Goal: Task Accomplishment & Management: Manage account settings

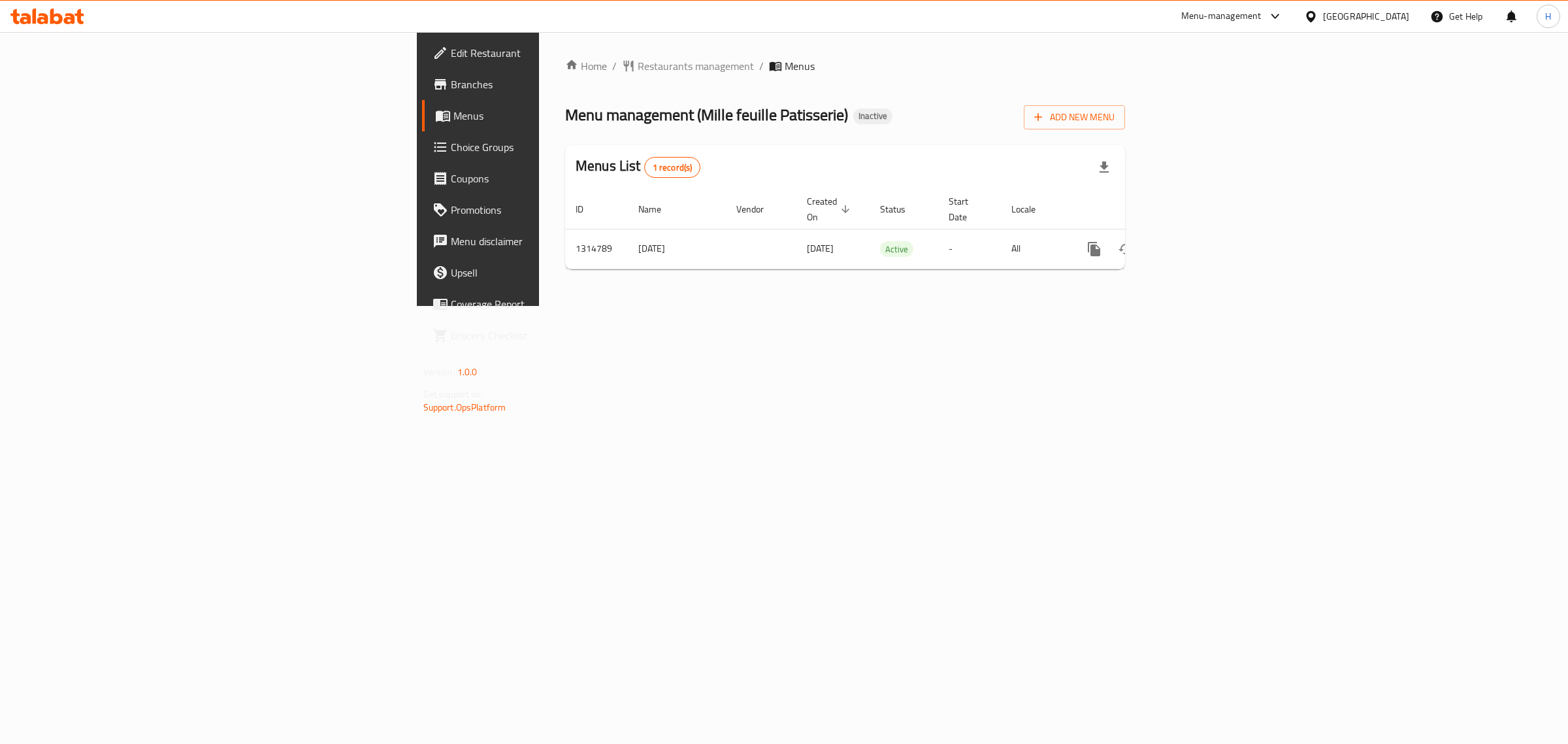
click at [451, 59] on span "Edit Restaurant" at bounding box center [559, 53] width 217 height 16
click at [1204, 233] on link "enhanced table" at bounding box center [1188, 249] width 31 height 31
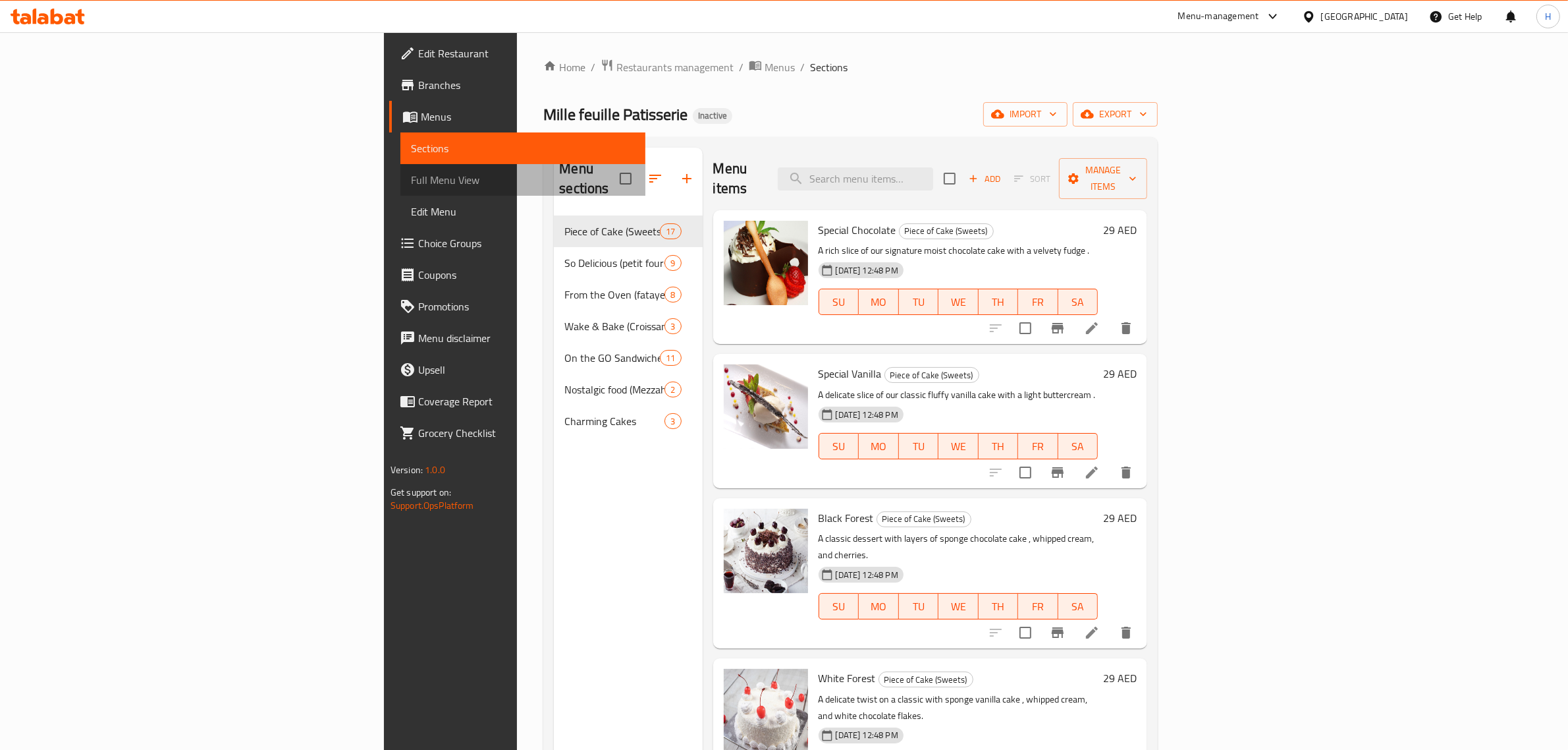
click at [411, 177] on span "Full Menu View" at bounding box center [523, 180] width 225 height 16
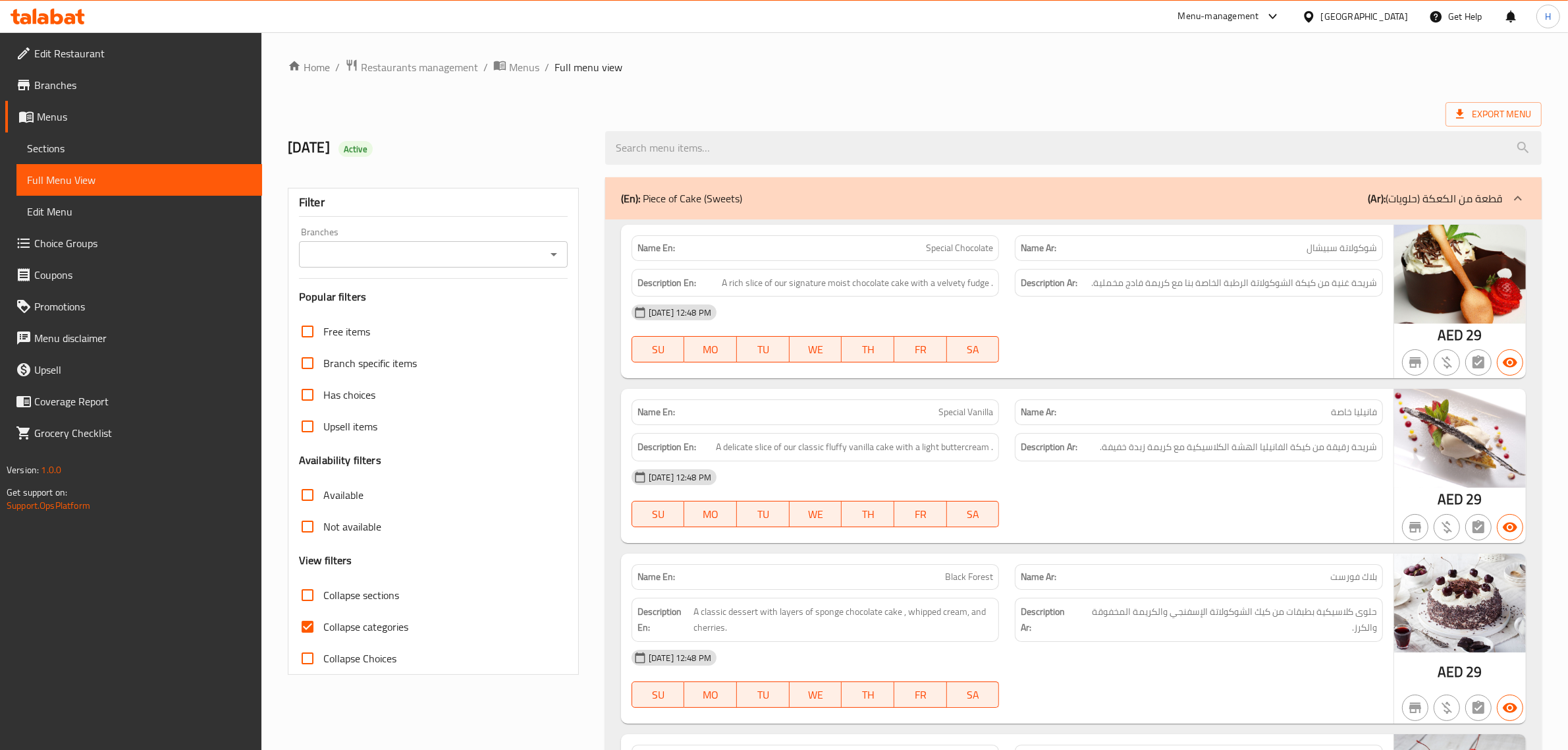
click at [327, 593] on span "Collapse sections" at bounding box center [360, 595] width 76 height 16
click at [323, 593] on input "Collapse sections" at bounding box center [307, 594] width 32 height 32
checkbox input "true"
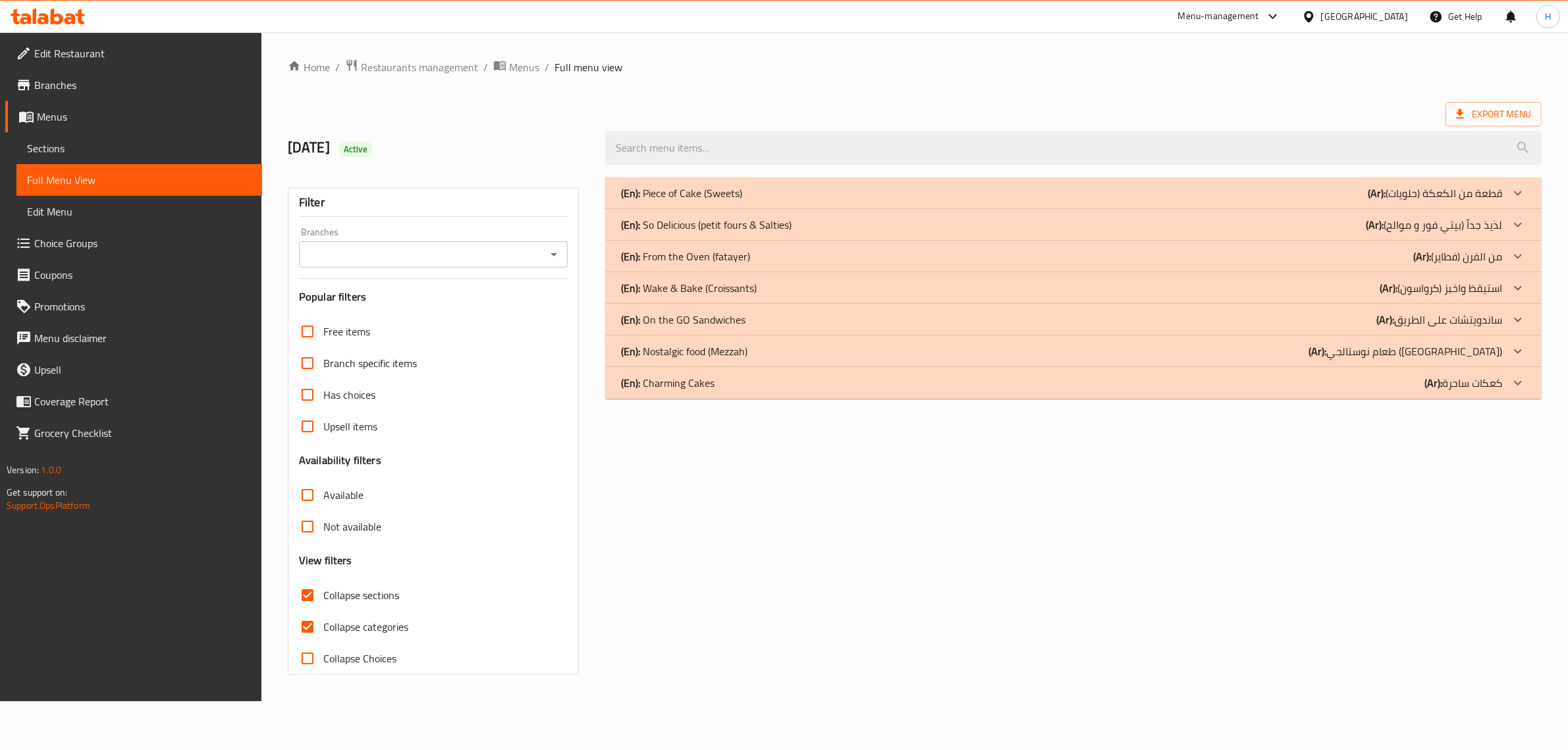
click at [343, 619] on span "Collapse categories" at bounding box center [365, 627] width 85 height 16
click at [323, 617] on input "Collapse categories" at bounding box center [307, 626] width 32 height 32
checkbox input "false"
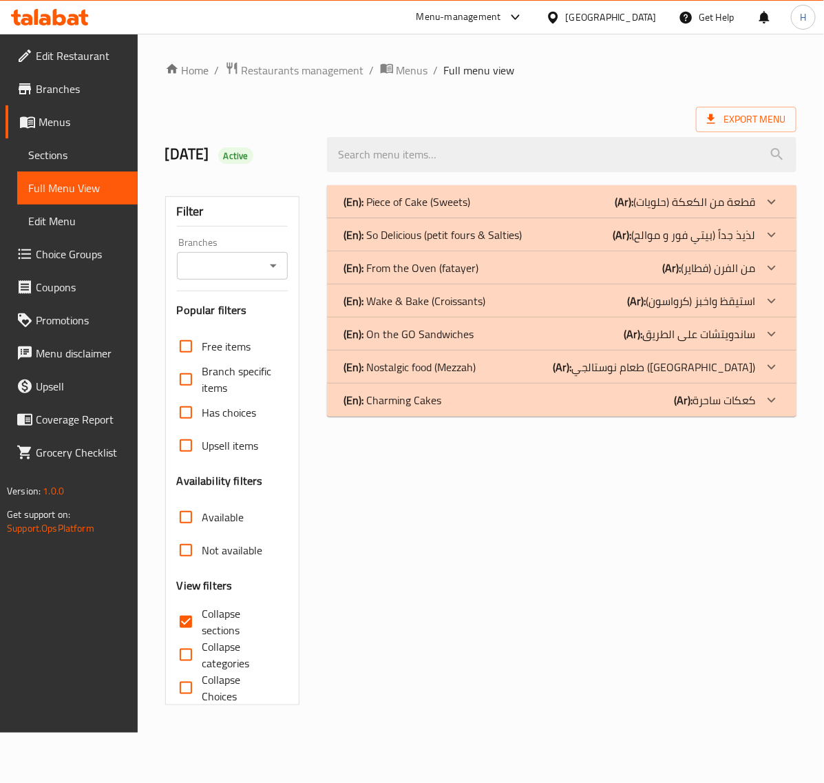
click at [96, 153] on span "Sections" at bounding box center [77, 155] width 98 height 17
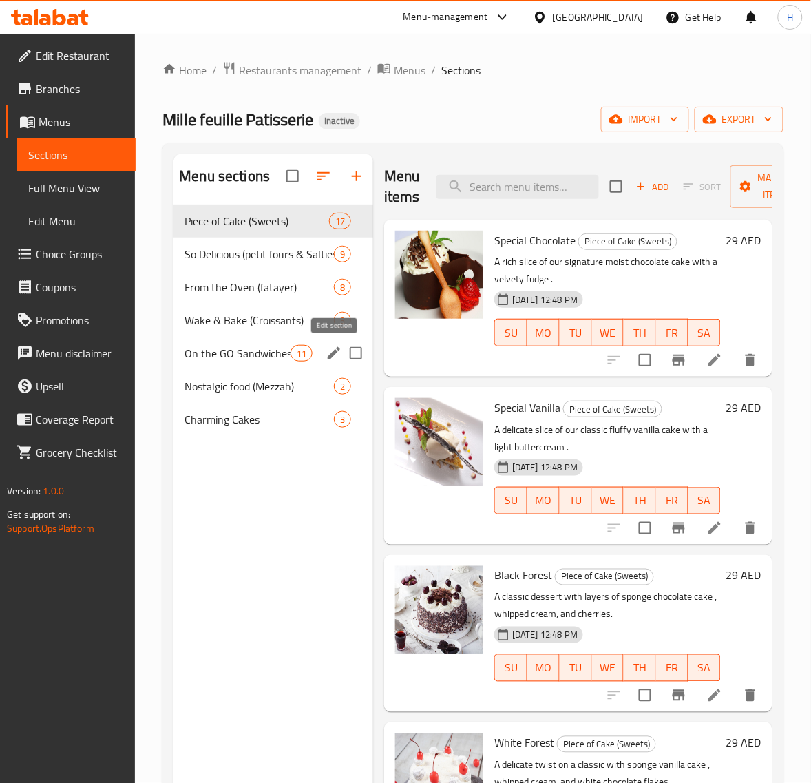
click at [335, 351] on icon "edit" at bounding box center [334, 353] width 12 height 12
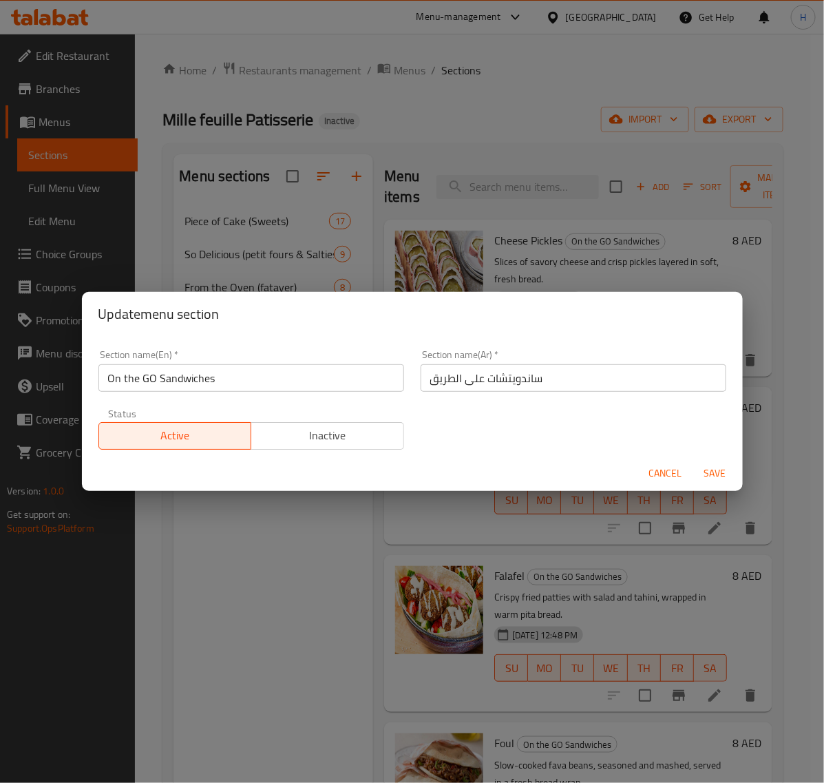
click at [589, 386] on input "ساندويتشات على الطريق" at bounding box center [574, 378] width 306 height 28
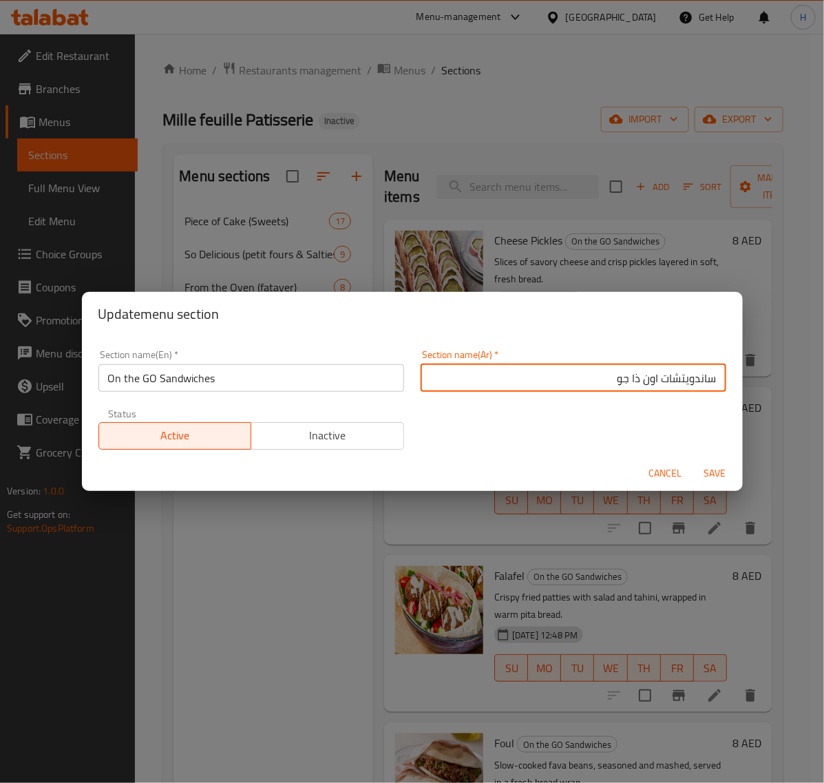
type input "ساندويتشات اون ذا جو"
click at [718, 468] on span "Save" at bounding box center [715, 473] width 33 height 17
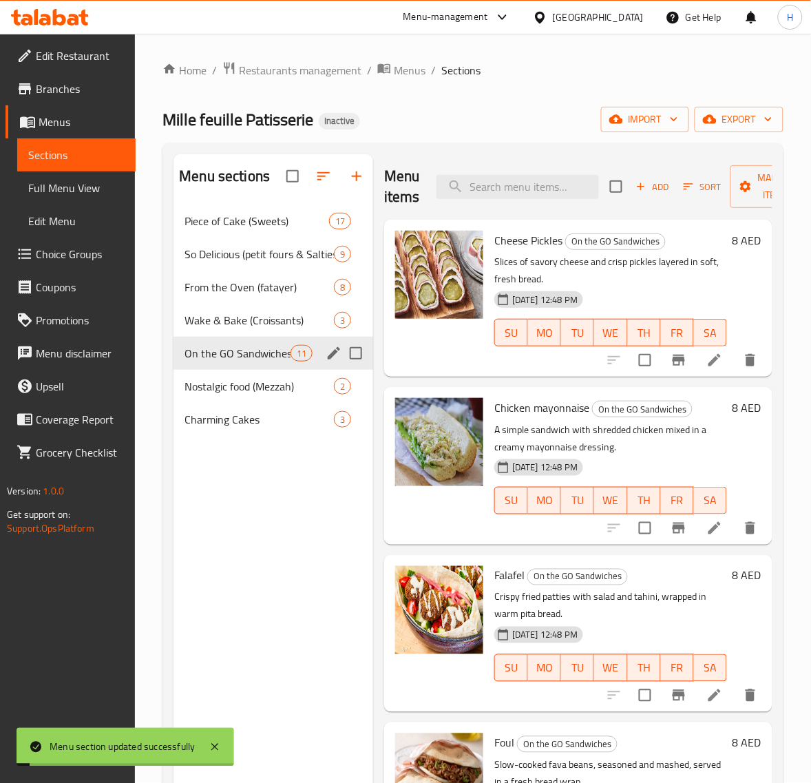
click at [85, 186] on span "Full Menu View" at bounding box center [76, 188] width 96 height 17
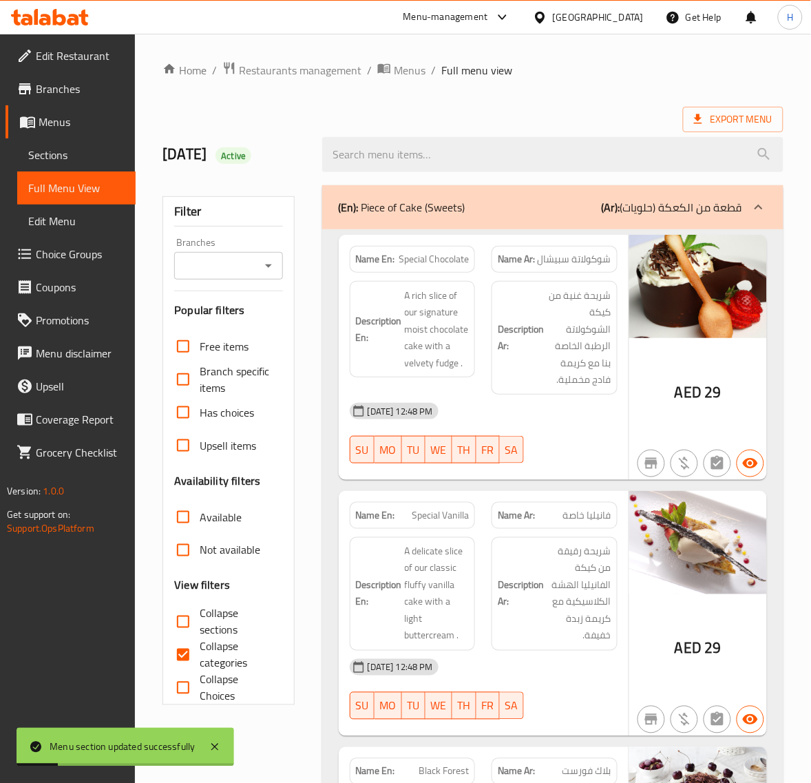
click at [191, 625] on input "Collapse sections" at bounding box center [183, 621] width 33 height 33
checkbox input "true"
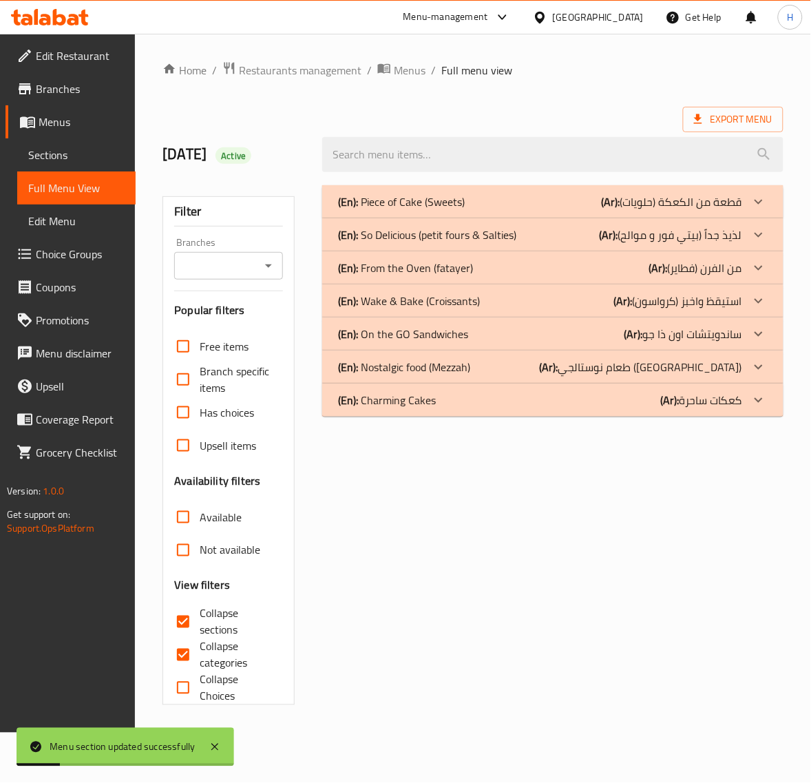
click at [198, 653] on input "Collapse categories" at bounding box center [183, 654] width 33 height 33
checkbox input "false"
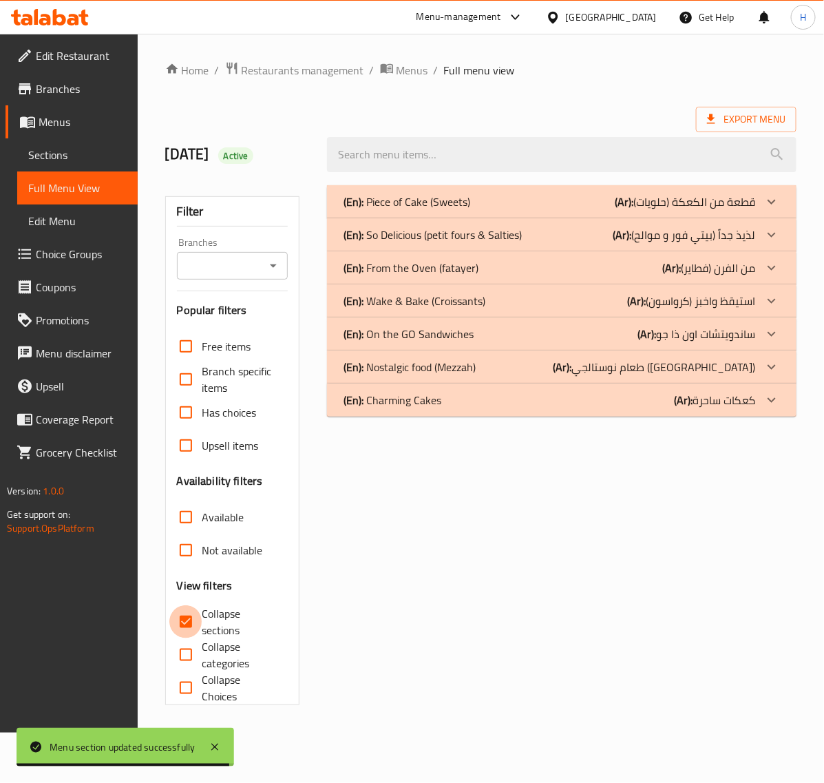
click at [193, 632] on input "Collapse sections" at bounding box center [185, 621] width 33 height 33
checkbox input "false"
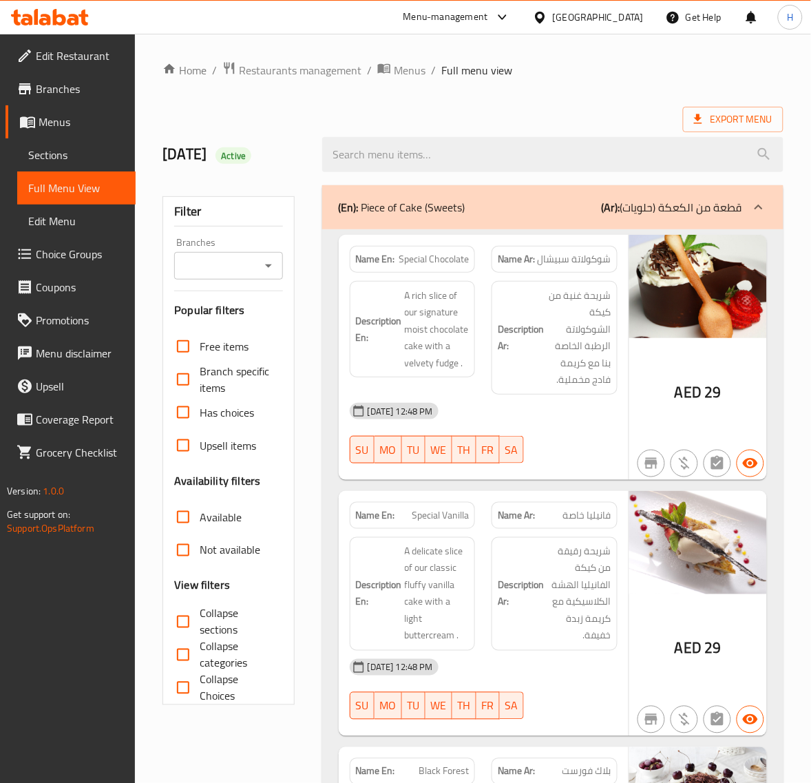
click at [413, 259] on span "Special Chocolate" at bounding box center [434, 259] width 70 height 14
copy span "Special Chocolate"
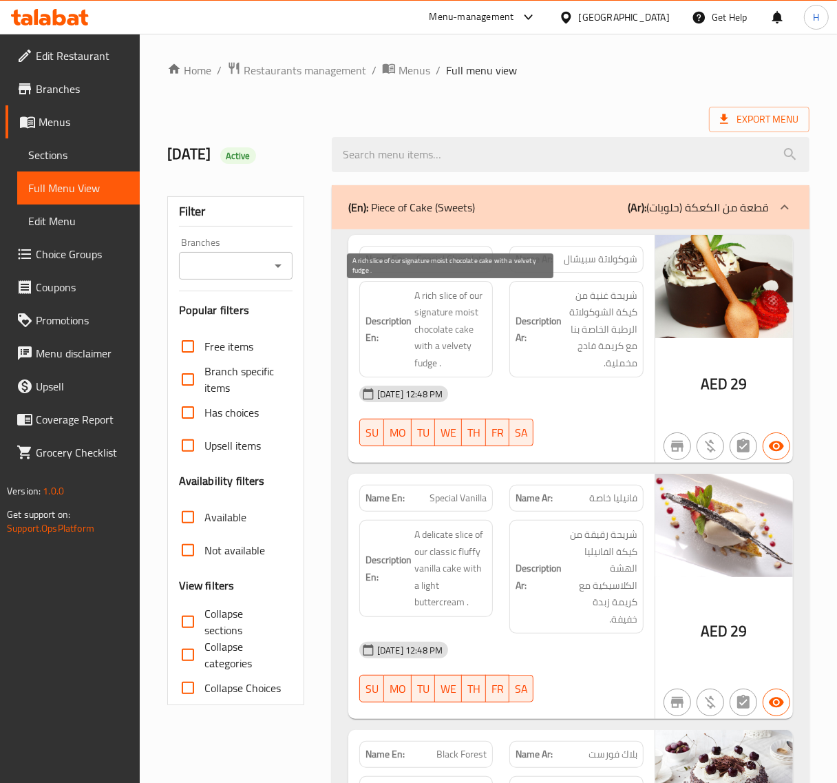
click at [437, 312] on span "A rich slice of our signature moist chocolate cake with a velvety fudge ." at bounding box center [451, 329] width 72 height 85
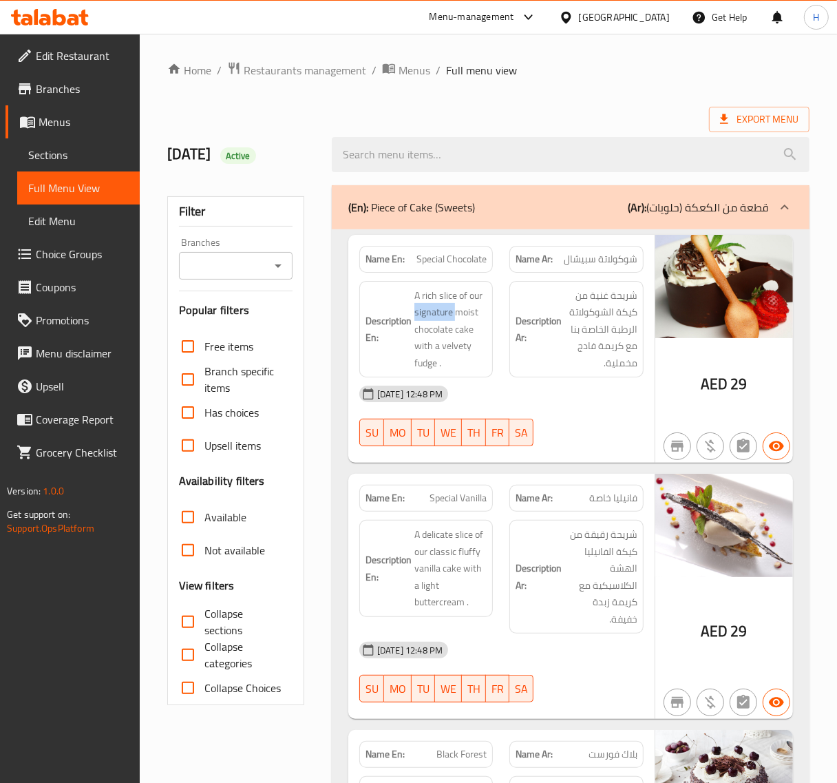
copy span "signature"
click at [453, 264] on span "Special Chocolate" at bounding box center [452, 259] width 70 height 14
copy span "Special Chocolate"
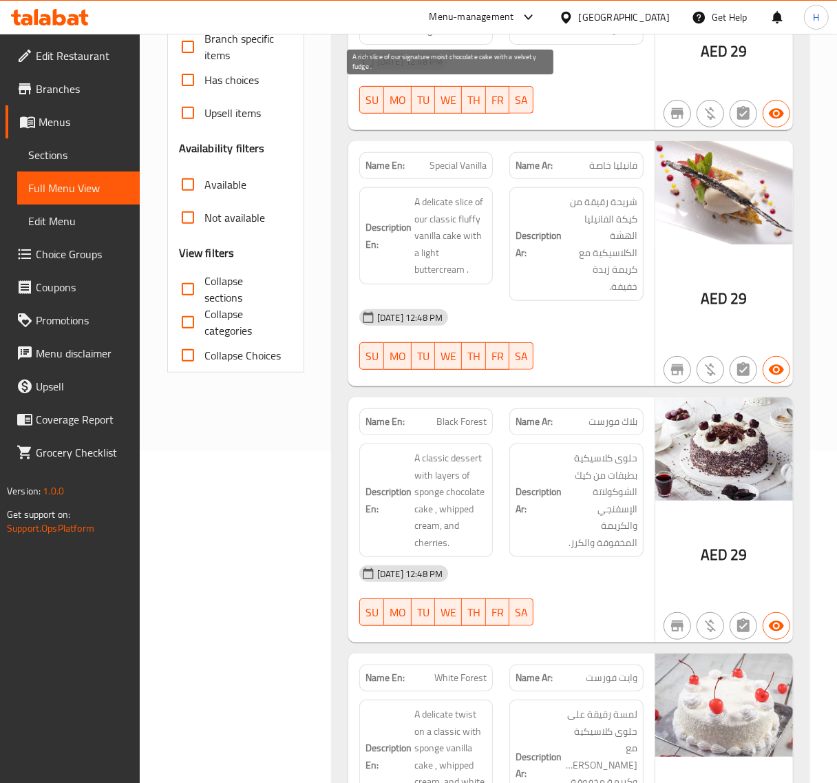
scroll to position [344, 0]
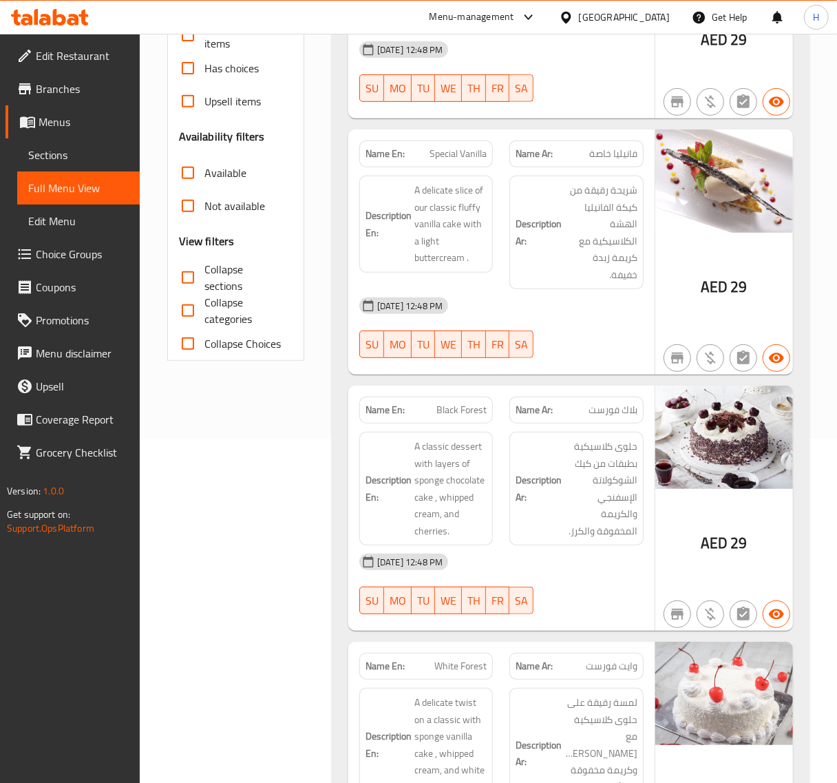
drag, startPoint x: 322, startPoint y: 245, endPoint x: 353, endPoint y: 262, distance: 35.7
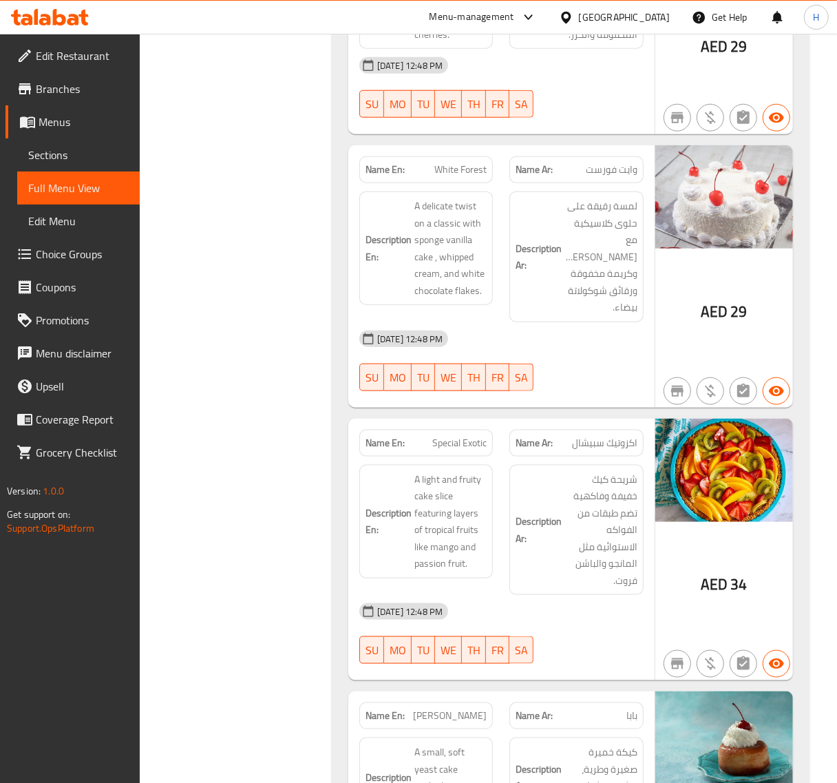
scroll to position [861, 0]
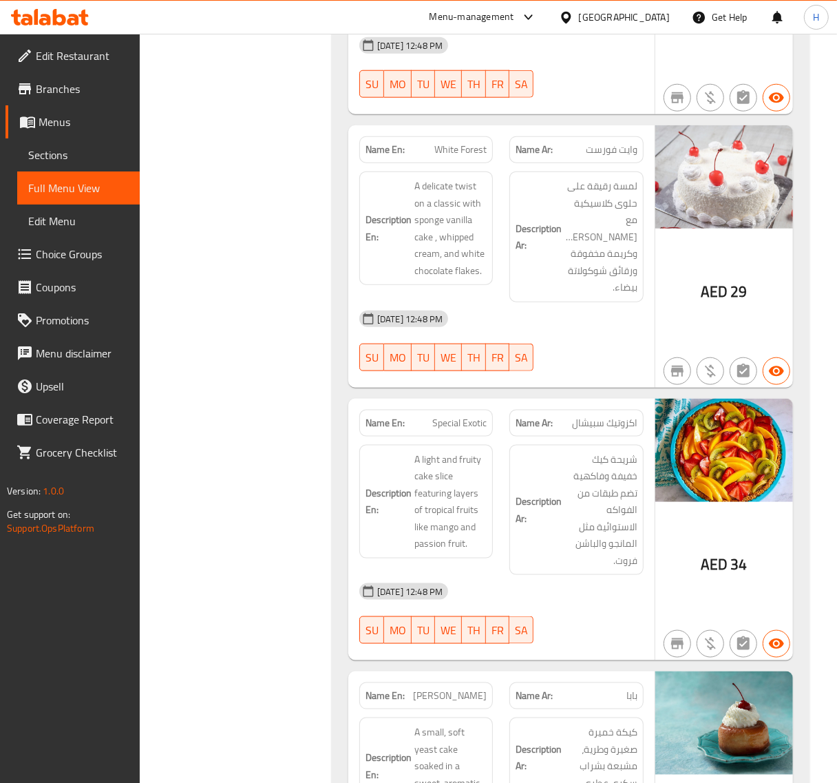
click at [463, 153] on span "White Forest" at bounding box center [461, 150] width 52 height 14
copy span "White Forest"
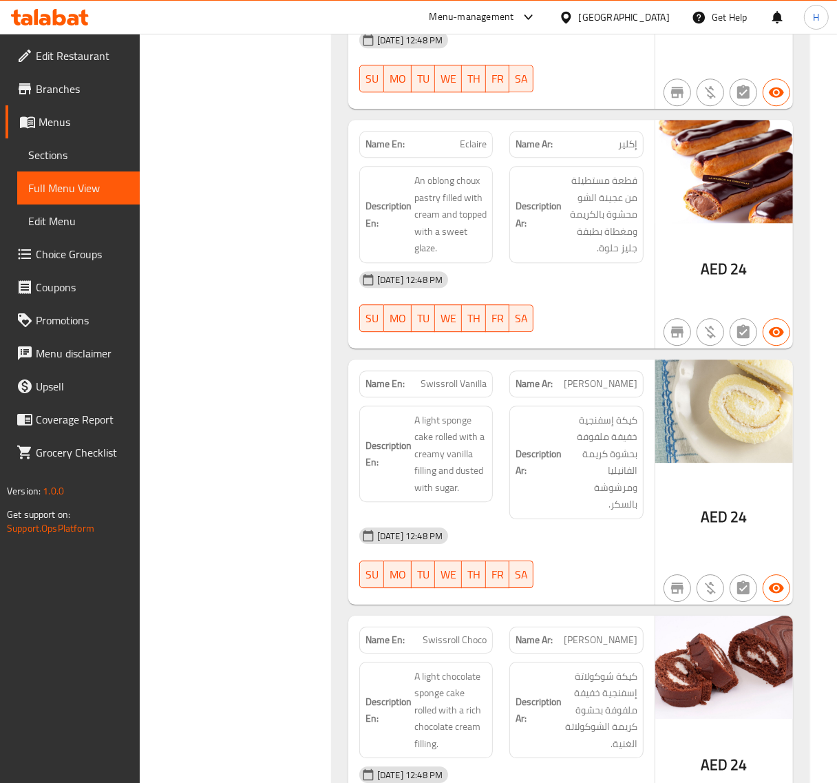
scroll to position [2411, 0]
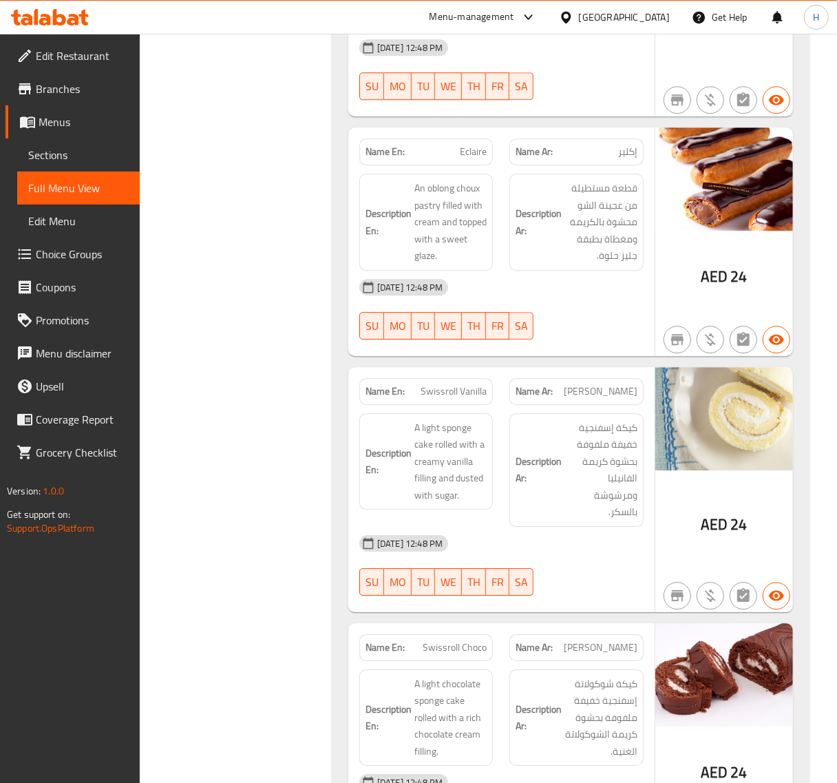
click at [467, 145] on span "Eclaire" at bounding box center [473, 152] width 27 height 14
copy span "Eclaire"
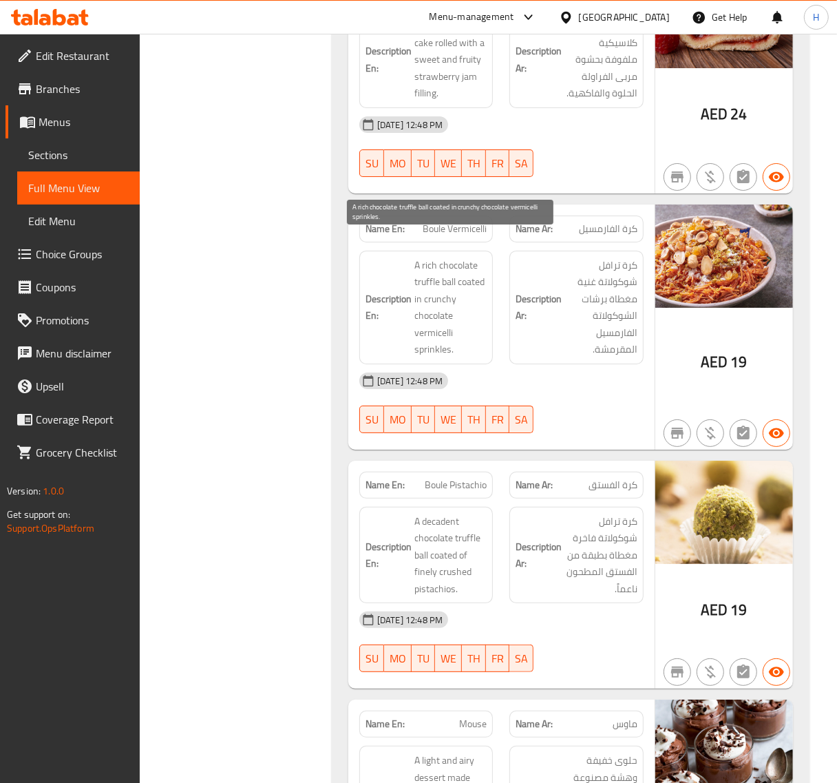
scroll to position [3329, 0]
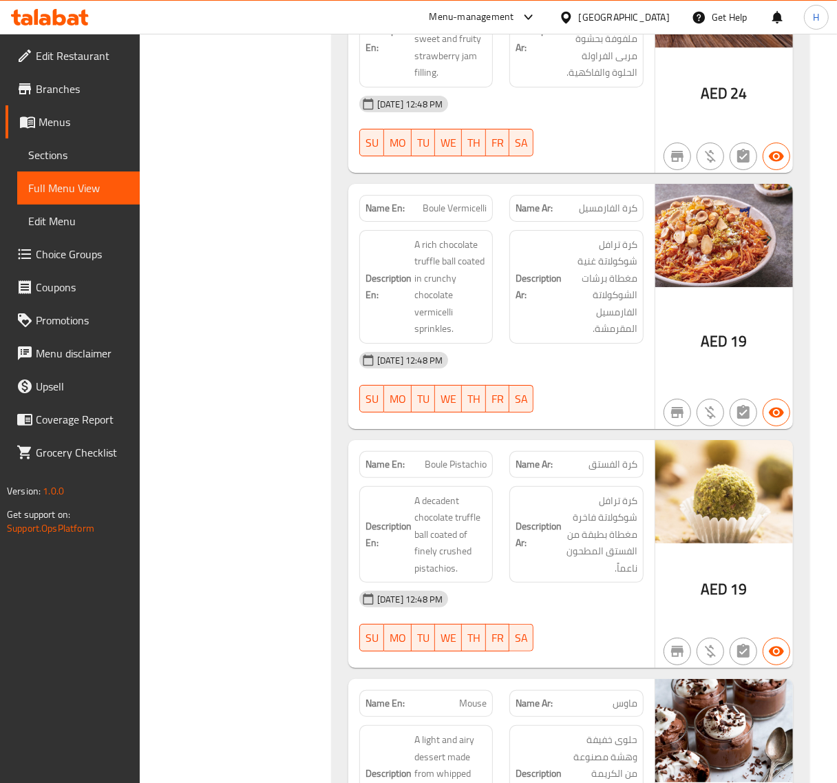
click at [434, 201] on span "Boule Vermicelli" at bounding box center [455, 208] width 64 height 14
click at [464, 201] on span "Boule Vermicelli" at bounding box center [455, 208] width 64 height 14
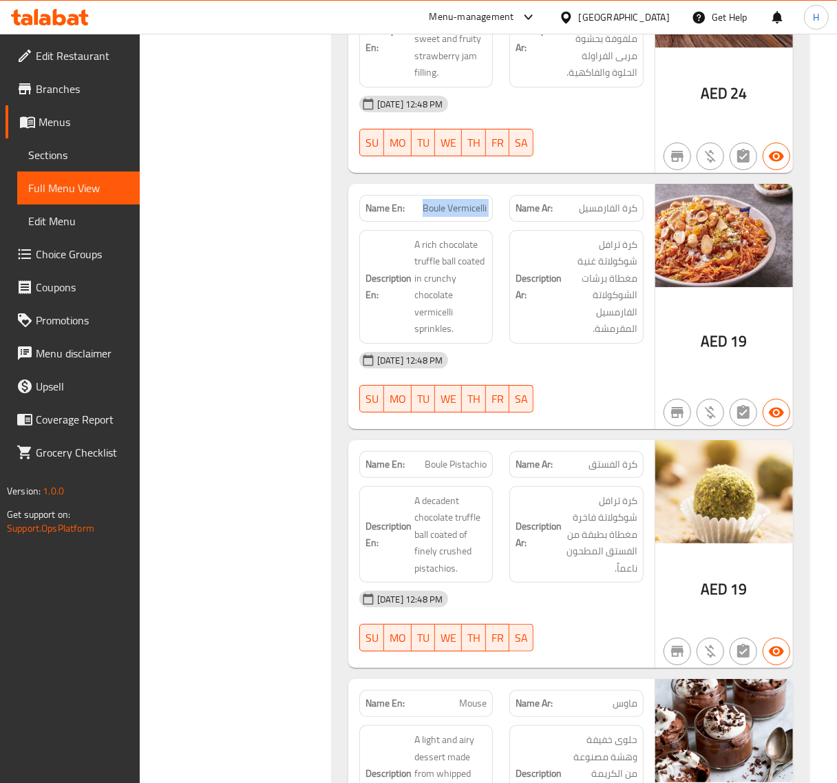
click at [464, 201] on span "Boule Vermicelli" at bounding box center [455, 208] width 64 height 14
copy span "Boule Vermicelli"
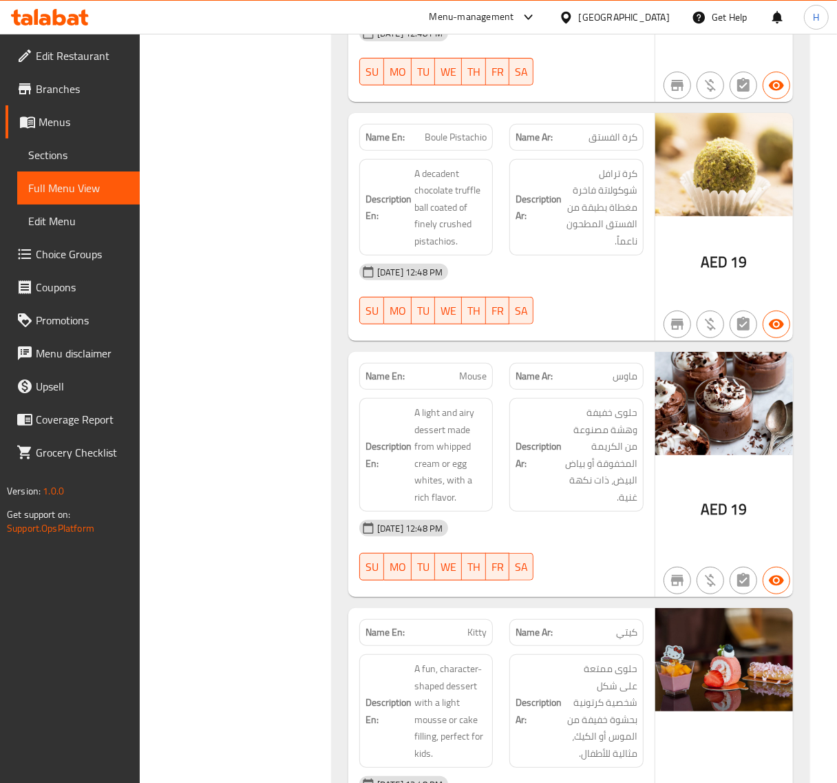
scroll to position [3673, 0]
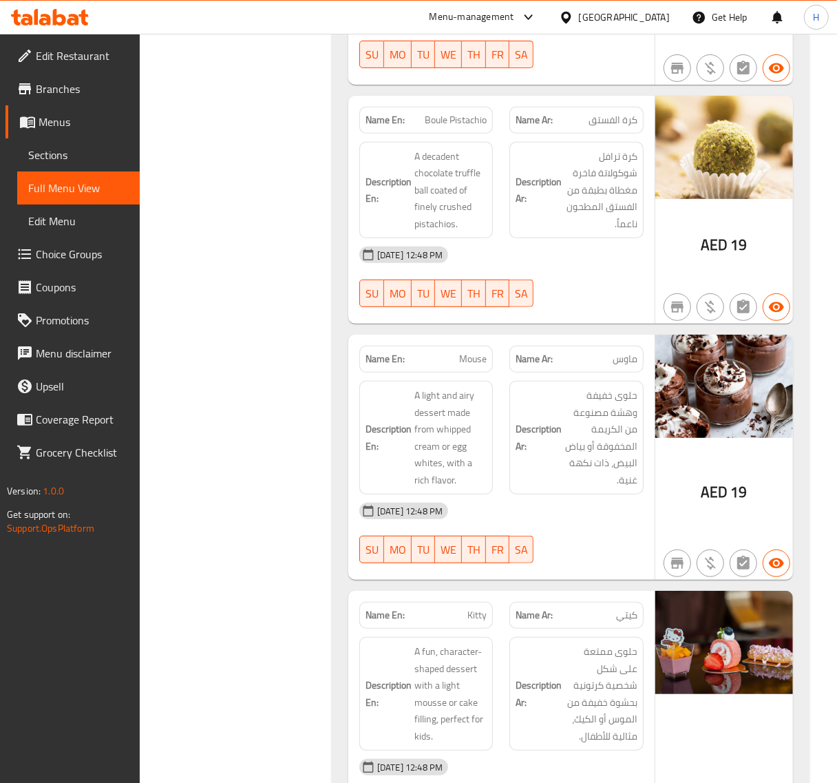
click at [448, 113] on span "Boule Pistachio" at bounding box center [456, 120] width 62 height 14
copy span "Boule Pistachio"
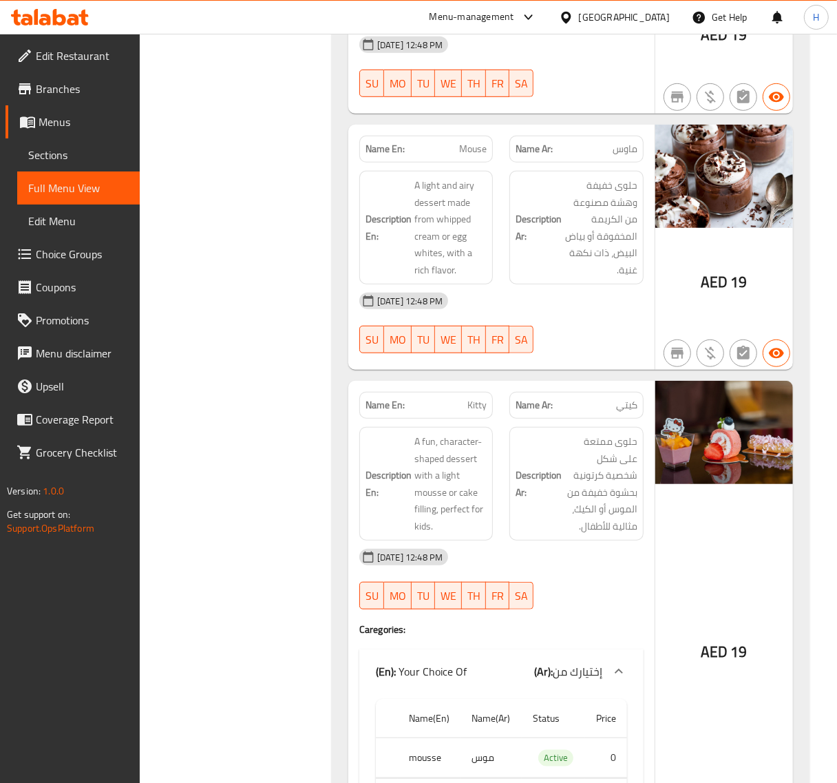
scroll to position [3902, 0]
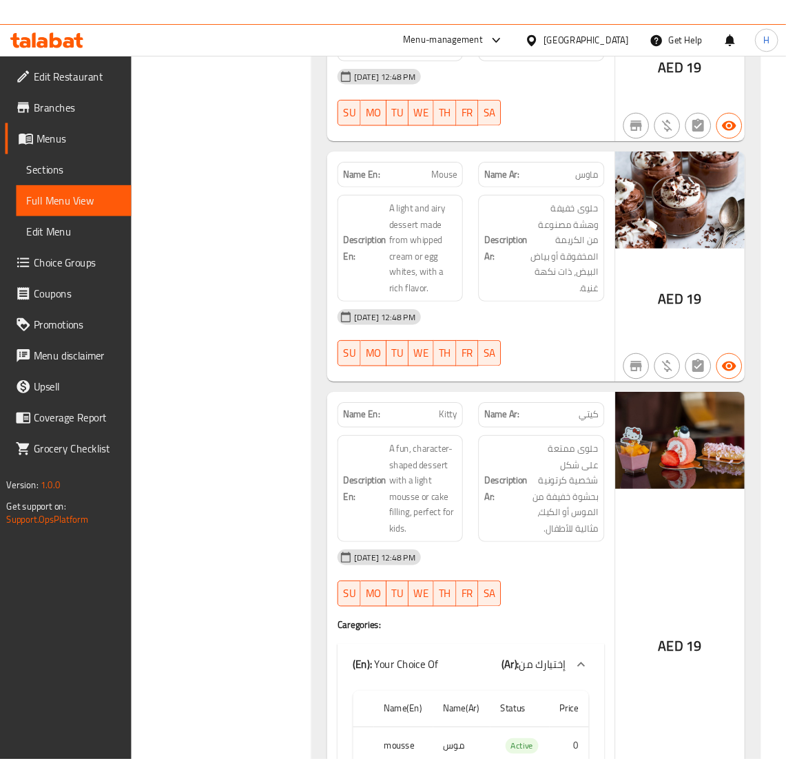
scroll to position [3845, 0]
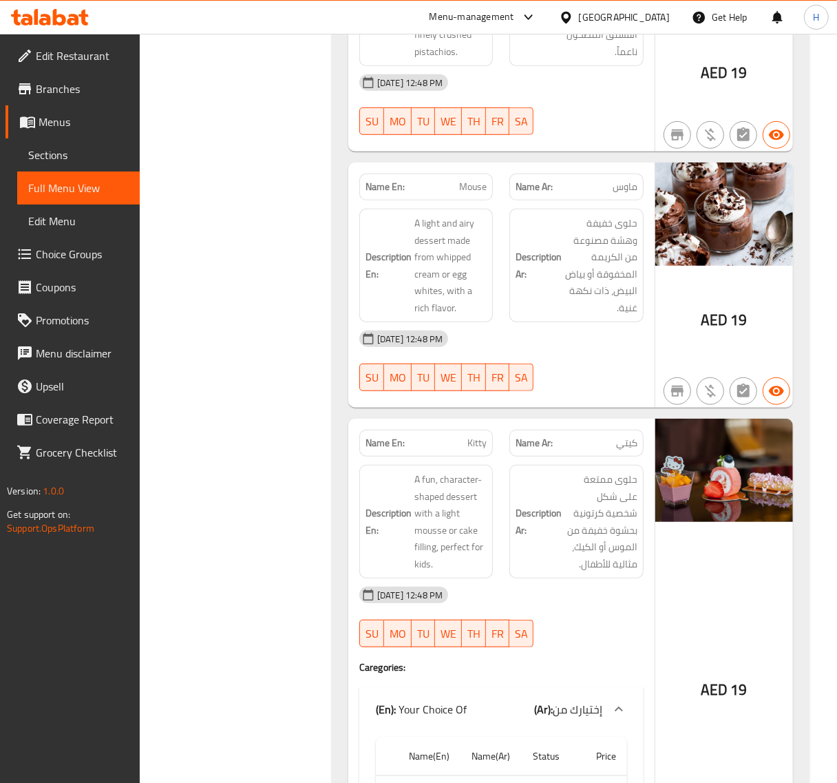
click at [484, 180] on span "Mouse" at bounding box center [473, 187] width 28 height 14
copy span "Mouse"
click at [474, 180] on span "Mouse" at bounding box center [473, 187] width 28 height 14
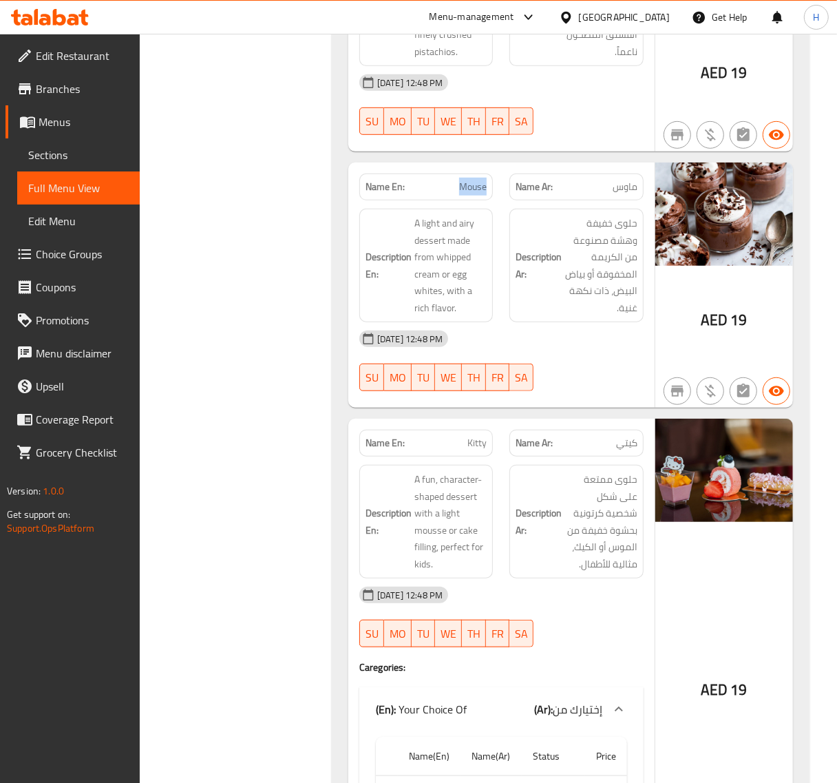
click at [474, 180] on span "Mouse" at bounding box center [473, 187] width 28 height 14
copy span "Mouse"
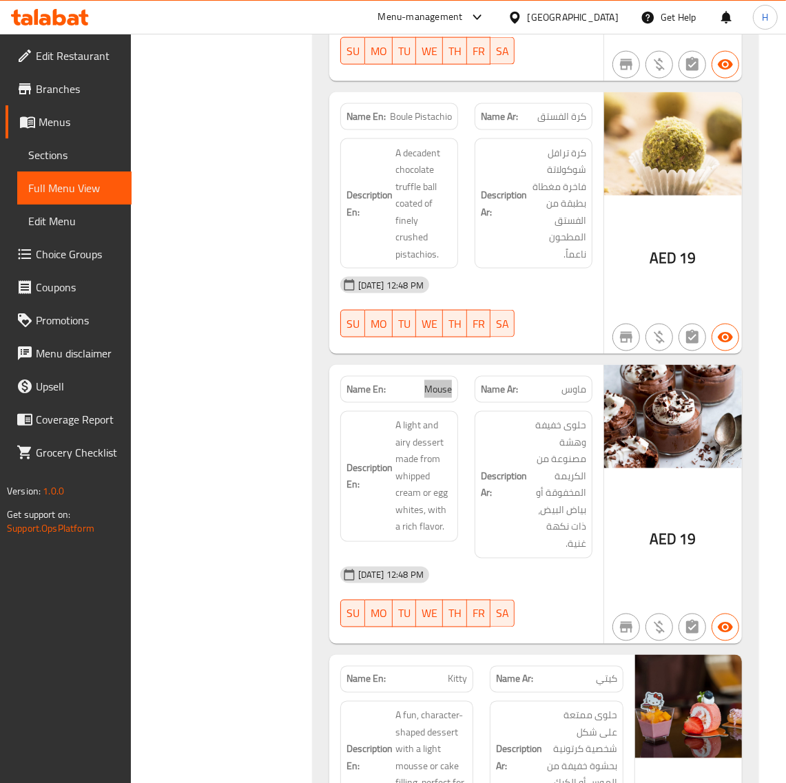
scroll to position [4304, 0]
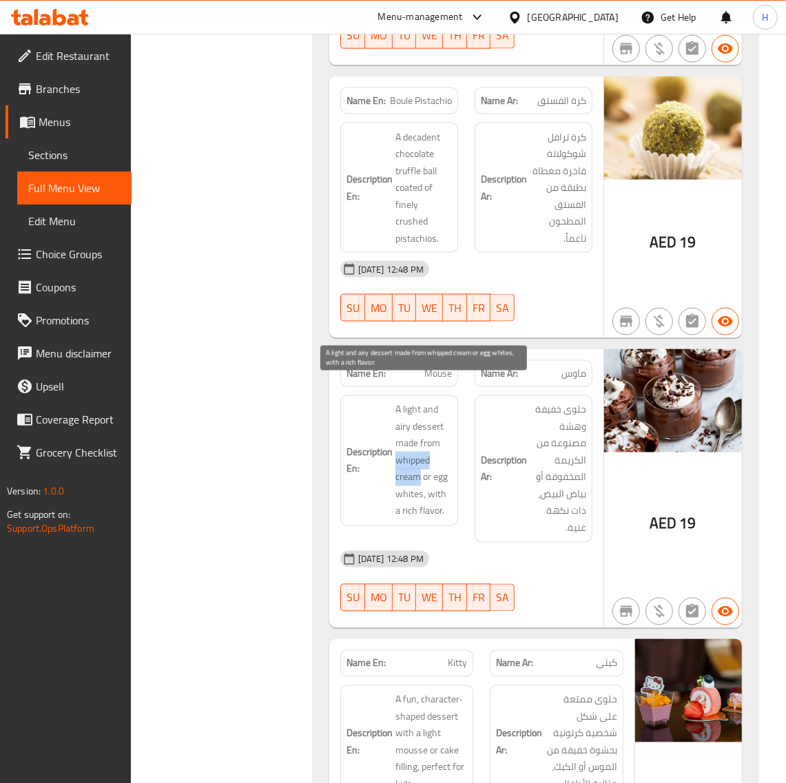
drag, startPoint x: 395, startPoint y: 435, endPoint x: 418, endPoint y: 452, distance: 28.7
click at [418, 452] on span "A light and airy dessert made from whipped cream or egg whites, with a rich fla…" at bounding box center [423, 461] width 56 height 118
copy span "whipped cream"
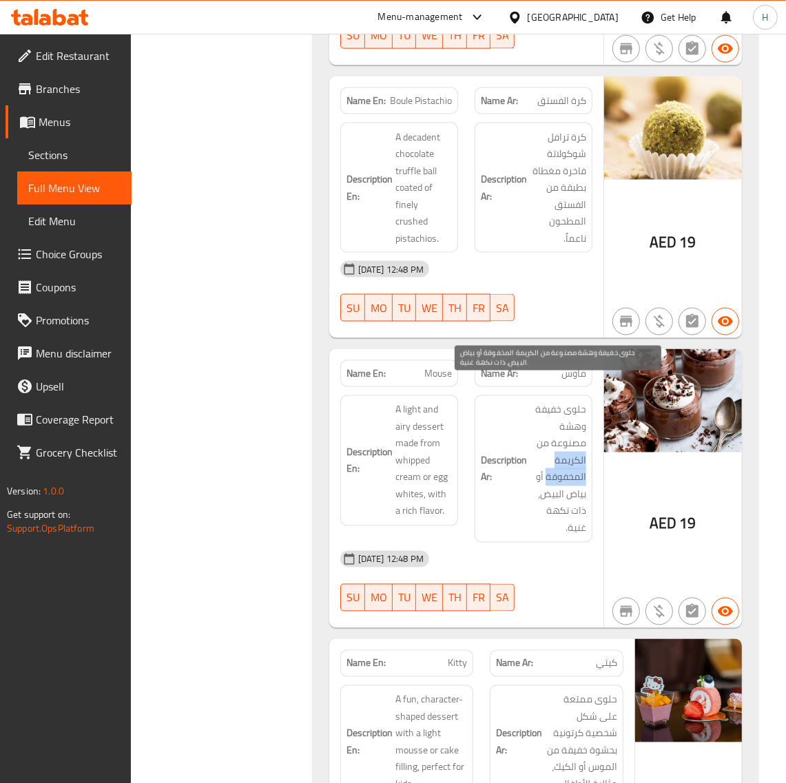
drag, startPoint x: 587, startPoint y: 436, endPoint x: 548, endPoint y: 456, distance: 43.4
click at [548, 456] on div "Description Ar: حلوى خفيفة وهشة مصنوعة من الكريمة المخفوقة أو بياض البيض، ذات ن…" at bounding box center [534, 468] width 118 height 147
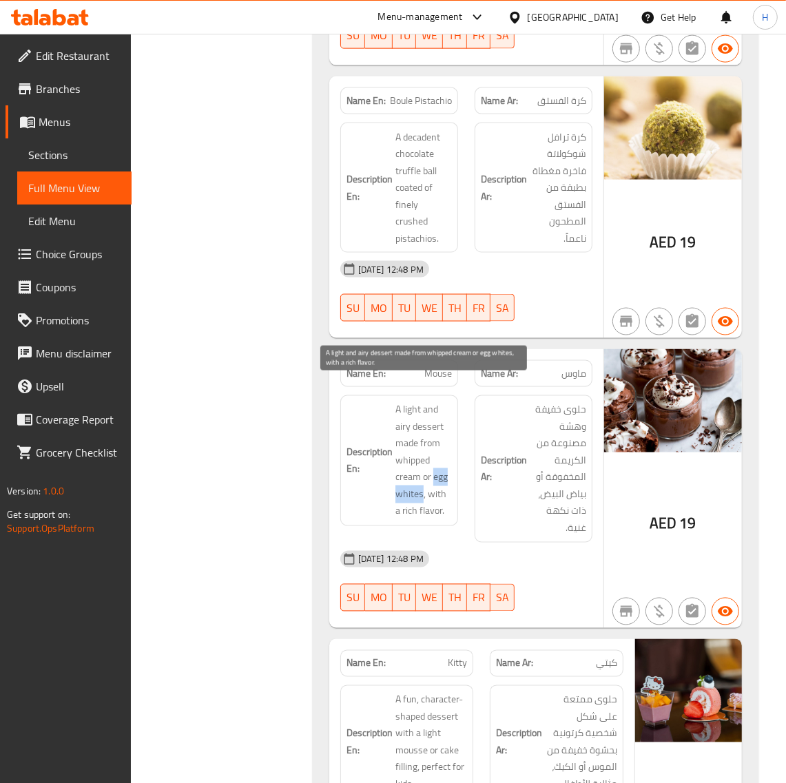
drag, startPoint x: 432, startPoint y: 457, endPoint x: 421, endPoint y: 468, distance: 15.6
click at [421, 468] on span "A light and airy dessert made from whipped cream or egg whites, with a rich fla…" at bounding box center [423, 461] width 56 height 118
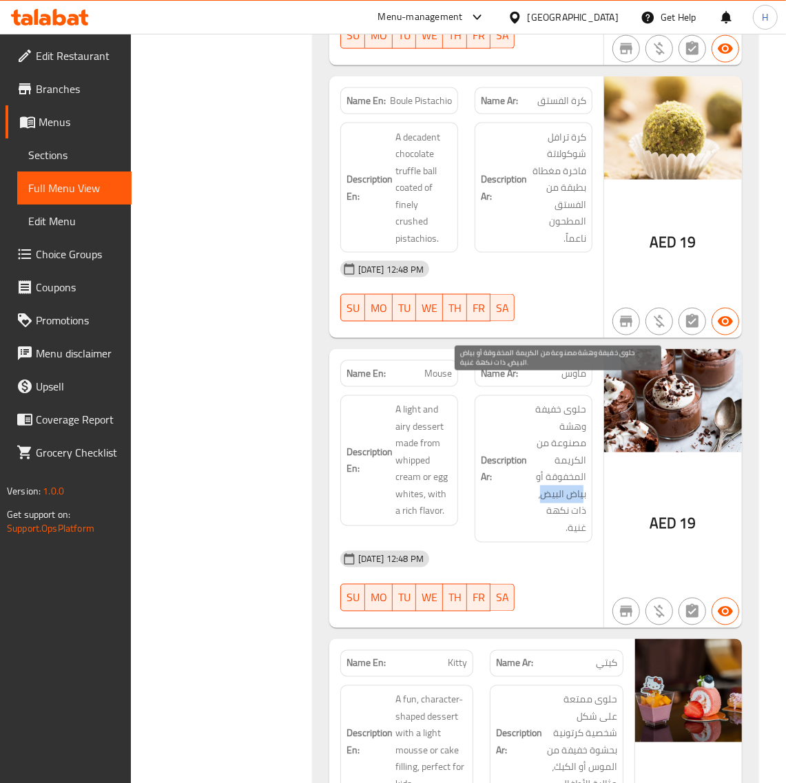
drag, startPoint x: 584, startPoint y: 472, endPoint x: 541, endPoint y: 473, distance: 43.4
click at [541, 473] on span "حلوى خفيفة وهشة مصنوعة من الكريمة المخفوقة أو بياض البيض، ذات نكهة غنية." at bounding box center [558, 469] width 56 height 135
click at [574, 477] on span "حلوى خفيفة وهشة مصنوعة من الكريمة المخفوقة أو بياض البيض، ذات نكهة غنية." at bounding box center [558, 469] width 56 height 135
drag, startPoint x: 587, startPoint y: 472, endPoint x: 543, endPoint y: 476, distance: 45.0
click at [543, 476] on div "Description Ar: حلوى خفيفة وهشة مصنوعة من الكريمة المخفوقة أو بياض البيض، ذات ن…" at bounding box center [534, 468] width 118 height 147
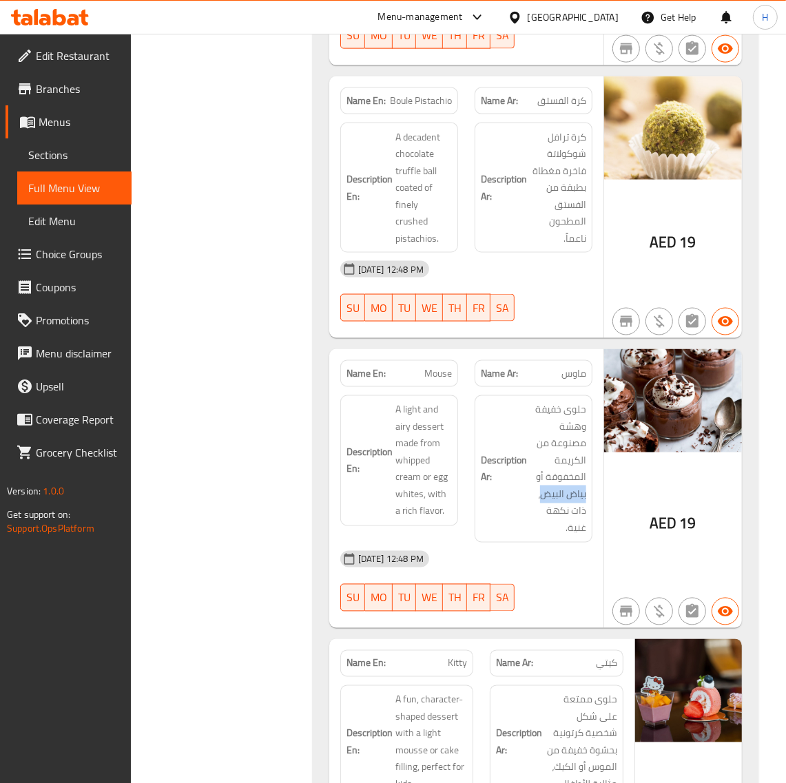
click at [438, 366] on span "Mouse" at bounding box center [438, 373] width 28 height 14
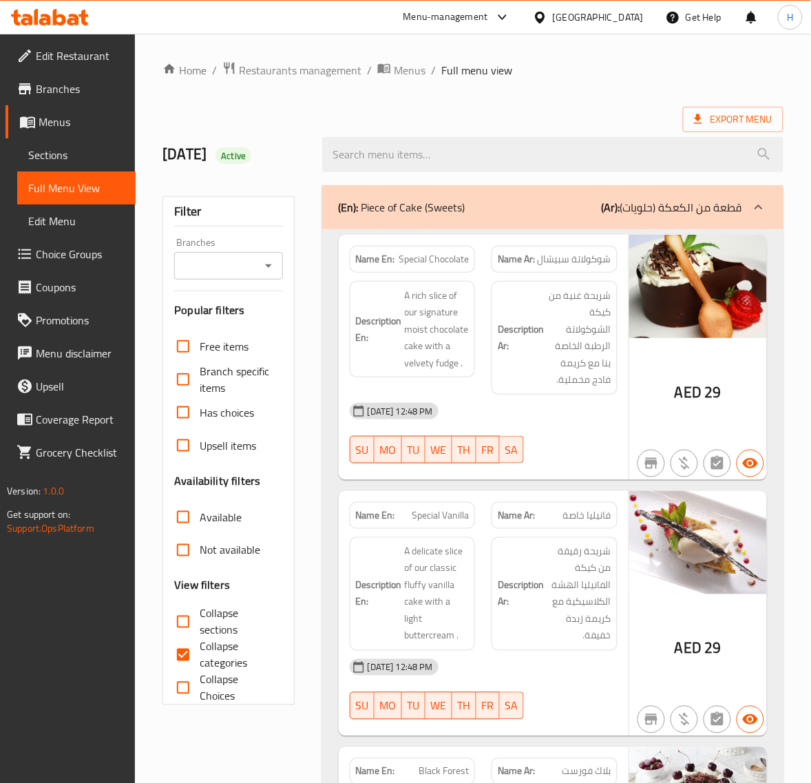
click at [88, 155] on span "Sections" at bounding box center [76, 155] width 96 height 17
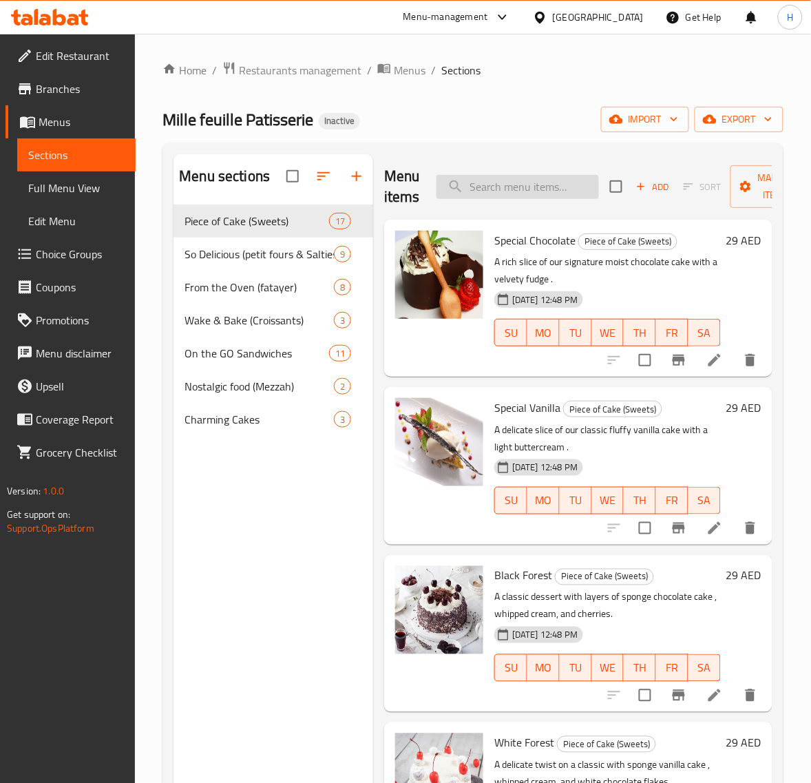
click at [506, 189] on input "search" at bounding box center [518, 187] width 163 height 24
paste input "Special Chocolate"
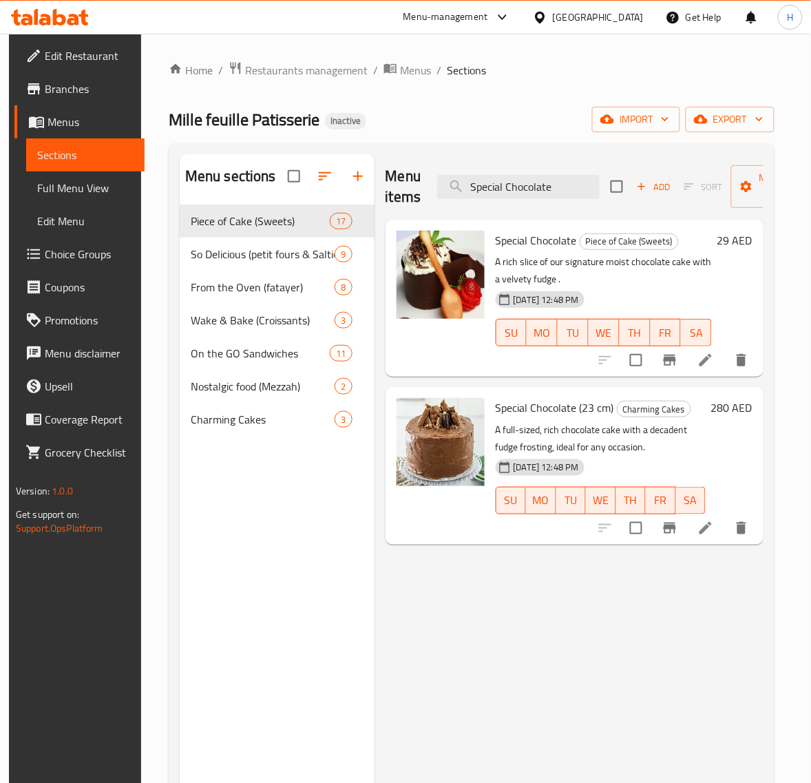
type input "Special Chocolate"
click at [710, 355] on icon at bounding box center [706, 360] width 17 height 17
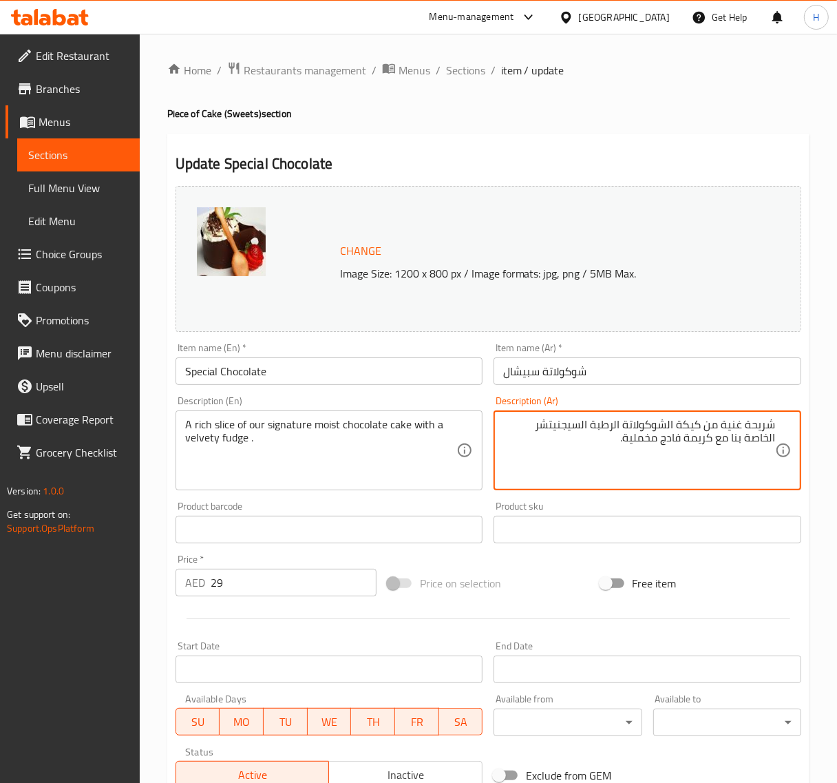
scroll to position [208, 0]
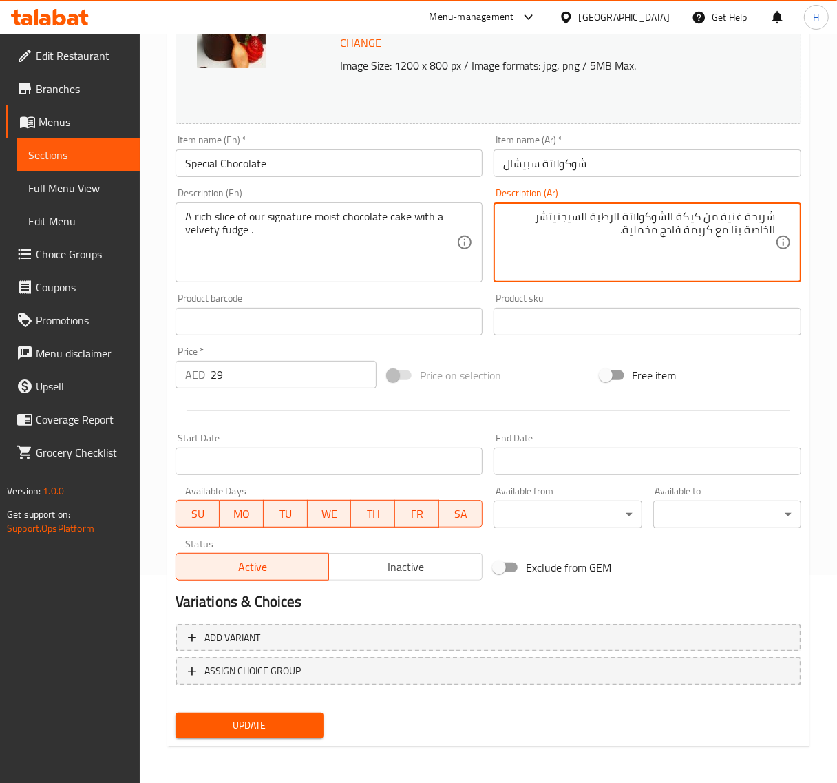
click at [294, 713] on button "Update" at bounding box center [250, 725] width 148 height 25
click at [551, 220] on textarea "شريحة غنية من كيكة الشوكولاتة الرطبة السيجنيتشر الخاصة بنا مع كريمة فادج مخملية." at bounding box center [639, 242] width 272 height 65
click at [302, 720] on span "Update" at bounding box center [250, 725] width 126 height 17
type textarea "شريحة غنية من كيكة الشوكولاتة الرطبة السيجنيتشر الخاصة بنا مع كريمة فادج مخملية."
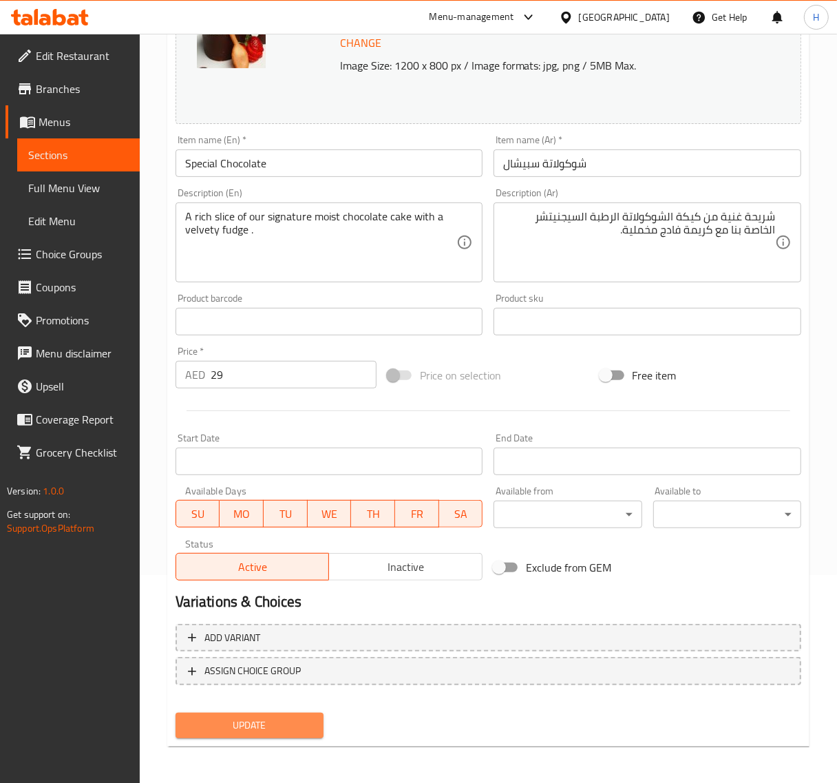
click at [313, 720] on button "Update" at bounding box center [250, 725] width 148 height 25
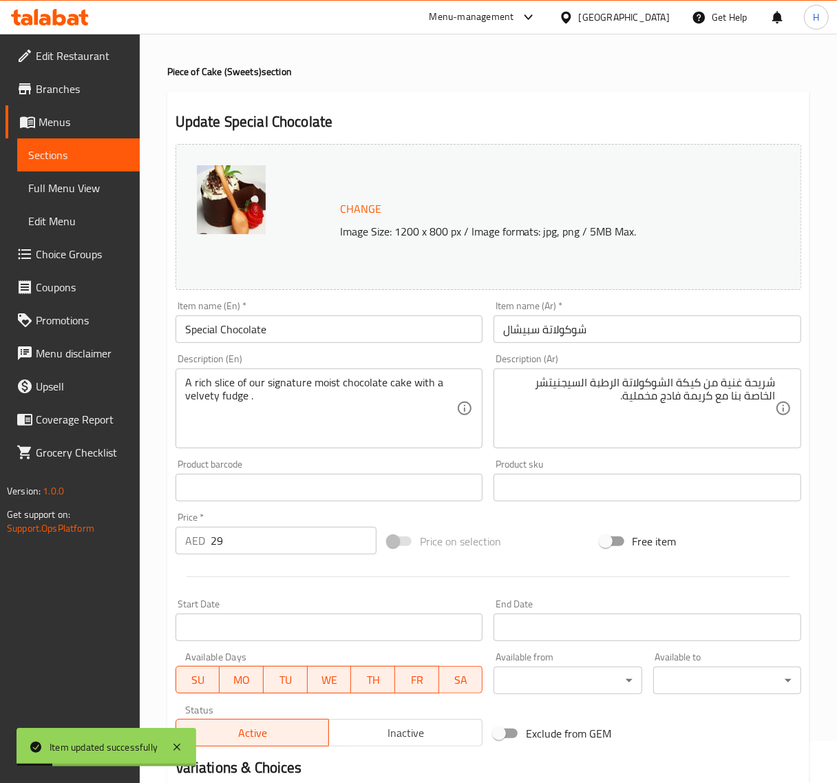
scroll to position [0, 0]
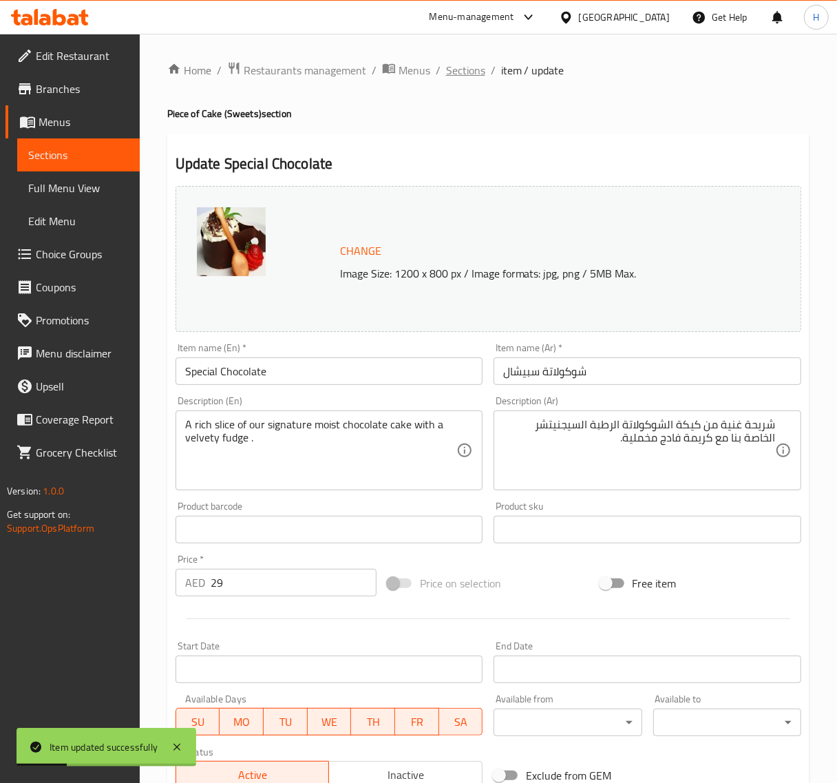
click at [446, 71] on span "Sections" at bounding box center [465, 70] width 39 height 17
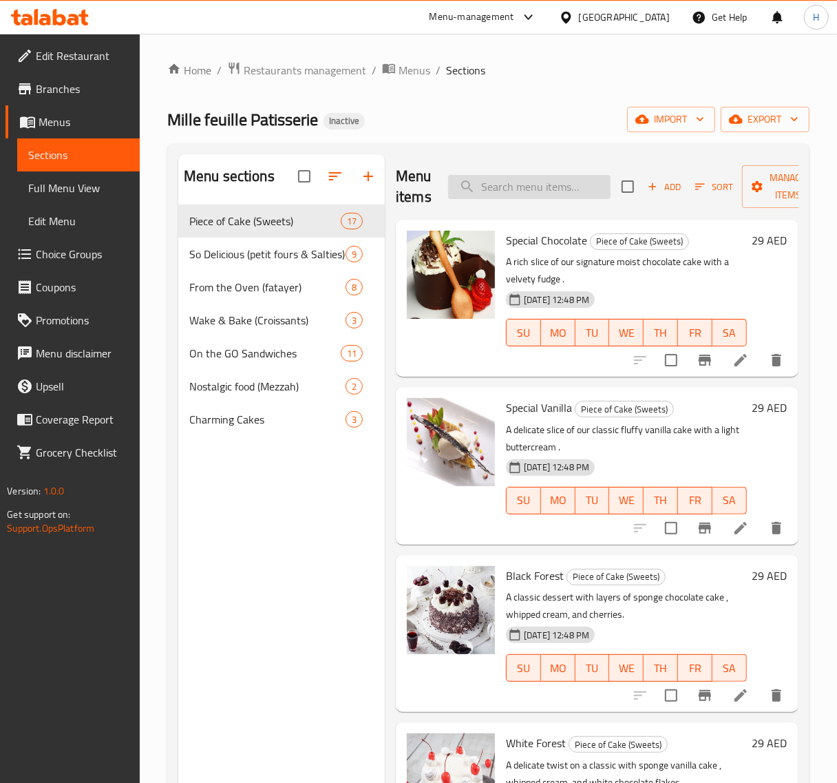
click at [512, 190] on input "search" at bounding box center [529, 187] width 163 height 24
paste input "White Forest"
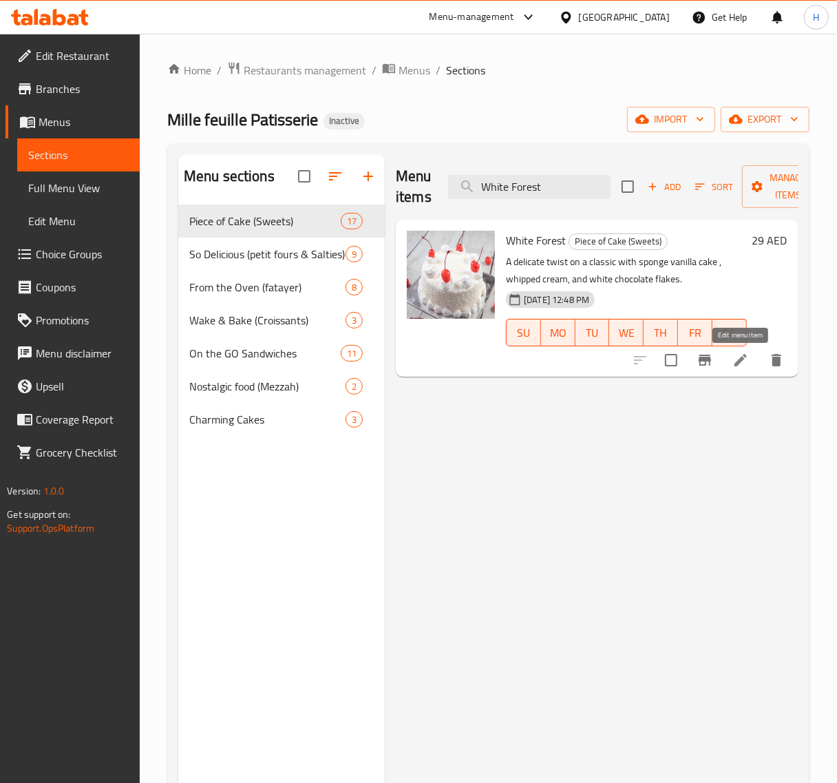
type input "White Forest"
click at [741, 363] on icon at bounding box center [741, 360] width 12 height 12
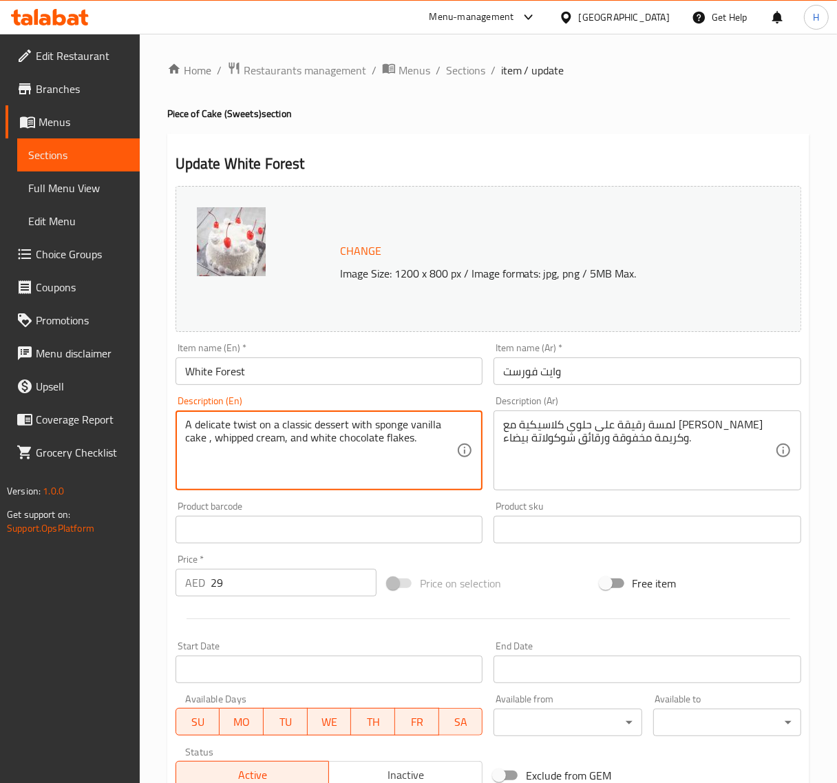
type textarea "A delicate twist on a classic dessert with sponge vanilla cake , whipped cream,…"
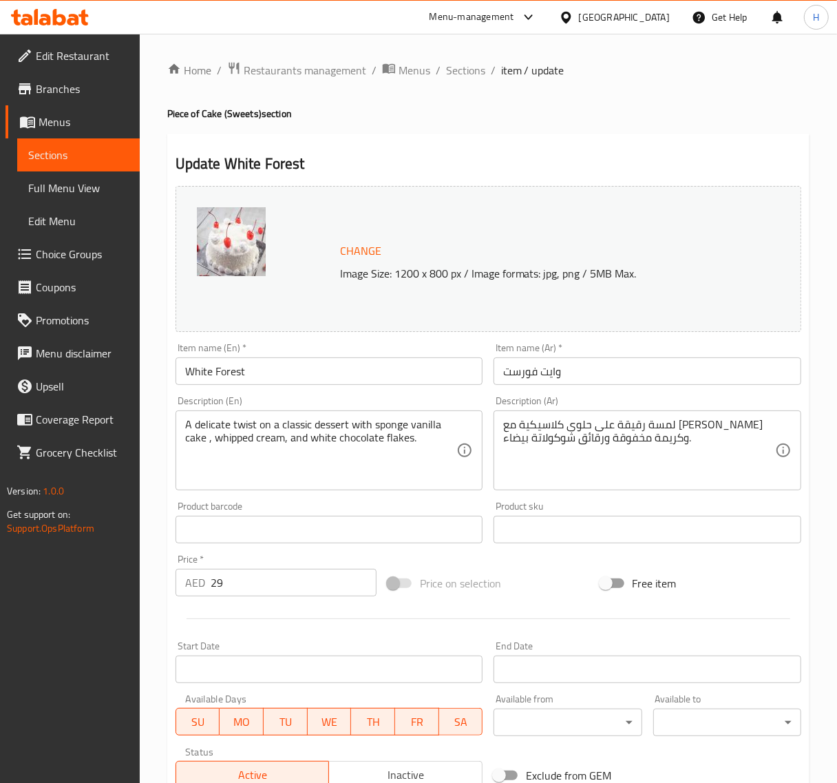
click at [715, 156] on h2 "Update White Forest" at bounding box center [489, 164] width 626 height 21
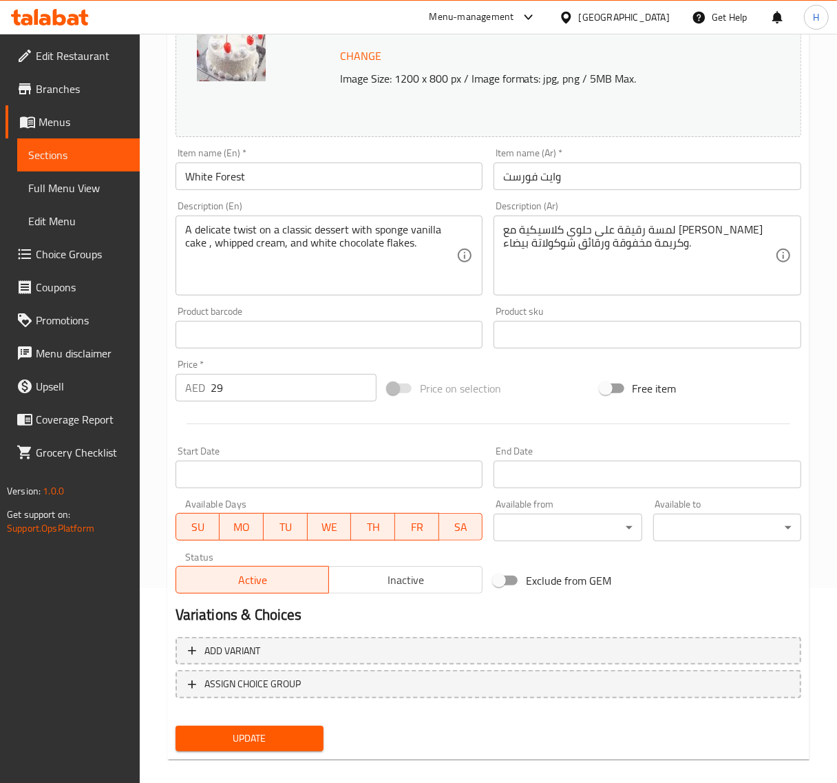
scroll to position [208, 0]
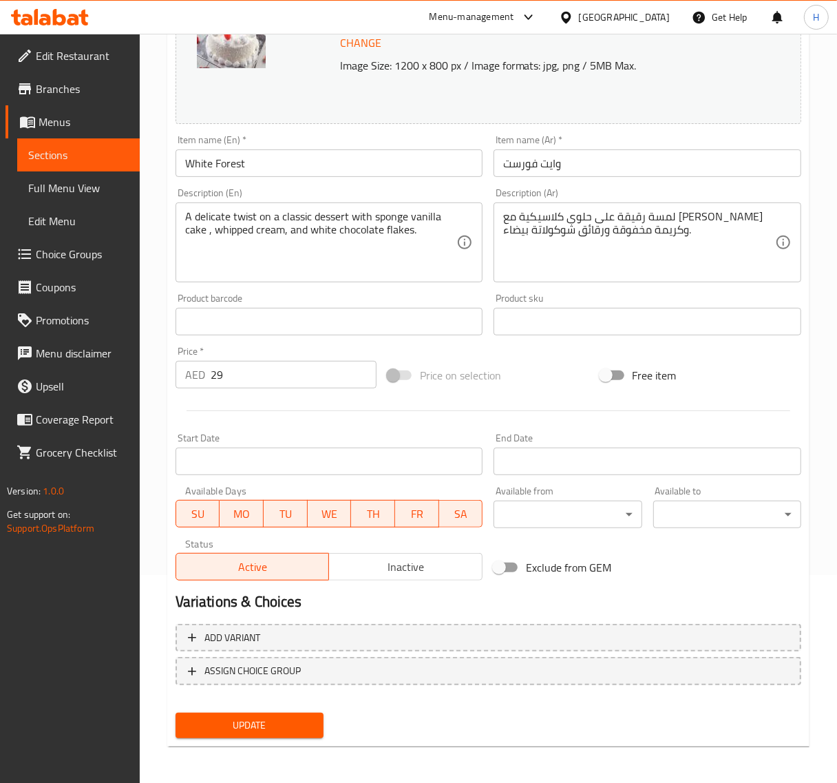
click at [311, 721] on span "Update" at bounding box center [250, 725] width 126 height 17
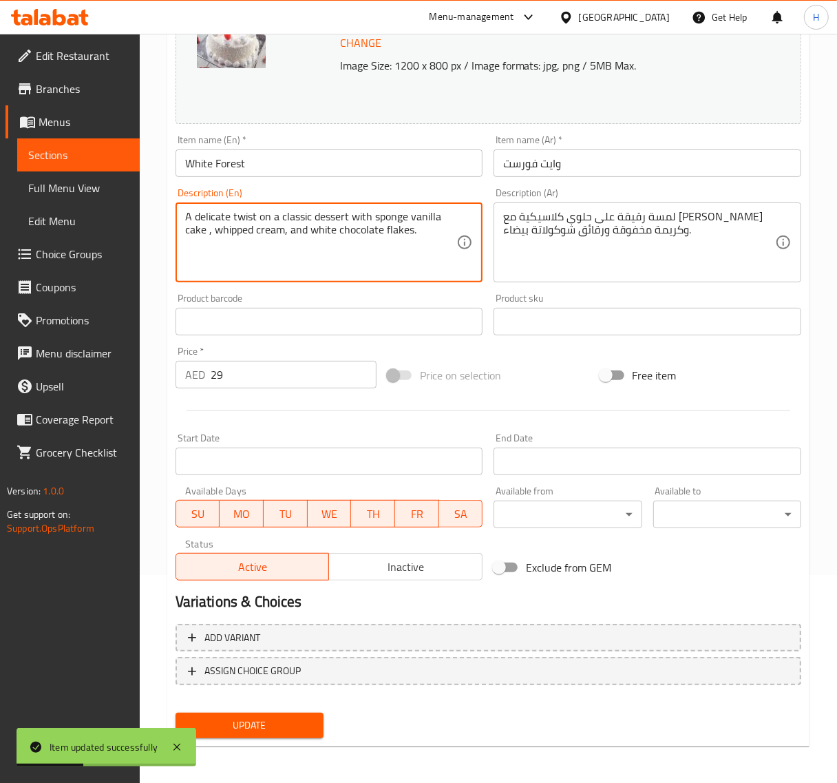
click at [335, 212] on textarea "A delicate twist on a classic dessert with sponge vanilla cake , whipped cream,…" at bounding box center [321, 242] width 272 height 65
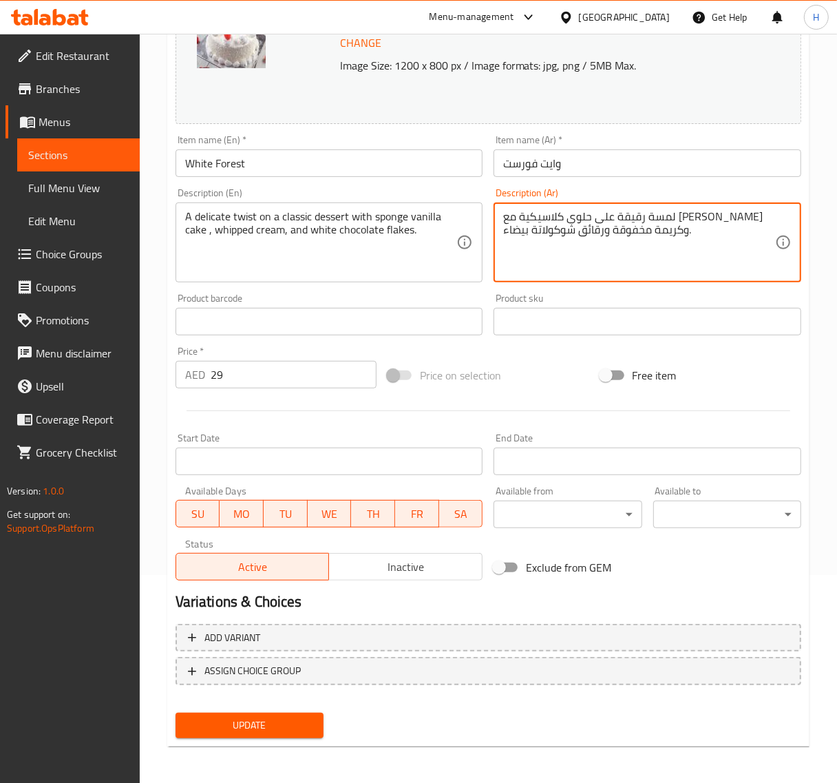
click at [674, 216] on textarea "لمسة رقيقة على حلوى كلاسيكية مع [PERSON_NAME] وكريمة مخفوقة ورقائق شوكولاتة بيض…" at bounding box center [639, 242] width 272 height 65
click at [241, 165] on input "White Forest" at bounding box center [330, 163] width 308 height 28
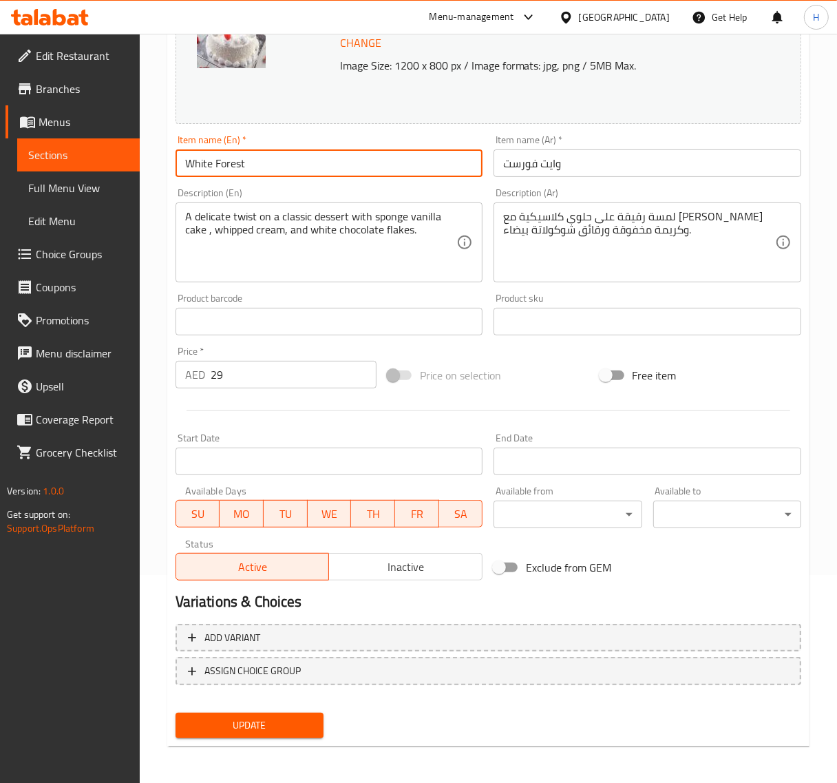
click at [241, 165] on input "White Forest" at bounding box center [330, 163] width 308 height 28
click at [304, 720] on span "Update" at bounding box center [250, 725] width 126 height 17
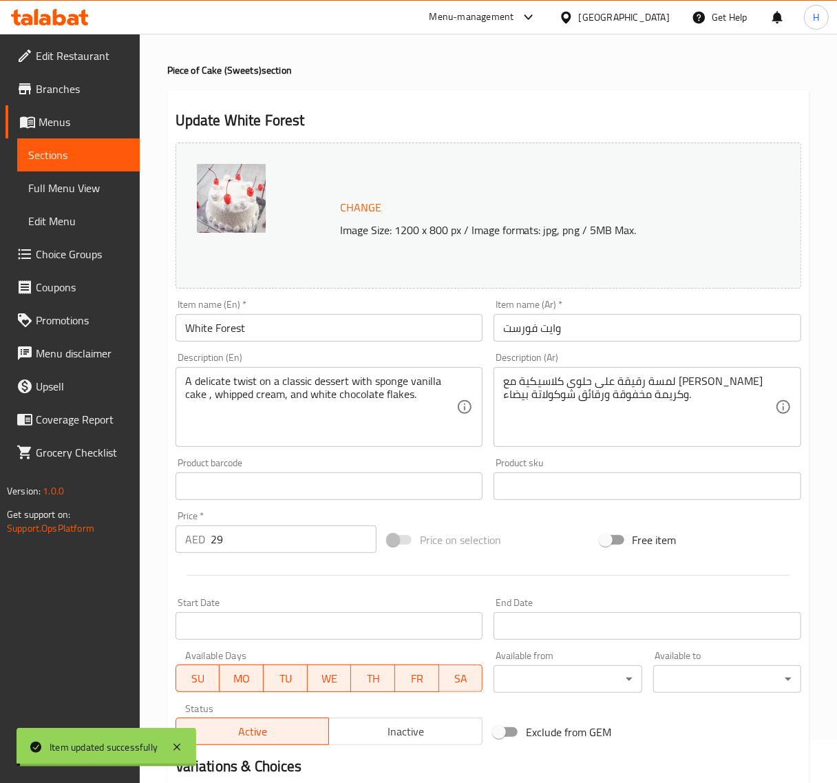
scroll to position [0, 0]
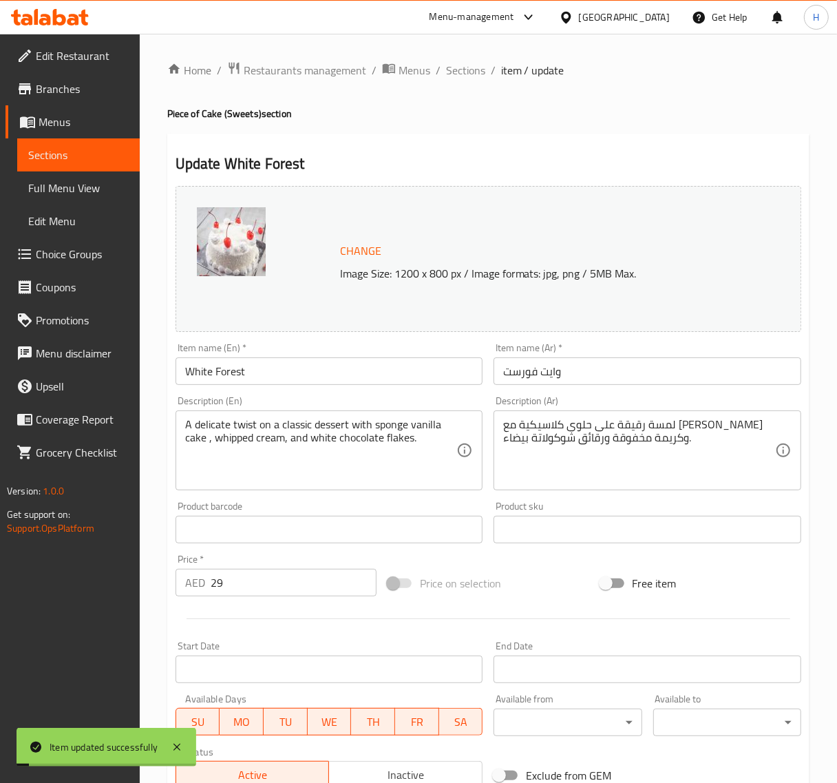
click at [461, 64] on span "Sections" at bounding box center [465, 70] width 39 height 17
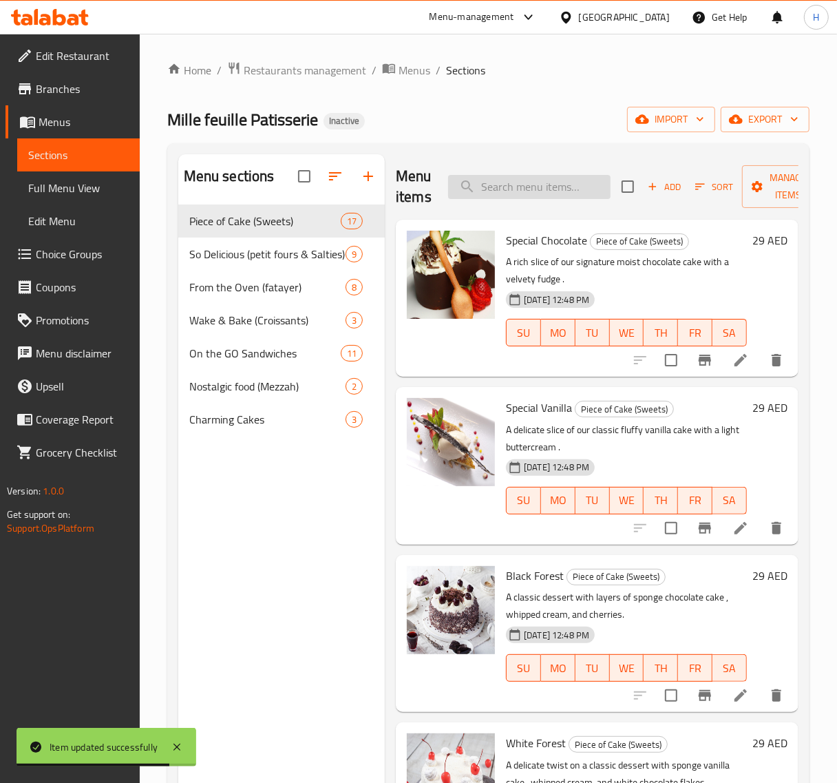
click at [510, 188] on input "search" at bounding box center [529, 187] width 163 height 24
paste input "Eclaire"
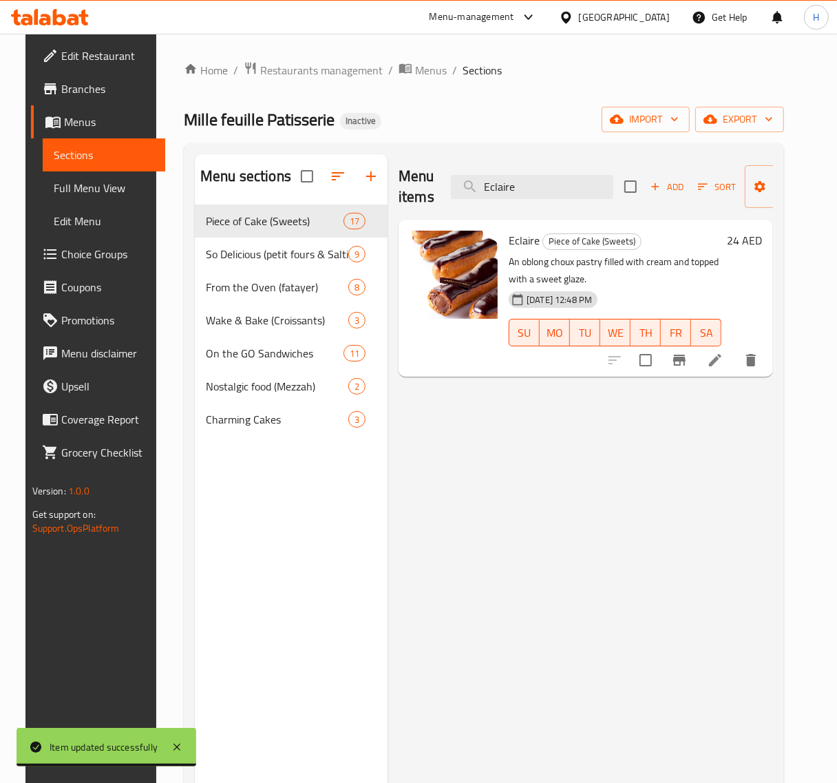
type input "Eclaire"
click at [724, 353] on icon at bounding box center [715, 360] width 17 height 17
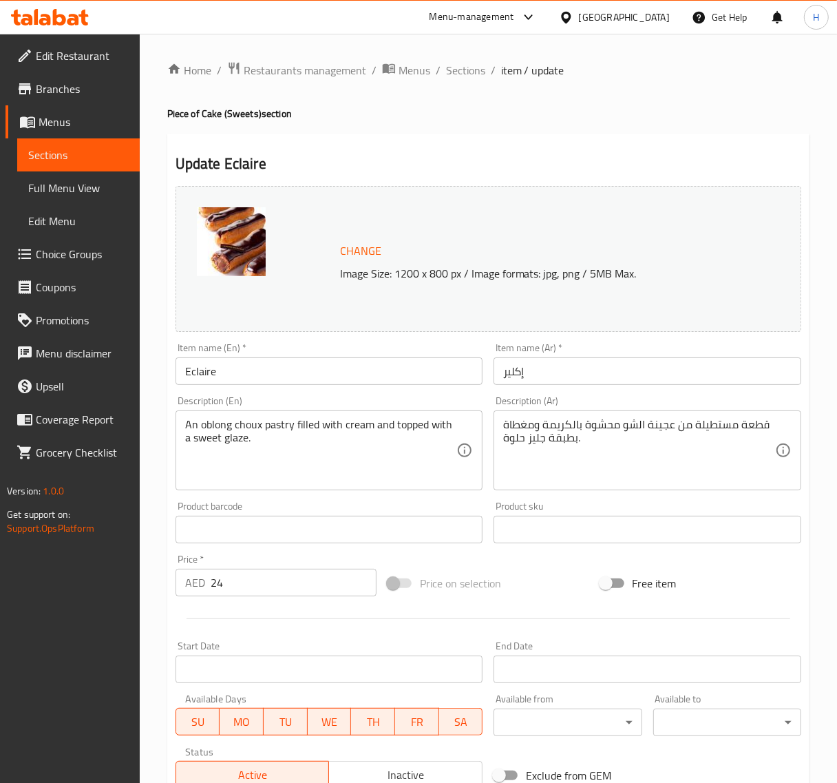
drag, startPoint x: 202, startPoint y: 420, endPoint x: 231, endPoint y: 427, distance: 29.7
click at [373, 444] on textarea "An piece of oblong choux pastry filled with cream and topped with a sweet glaze." at bounding box center [321, 450] width 272 height 65
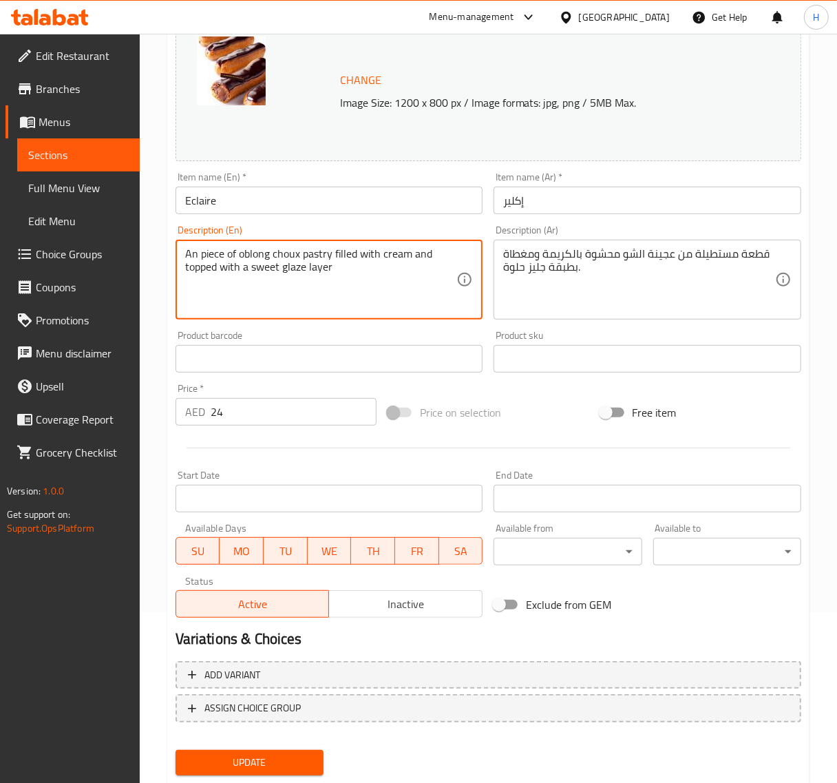
scroll to position [172, 0]
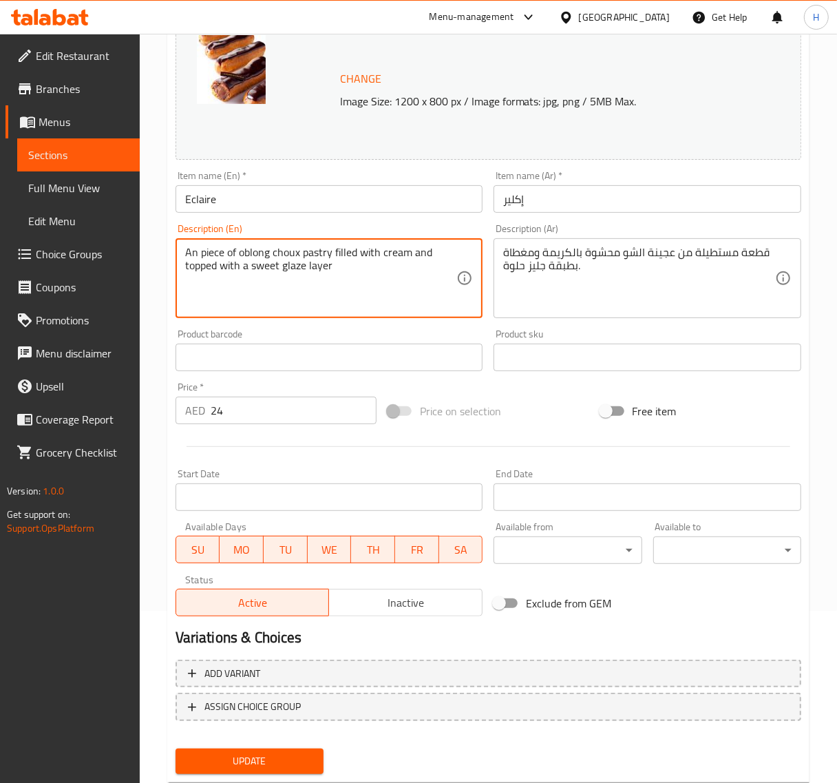
type textarea "An piece of oblong choux pastry filled with cream and topped with a sweet glaze…"
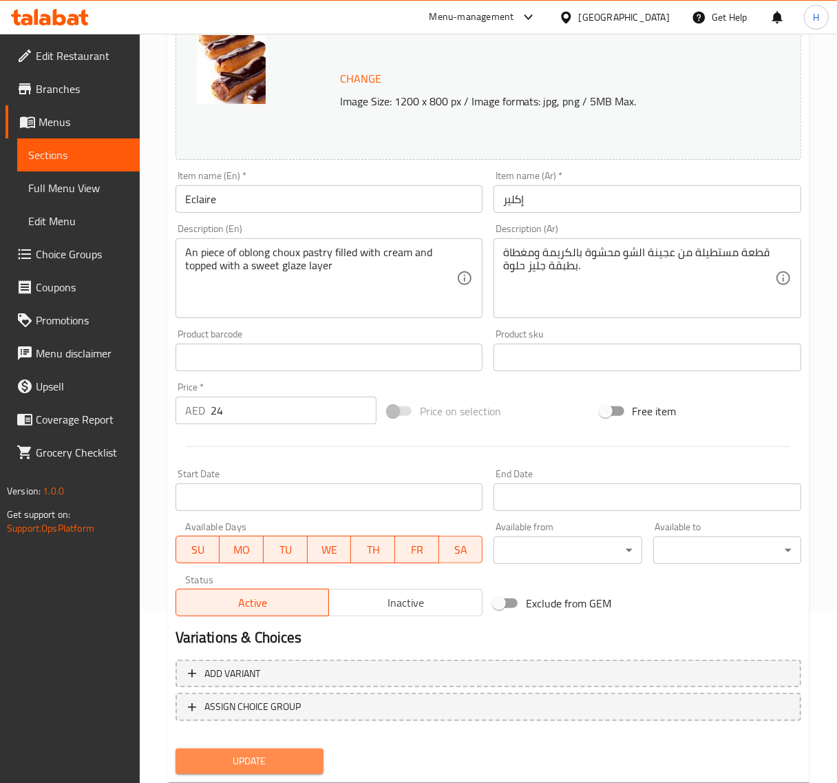
click at [272, 753] on span "Update" at bounding box center [250, 761] width 126 height 17
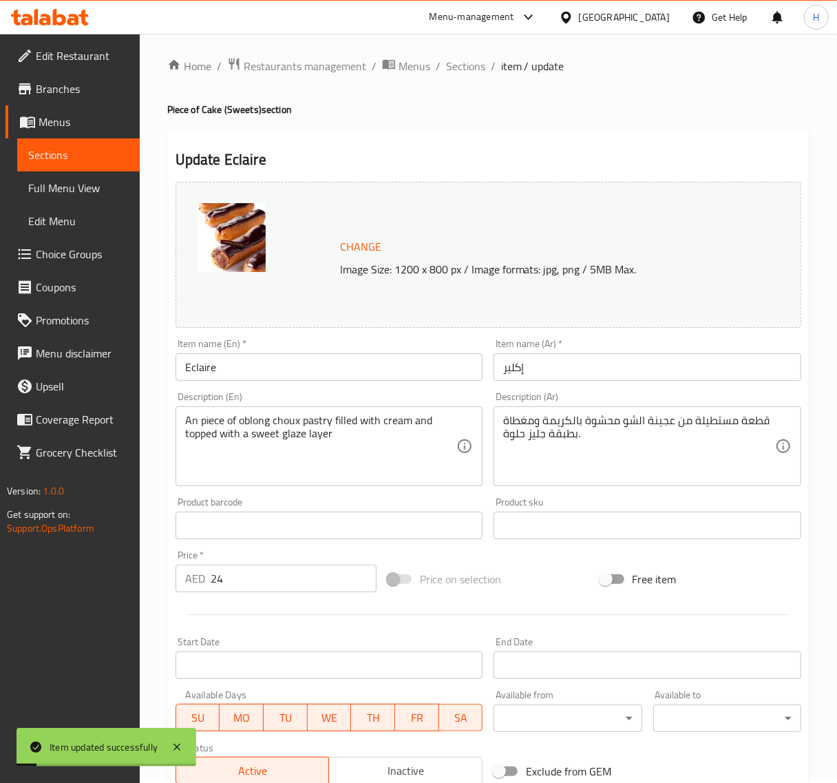
scroll to position [0, 0]
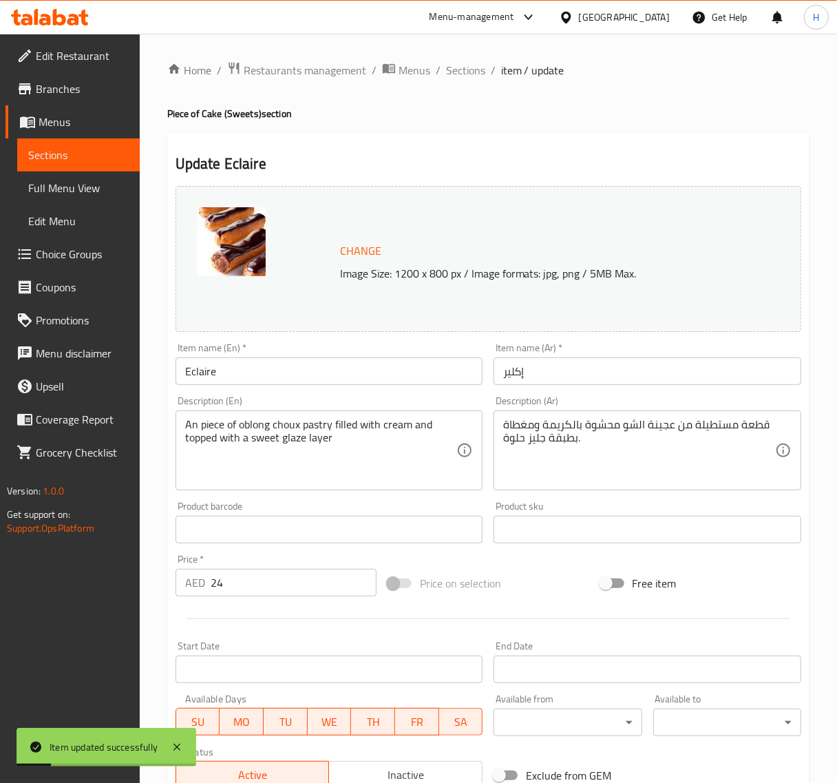
drag, startPoint x: 446, startPoint y: 71, endPoint x: 298, endPoint y: 1, distance: 163.0
click at [446, 71] on span "Sections" at bounding box center [465, 70] width 39 height 17
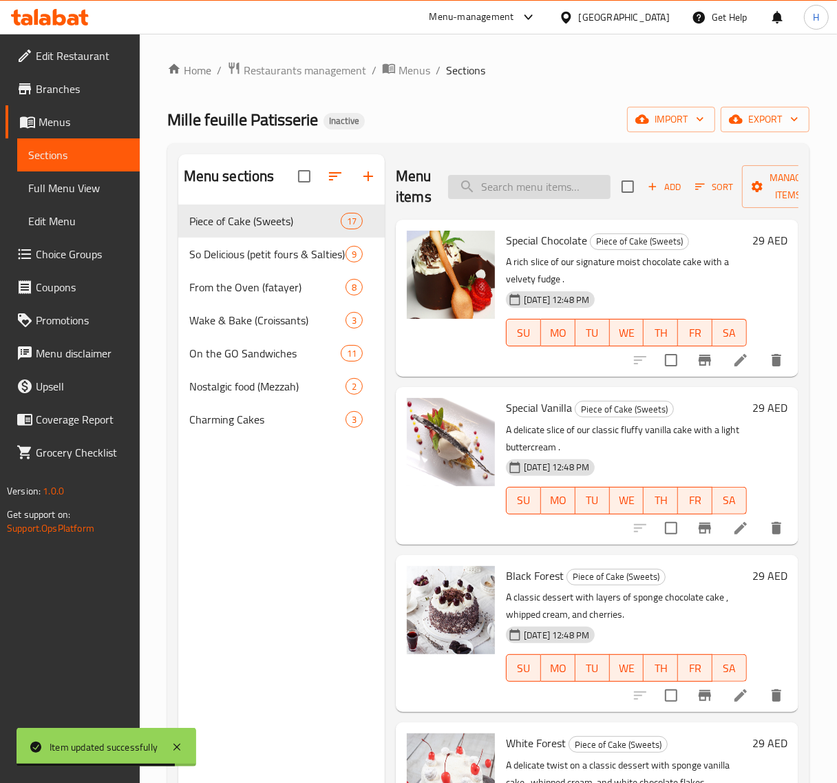
click at [525, 185] on input "search" at bounding box center [529, 187] width 163 height 24
paste input "Boule Vermicelli"
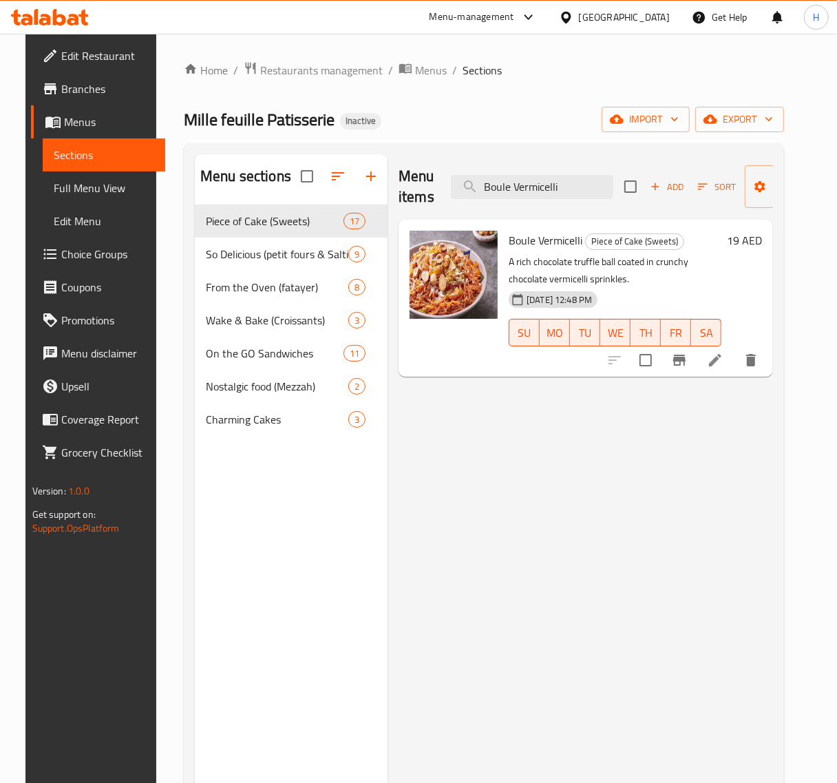
type input "Boule Vermicelli"
click at [722, 360] on icon at bounding box center [715, 360] width 12 height 12
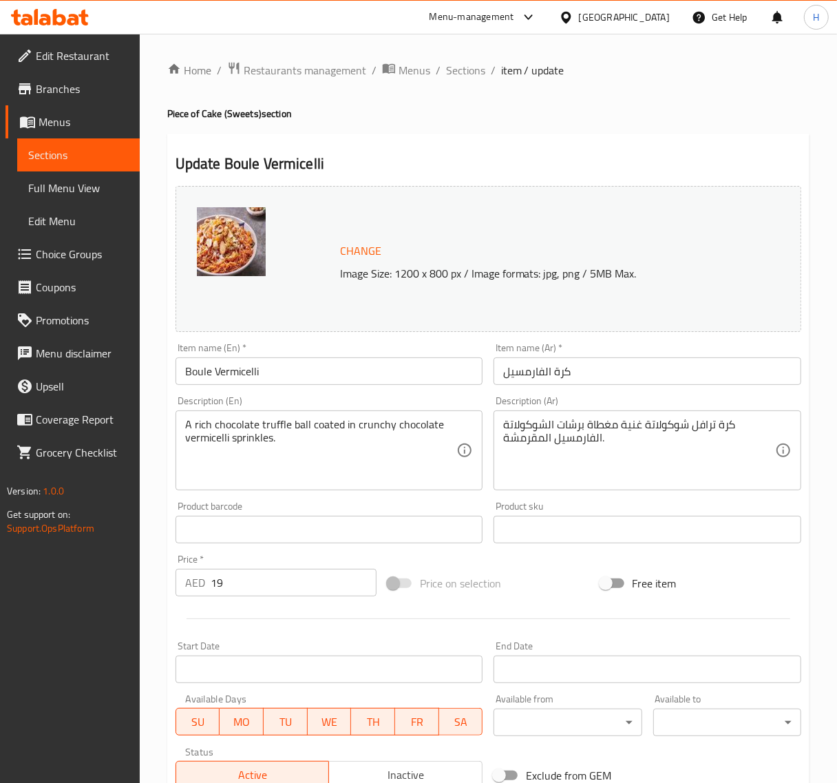
click at [700, 384] on input "كرة الفارمسيل" at bounding box center [648, 371] width 308 height 28
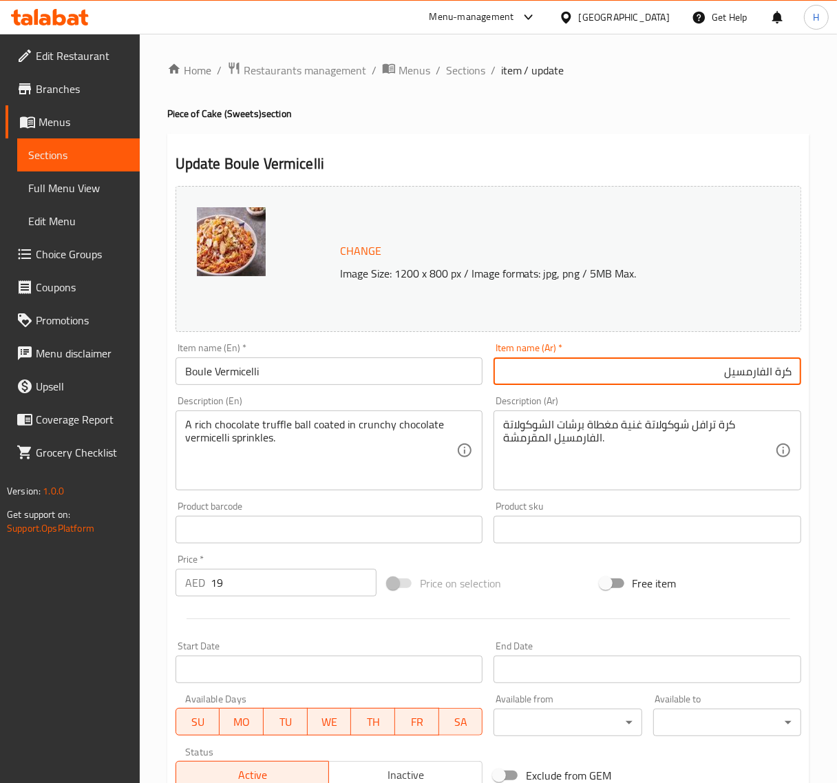
click at [203, 372] on input "Boule Vermicelli" at bounding box center [330, 371] width 308 height 28
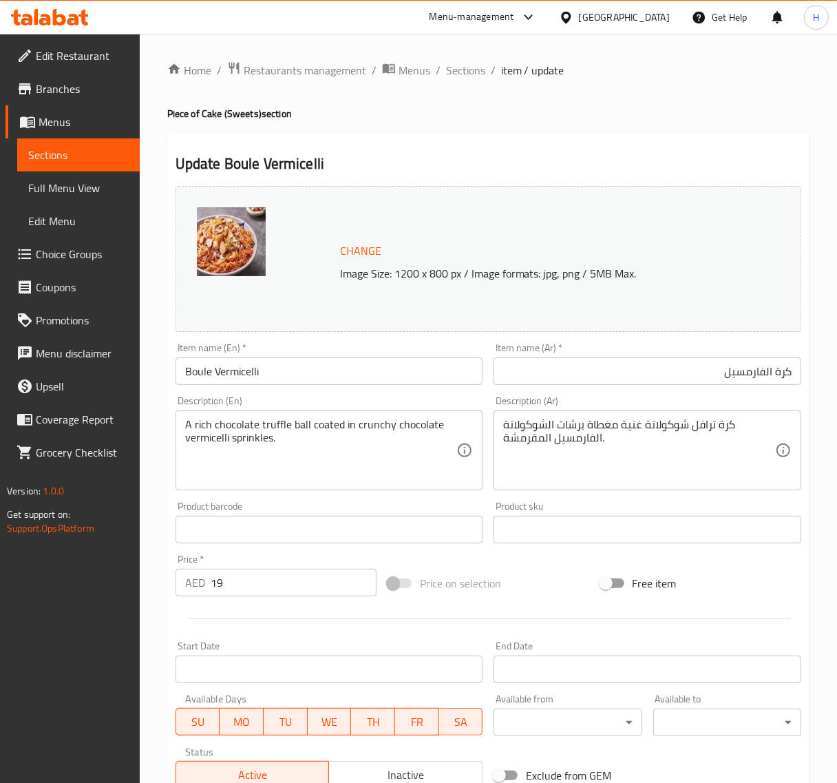
click at [699, 373] on input "كرة الفارمسيل" at bounding box center [648, 371] width 308 height 28
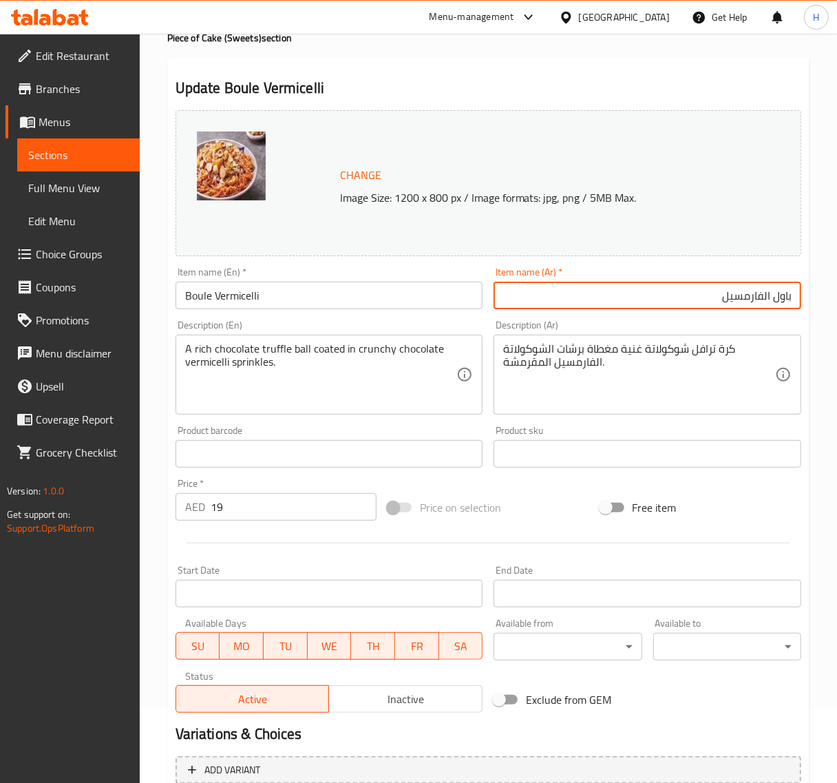
scroll to position [208, 0]
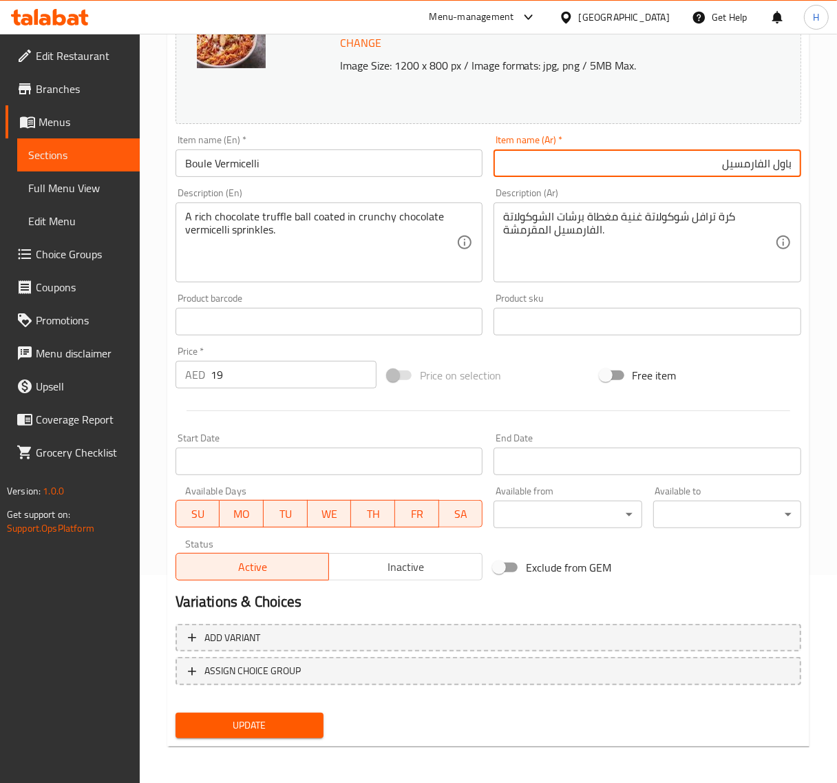
click at [273, 729] on span "Update" at bounding box center [250, 725] width 126 height 17
click at [746, 167] on input "باول الفارمسيل" at bounding box center [648, 163] width 308 height 28
paste input "شعيرية"
type input "باول الشعيرية"
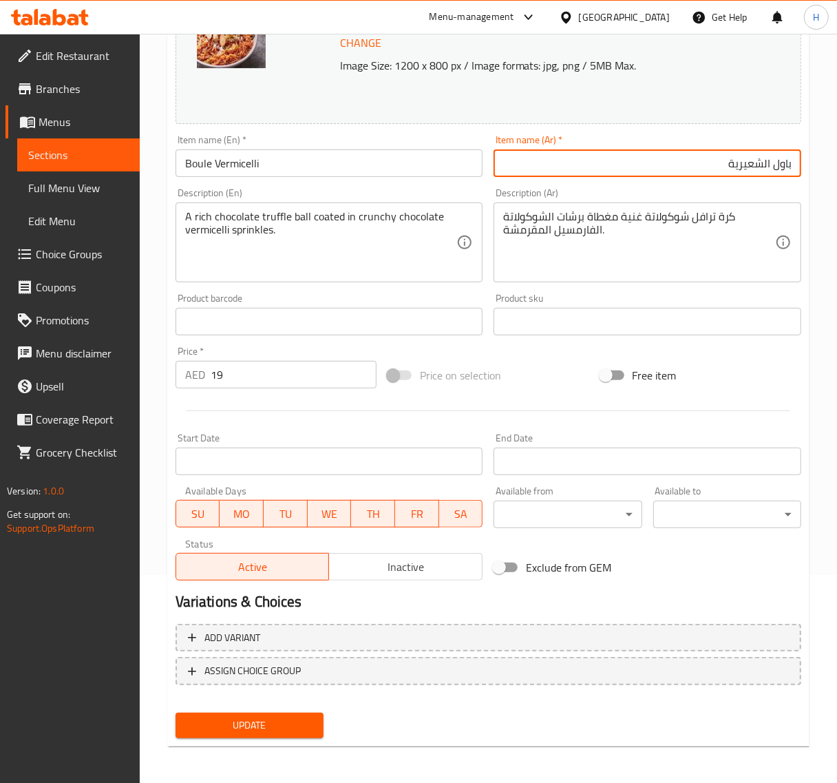
click at [284, 731] on span "Update" at bounding box center [250, 725] width 126 height 17
click at [294, 720] on span "Update" at bounding box center [250, 725] width 126 height 17
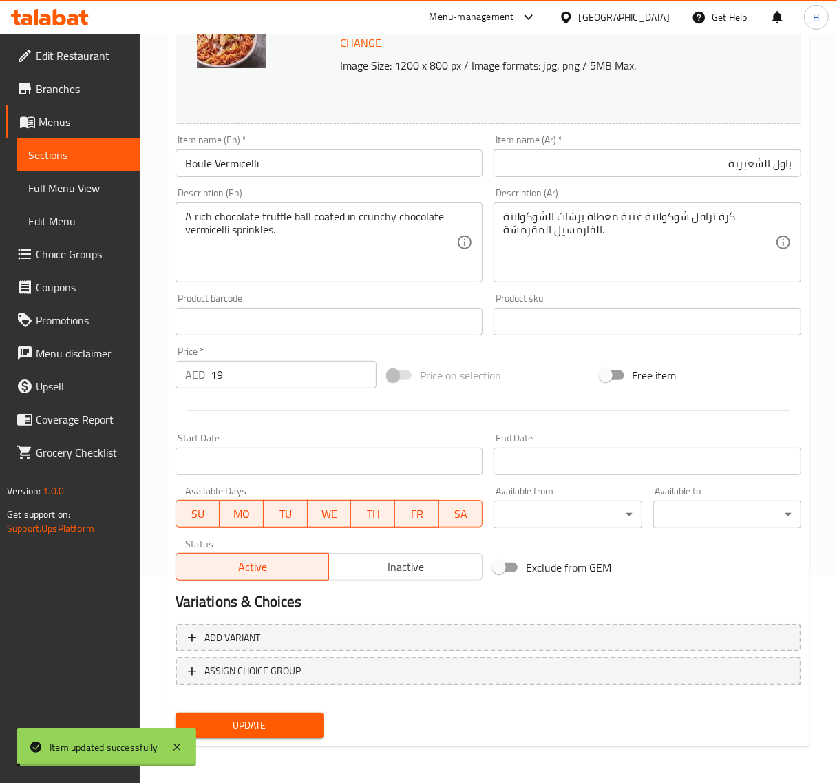
scroll to position [0, 0]
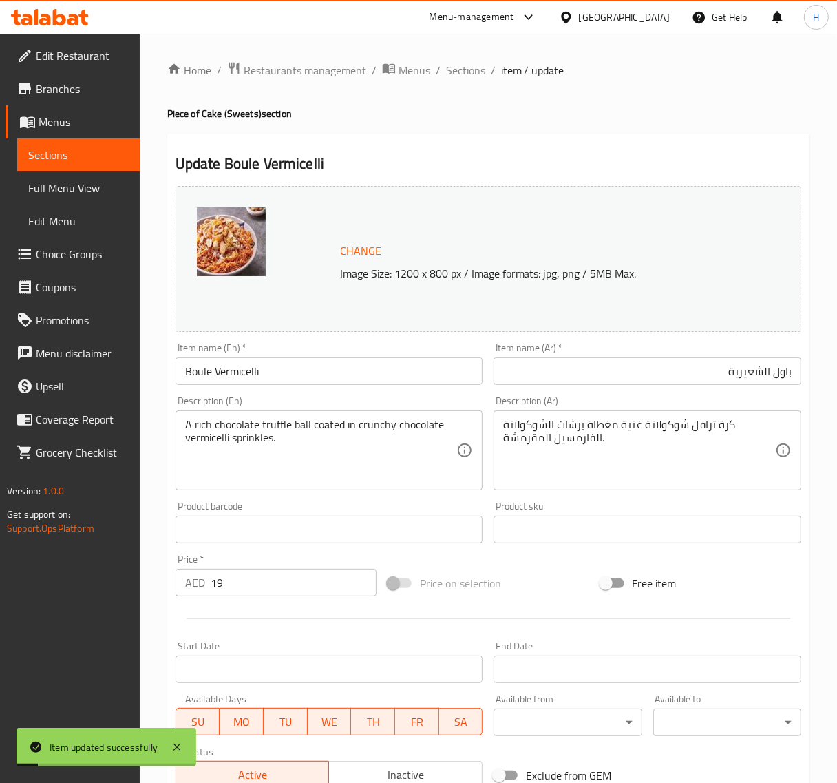
click at [452, 81] on div "Home / Restaurants management / Menus / Sections / item / update Piece of Cake …" at bounding box center [488, 513] width 643 height 904
drag, startPoint x: 455, startPoint y: 70, endPoint x: 321, endPoint y: 16, distance: 144.9
click at [455, 70] on span "Sections" at bounding box center [465, 70] width 39 height 17
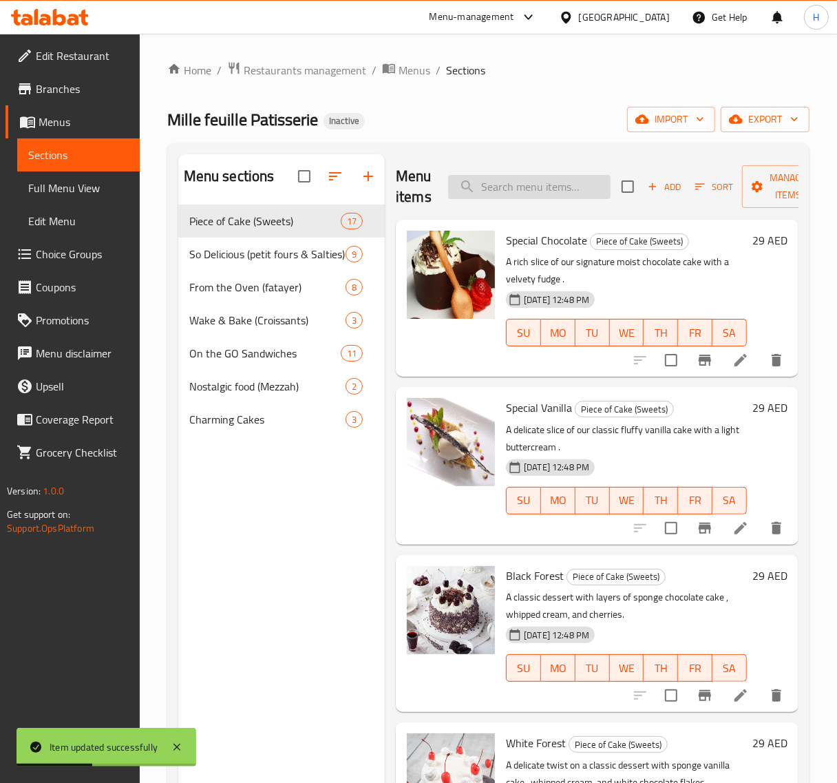
click at [524, 180] on input "search" at bounding box center [529, 187] width 163 height 24
paste input "Boule Pistachio"
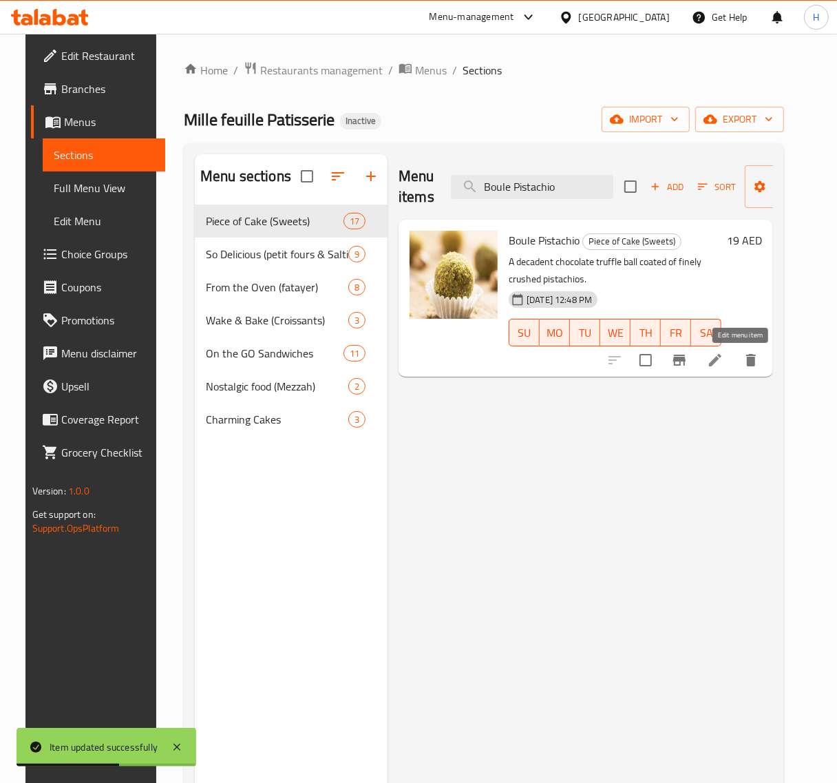
type input "Boule Pistachio"
click at [722, 362] on icon at bounding box center [715, 360] width 12 height 12
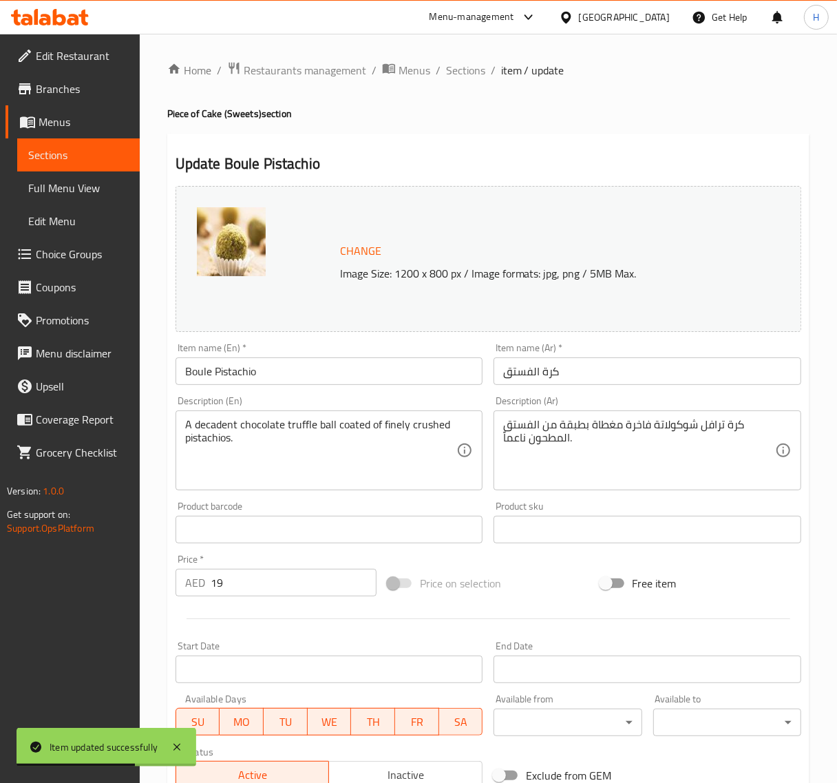
click at [663, 368] on input "كرة الفستق" at bounding box center [648, 371] width 308 height 28
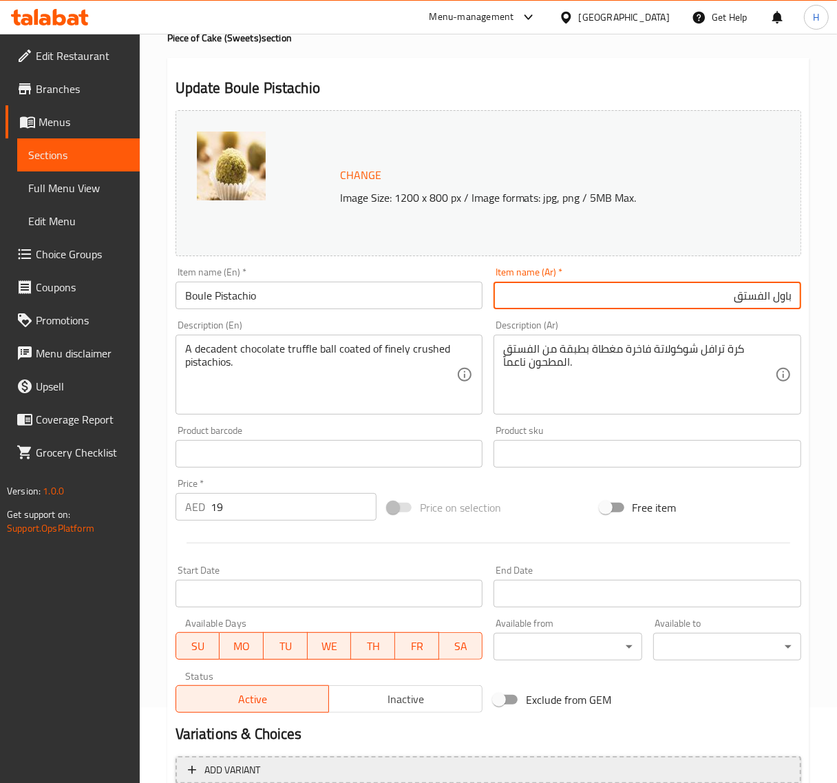
scroll to position [208, 0]
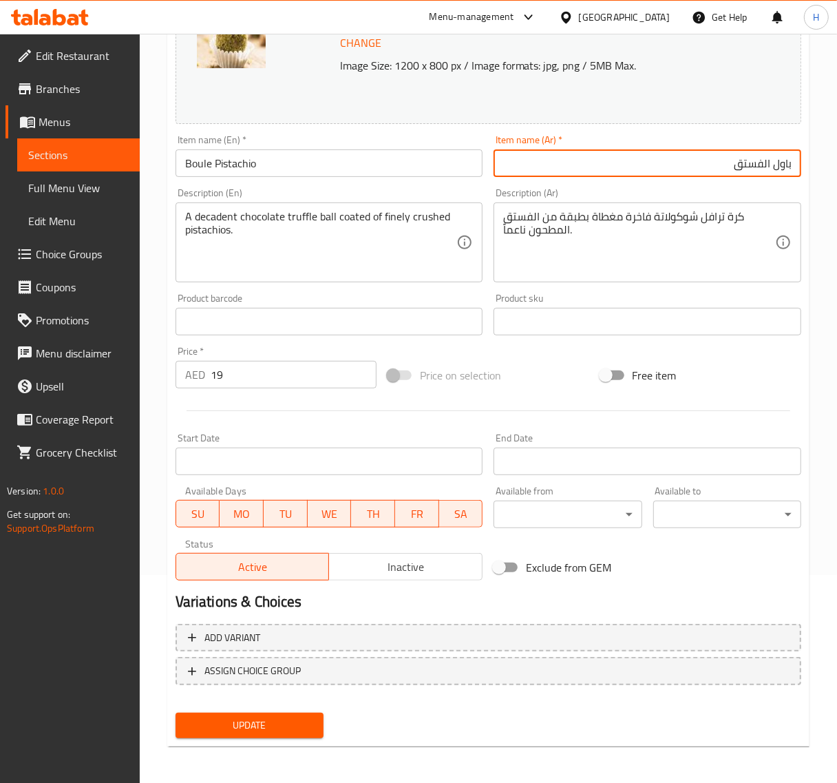
type input "باول الفستق"
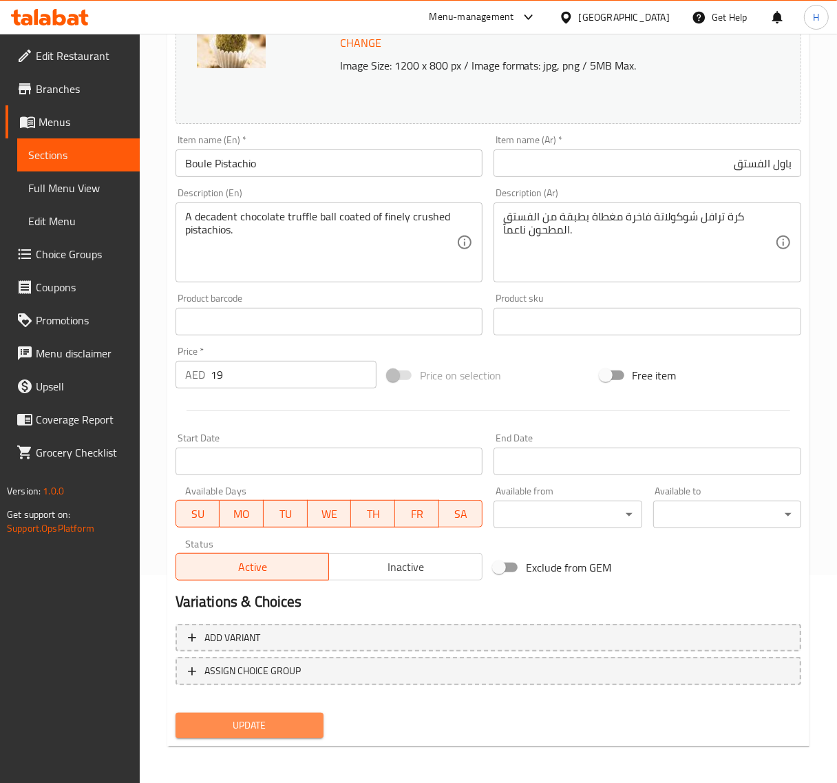
click at [280, 717] on span "Update" at bounding box center [250, 725] width 126 height 17
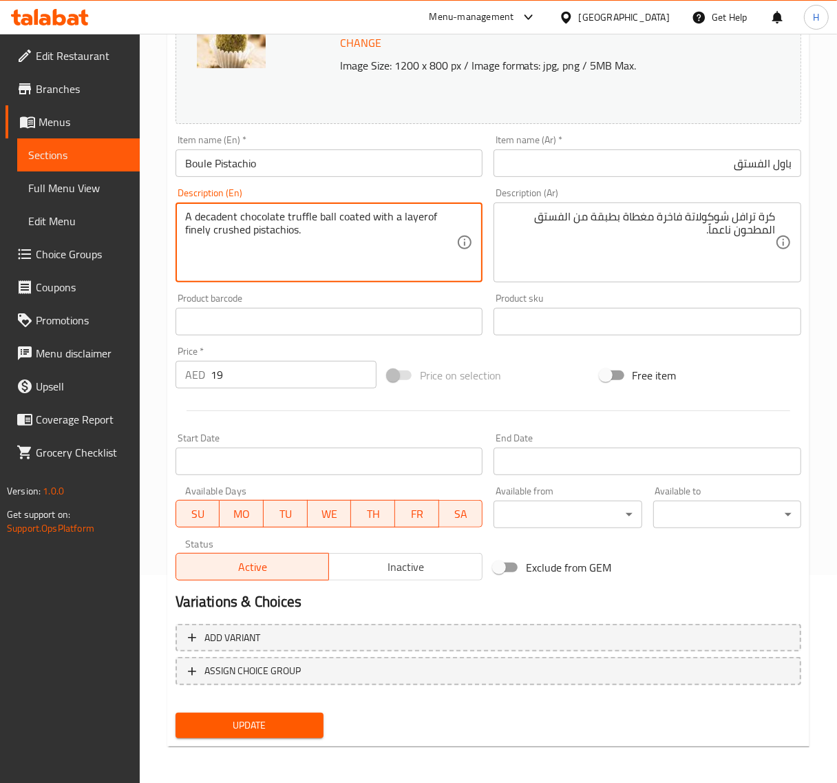
type textarea "A decadent chocolate truffle ball coated with a layerof finely crushed pistachi…"
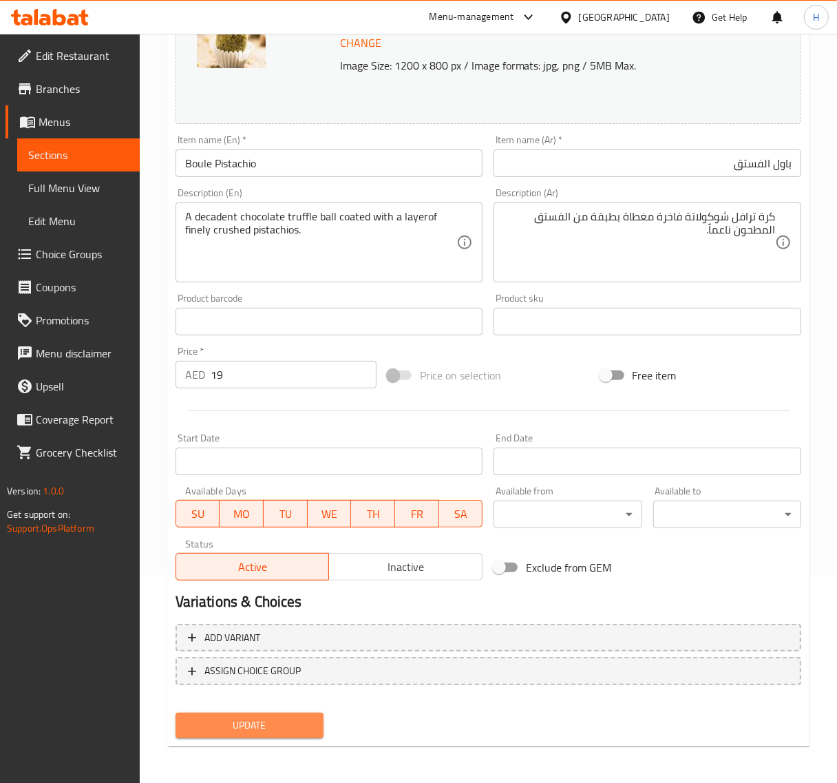
click at [257, 717] on span "Update" at bounding box center [250, 725] width 126 height 17
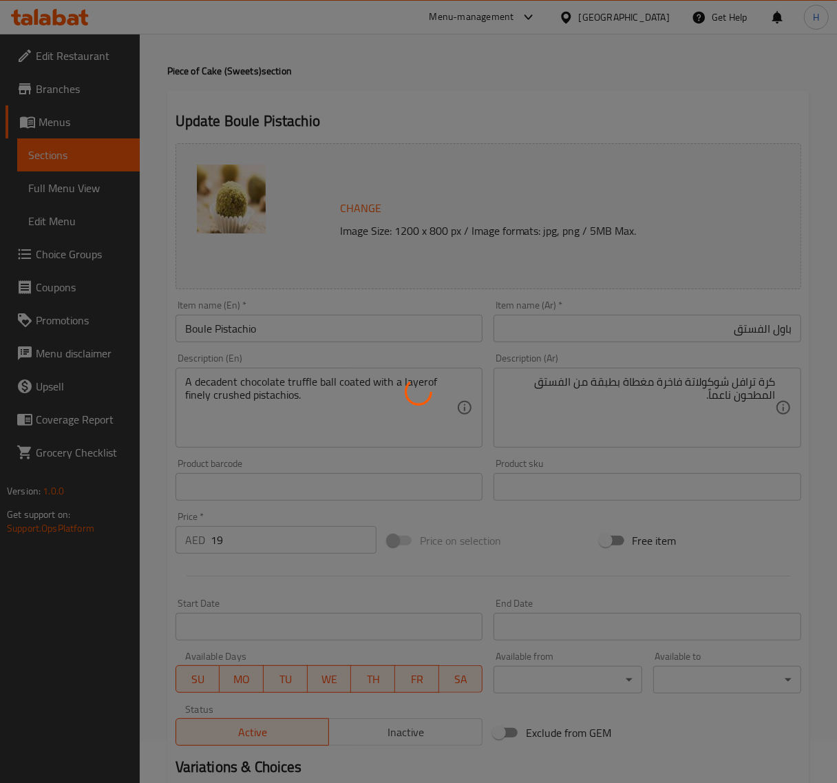
scroll to position [0, 0]
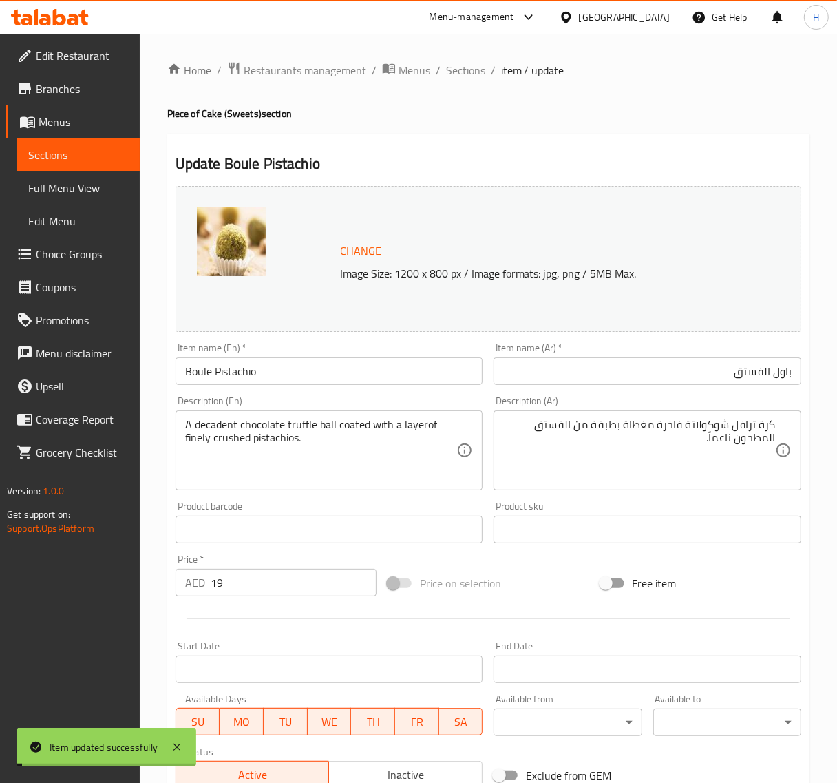
drag, startPoint x: 468, startPoint y: 74, endPoint x: 256, endPoint y: 3, distance: 223.5
click at [468, 74] on span "Sections" at bounding box center [465, 70] width 39 height 17
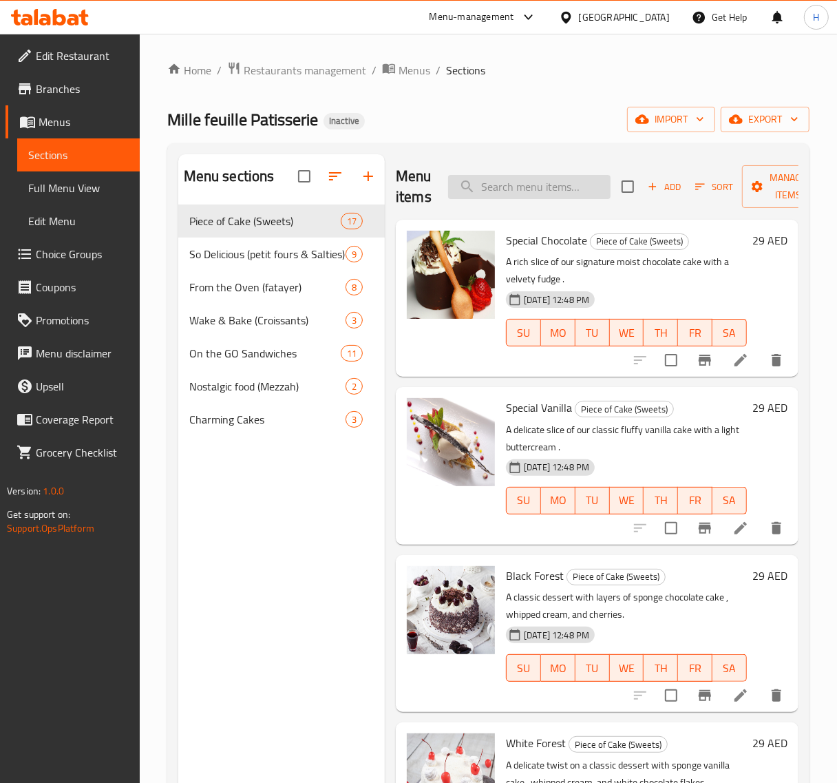
click at [512, 177] on input "search" at bounding box center [529, 187] width 163 height 24
paste input "Mouse"
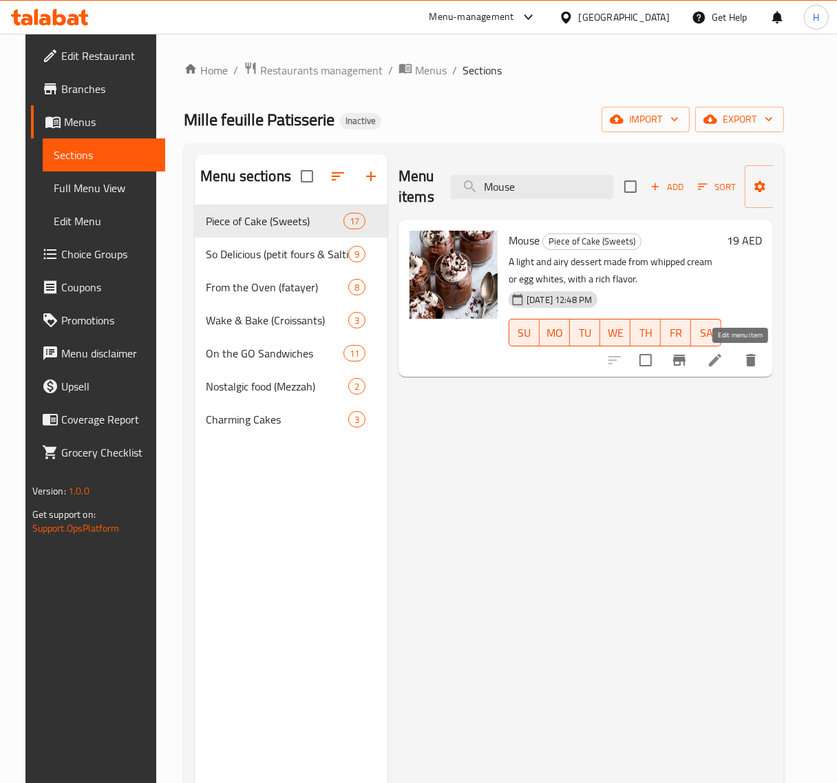
type input "Mouse"
click at [724, 352] on icon at bounding box center [715, 360] width 17 height 17
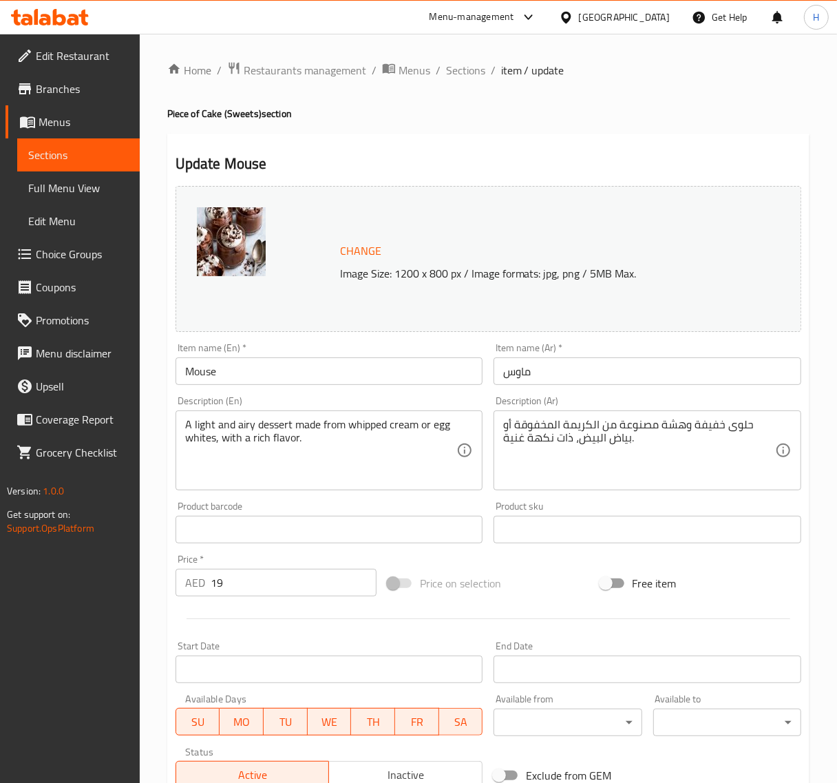
click at [682, 363] on input "ماوس" at bounding box center [648, 371] width 308 height 28
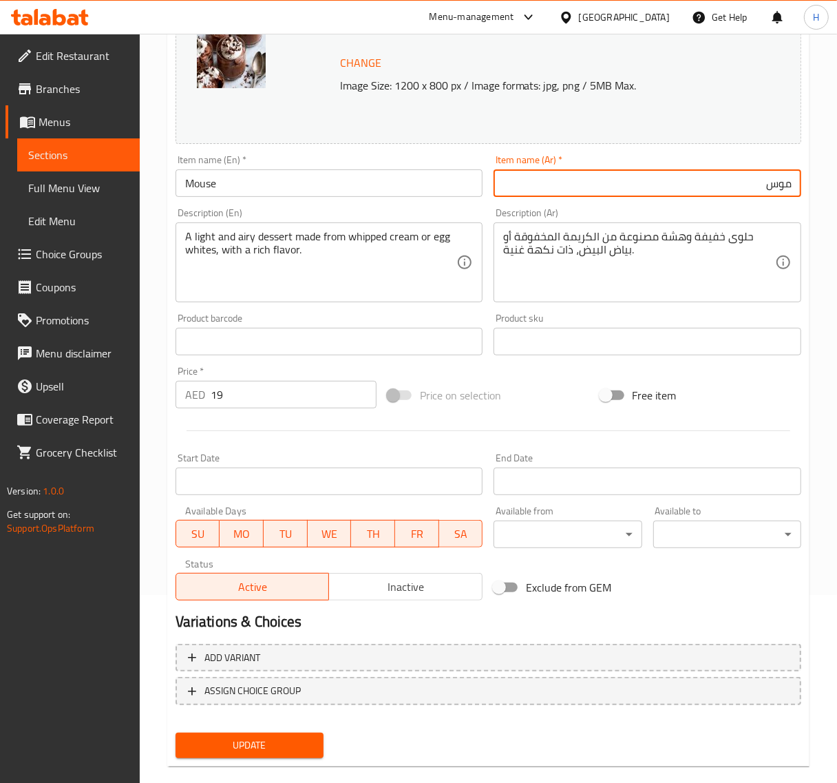
scroll to position [208, 0]
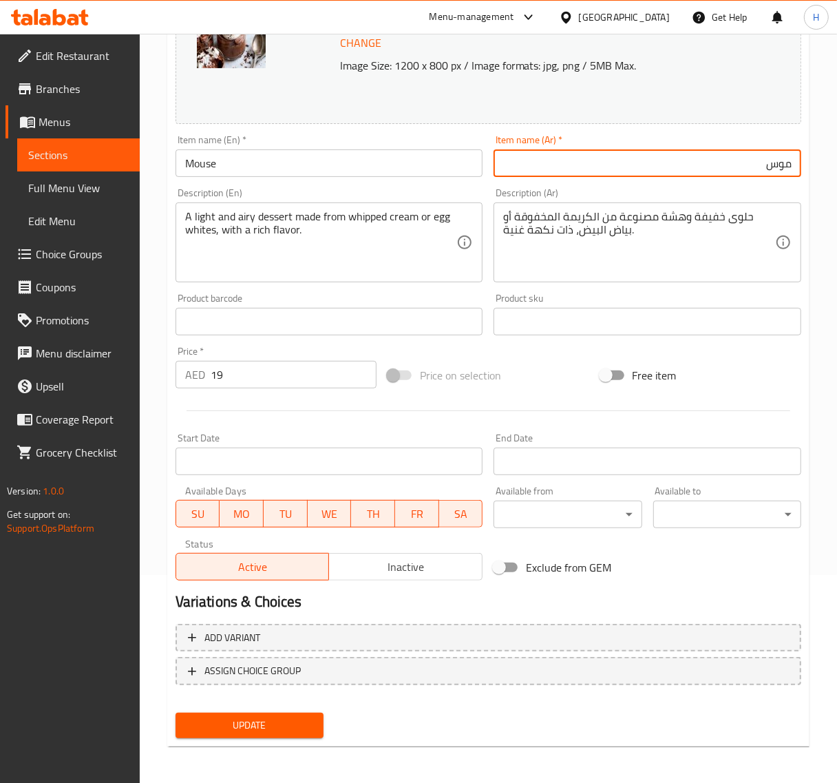
type input "موس"
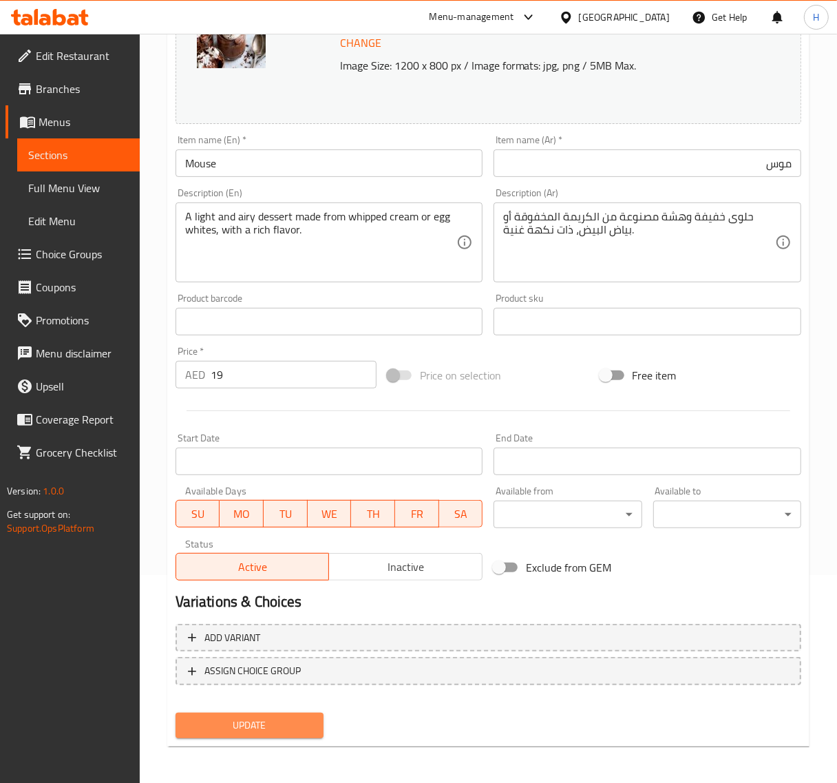
click at [312, 730] on span "Update" at bounding box center [250, 725] width 126 height 17
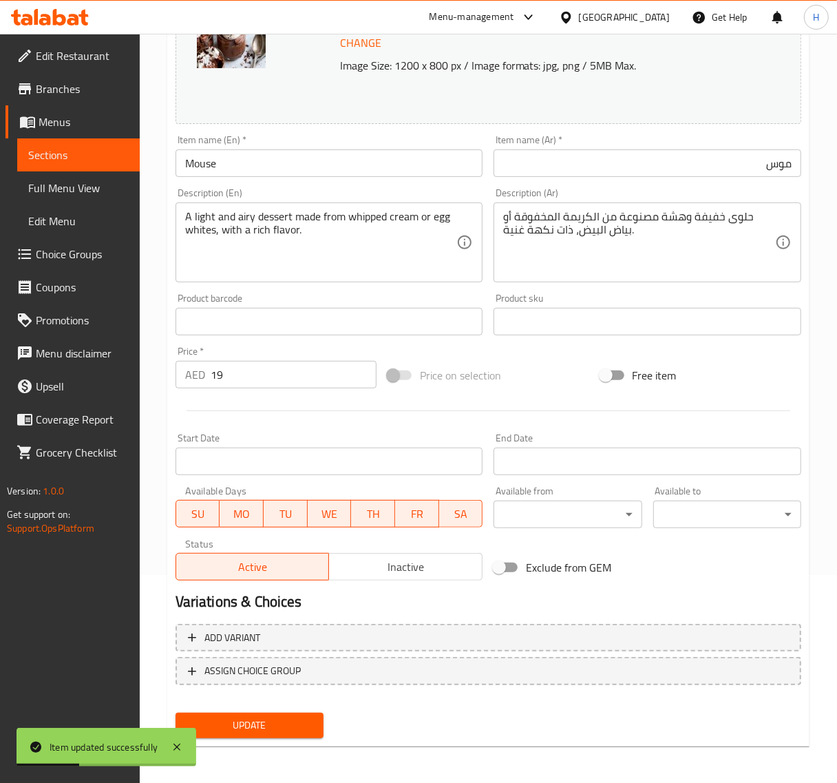
click at [77, 256] on span "Choice Groups" at bounding box center [82, 254] width 93 height 17
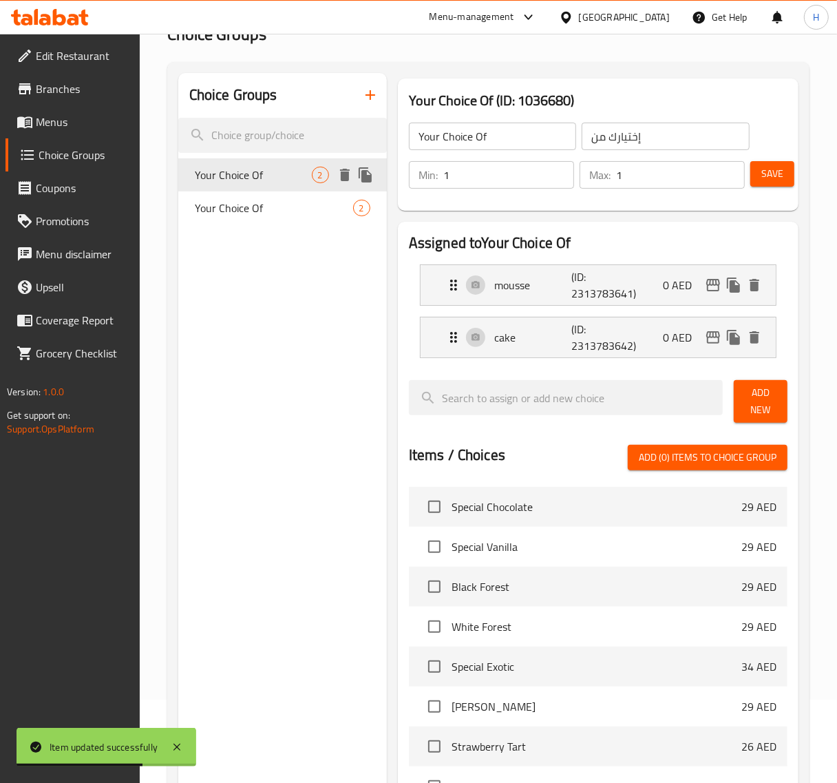
scroll to position [23, 0]
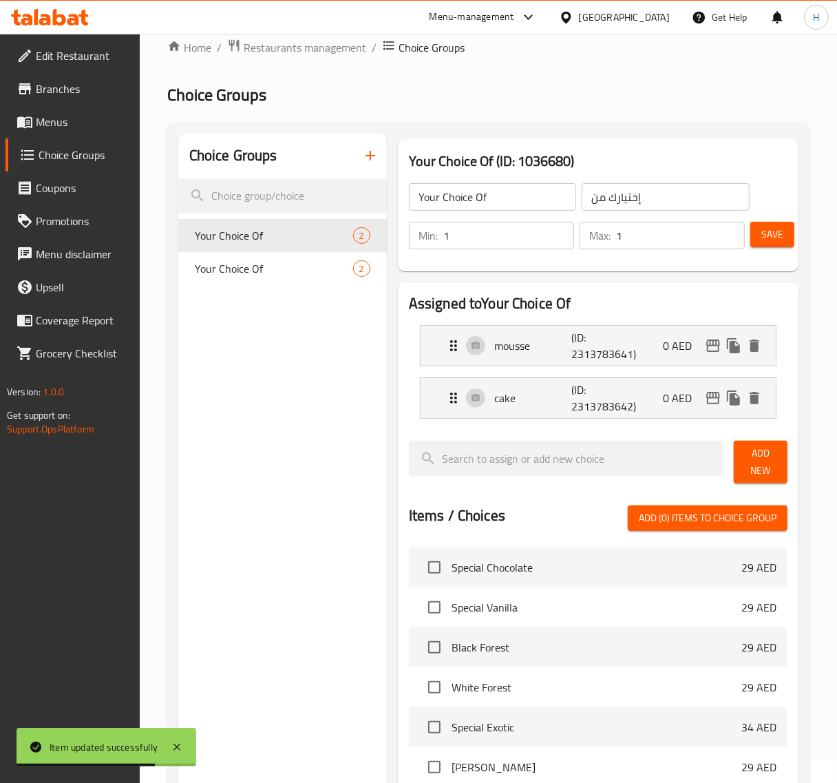
click at [368, 154] on icon "button" at bounding box center [370, 155] width 17 height 17
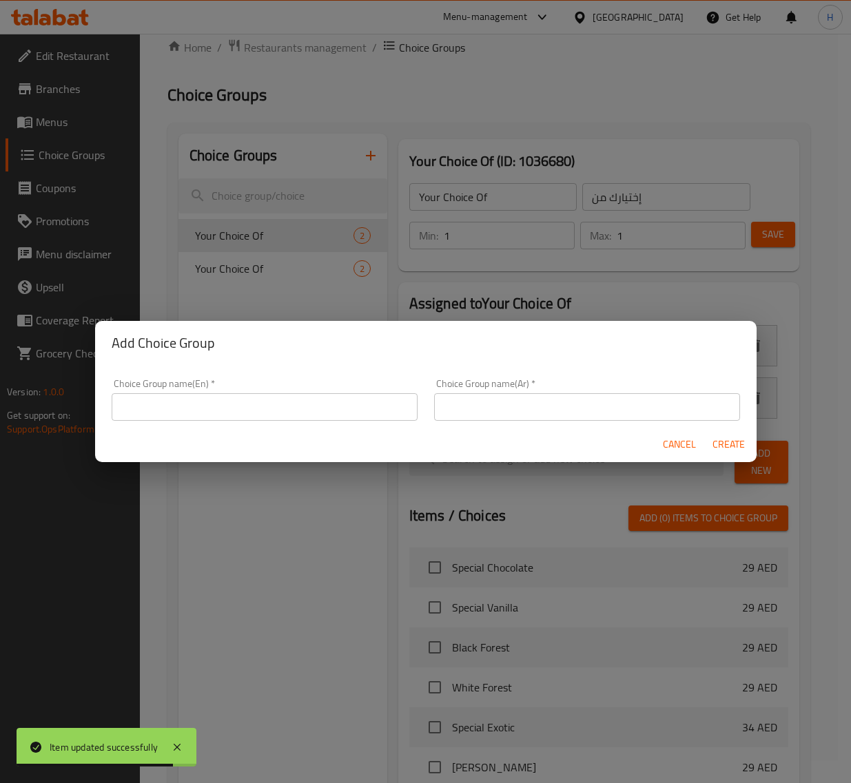
click at [202, 417] on input "text" at bounding box center [265, 407] width 306 height 28
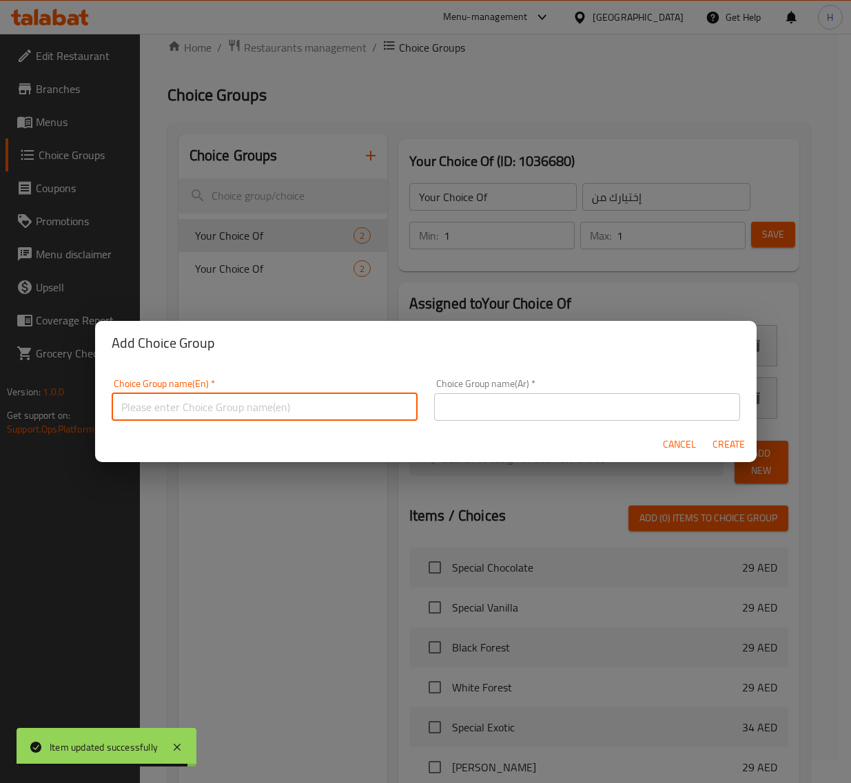
type input "your choice Of :"
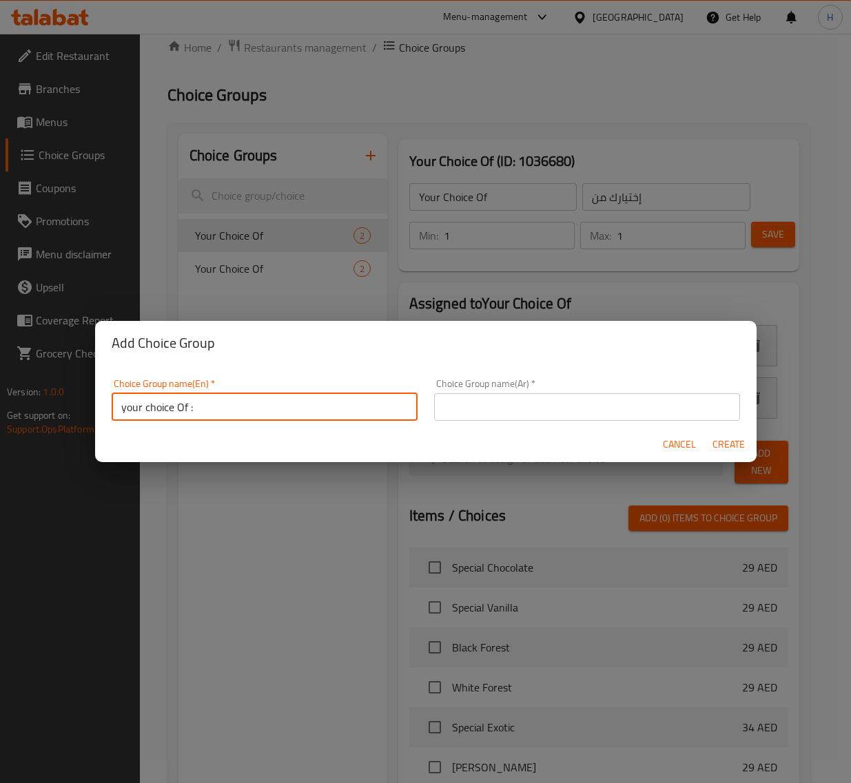
click at [565, 407] on input "text" at bounding box center [587, 407] width 306 height 28
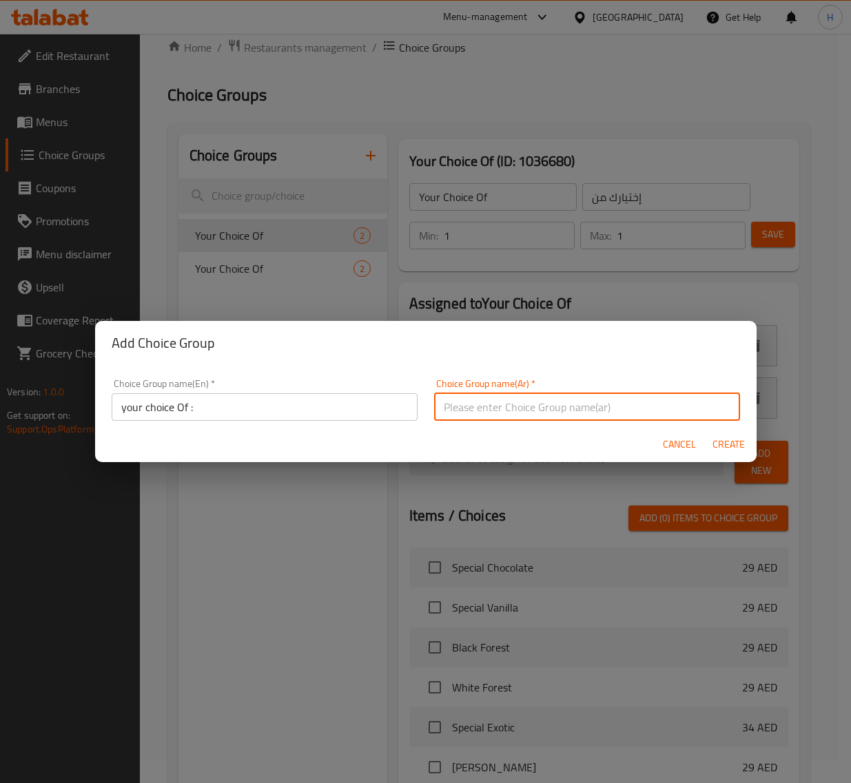
type input "اختيارك من :"
click at [239, 404] on input "your choice Of :" at bounding box center [265, 407] width 306 height 28
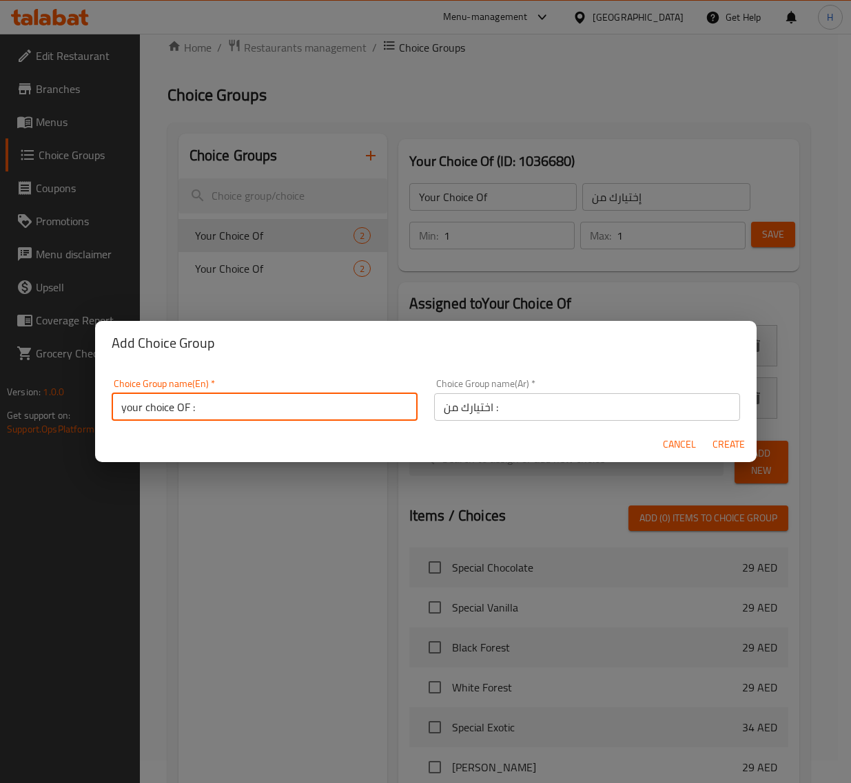
type input "your choice OF :"
click at [722, 445] on span "Create" at bounding box center [728, 444] width 33 height 17
type input "your choice OF :"
type input "اختيارك من :"
type input "0"
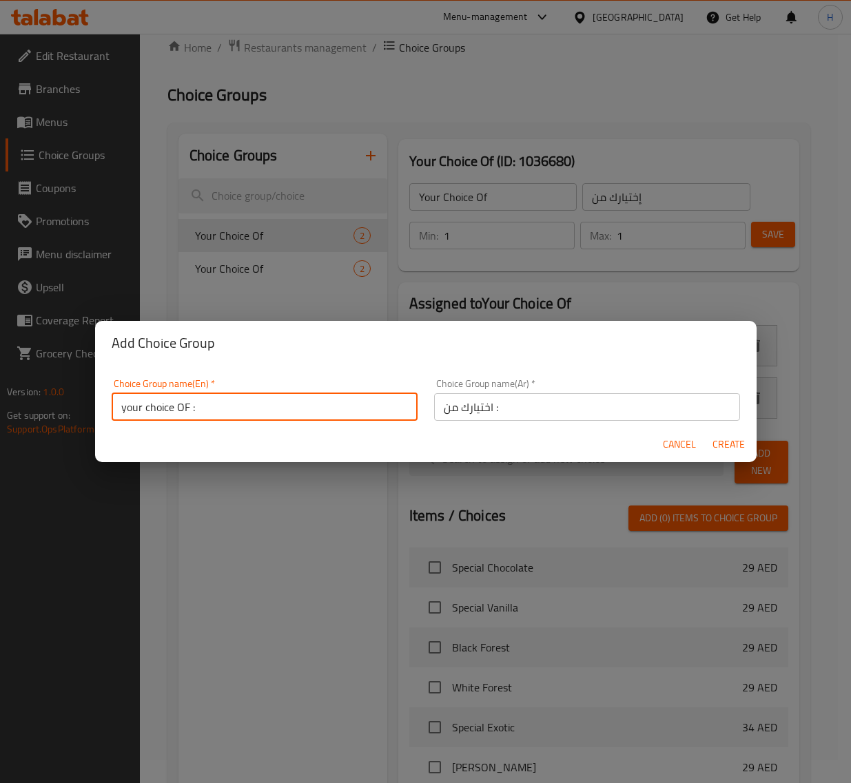
type input "0"
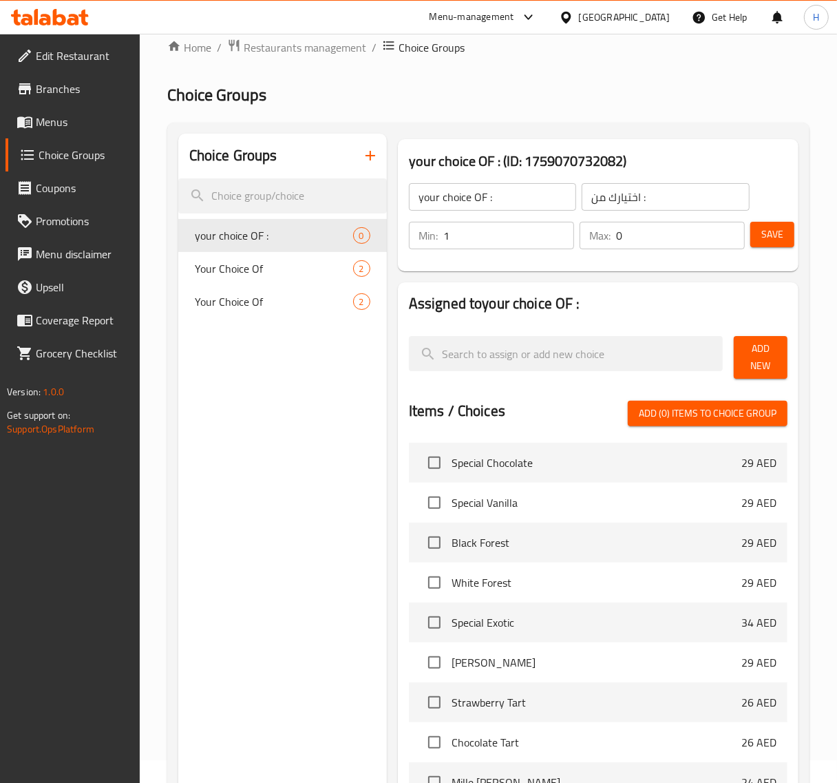
drag, startPoint x: 560, startPoint y: 226, endPoint x: 632, endPoint y: 235, distance: 72.9
type input "1"
click at [560, 226] on input "1" at bounding box center [509, 236] width 131 height 28
type input "1"
click at [731, 227] on input "1" at bounding box center [680, 236] width 129 height 28
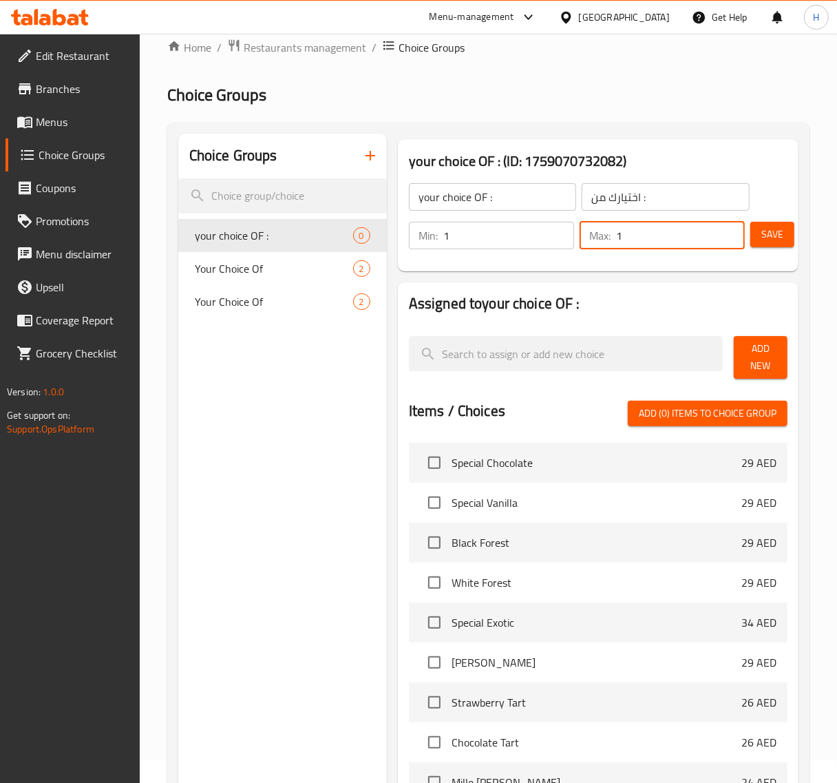
click at [753, 363] on span "Add New" at bounding box center [761, 357] width 32 height 34
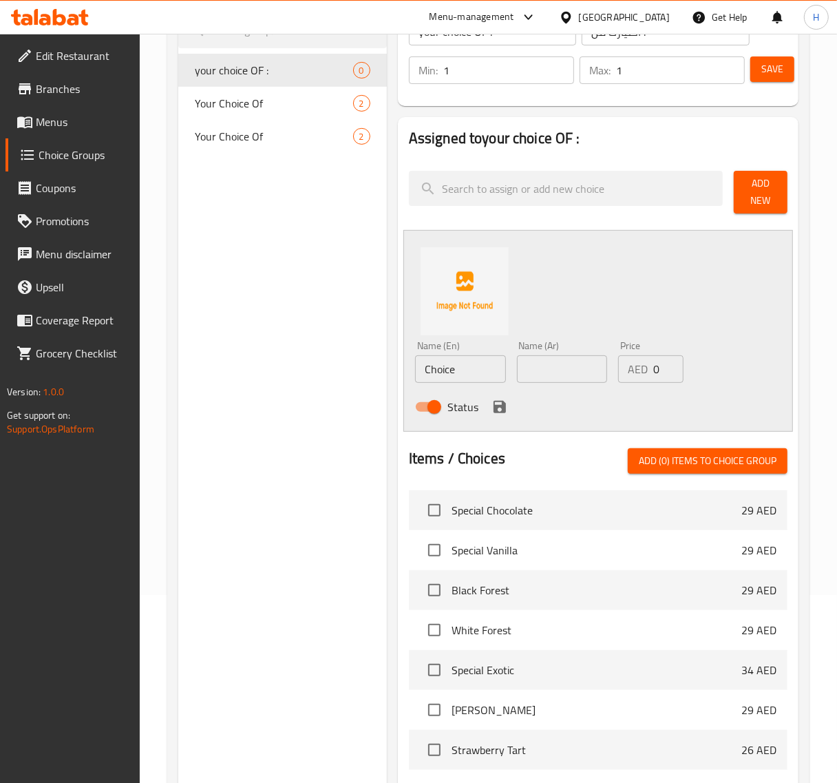
scroll to position [195, 0]
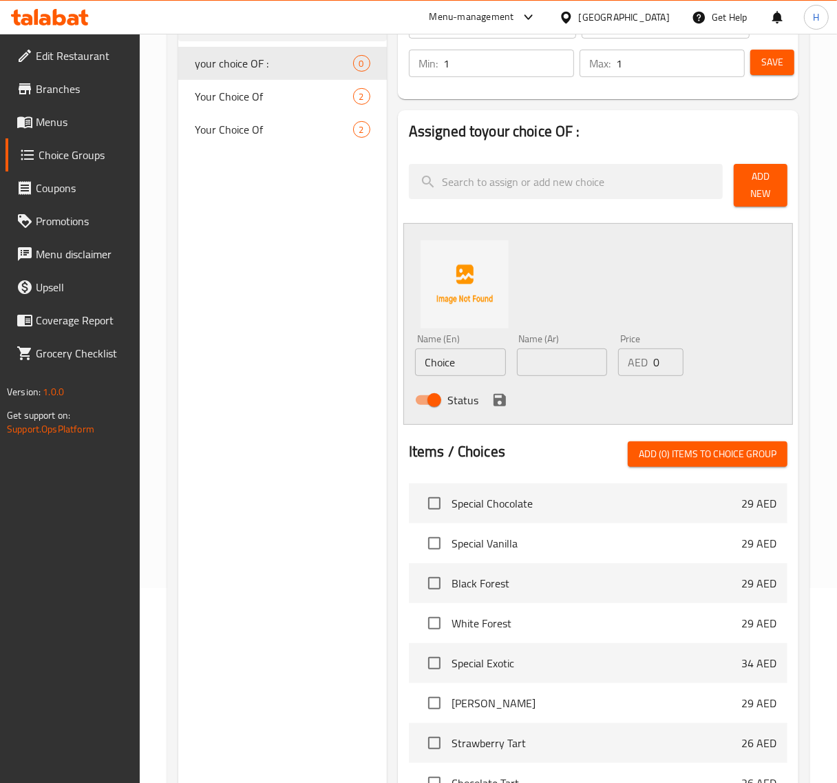
click at [499, 370] on input "Choice" at bounding box center [460, 362] width 91 height 28
paste input "whipped cream"
type input "whipped cream"
click at [582, 369] on input "text" at bounding box center [562, 362] width 91 height 28
paste input "الكريمة المخفوقة"
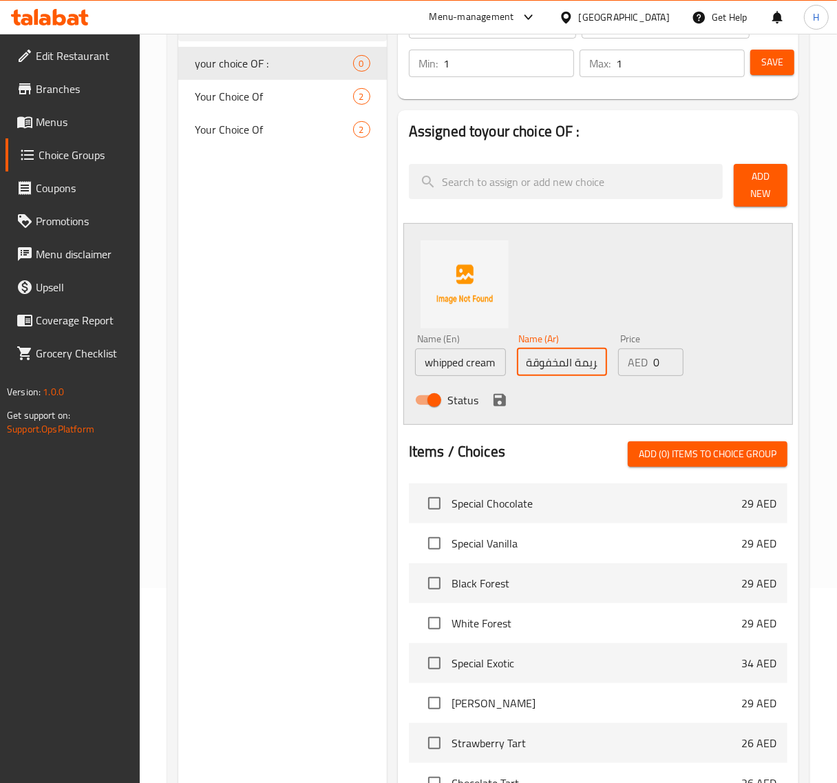
scroll to position [0, 12]
type input "الكريمة المخفوقة"
click at [503, 400] on icon "save" at bounding box center [500, 400] width 12 height 12
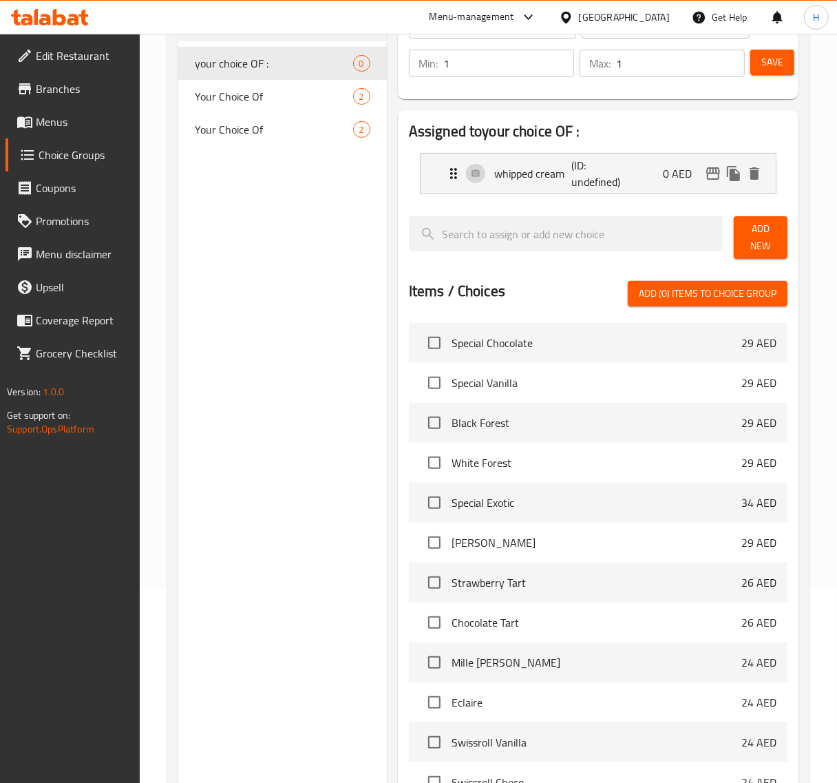
click at [742, 247] on button "Add New" at bounding box center [761, 237] width 54 height 43
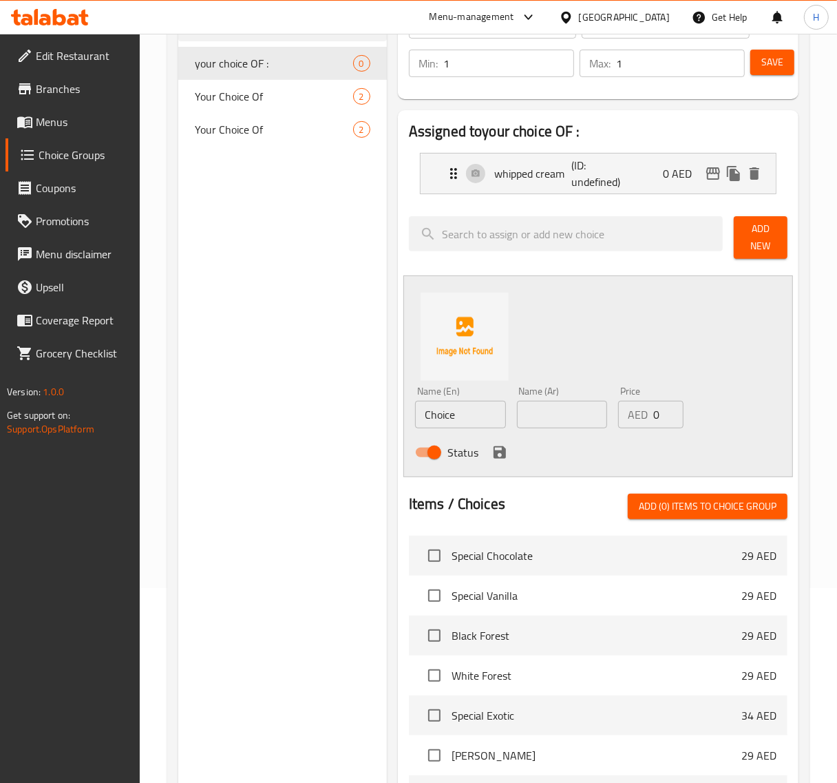
click at [470, 417] on input "Choice" at bounding box center [460, 415] width 91 height 28
paste input "egg whites"
type input "egg whites"
click at [576, 418] on input "text" at bounding box center [562, 415] width 91 height 28
paste input "بياض البيض"
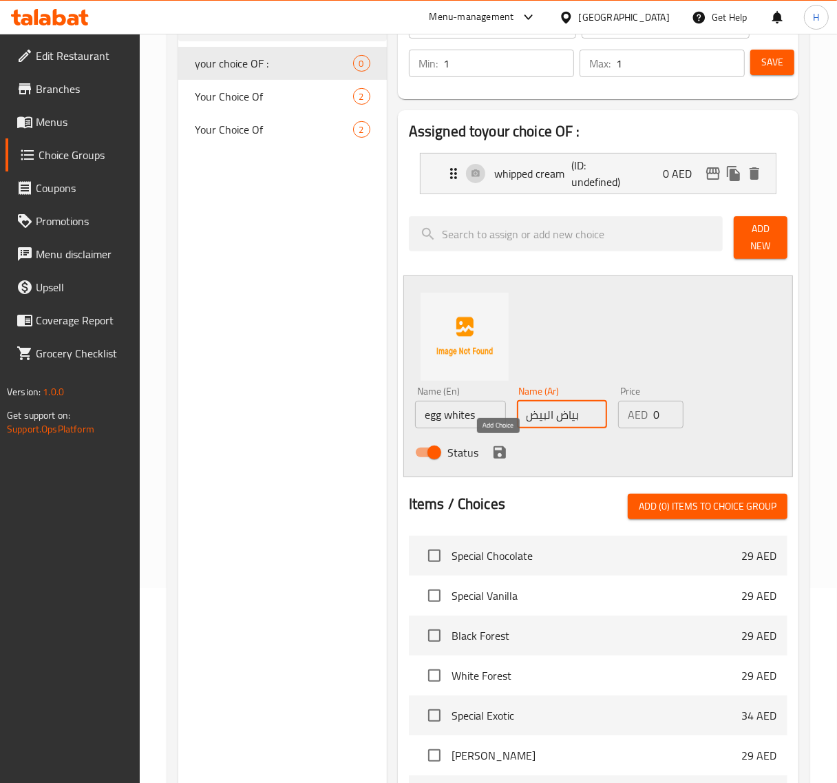
type input "بياض البيض"
click at [507, 452] on icon "save" at bounding box center [500, 452] width 17 height 17
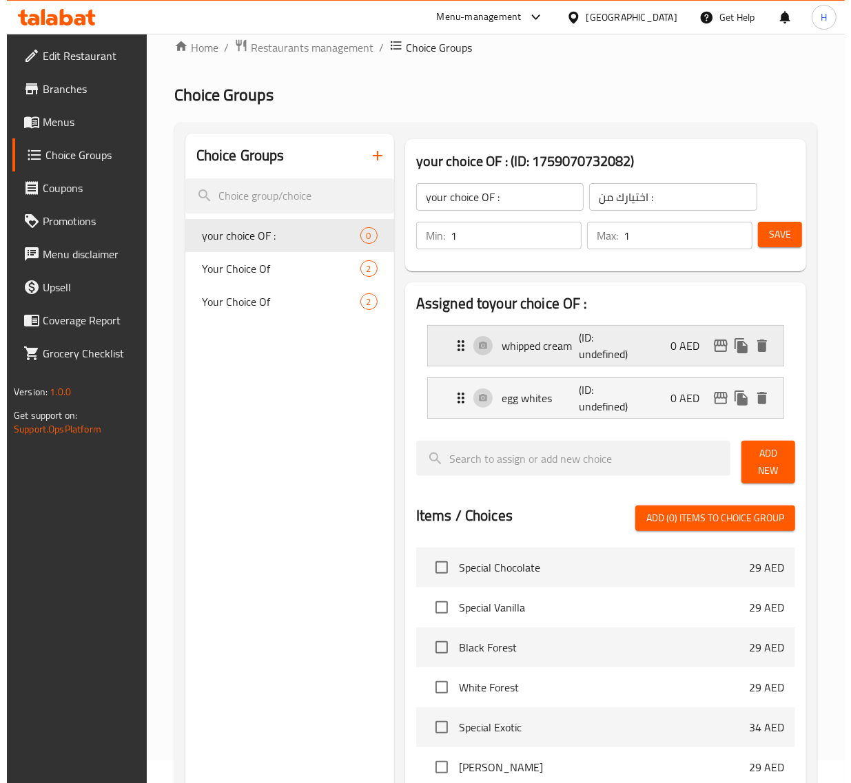
scroll to position [0, 0]
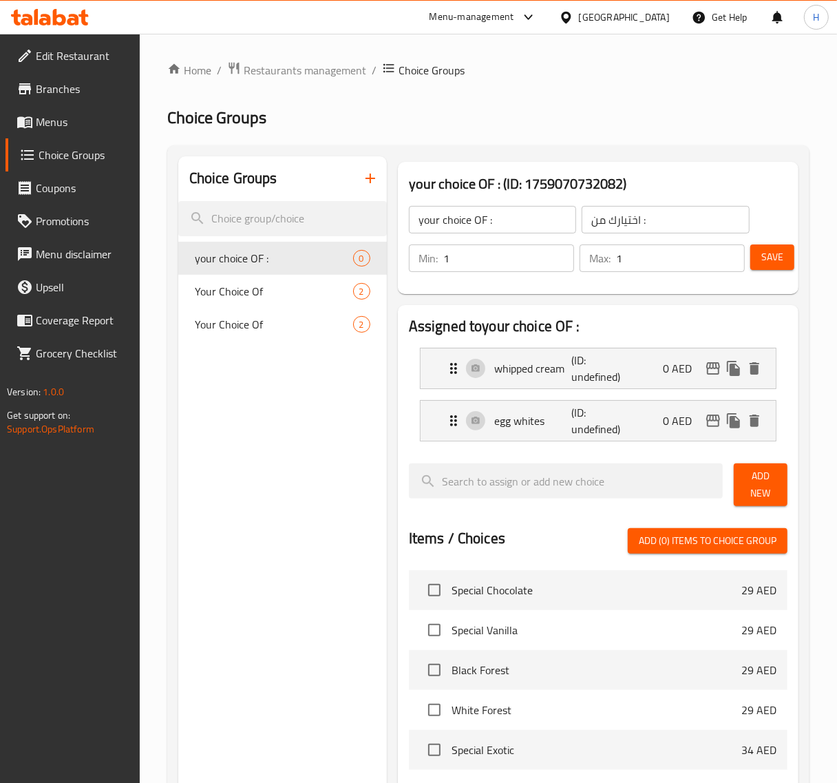
click at [758, 253] on button "Save" at bounding box center [773, 256] width 44 height 25
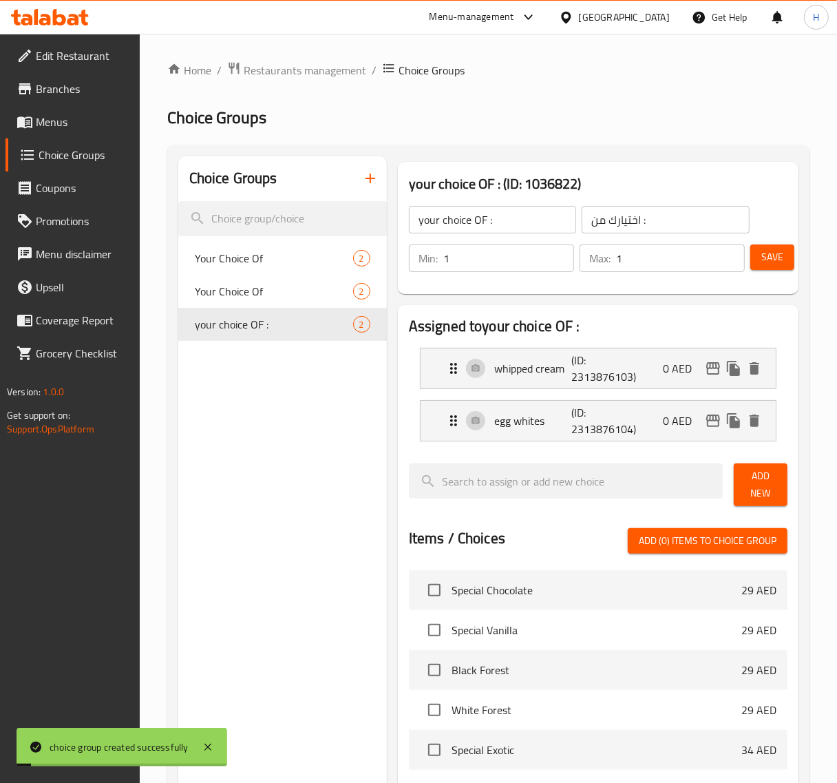
click at [66, 129] on span "Menus" at bounding box center [82, 122] width 93 height 17
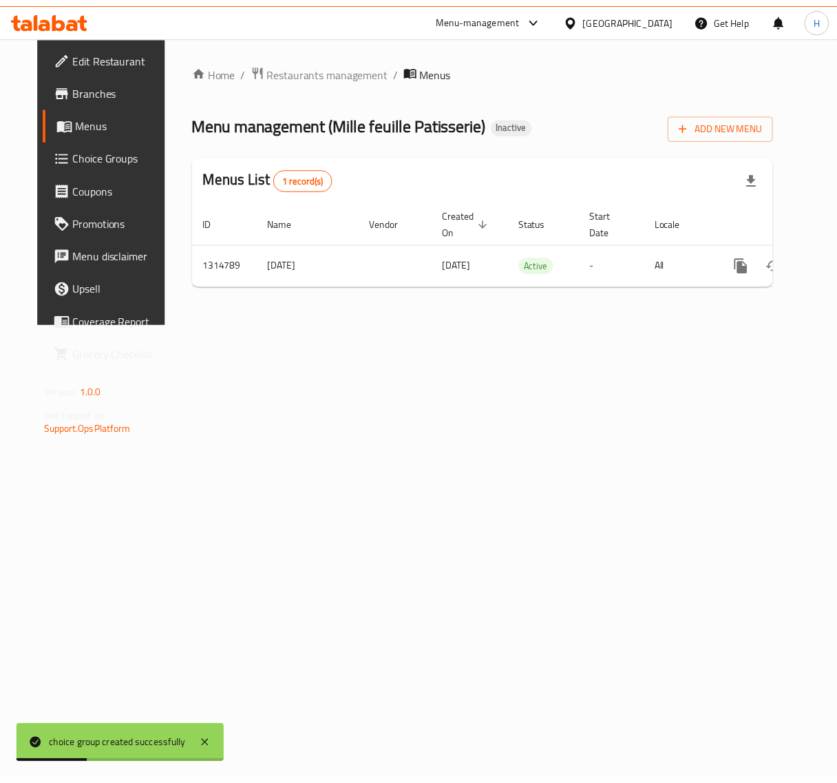
scroll to position [0, 30]
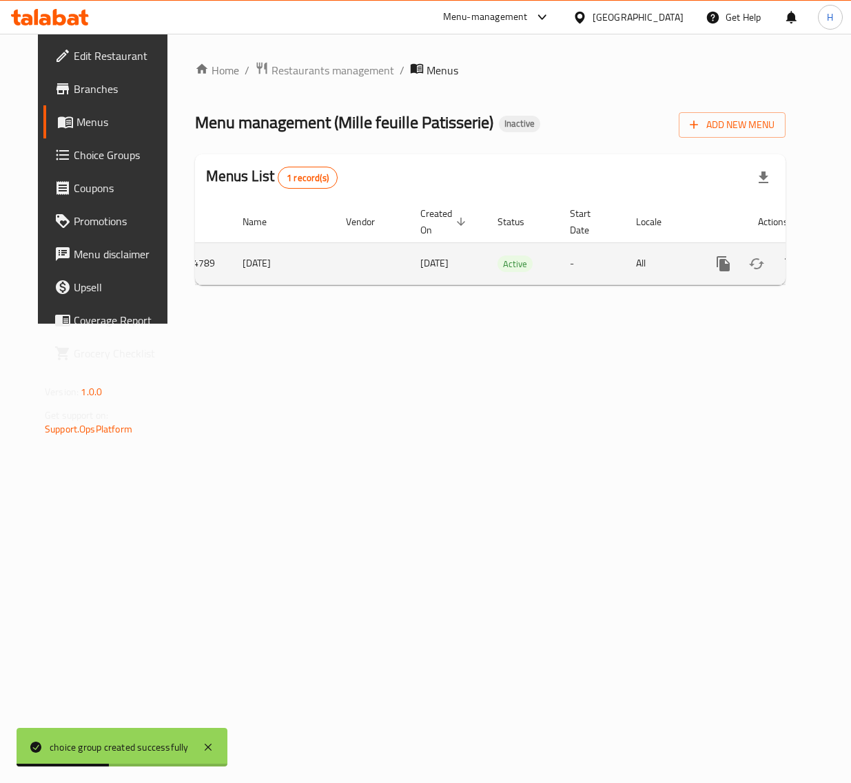
click at [814, 260] on icon "enhanced table" at bounding box center [822, 264] width 17 height 17
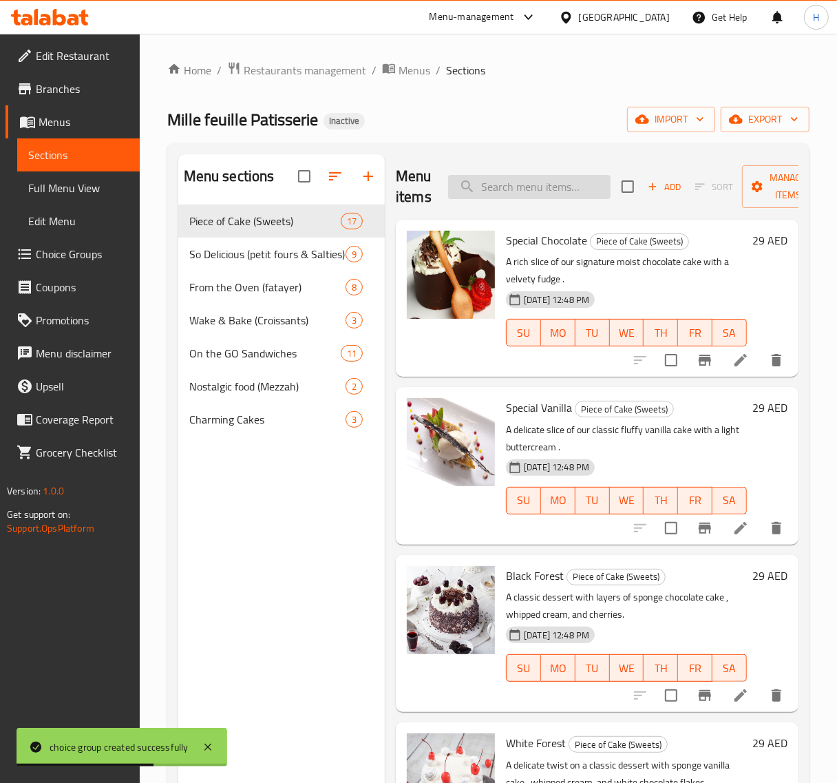
click at [528, 181] on input "search" at bounding box center [529, 187] width 163 height 24
paste input "Mouse"
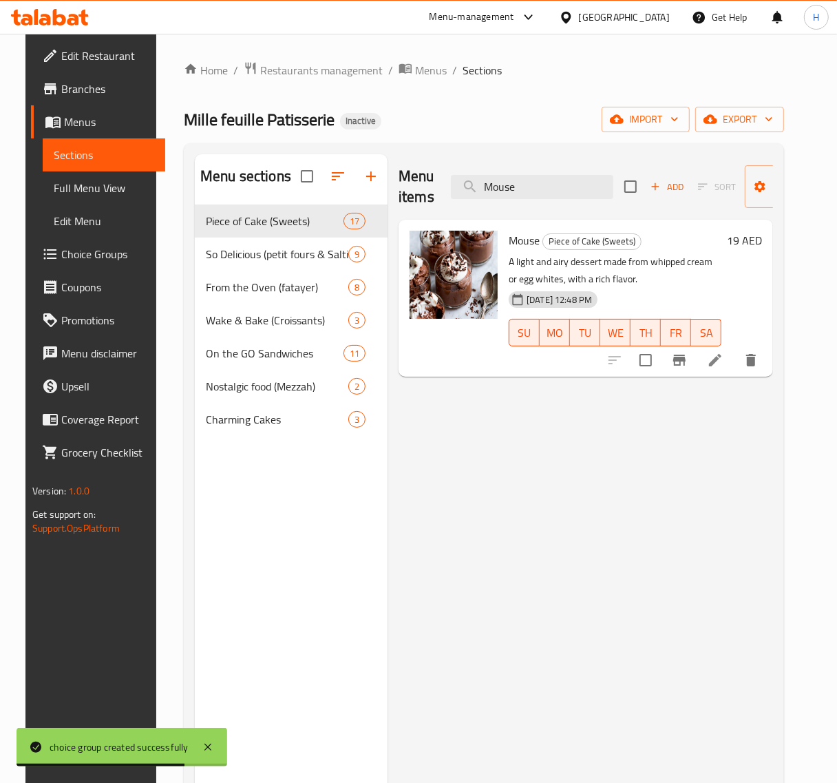
type input "Mouse"
click at [724, 353] on icon at bounding box center [715, 360] width 17 height 17
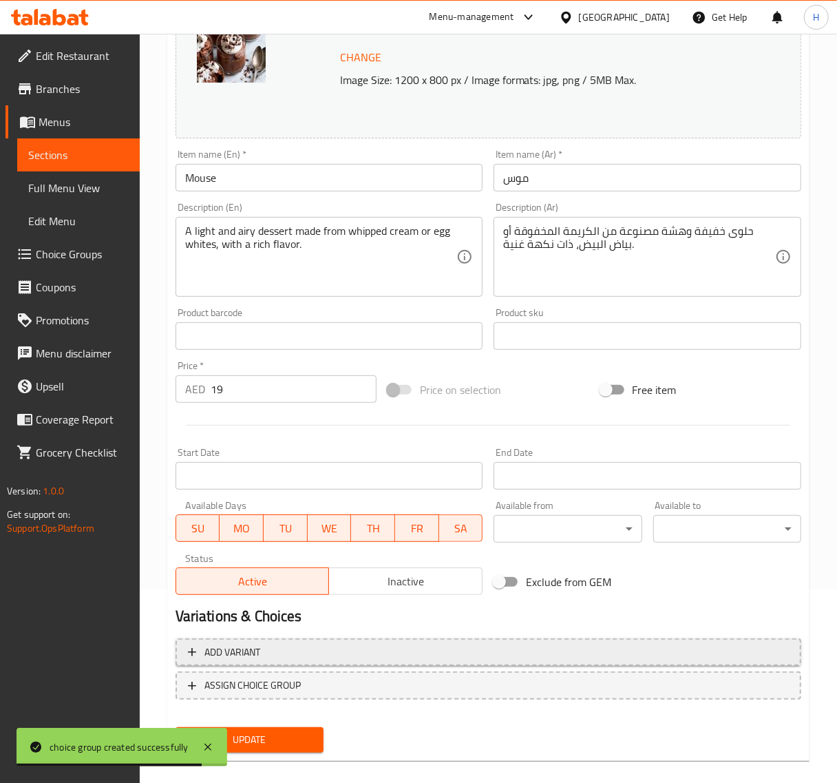
scroll to position [208, 0]
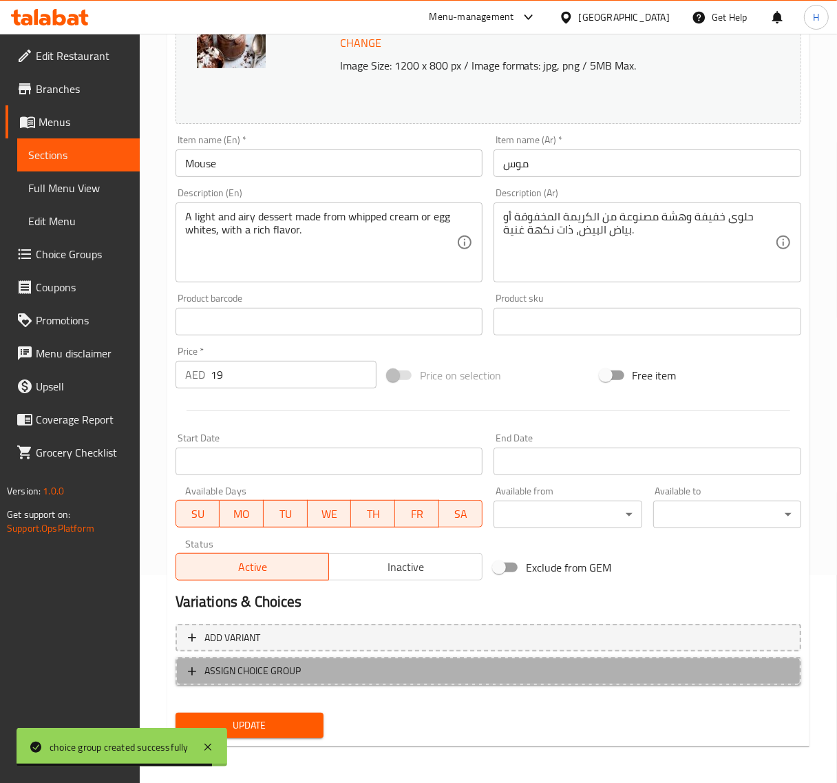
click at [386, 669] on span "ASSIGN CHOICE GROUP" at bounding box center [488, 671] width 601 height 17
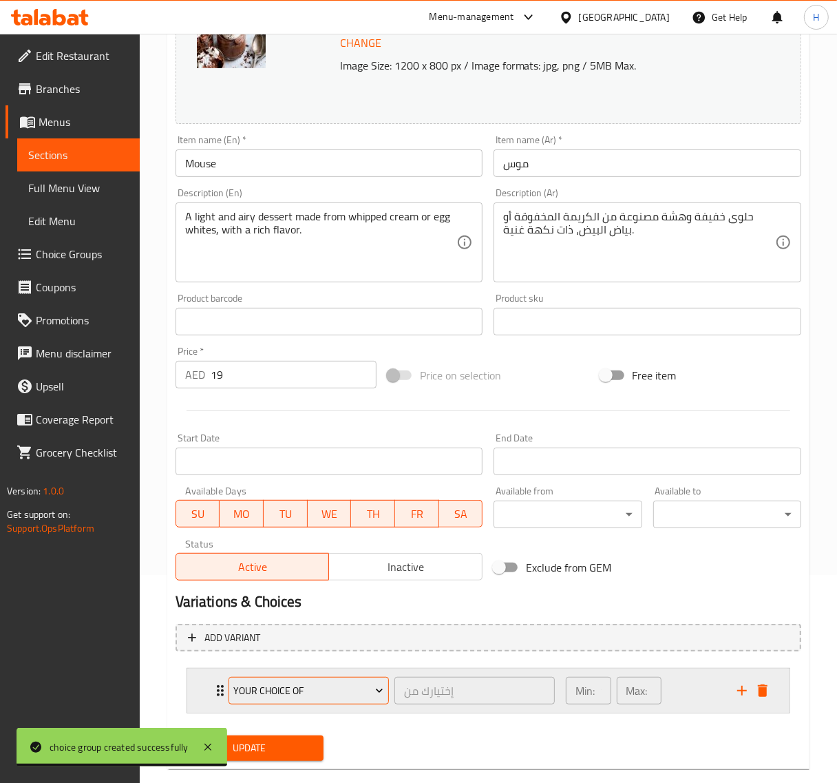
click at [334, 701] on button "Your Choice Of" at bounding box center [309, 691] width 160 height 28
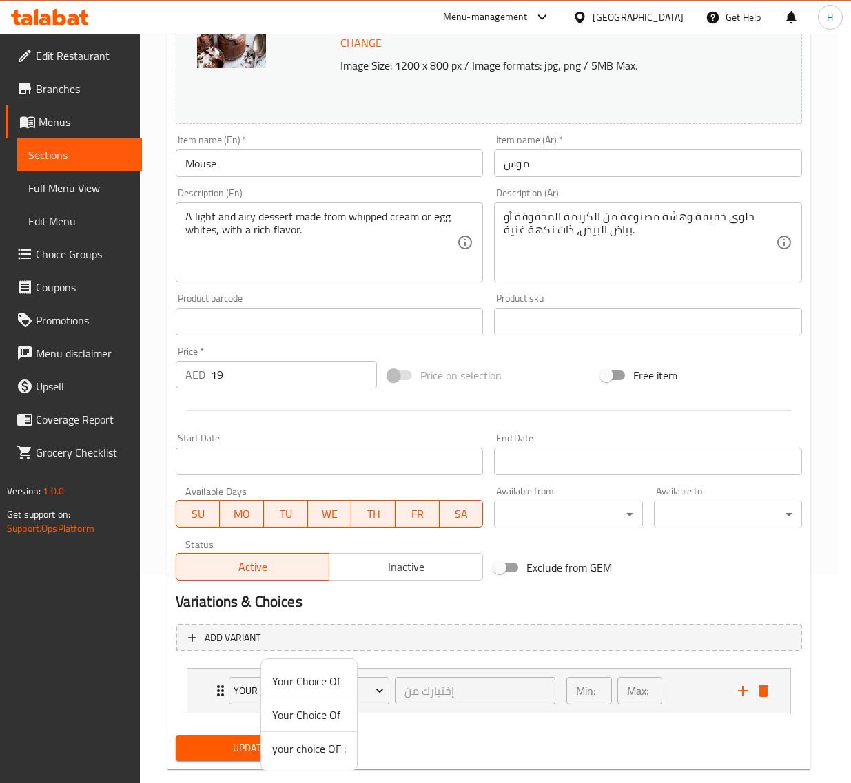
click at [318, 749] on span "your choice OF :" at bounding box center [309, 748] width 74 height 17
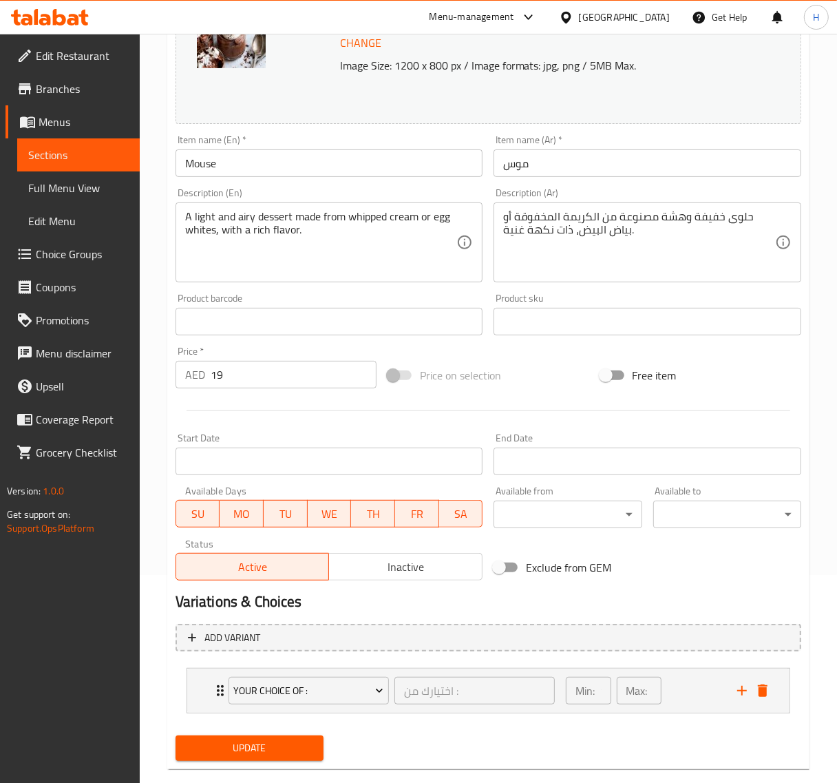
click at [318, 748] on button "Update" at bounding box center [250, 748] width 148 height 25
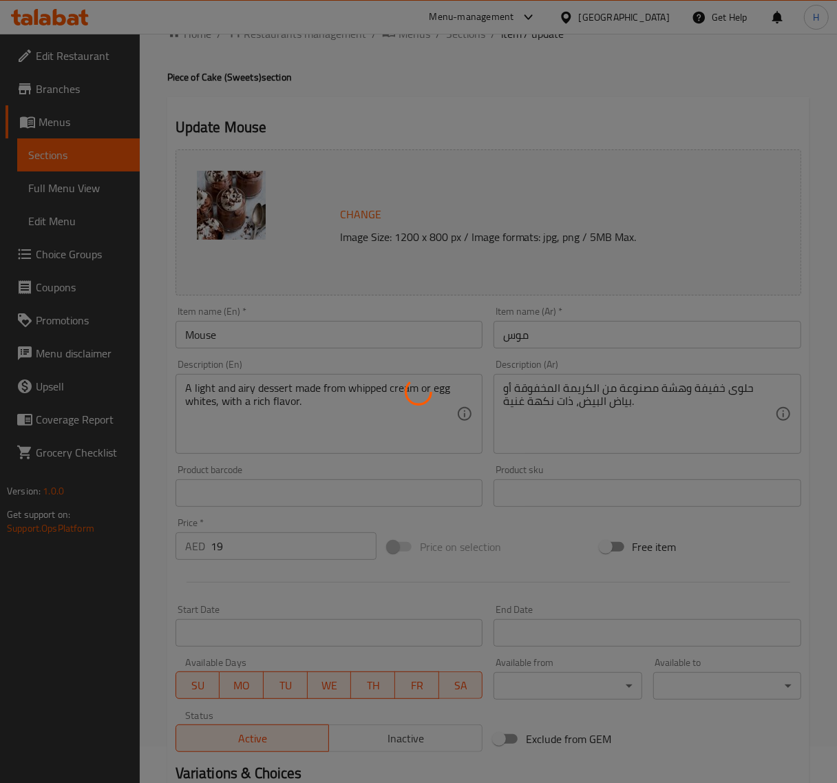
scroll to position [0, 0]
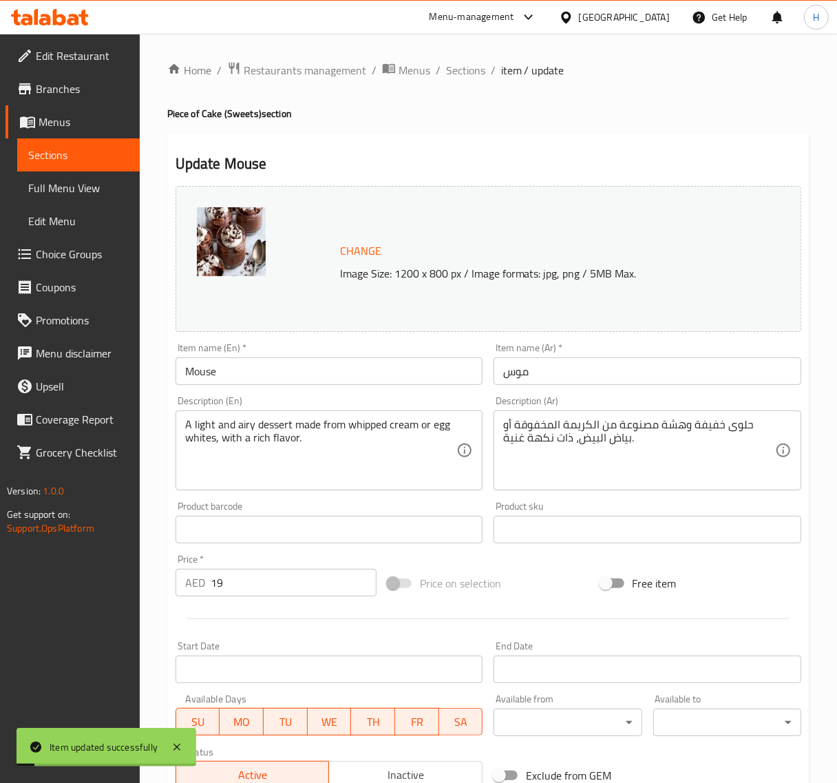
click at [96, 194] on span "Full Menu View" at bounding box center [78, 188] width 101 height 17
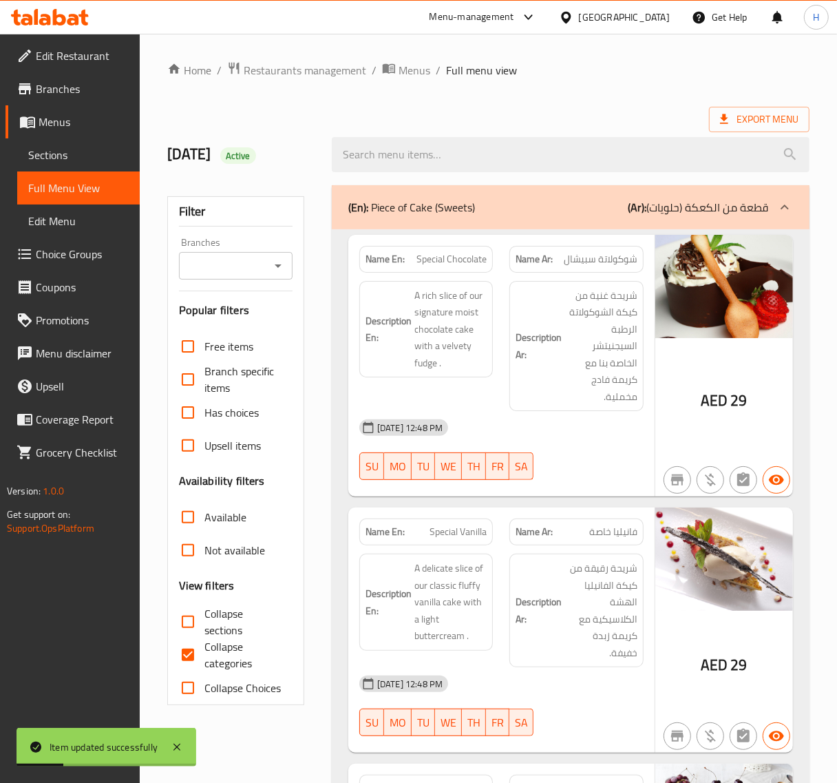
click at [198, 655] on input "Collapse categories" at bounding box center [187, 654] width 33 height 33
checkbox input "false"
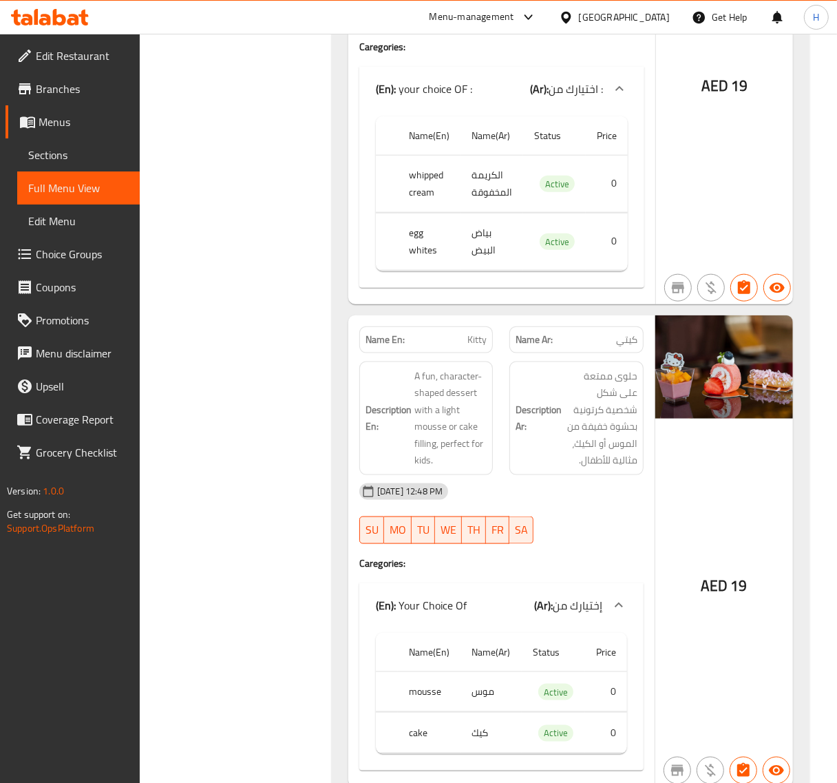
scroll to position [4391, 0]
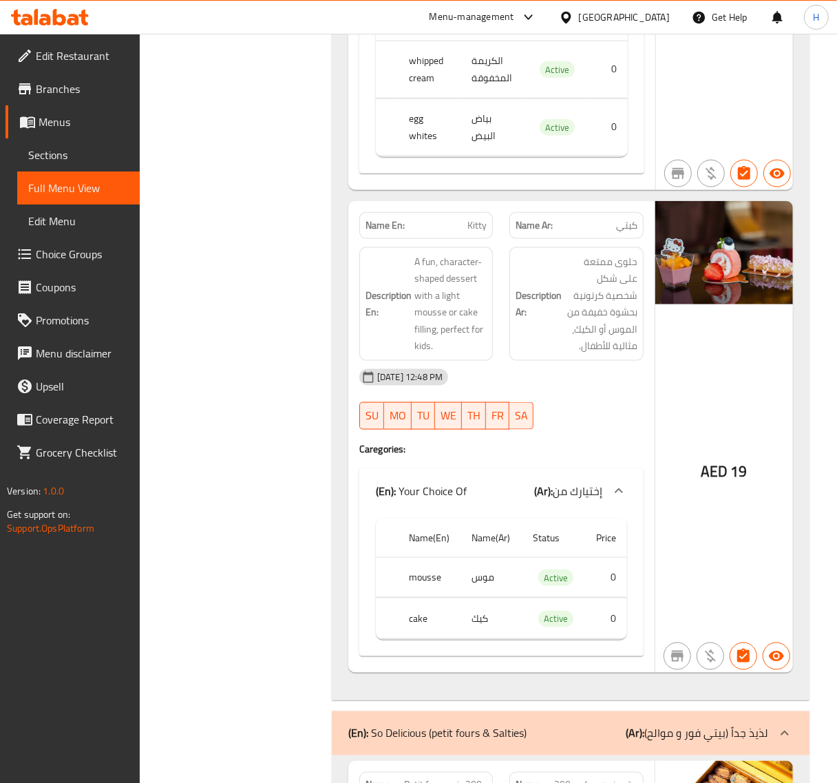
click at [475, 225] on span "Kitty" at bounding box center [477, 225] width 19 height 14
copy span "Kitty"
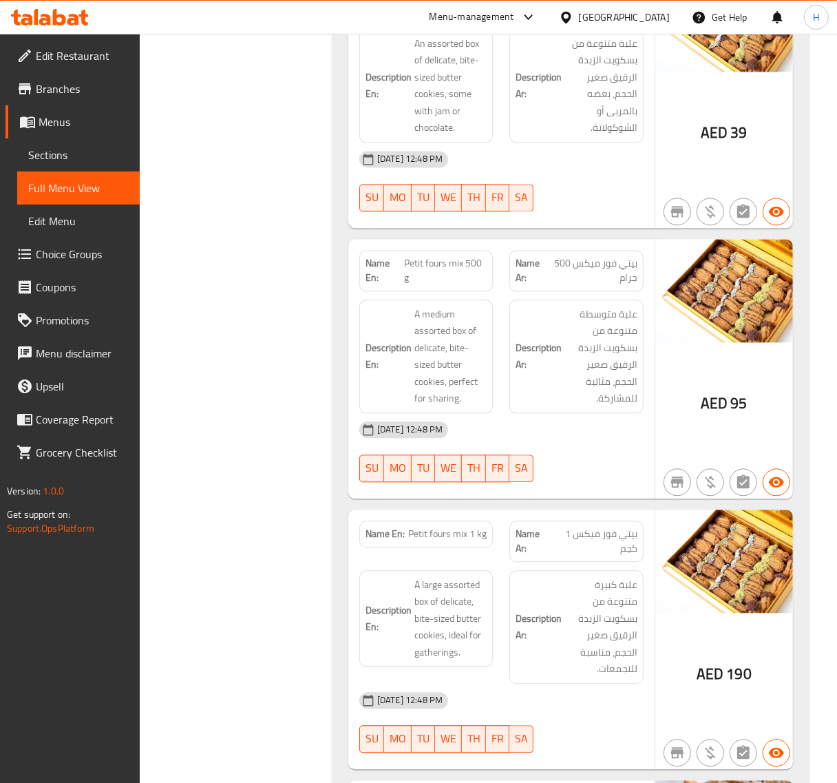
scroll to position [5252, 0]
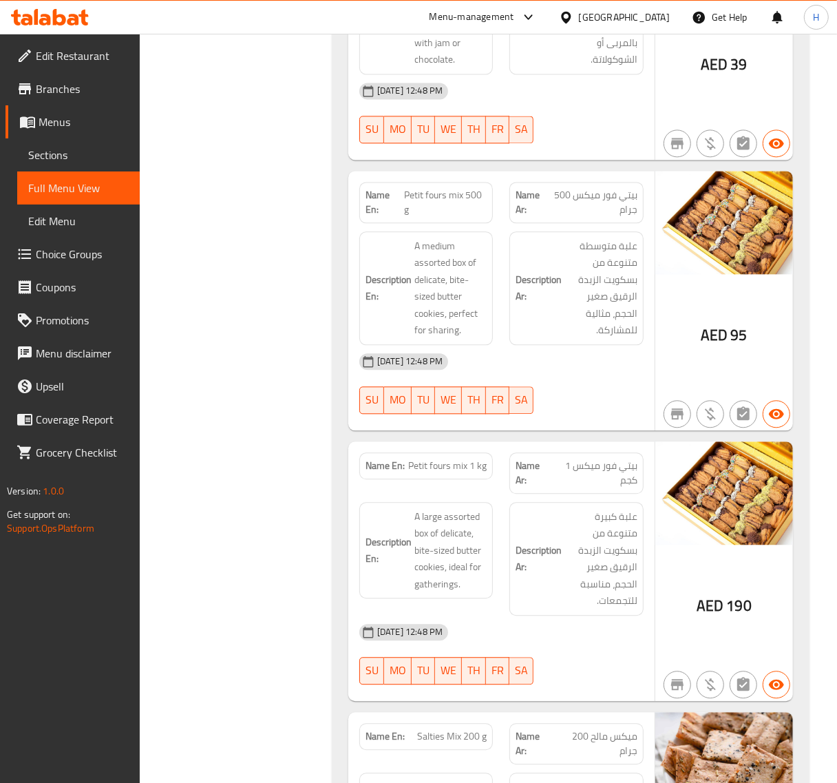
click at [424, 198] on span "Petit fours mix 500 g" at bounding box center [445, 202] width 83 height 29
copy span "Petit fours mix 500 g"
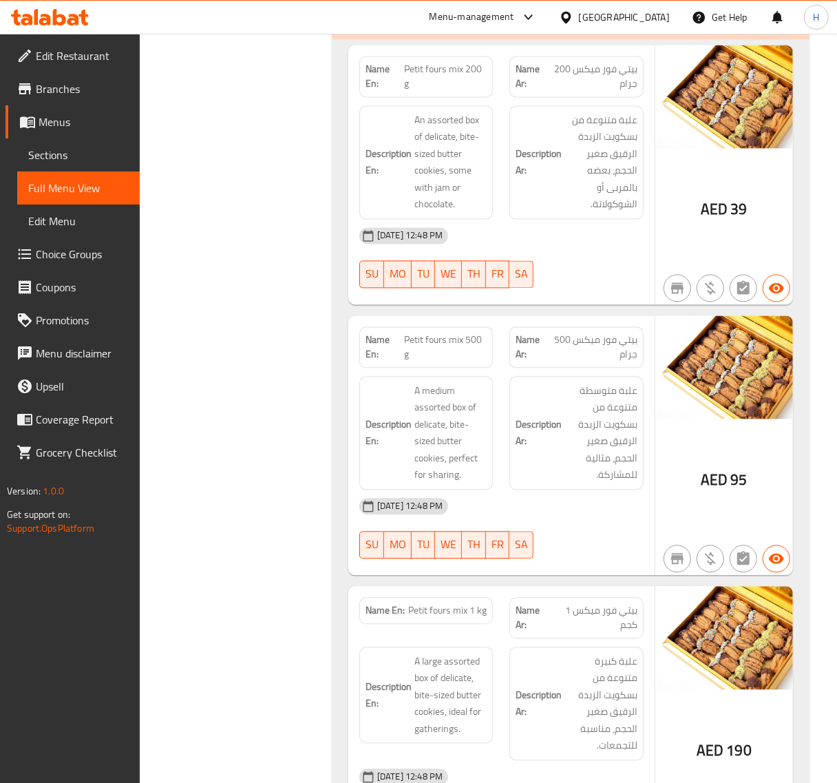
scroll to position [5080, 0]
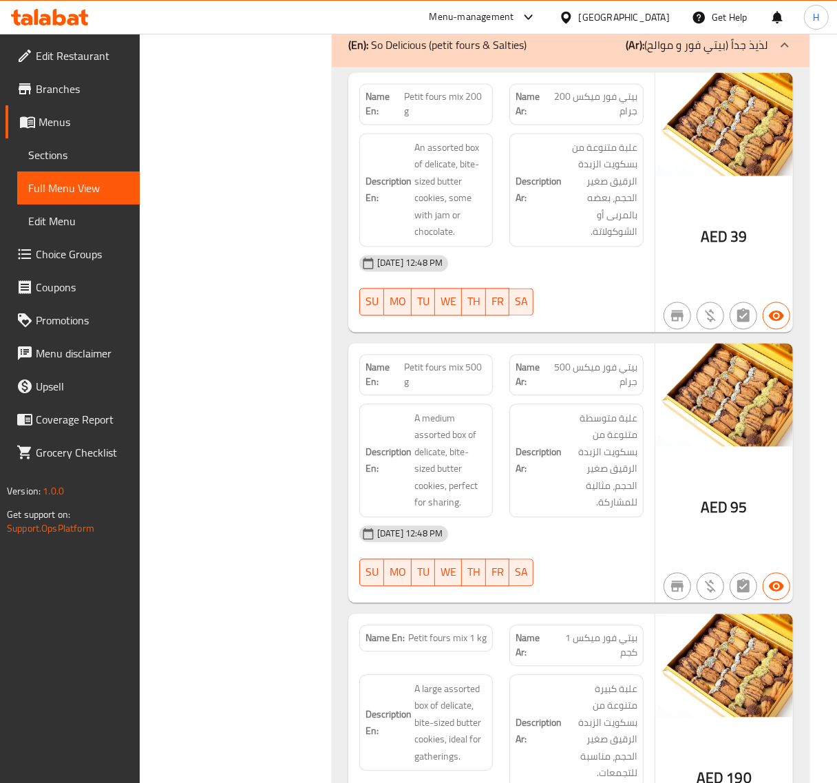
click at [456, 94] on span "Petit fours mix 200 g" at bounding box center [445, 104] width 83 height 29
copy span "Petit fours mix 200 g"
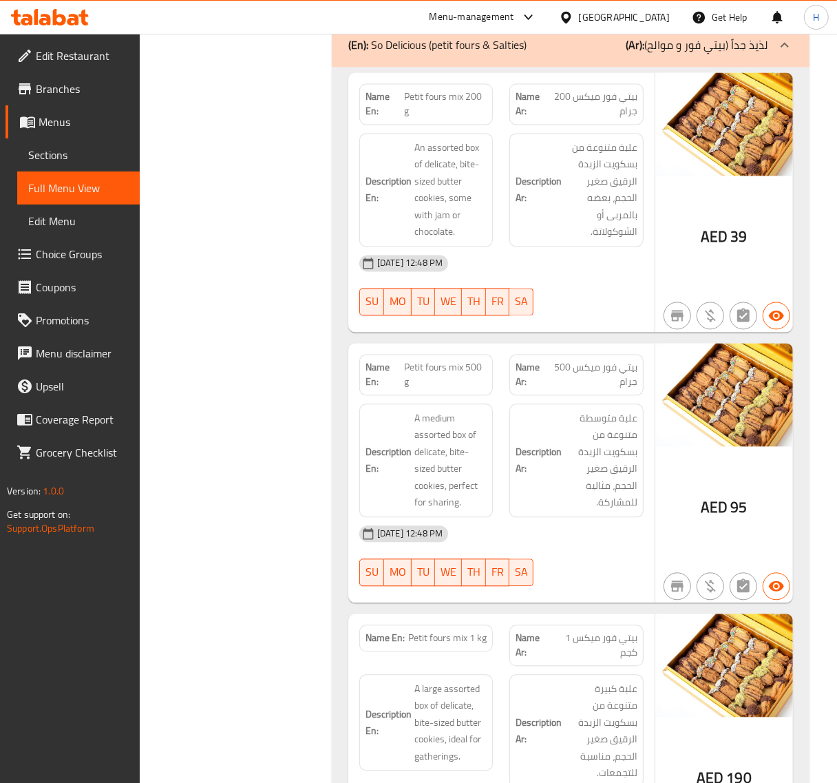
click at [95, 149] on span "Sections" at bounding box center [78, 155] width 101 height 17
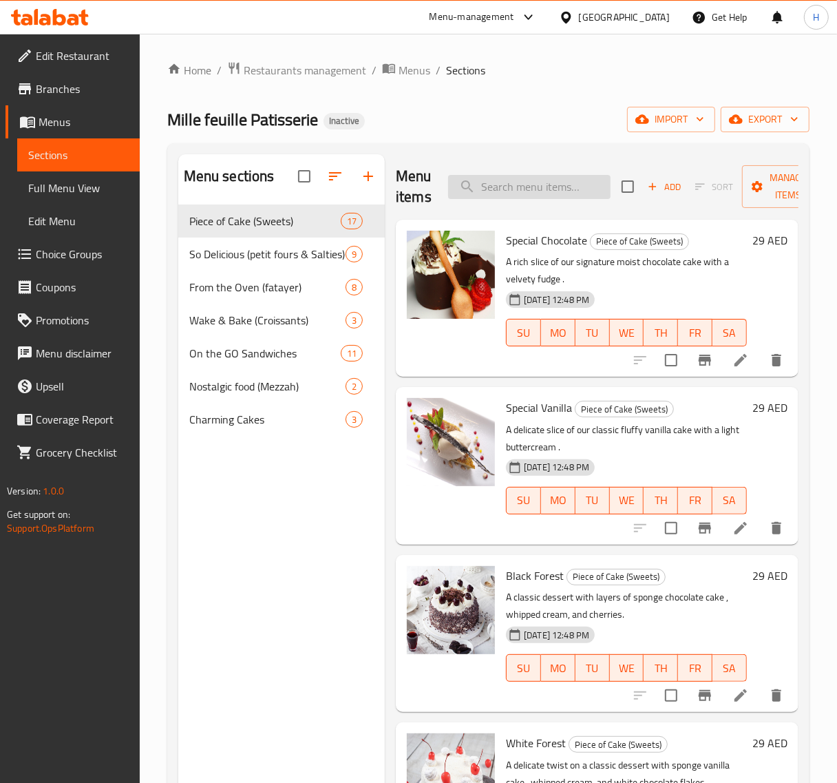
click at [530, 194] on input "search" at bounding box center [529, 187] width 163 height 24
paste input "Petit fours mix 1 kg"
type input "Petit fours mix 1 kg"
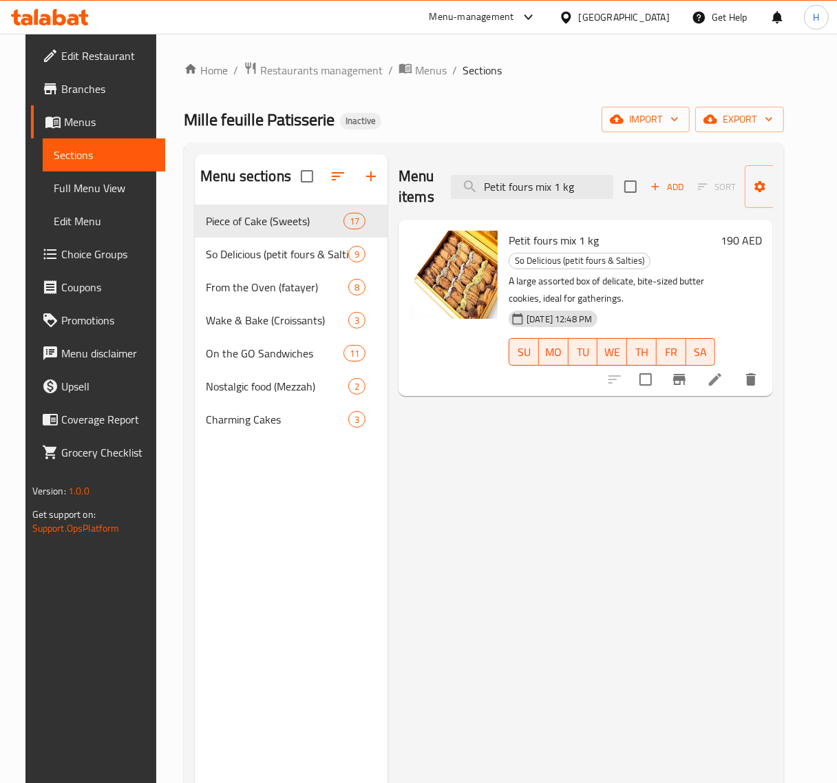
click at [735, 367] on li at bounding box center [715, 379] width 39 height 25
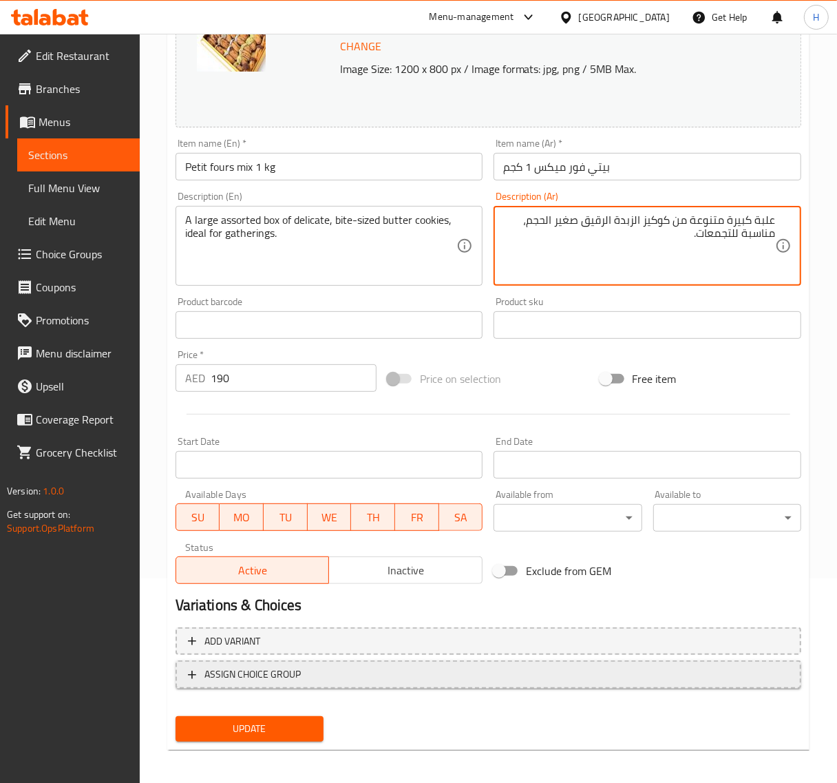
scroll to position [208, 0]
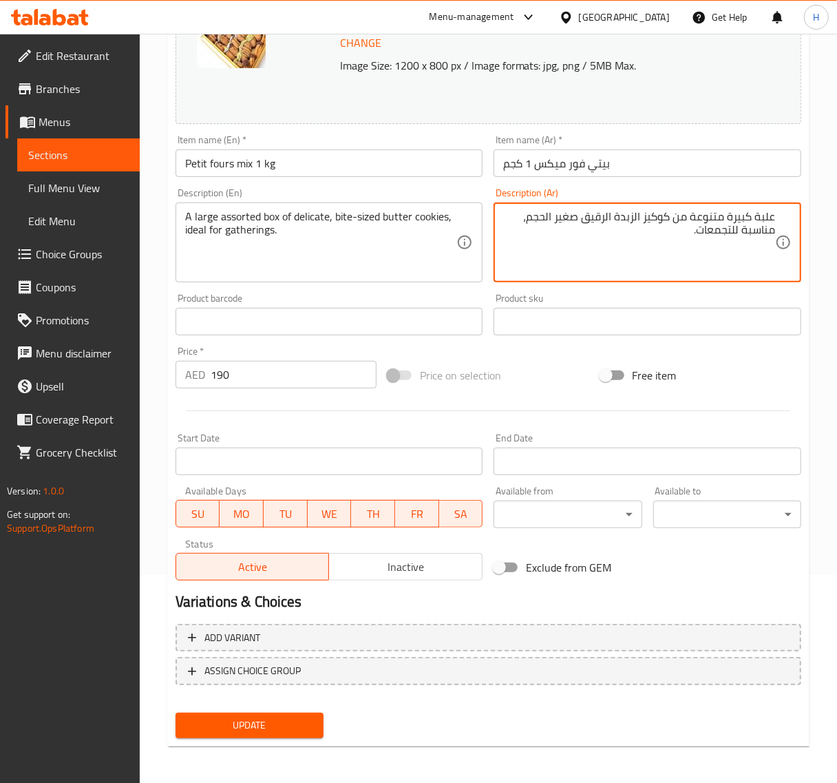
type textarea "علبة كبيرة متنوعة من كوكيز الزبدة الرقيق صغير الحجم، مناسبة للتجمعات."
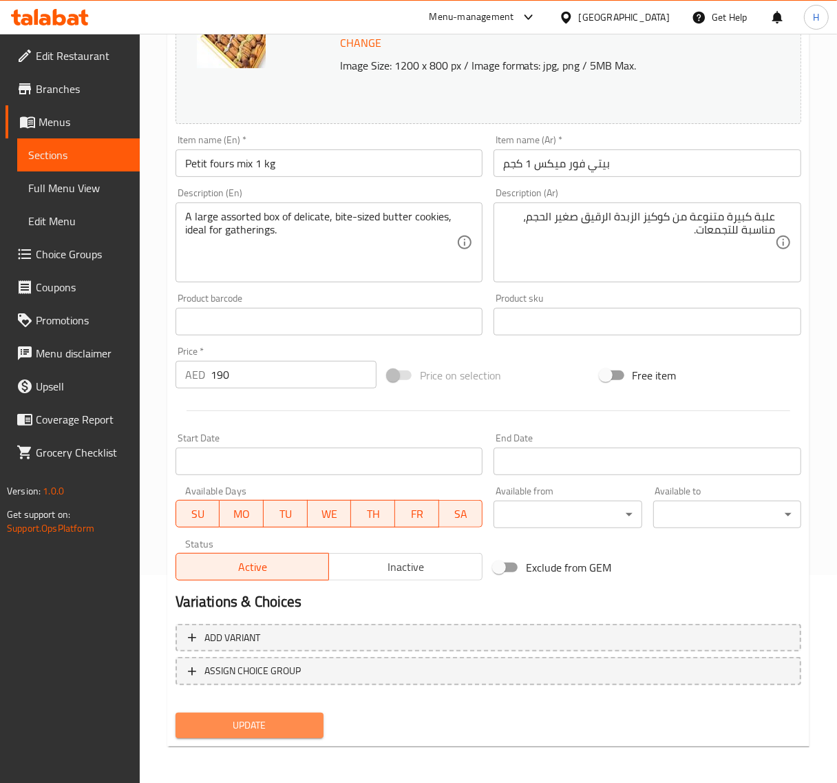
click at [311, 717] on span "Update" at bounding box center [250, 725] width 126 height 17
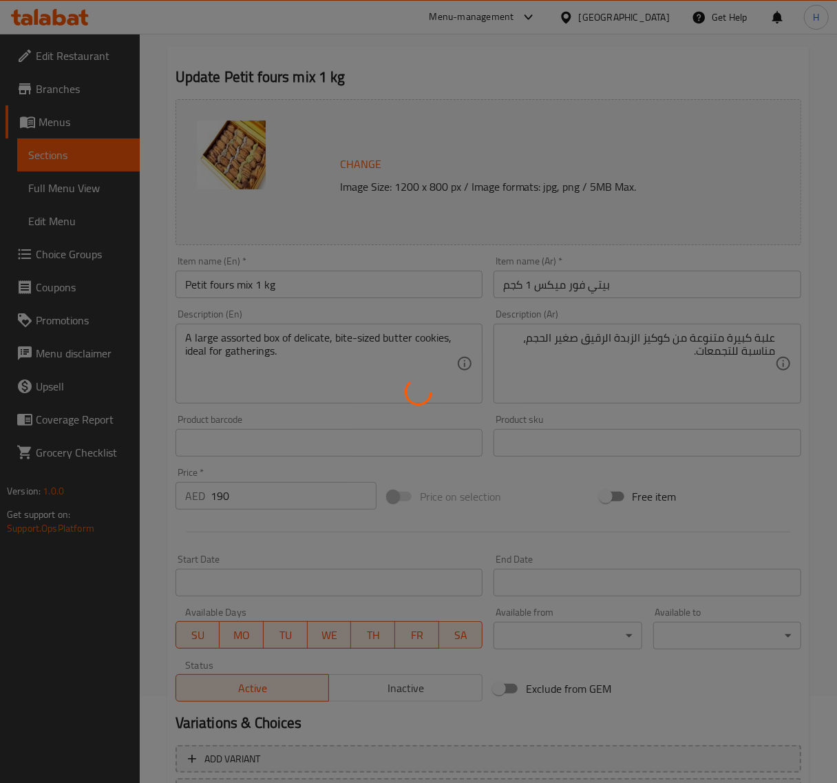
scroll to position [0, 0]
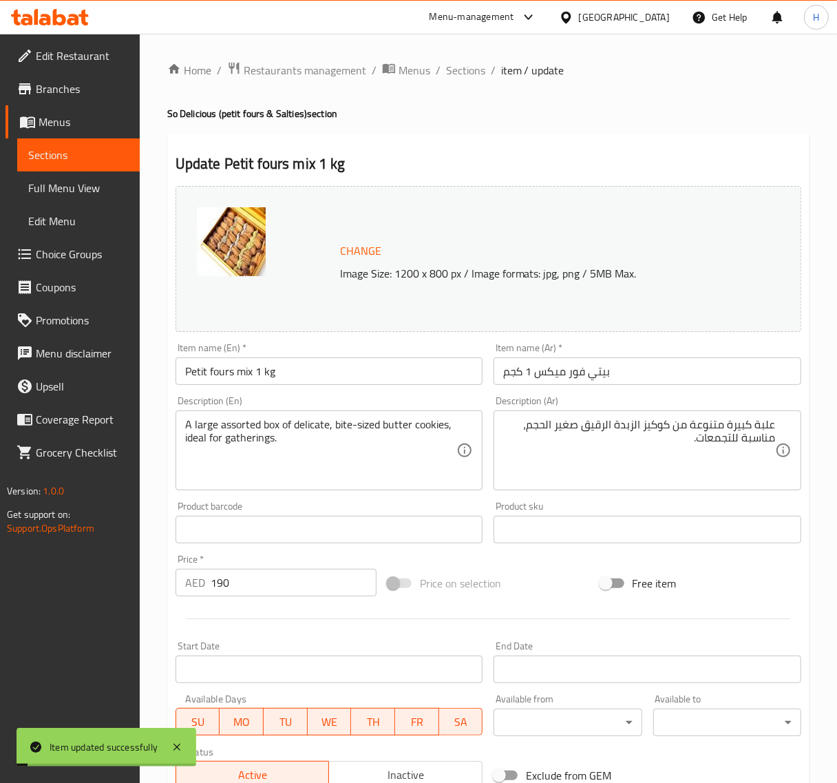
drag, startPoint x: 457, startPoint y: 66, endPoint x: 400, endPoint y: 39, distance: 62.8
click at [457, 66] on span "Sections" at bounding box center [465, 70] width 39 height 17
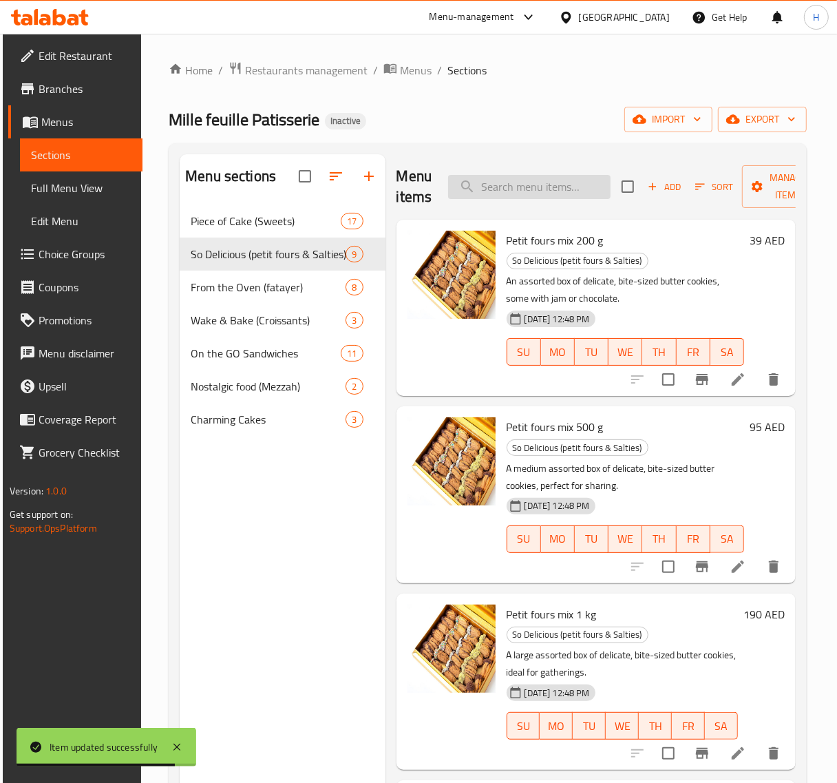
click at [552, 181] on input "search" at bounding box center [529, 187] width 163 height 24
paste input "Salties Mix 500 g"
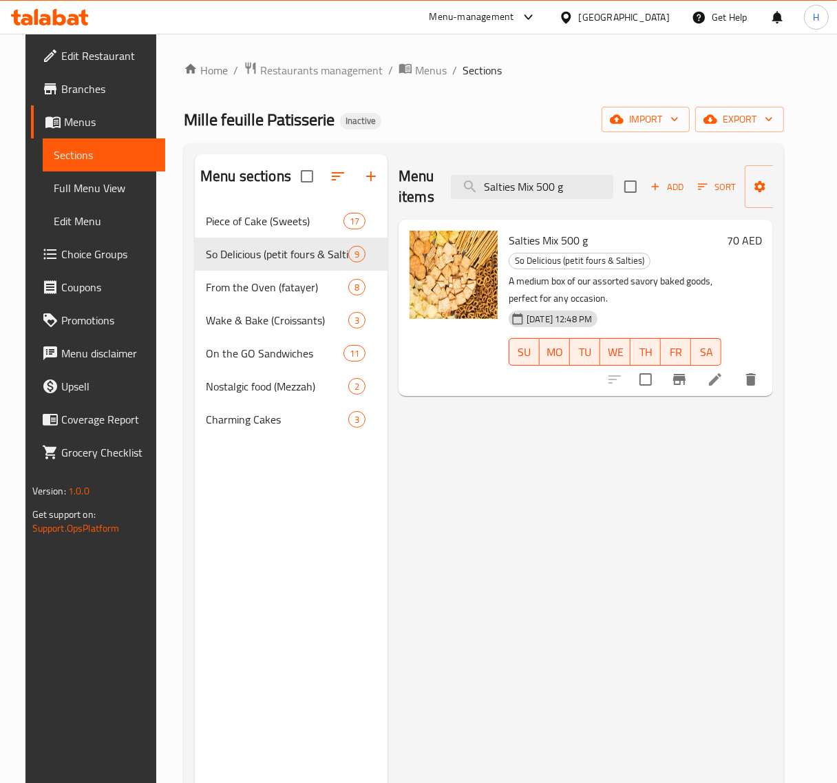
type input "Salties Mix 500 g"
click at [735, 367] on li at bounding box center [715, 379] width 39 height 25
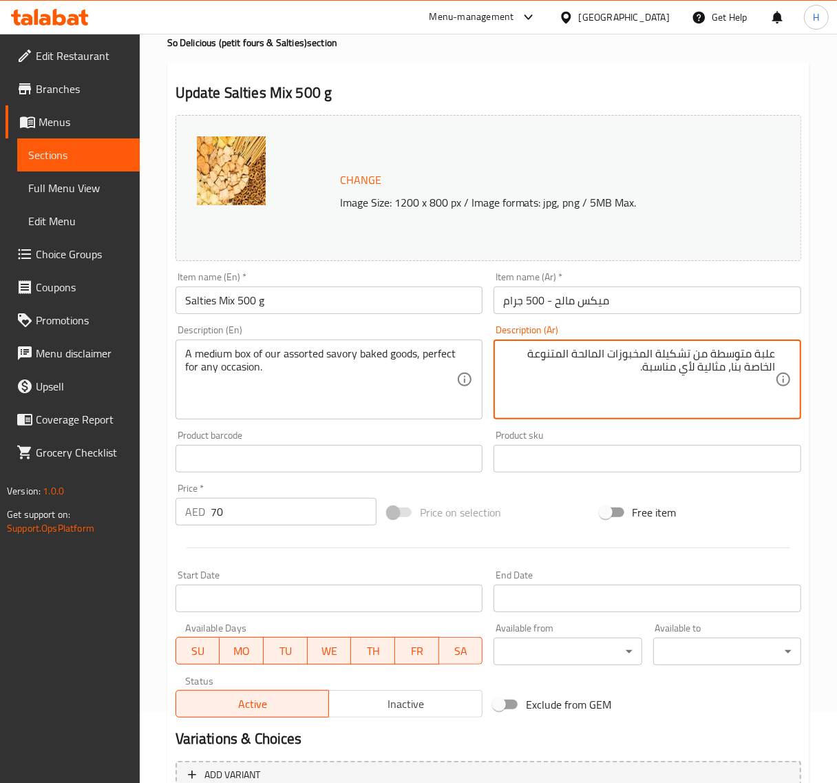
scroll to position [208, 0]
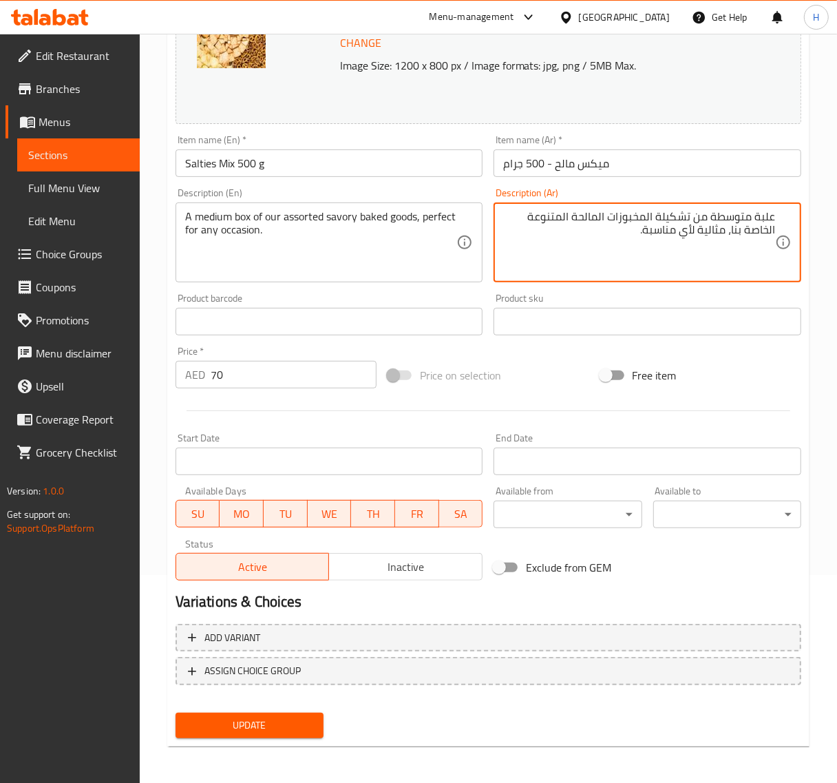
click at [291, 720] on span "Update" at bounding box center [250, 725] width 126 height 17
click at [666, 215] on textarea "علبة متوسطة من تشكيلة المخبوزات المالحة المتنوعة الخاصة بنا، مثالية لأي مناسبة." at bounding box center [639, 242] width 272 height 65
type textarea "علبة متوسطة من المخبوزات المالحة المتنوعة الخاصة بنا، مثالية لأي مناسبة."
click at [300, 725] on span "Update" at bounding box center [250, 725] width 126 height 17
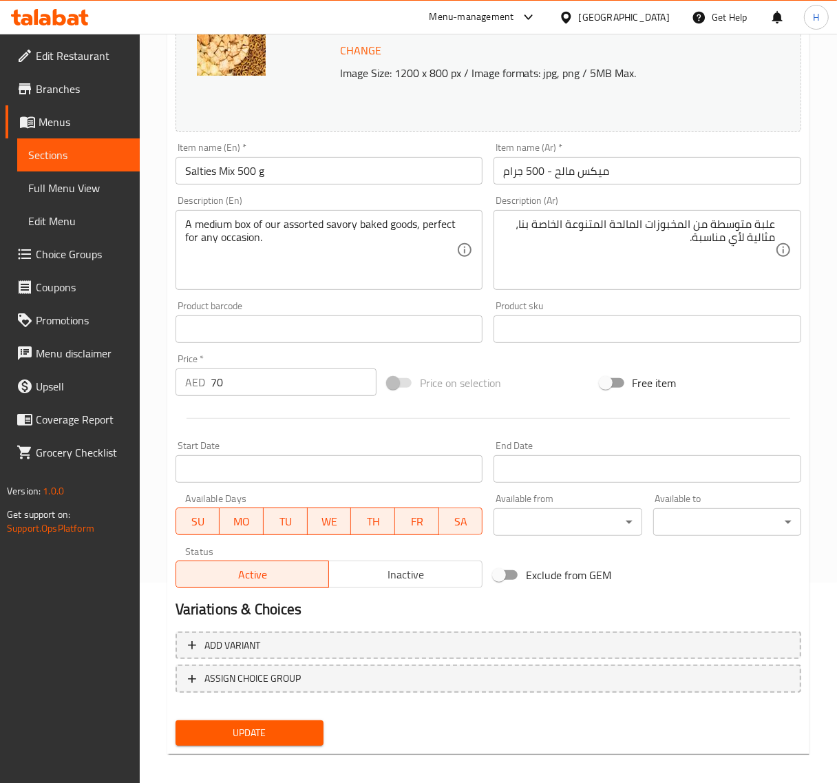
scroll to position [0, 0]
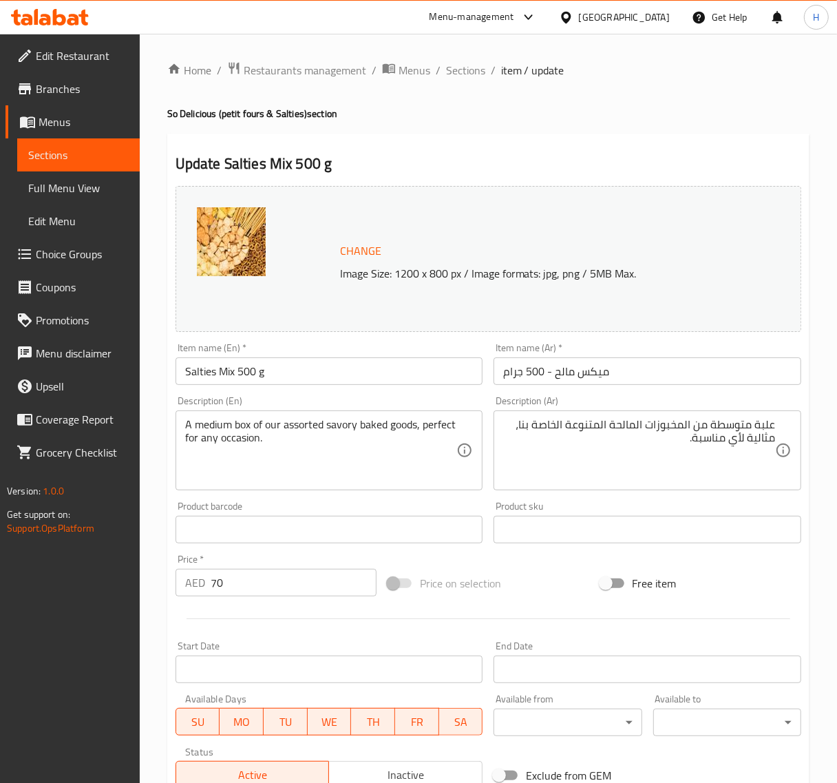
drag, startPoint x: 461, startPoint y: 63, endPoint x: 345, endPoint y: 1, distance: 131.5
click at [461, 63] on span "Sections" at bounding box center [465, 70] width 39 height 17
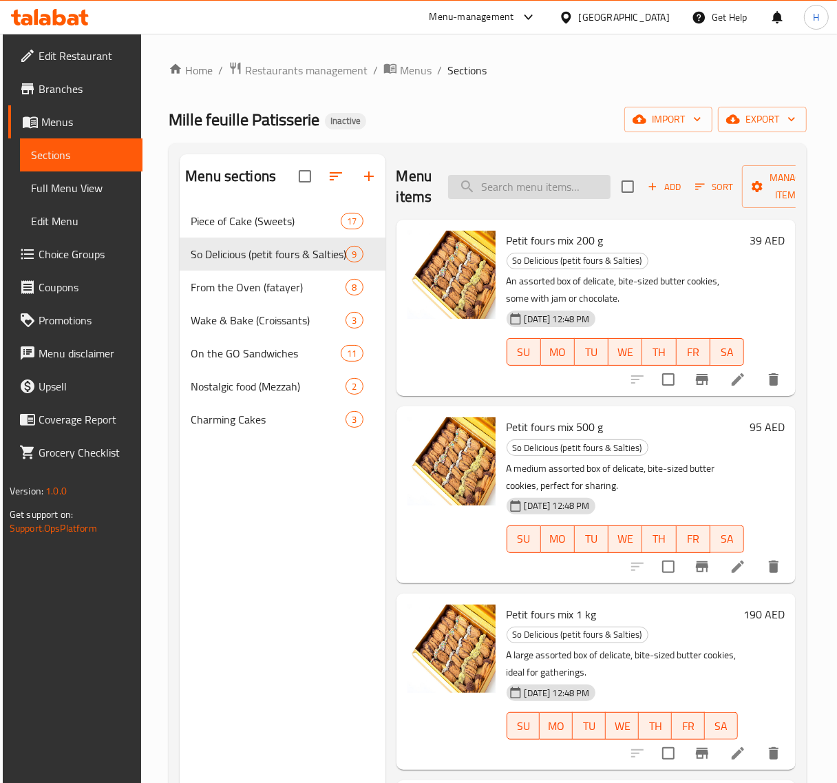
click at [532, 183] on input "search" at bounding box center [529, 187] width 163 height 24
paste input "Salties Mix 1kg"
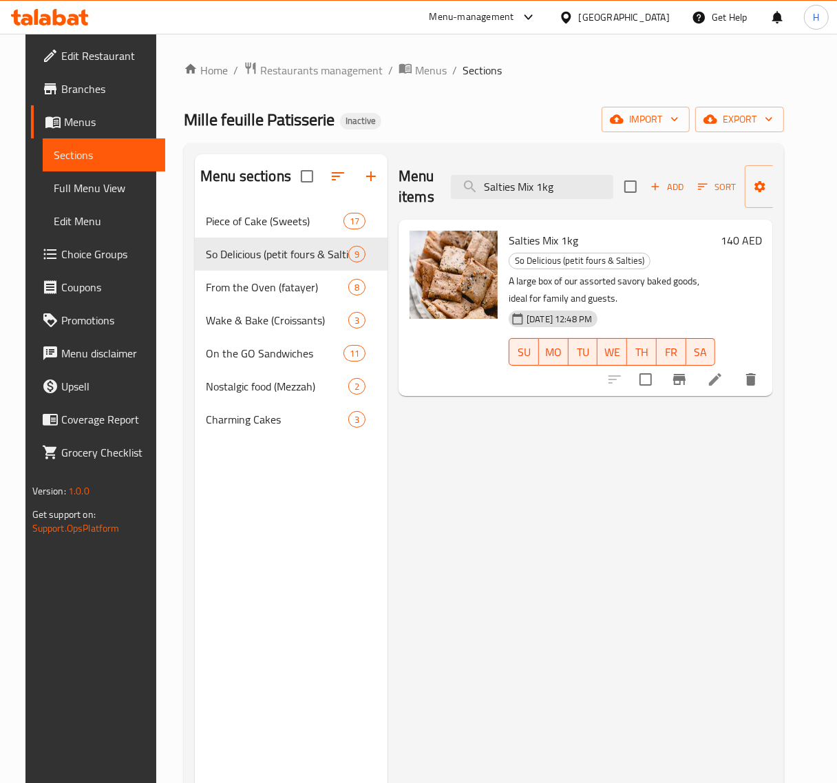
type input "Salties Mix 1kg"
click at [724, 371] on icon at bounding box center [715, 379] width 17 height 17
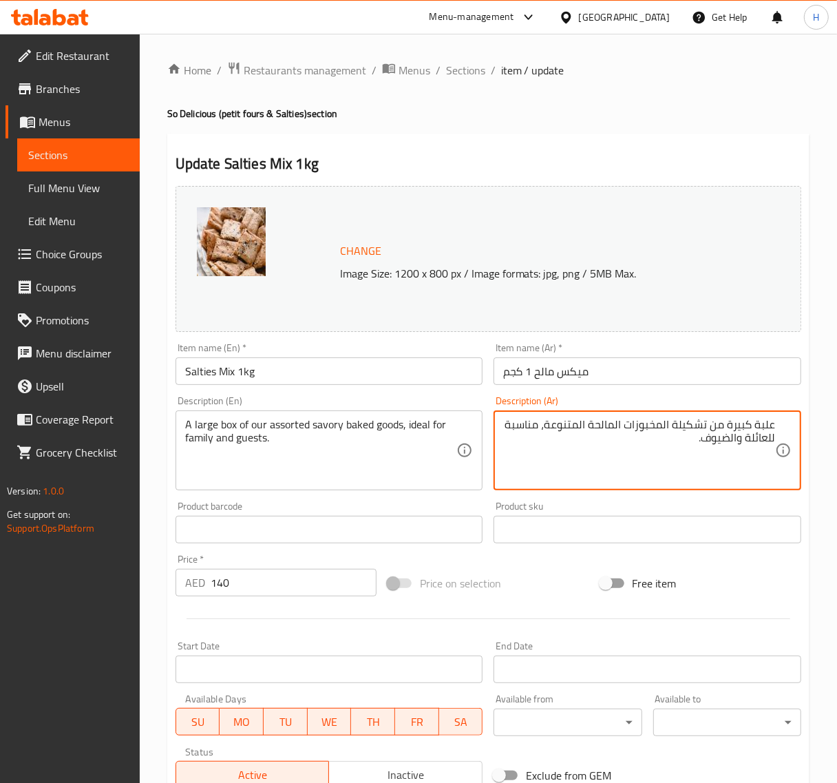
click at [691, 427] on textarea "علبة كبيرة من تشكيلة المخبوزات المالحة المتنوعة، مناسبة للعائلة والضيوف." at bounding box center [639, 450] width 272 height 65
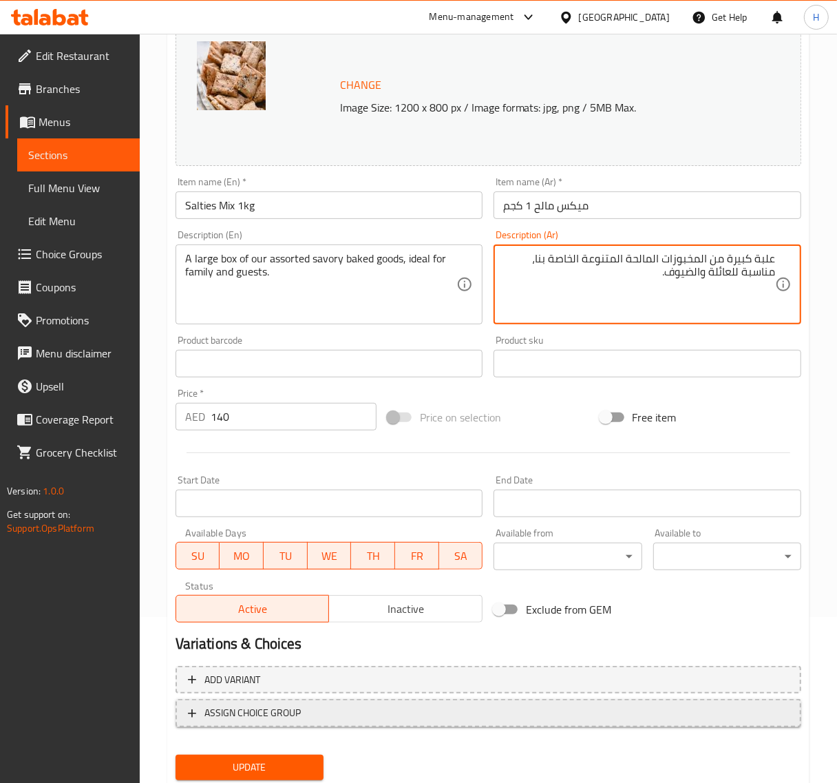
scroll to position [172, 0]
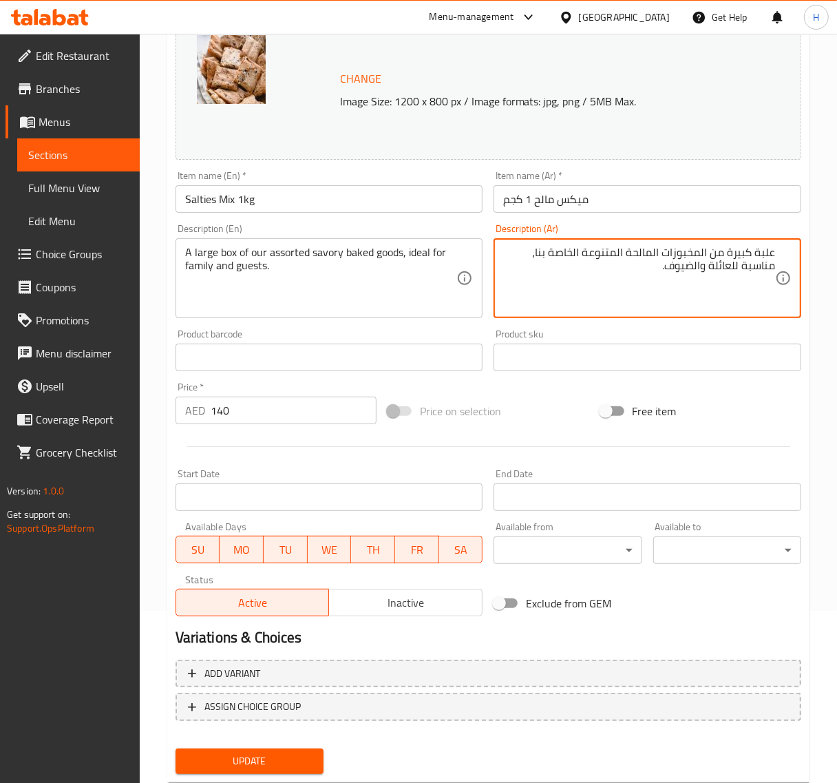
type textarea "علبة كبيرة من المخبوزات المالحة المتنوعة الخاصة بنا، مناسبة للعائلة والضيوف."
click at [278, 749] on button "Update" at bounding box center [250, 761] width 148 height 25
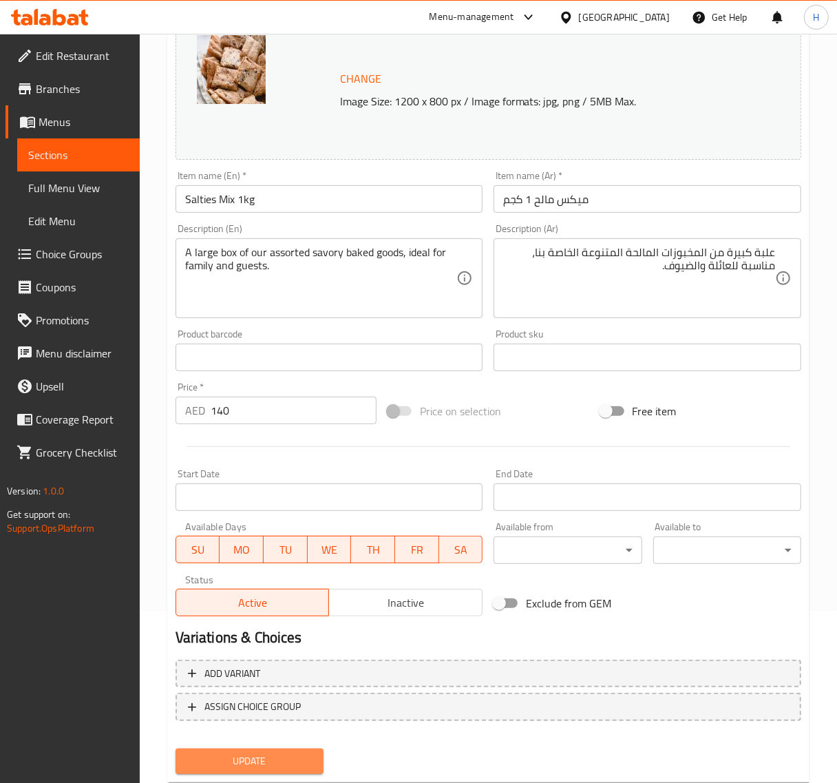
click at [306, 768] on span "Update" at bounding box center [250, 761] width 126 height 17
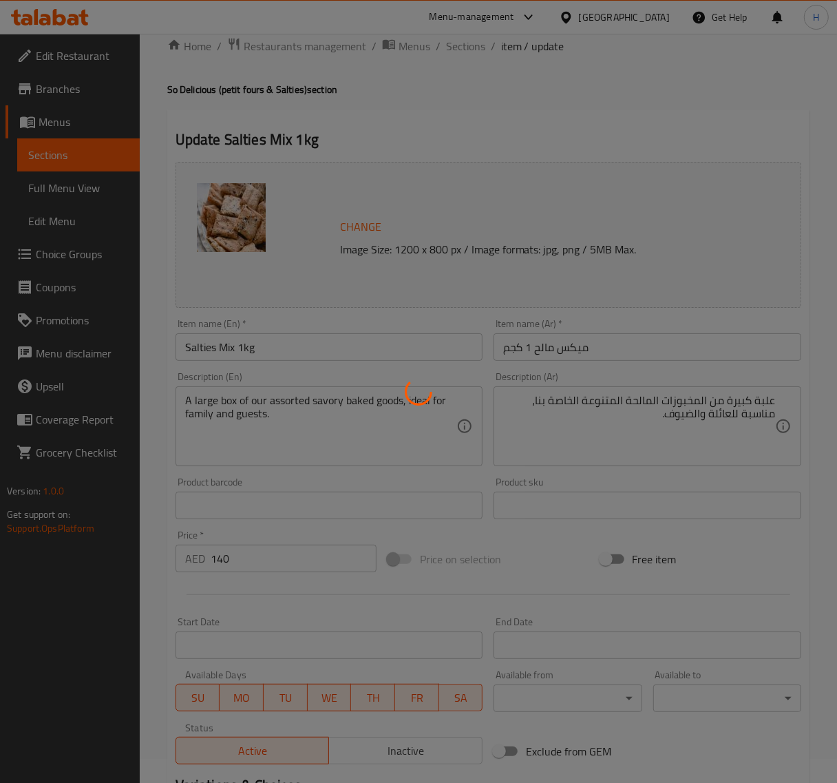
scroll to position [0, 0]
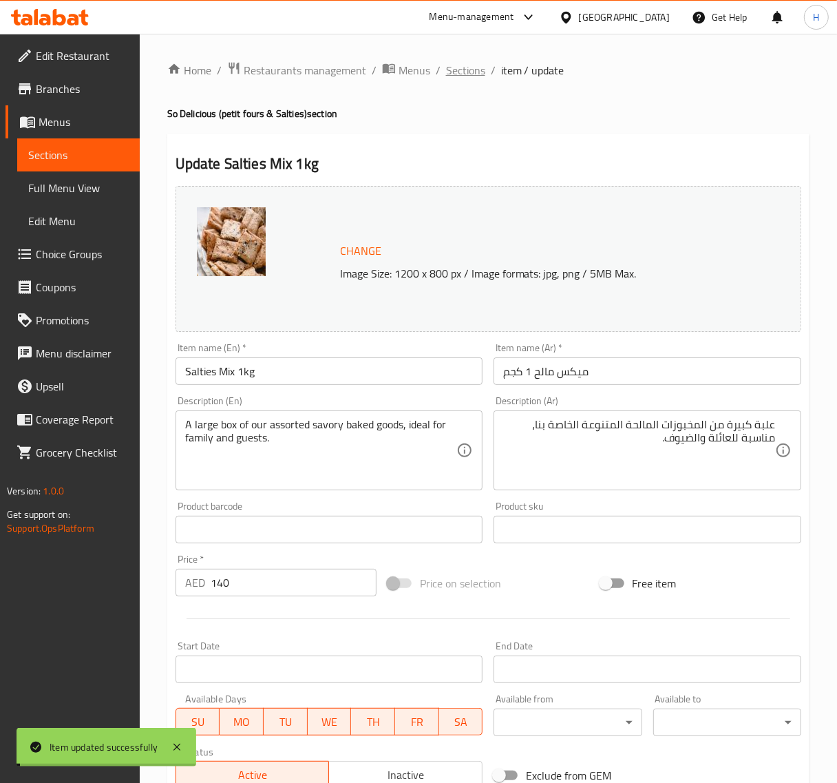
click at [469, 70] on span "Sections" at bounding box center [465, 70] width 39 height 17
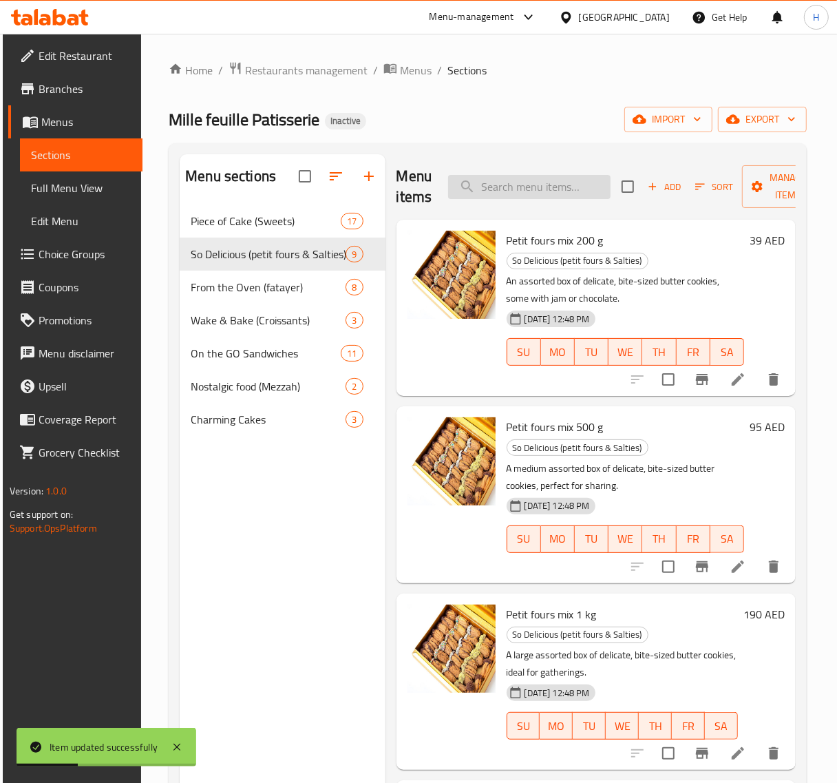
click at [525, 181] on input "search" at bounding box center [529, 187] width 163 height 24
paste input "Petit fours mix"
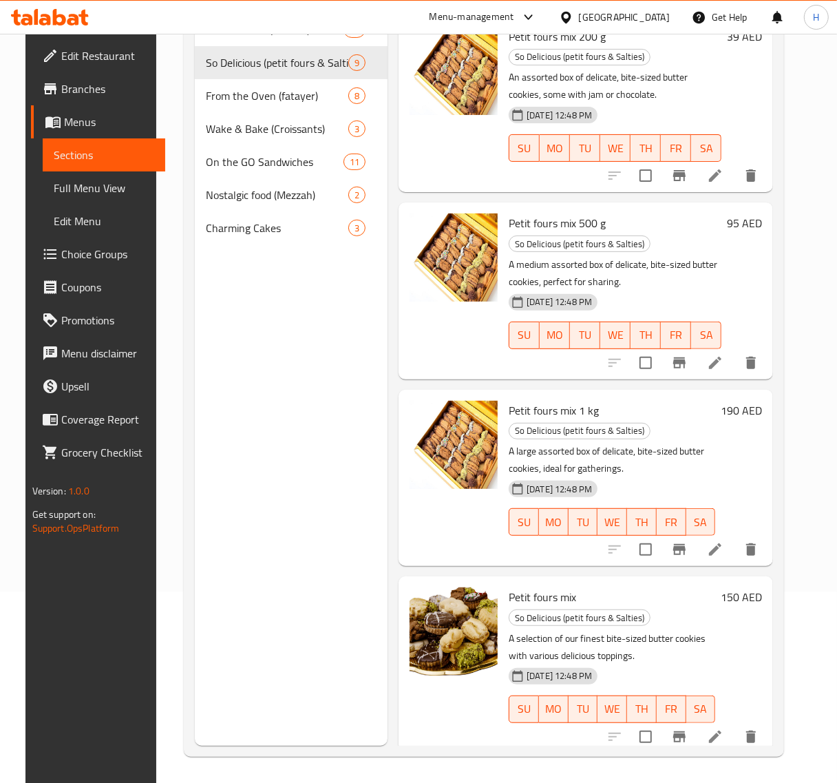
scroll to position [194, 0]
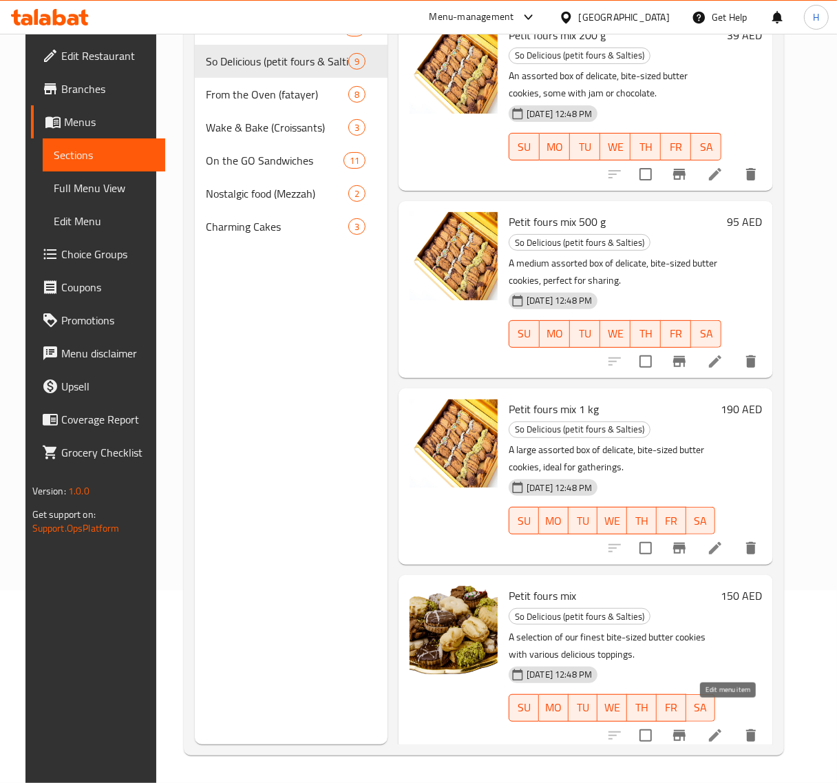
type input "Petit fours mi"
click at [724, 727] on icon at bounding box center [715, 735] width 17 height 17
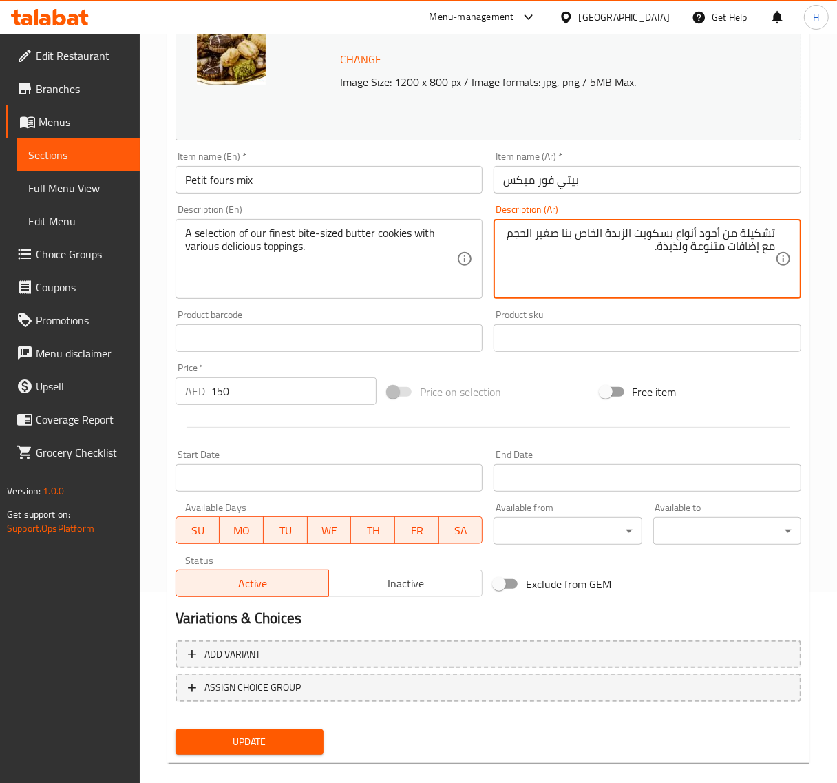
scroll to position [208, 0]
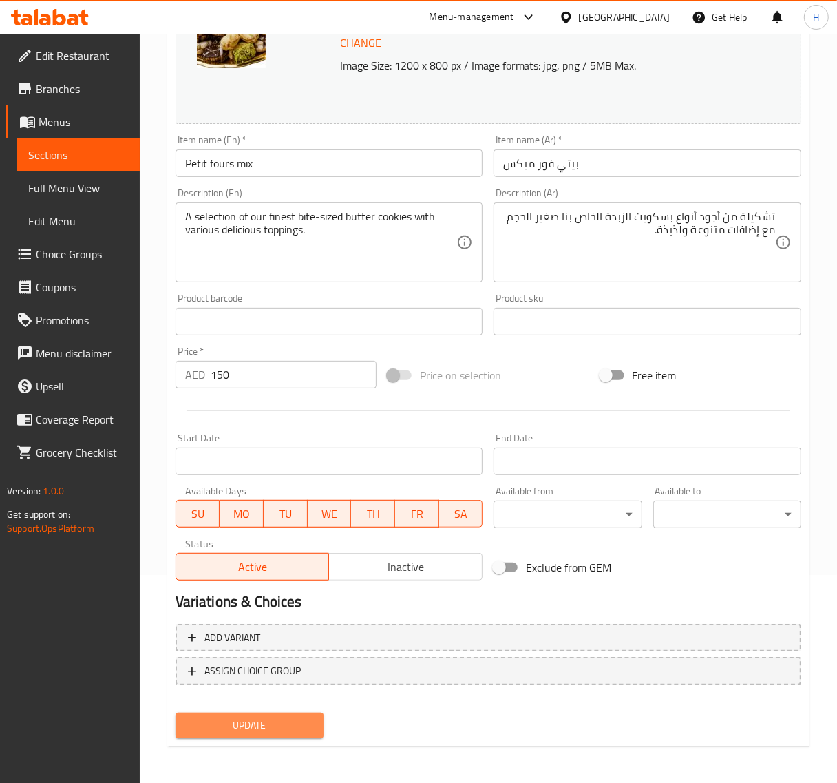
click at [300, 718] on span "Update" at bounding box center [250, 725] width 126 height 17
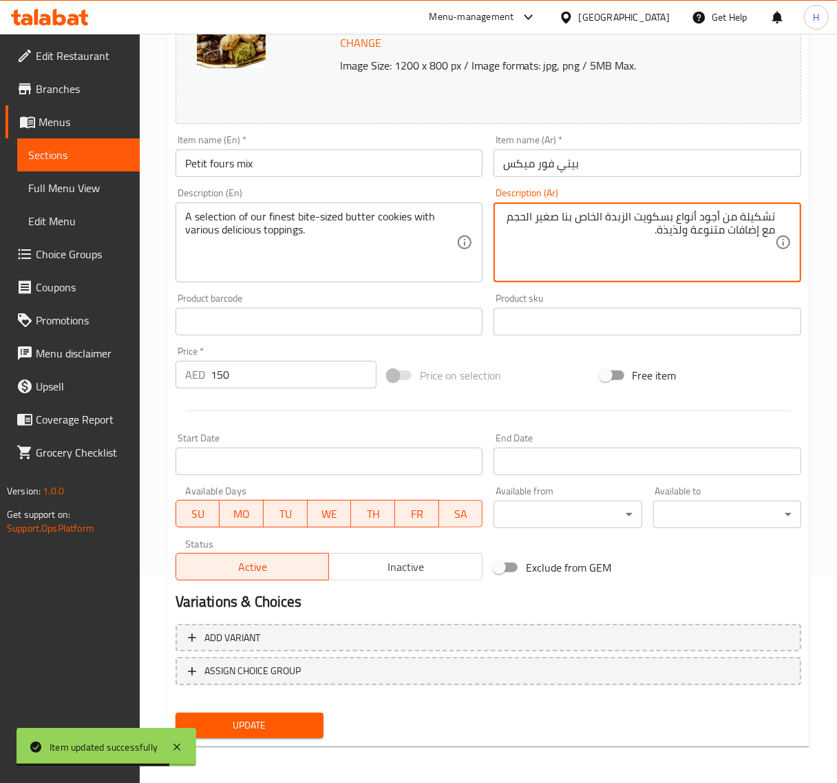
click at [658, 214] on textarea "تشكيلة من أجود أنواع بسكويت الزبدة الخاص بنا صغير الحجم مع إضافات متنوعة ولذيذة." at bounding box center [639, 242] width 272 height 65
type textarea "تشكيلة من أجود أنواع كويكز الزبدة الخاص بنا صغير الحجم مع إضافات متنوعة ولذيذة."
click at [286, 717] on span "Update" at bounding box center [250, 725] width 126 height 17
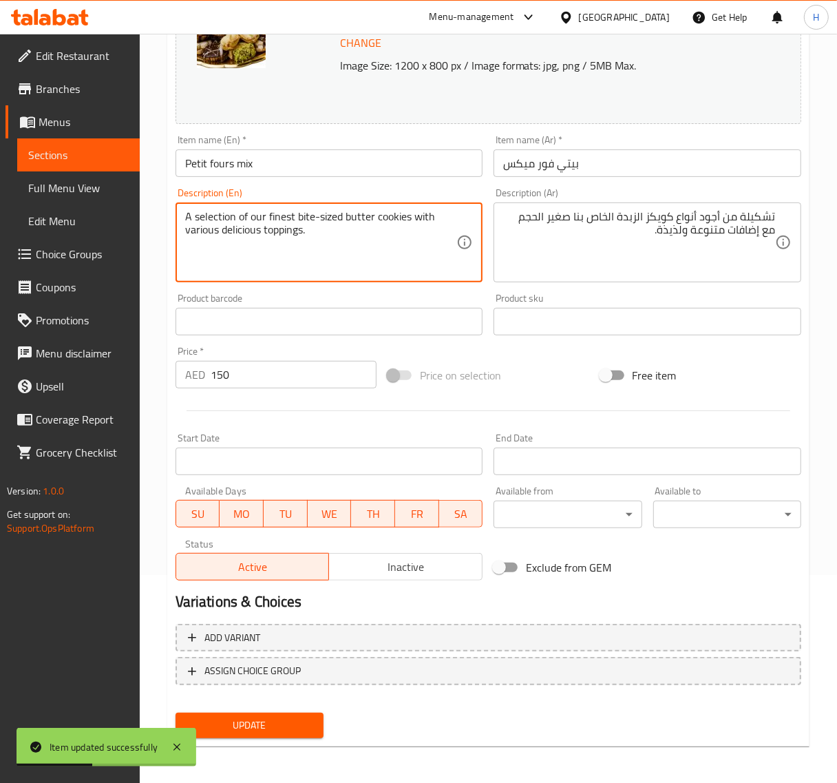
click at [379, 216] on textarea "A selection of our finest bite-sized butter cookies with various delicious topp…" at bounding box center [321, 242] width 272 height 65
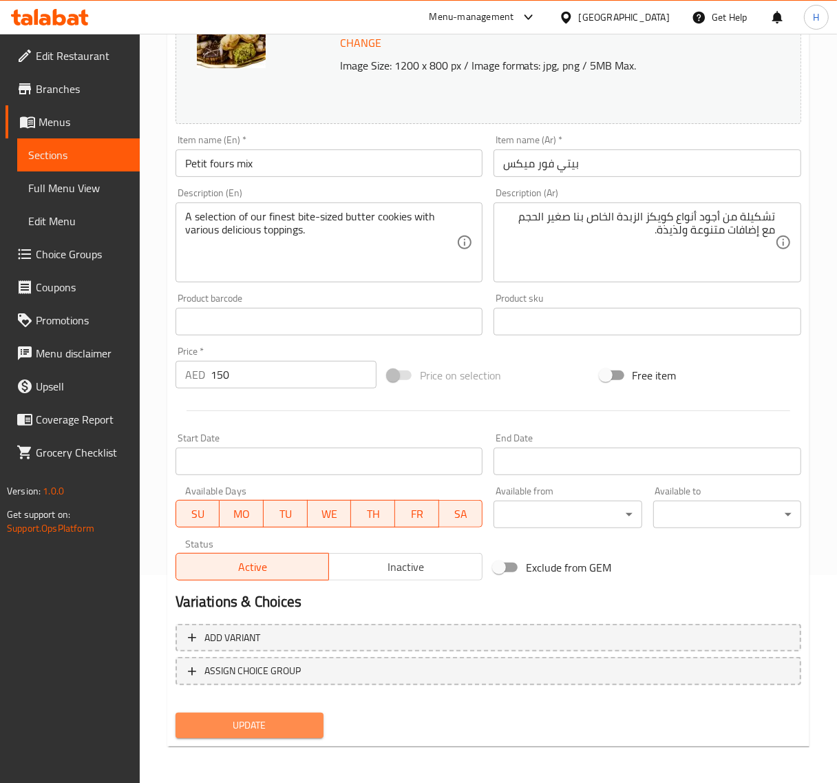
click at [304, 729] on span "Update" at bounding box center [250, 725] width 126 height 17
click at [298, 725] on span "Update" at bounding box center [250, 725] width 126 height 17
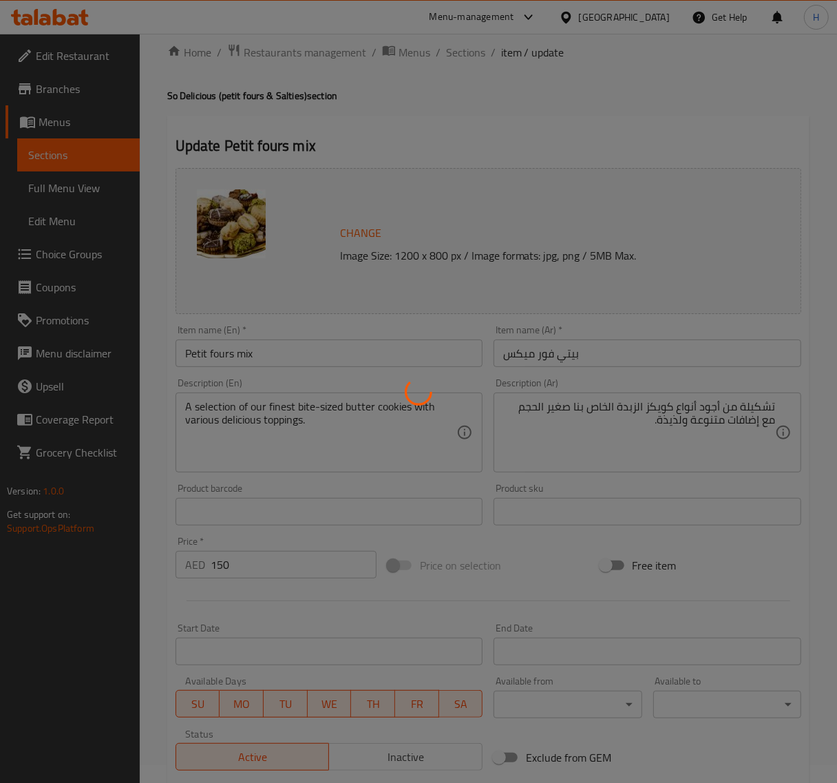
scroll to position [0, 0]
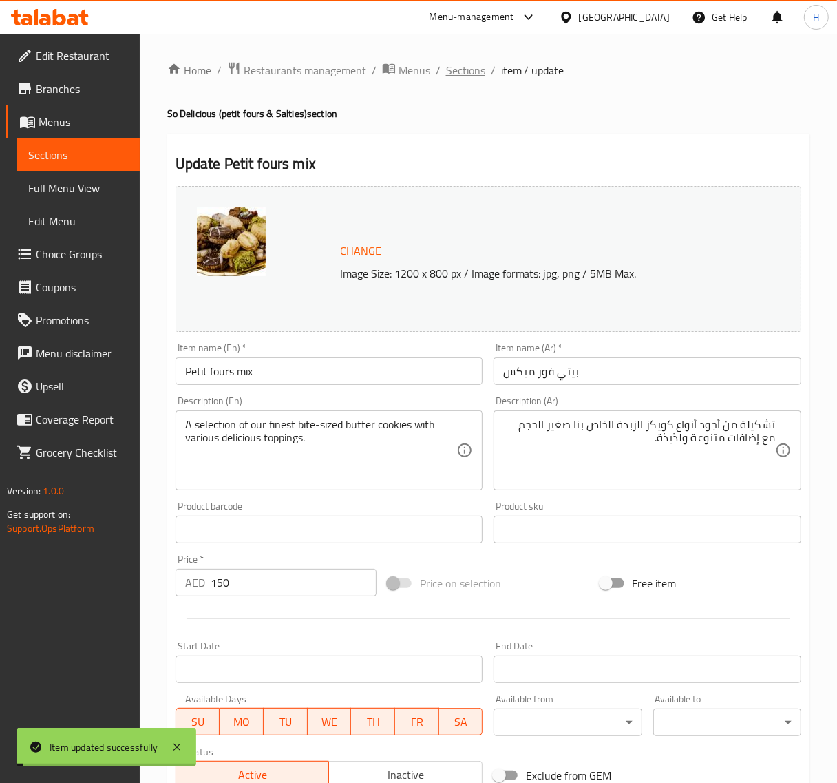
click at [457, 77] on span "Sections" at bounding box center [465, 70] width 39 height 17
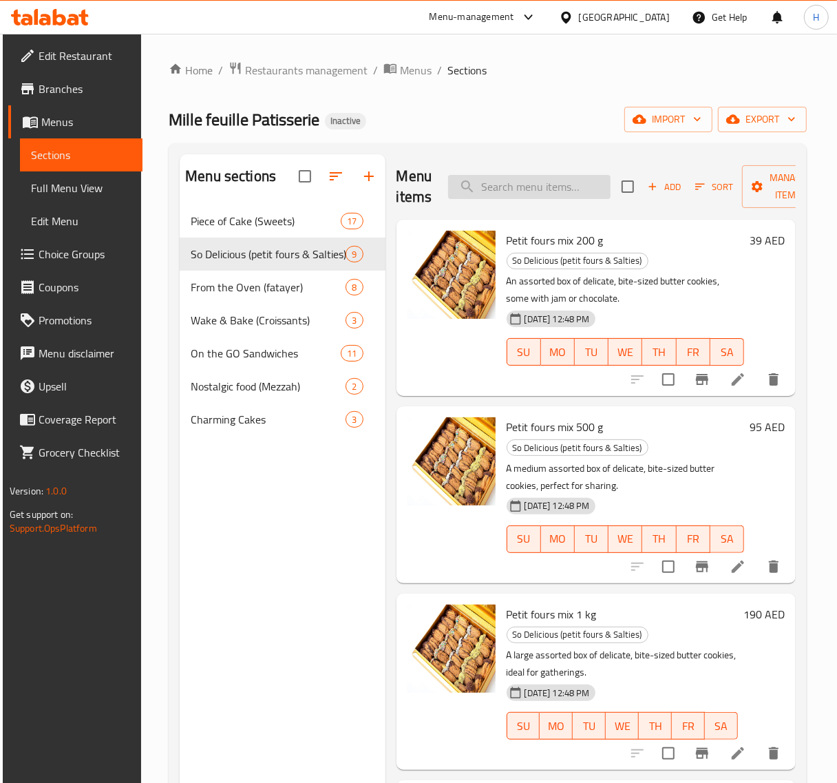
click at [525, 188] on input "search" at bounding box center [529, 187] width 163 height 24
paste input "Petit fours Nuts"
type input "Petit fours Nuts"
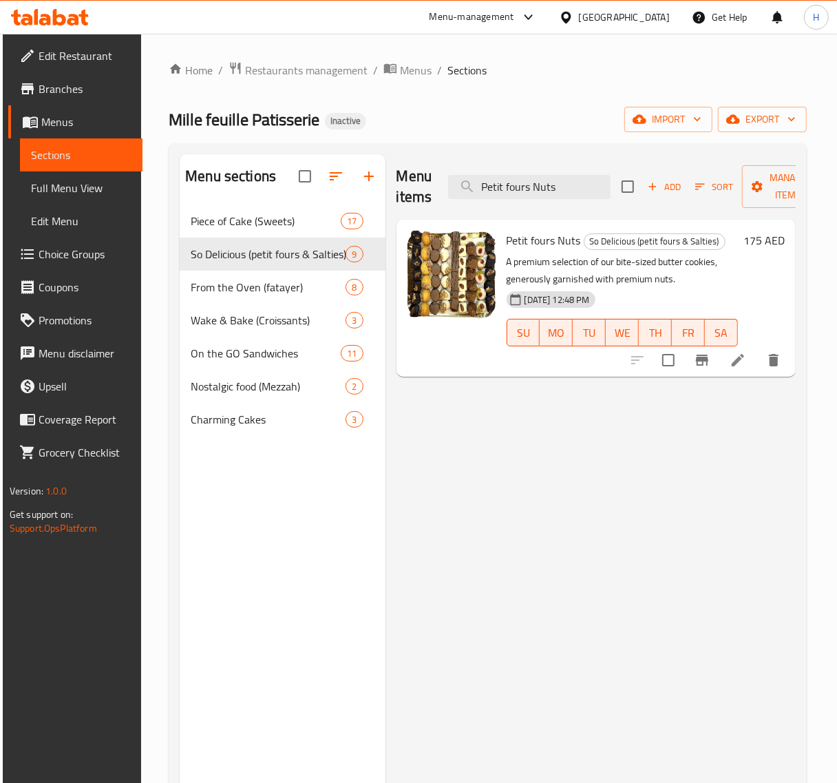
click at [737, 360] on icon at bounding box center [738, 360] width 17 height 17
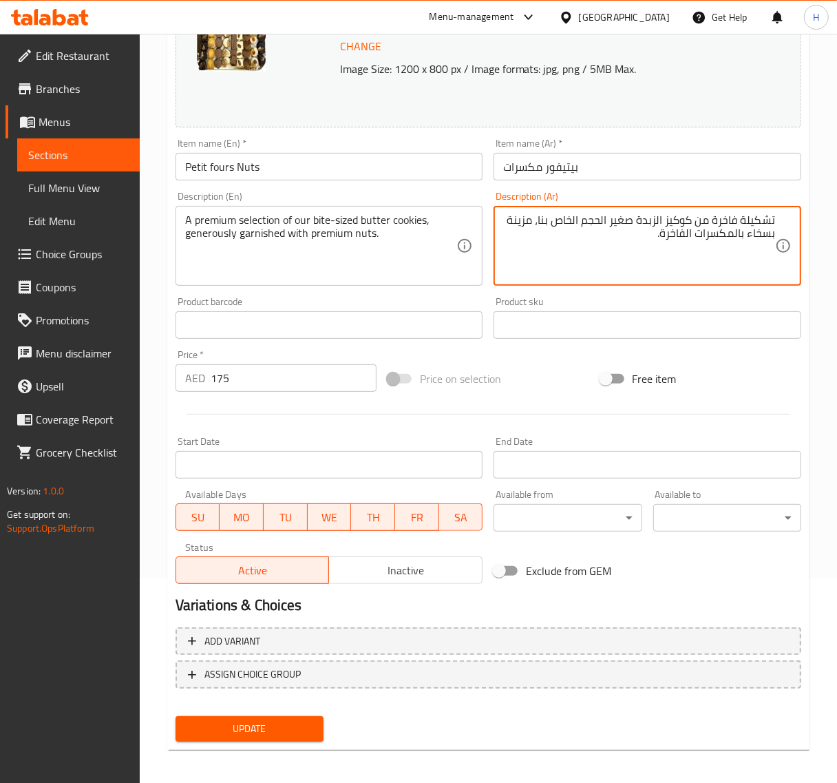
scroll to position [208, 0]
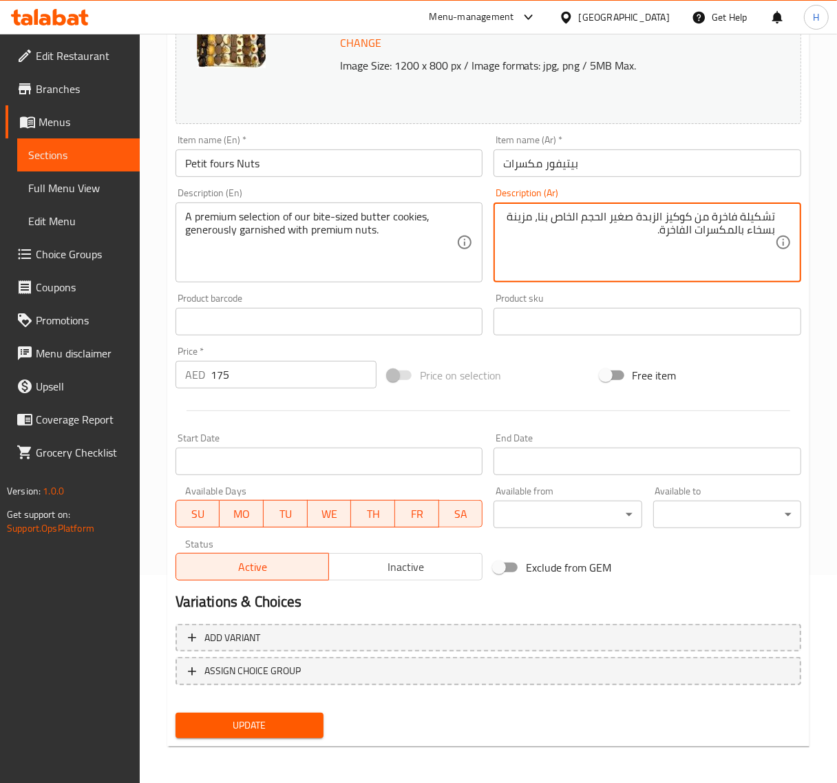
type textarea "تشكيلة فاخرة من كوكيز الزبدة صغير الحجم الخاص بنا، مزينة بسخاء بالمكسرات الفاخر…"
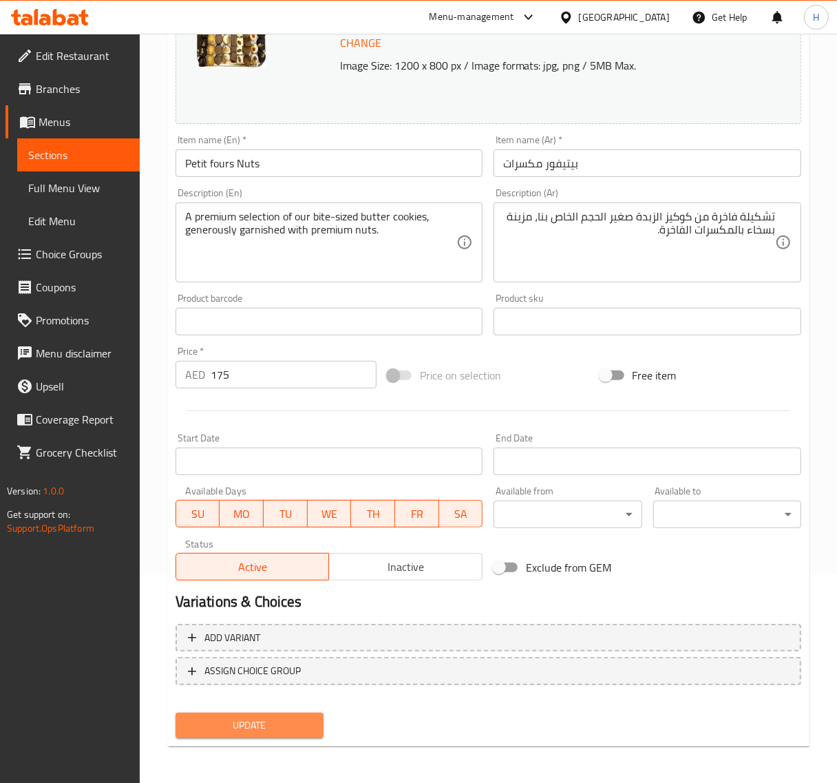
click at [274, 729] on span "Update" at bounding box center [250, 725] width 126 height 17
click at [271, 717] on span "Update" at bounding box center [250, 725] width 126 height 17
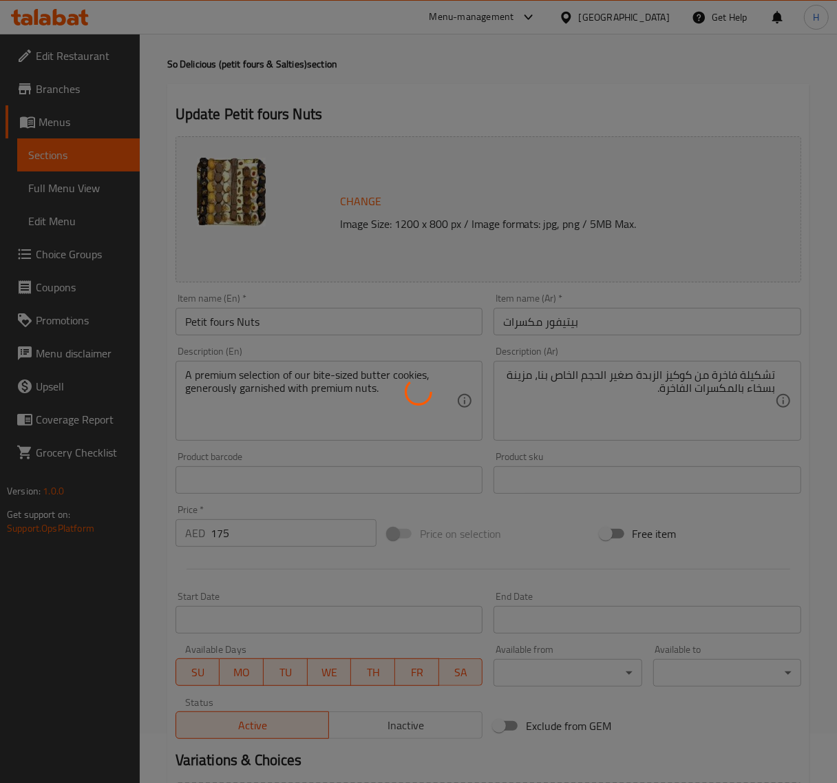
scroll to position [0, 0]
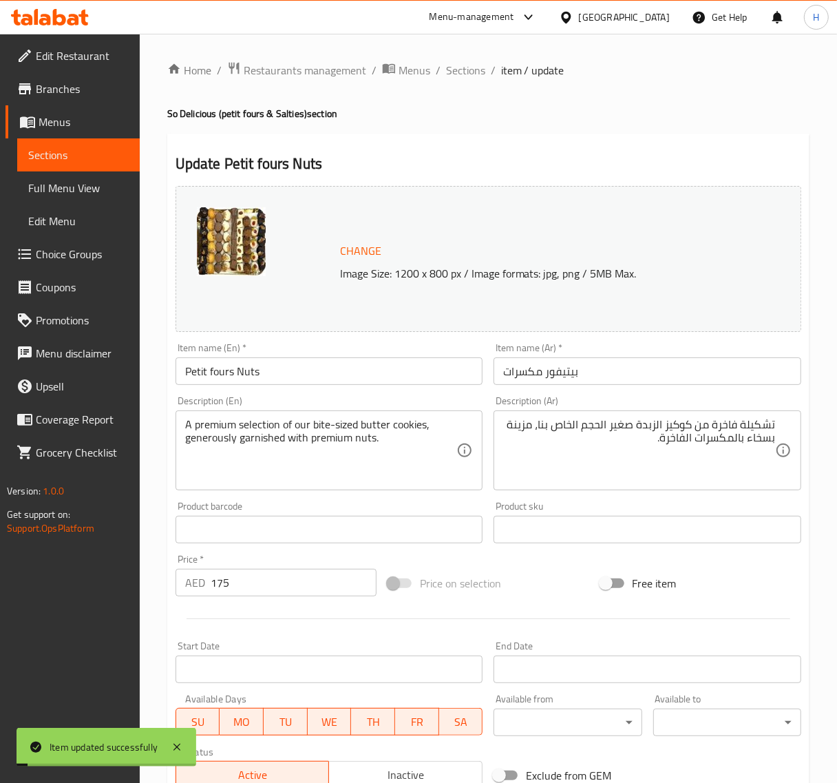
drag, startPoint x: 460, startPoint y: 78, endPoint x: 360, endPoint y: 4, distance: 124.1
click at [460, 78] on span "Sections" at bounding box center [465, 70] width 39 height 17
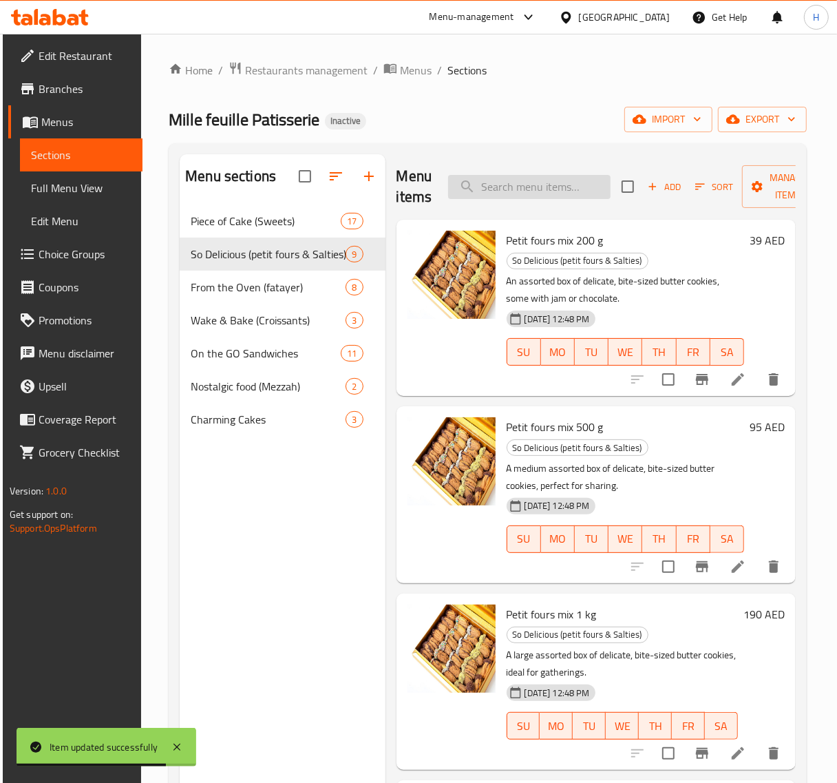
click at [508, 194] on input "search" at bounding box center [529, 187] width 163 height 24
paste input "Pizza"
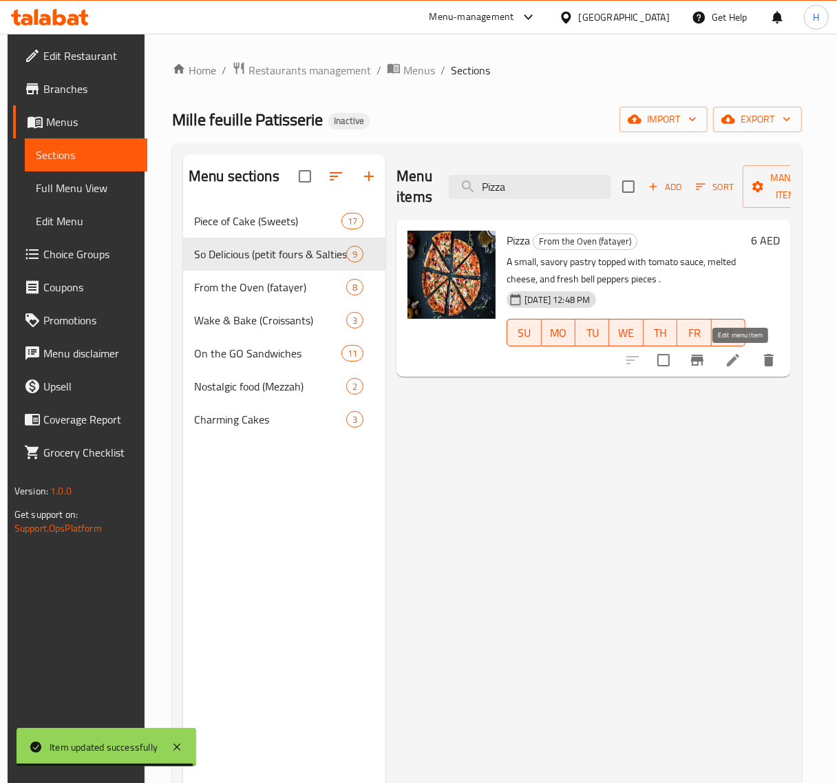
type input "Pizza"
click at [742, 366] on icon at bounding box center [733, 360] width 17 height 17
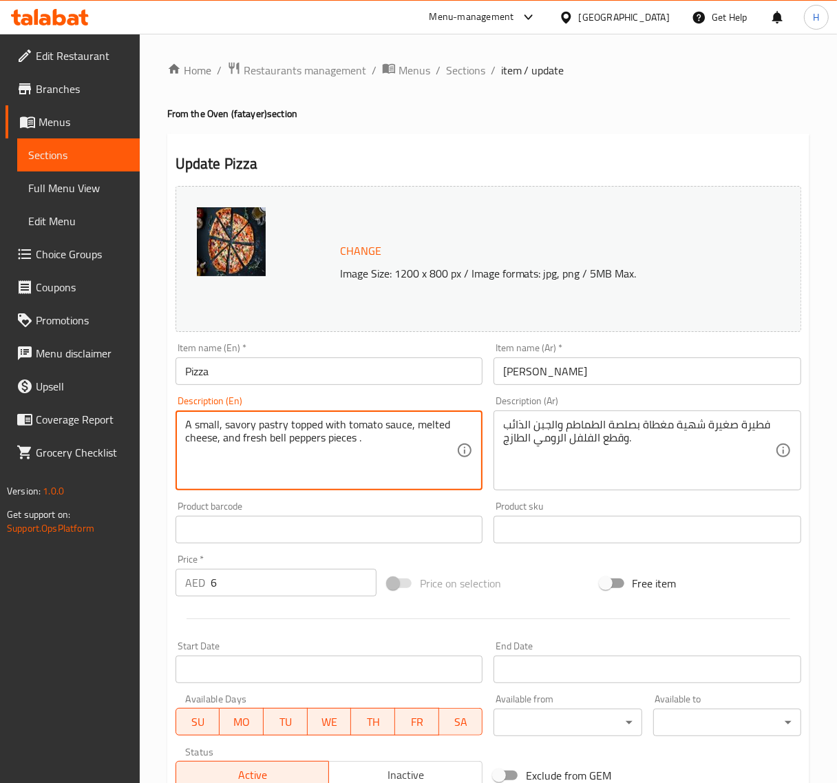
click at [345, 424] on textarea "A small, savory pastry topped with tomato sauce, melted cheese, and fresh bell …" at bounding box center [321, 450] width 272 height 65
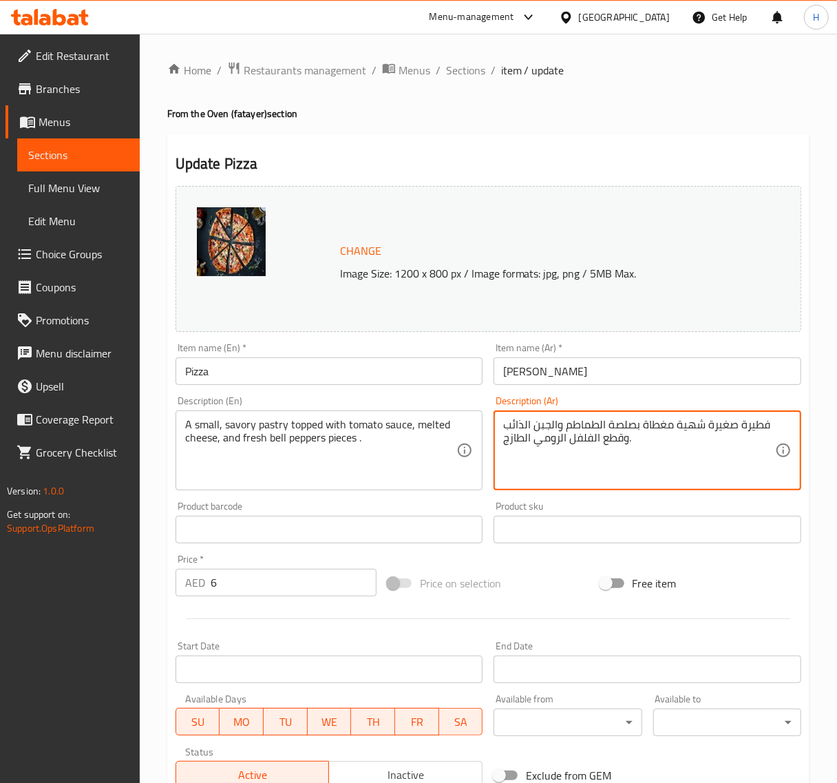
paste textarea "عجنات صغيرة لذيذة مغطاة بصلصة الطماطم والجبن المذاب وقطع الفلفل الحلو الطازج."
click at [700, 424] on textarea "معجنات صغيرة لذيذة مغطاة بصلصة الطماطم والجبن المذاب وقطع الفلفل الحلو الطازج." at bounding box center [639, 450] width 272 height 65
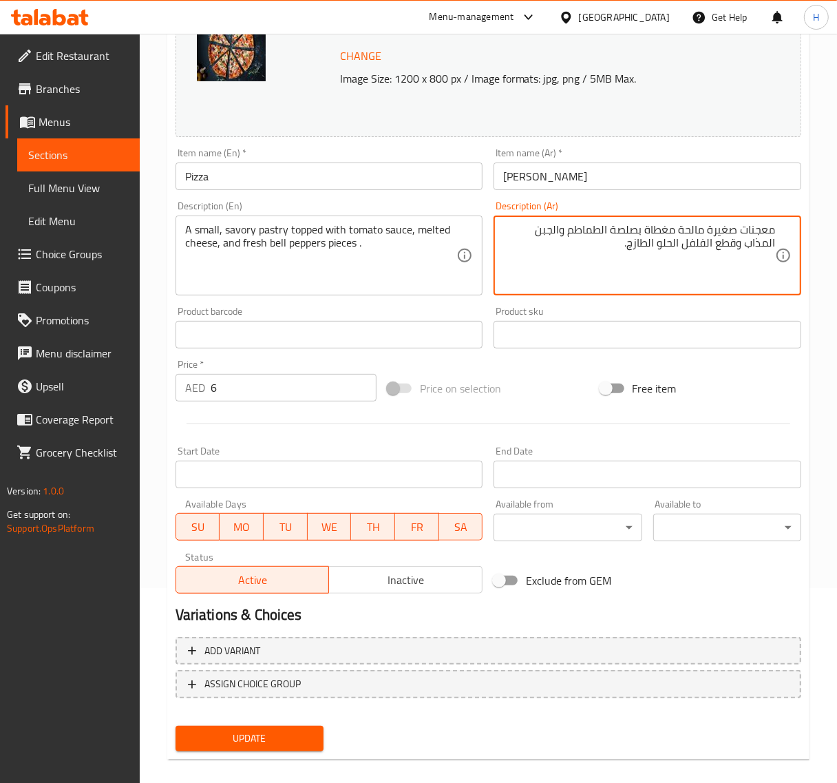
scroll to position [208, 0]
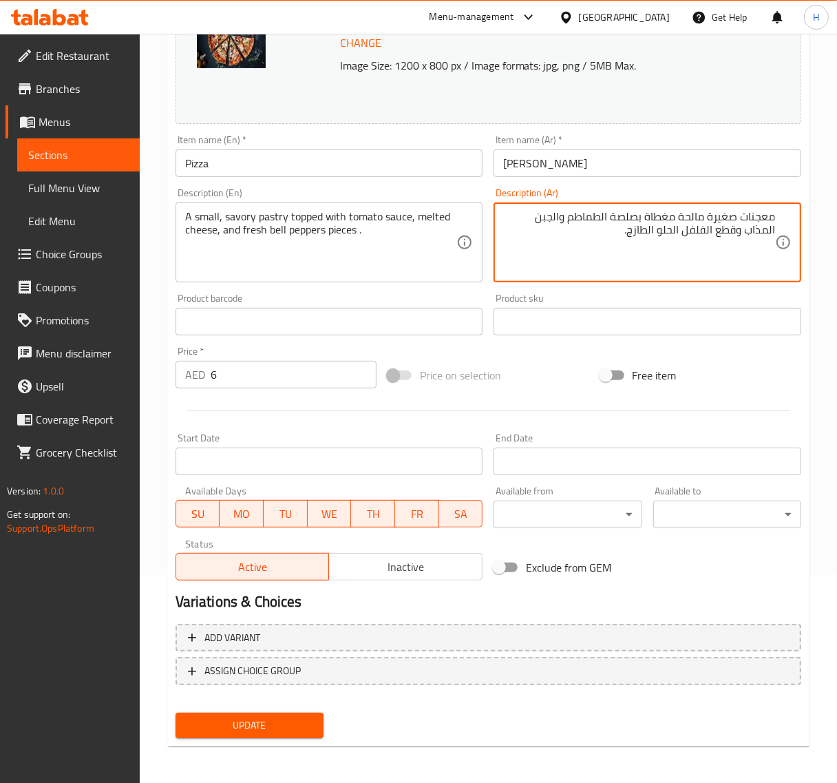
type textarea "معجنات صغيرة مالحة مغطاة بصلصة الطماطم والجبن المذاب وقطع الفلفل الحلو الطازج."
click at [296, 717] on span "Update" at bounding box center [250, 725] width 126 height 17
click at [281, 717] on span "Update" at bounding box center [250, 725] width 126 height 17
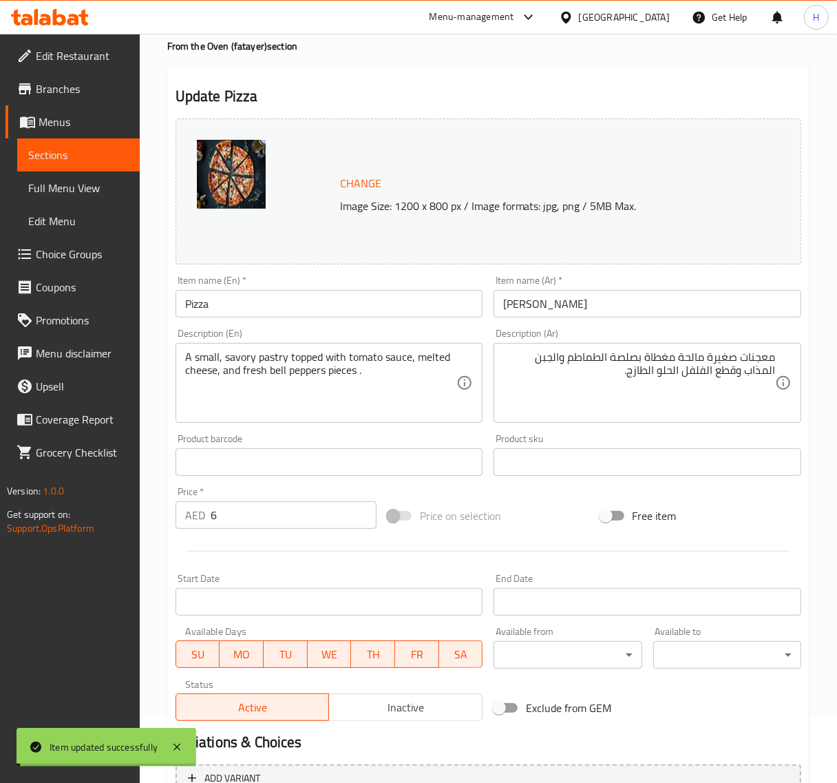
scroll to position [0, 0]
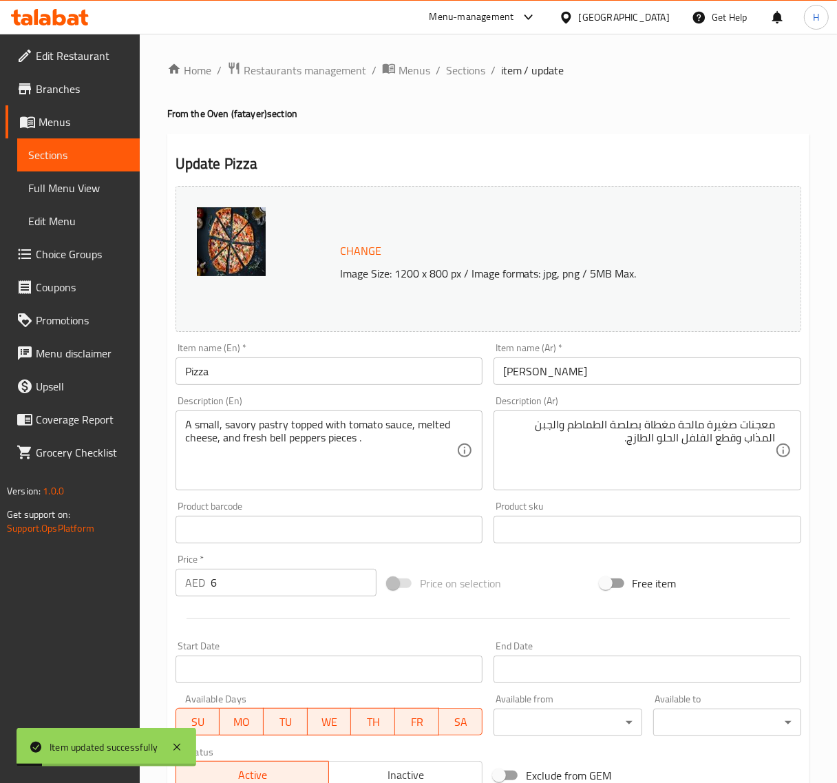
drag, startPoint x: 450, startPoint y: 77, endPoint x: 377, endPoint y: 52, distance: 76.4
click at [449, 76] on span "Sections" at bounding box center [465, 70] width 39 height 17
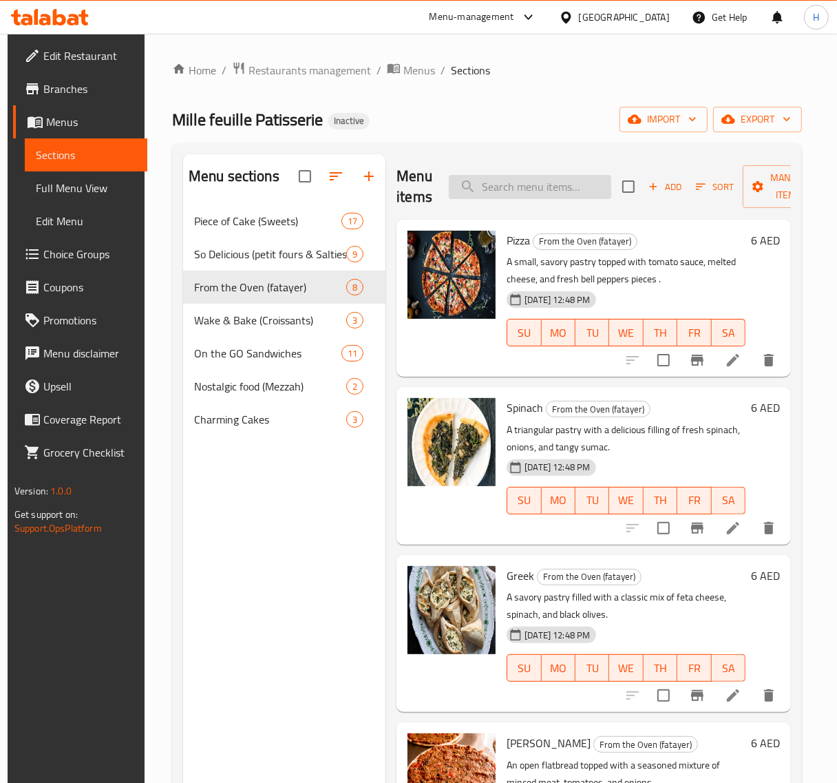
click at [556, 189] on input "search" at bounding box center [530, 187] width 163 height 24
paste input "Spinach"
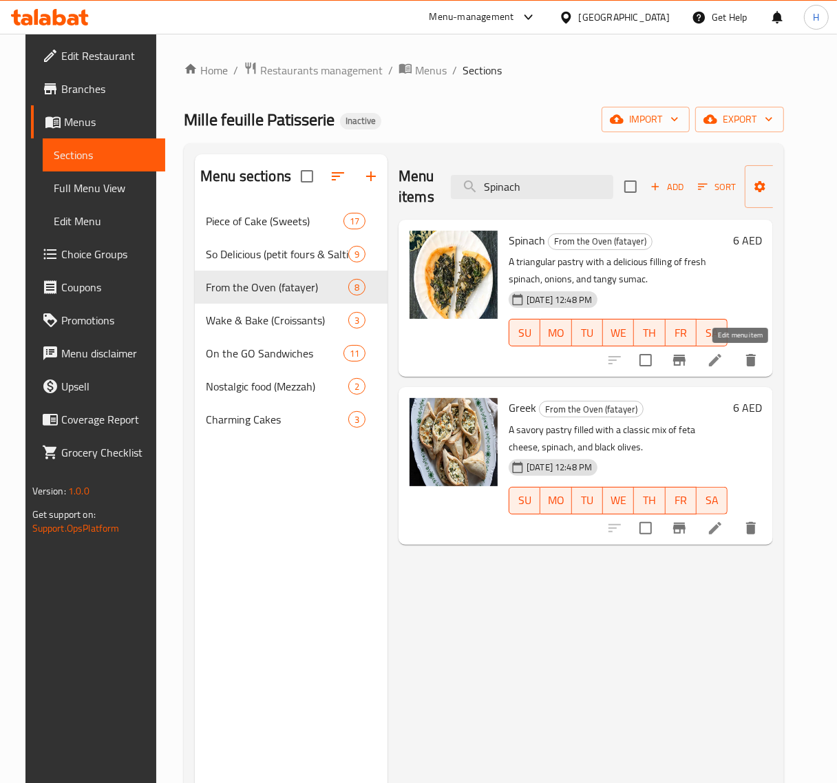
type input "Spinach"
click at [724, 363] on icon at bounding box center [715, 360] width 17 height 17
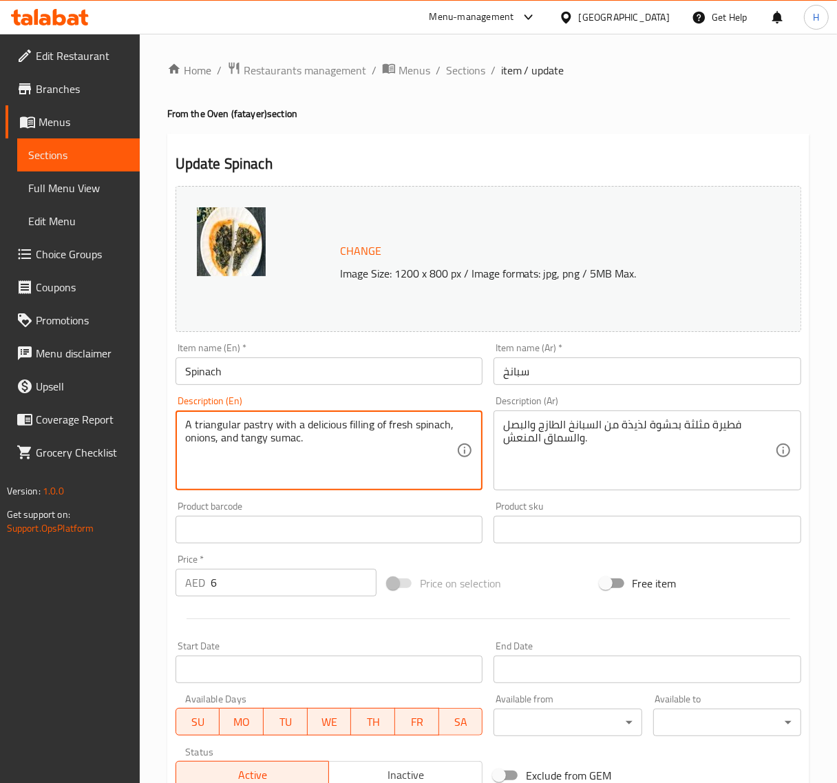
click at [360, 435] on textarea "A triangular pastry with a delicious filling of fresh spinach, onions, and tang…" at bounding box center [321, 450] width 272 height 65
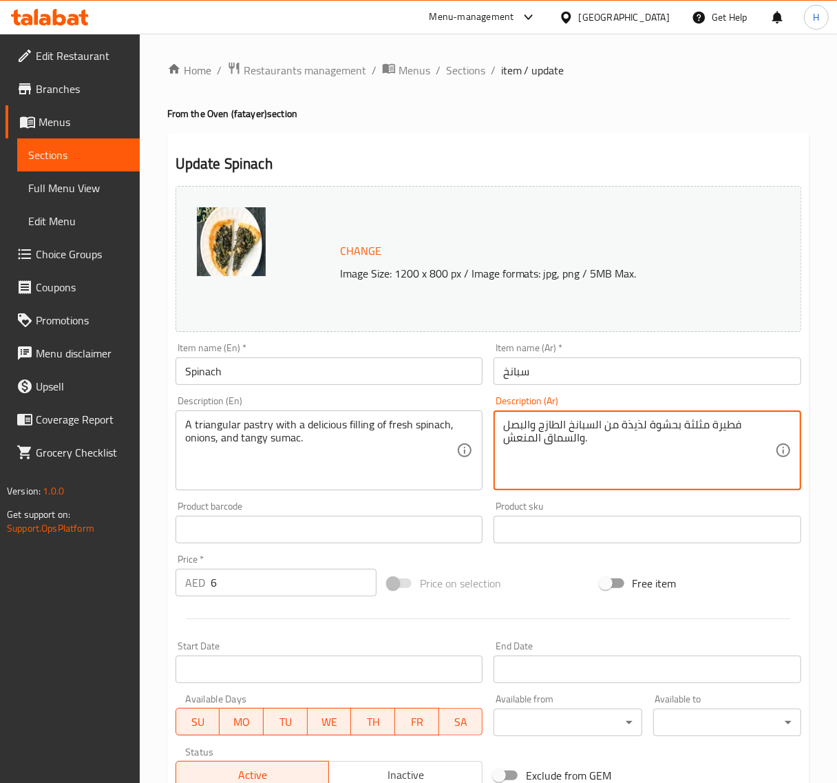
paste textarea "معجنات مثلثة الشكل مع حشوة لذيذة من السبانخ الطازجة والبصل والسماق اللاذع."
paste textarea "عجنات مثلثة الشكل مع حشوة لذيذة من السبانخ الطازجة والبصل والسماق اللاذع."
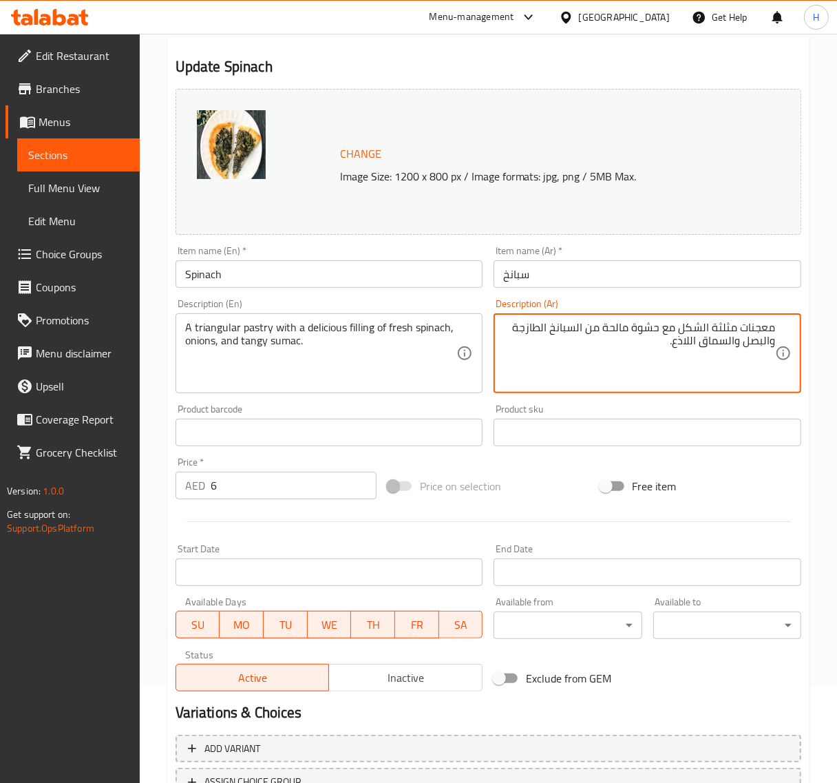
scroll to position [208, 0]
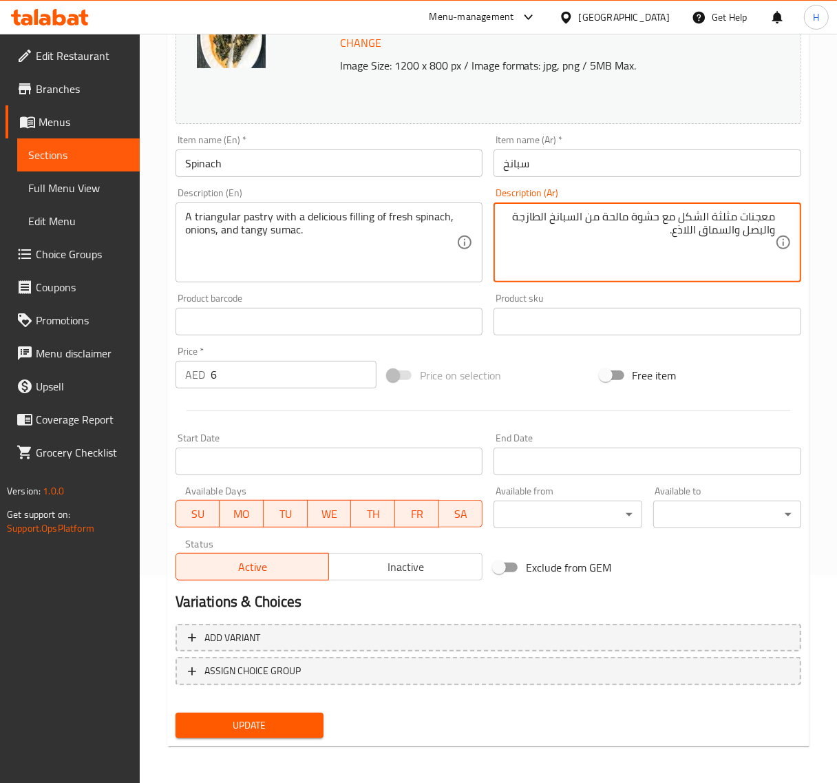
click at [284, 720] on span "Update" at bounding box center [250, 725] width 126 height 17
type textarea "معجنات مثلثة الشكل مع حشوة لذيذة من السبانخ الطازجة والبصل والسماق اللاذع."
click at [307, 713] on button "Update" at bounding box center [250, 725] width 148 height 25
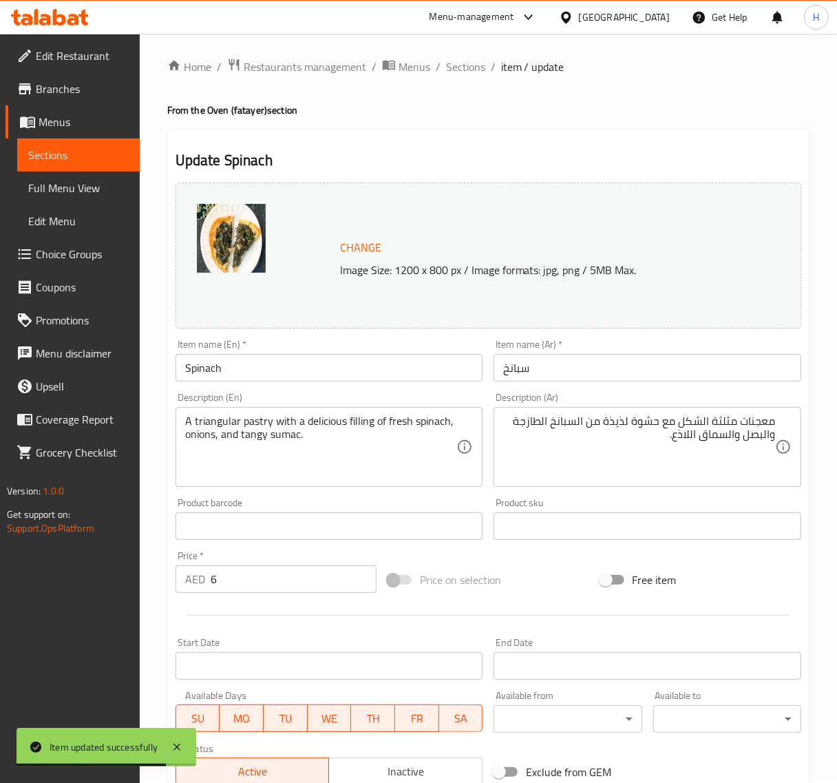
scroll to position [0, 0]
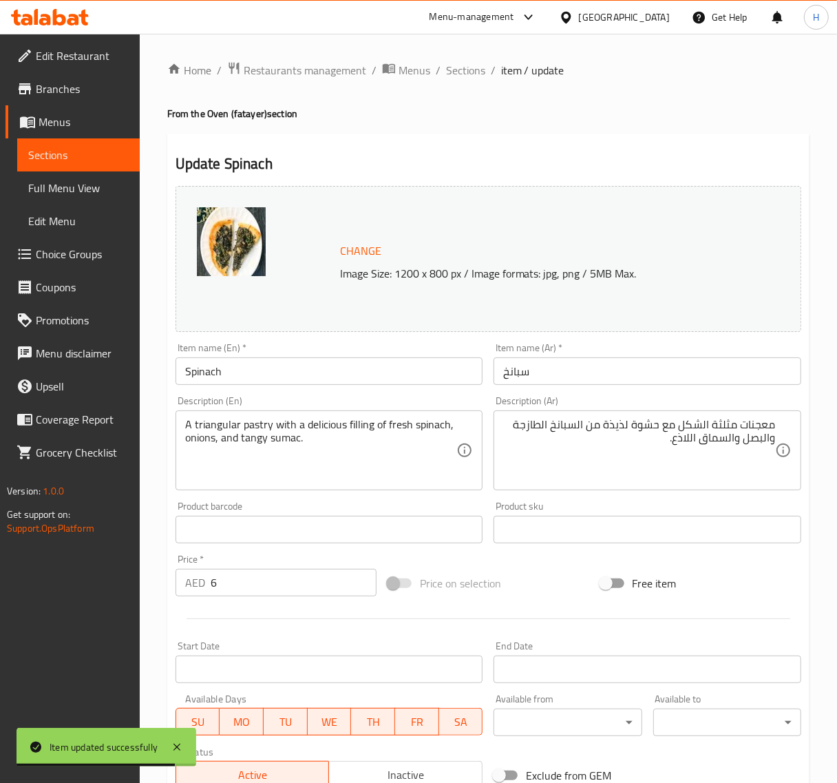
drag, startPoint x: 468, startPoint y: 66, endPoint x: 391, endPoint y: 2, distance: 100.3
click at [468, 66] on span "Sections" at bounding box center [465, 70] width 39 height 17
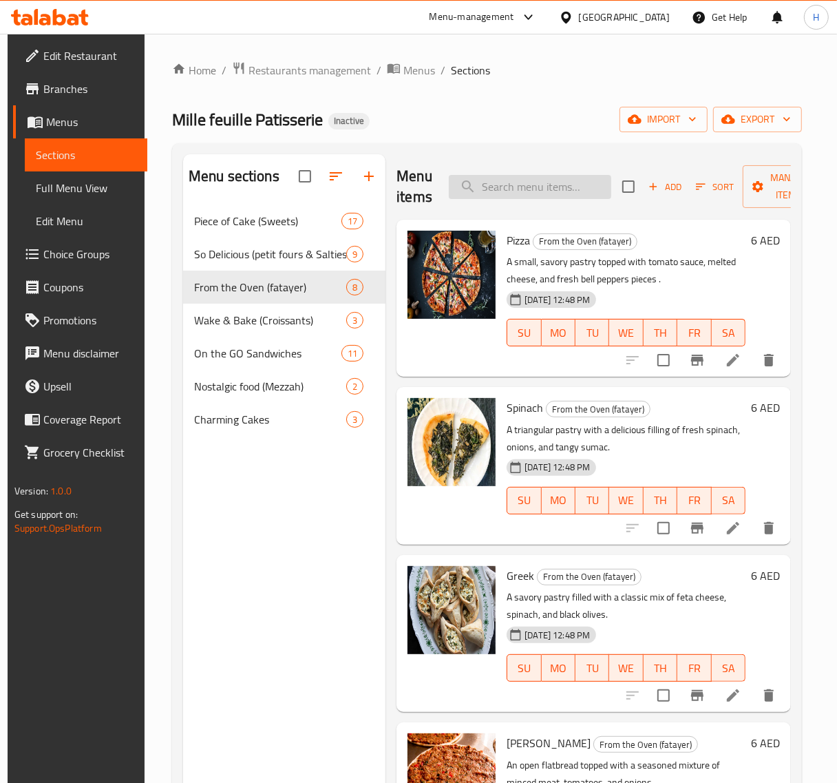
click at [503, 180] on input "search" at bounding box center [530, 187] width 163 height 24
paste input "Spinach"
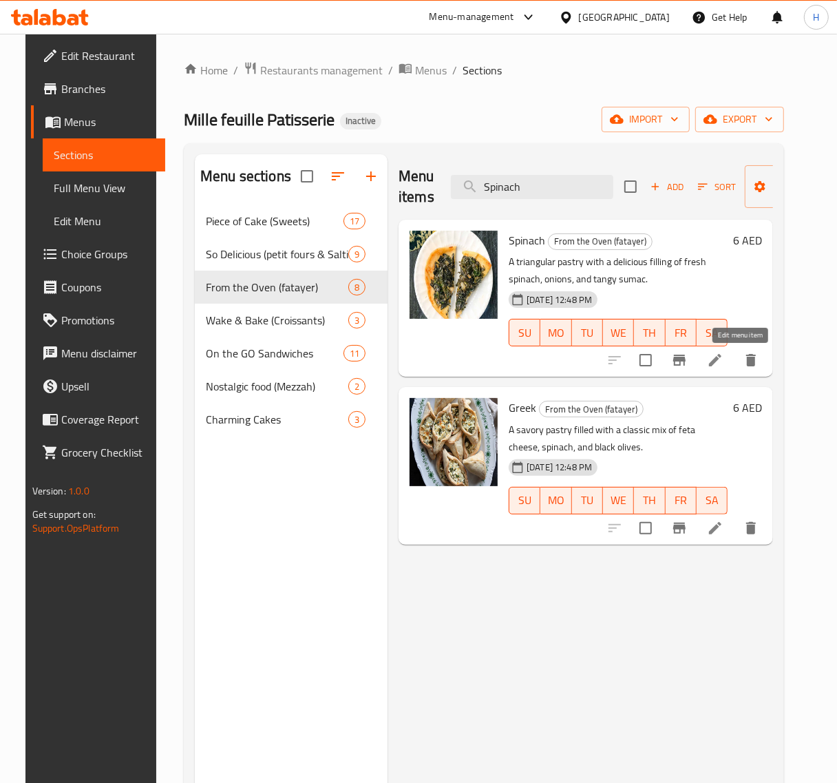
type input "Spinach"
click at [724, 367] on icon at bounding box center [715, 360] width 17 height 17
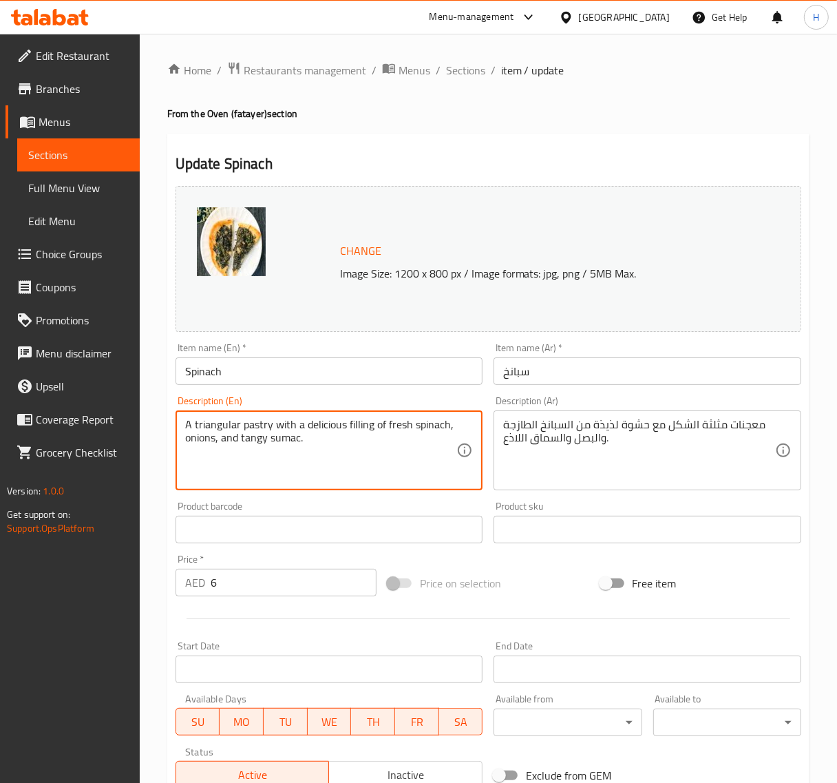
paste textarea "savory"
type textarea "A triangular pastry with a savory filling of fresh spinach, onions, and tangy s…"
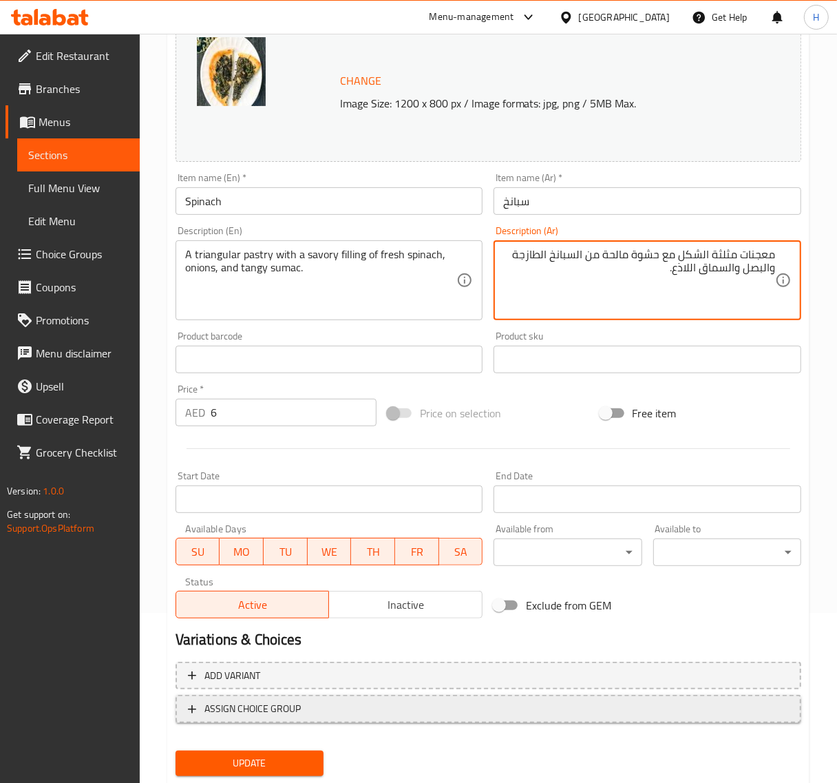
scroll to position [150, 0]
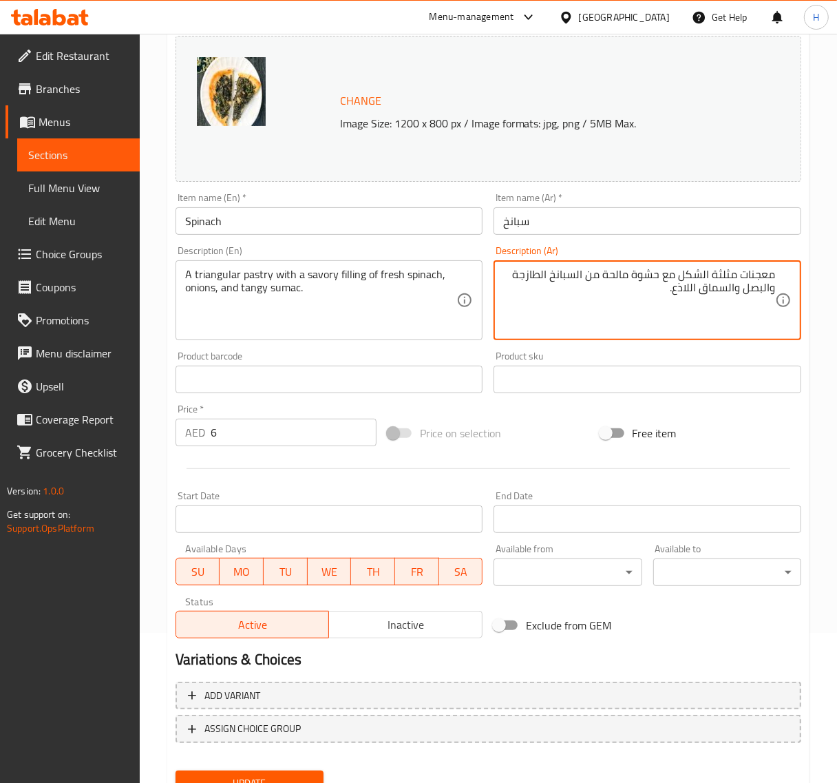
type textarea "معجنات مثلثة الشكل مع حشوة مالحة من السبانخ الطازجة والبصل والسماق اللاذع."
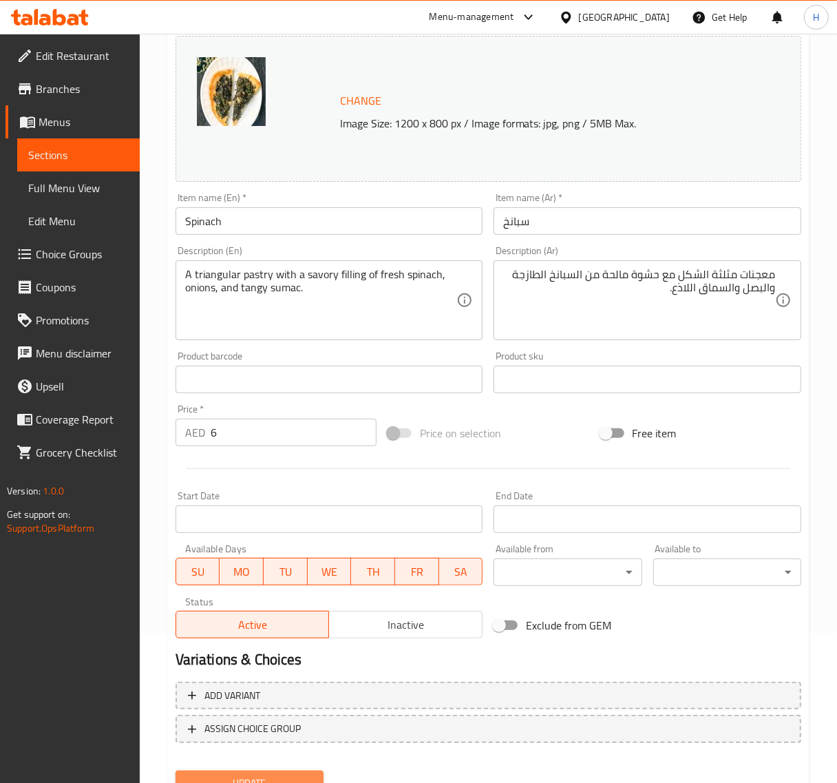
click at [288, 771] on button "Update" at bounding box center [250, 783] width 148 height 25
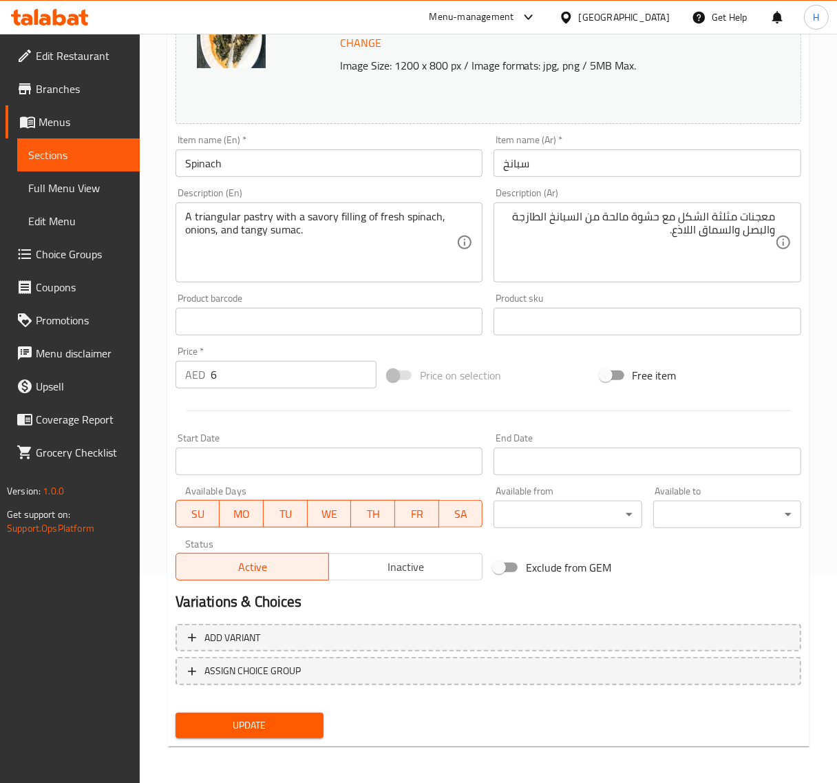
click at [311, 724] on span "Update" at bounding box center [250, 725] width 126 height 17
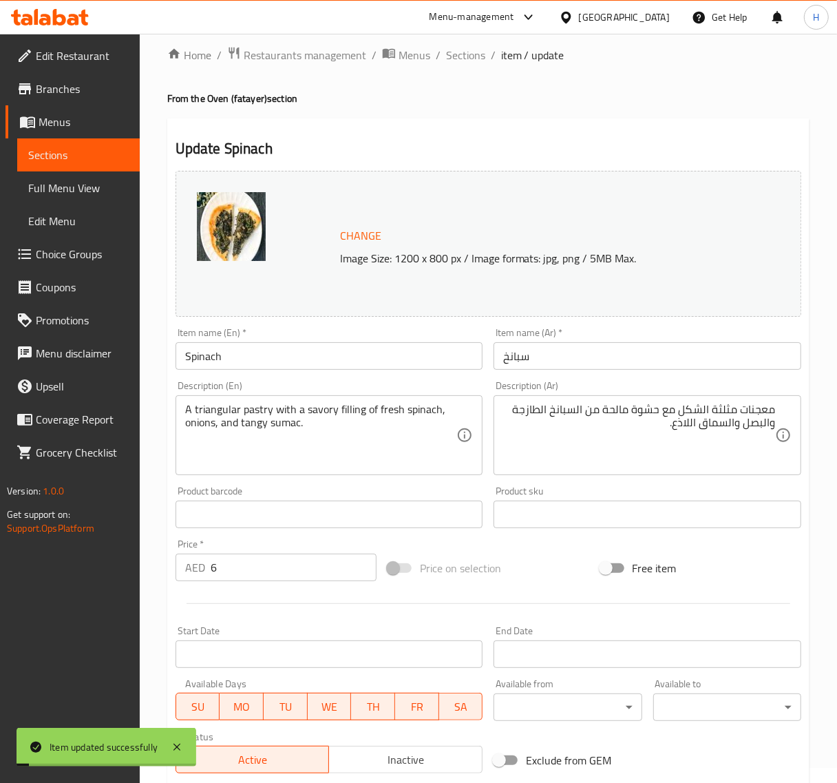
scroll to position [0, 0]
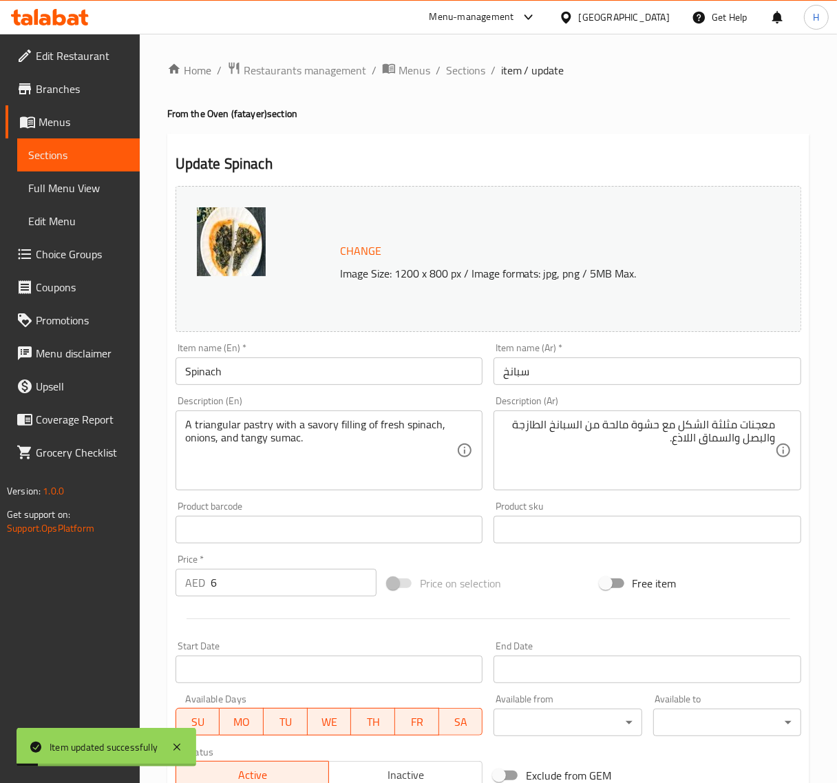
drag, startPoint x: 455, startPoint y: 70, endPoint x: 412, endPoint y: 47, distance: 48.7
click at [455, 70] on span "Sections" at bounding box center [465, 70] width 39 height 17
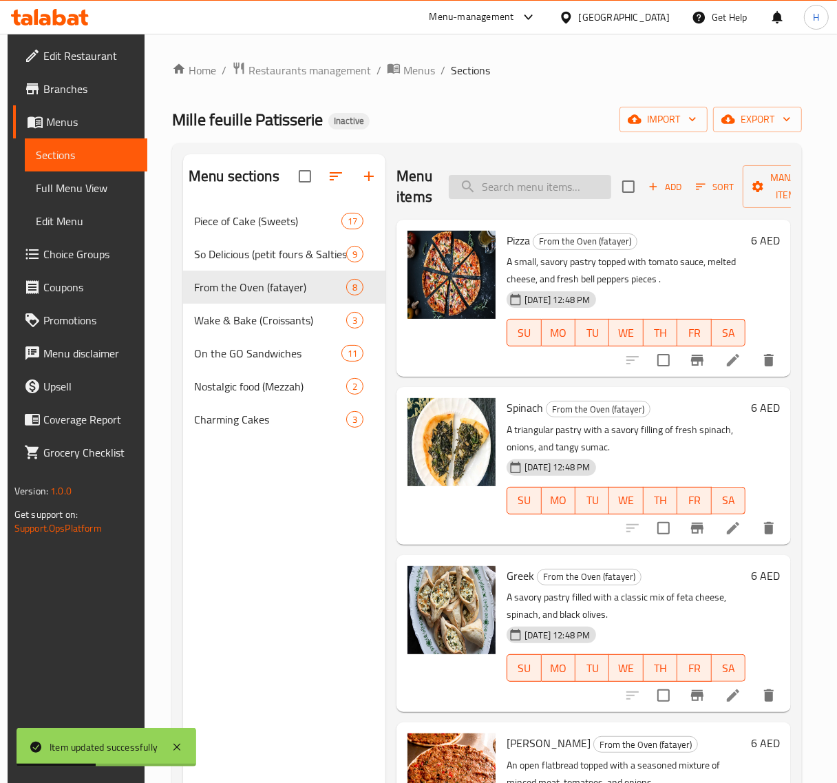
click at [563, 193] on input "search" at bounding box center [530, 187] width 163 height 24
paste input "Greek"
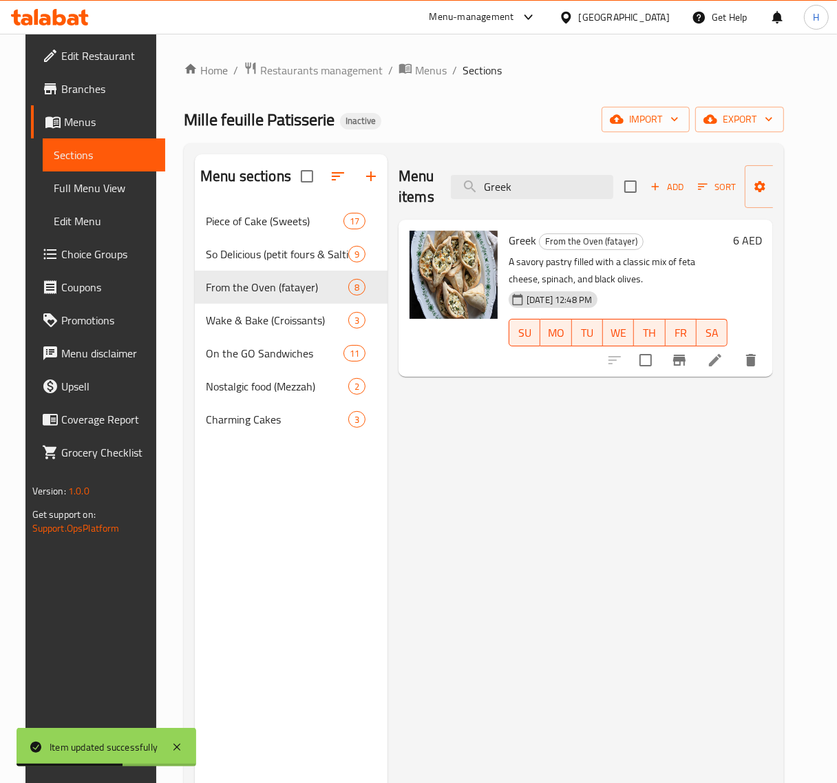
type input "Greek"
click at [722, 362] on icon at bounding box center [715, 360] width 12 height 12
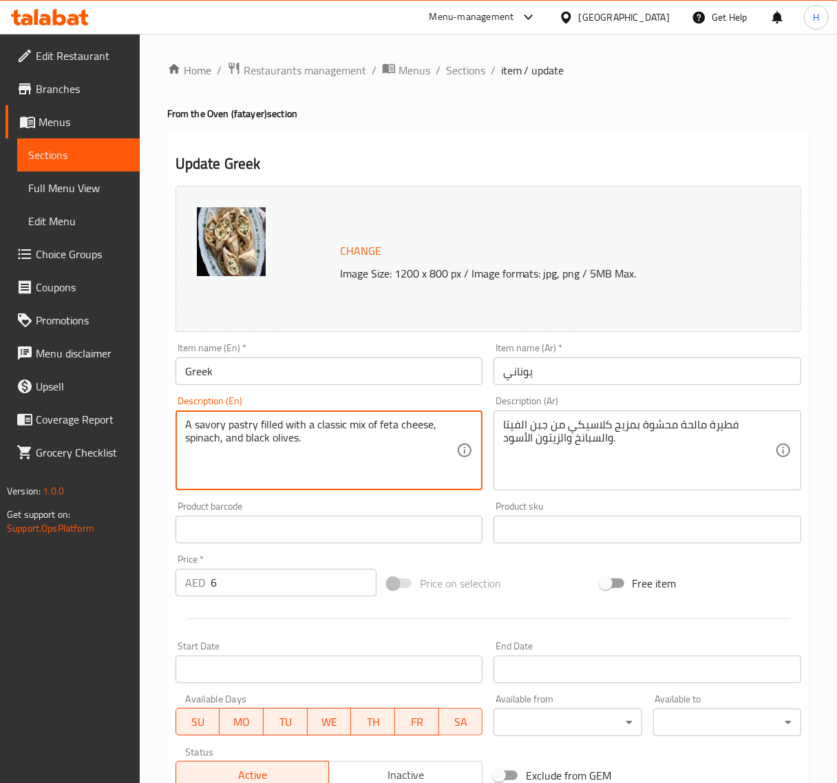
click at [393, 429] on textarea "A savory pastry filled with a classic mix of feta cheese, spinach, and black ol…" at bounding box center [321, 450] width 272 height 65
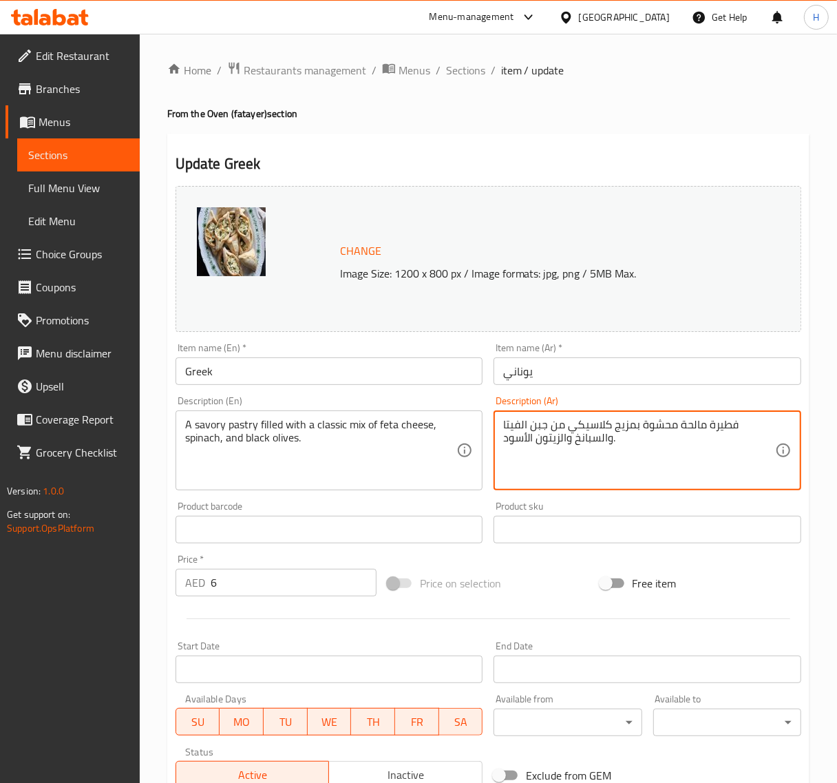
paste textarea "معجنات لذيذة محشوة بمزيج كلاسيكي من جبن الفيتا والسبانخ والزيتون الأسود."
paste textarea
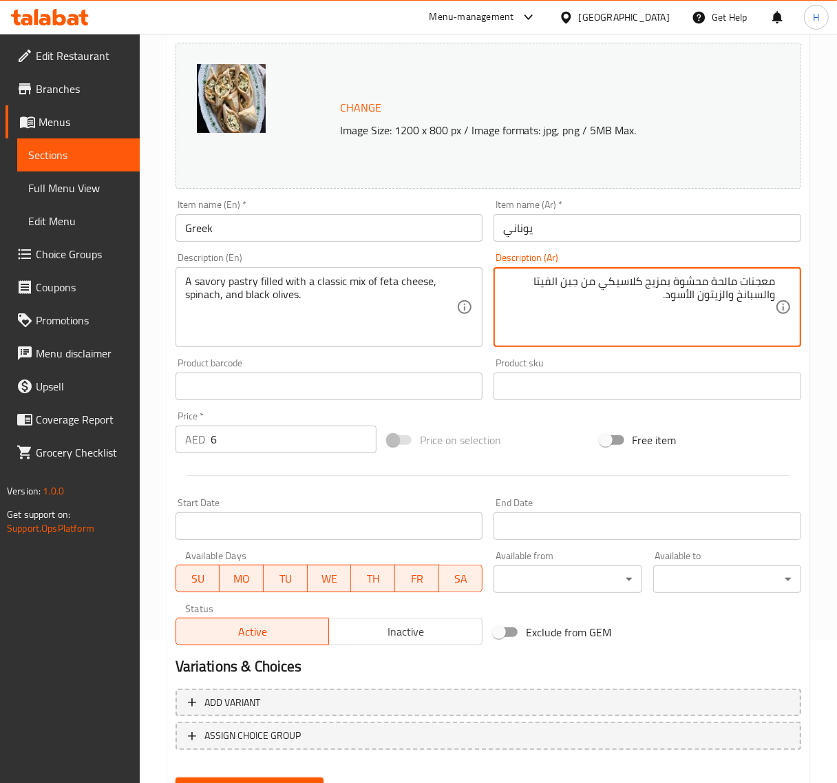
scroll to position [172, 0]
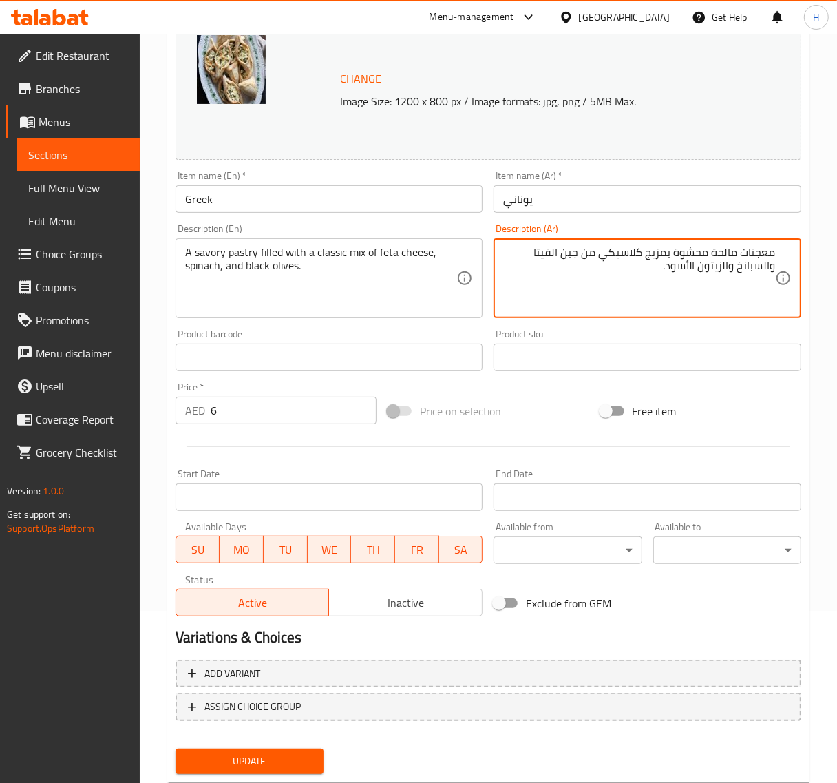
type textarea "معجنات مالحة محشوة بمزيج كلاسيكي من جبن الفيتا والسبانخ والزيتون الأسود."
click at [300, 758] on span "Update" at bounding box center [250, 761] width 126 height 17
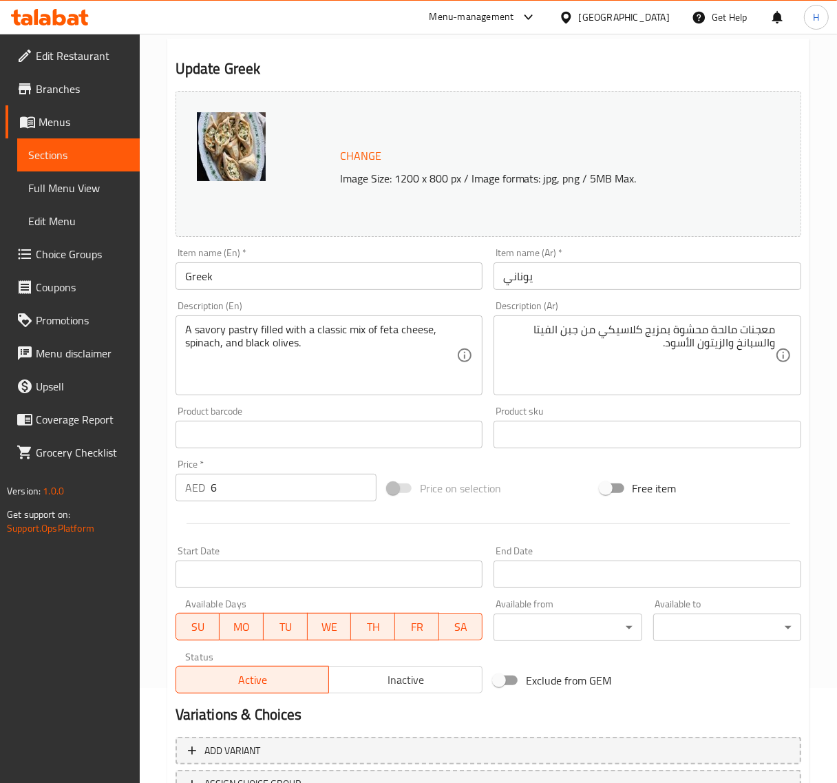
scroll to position [0, 0]
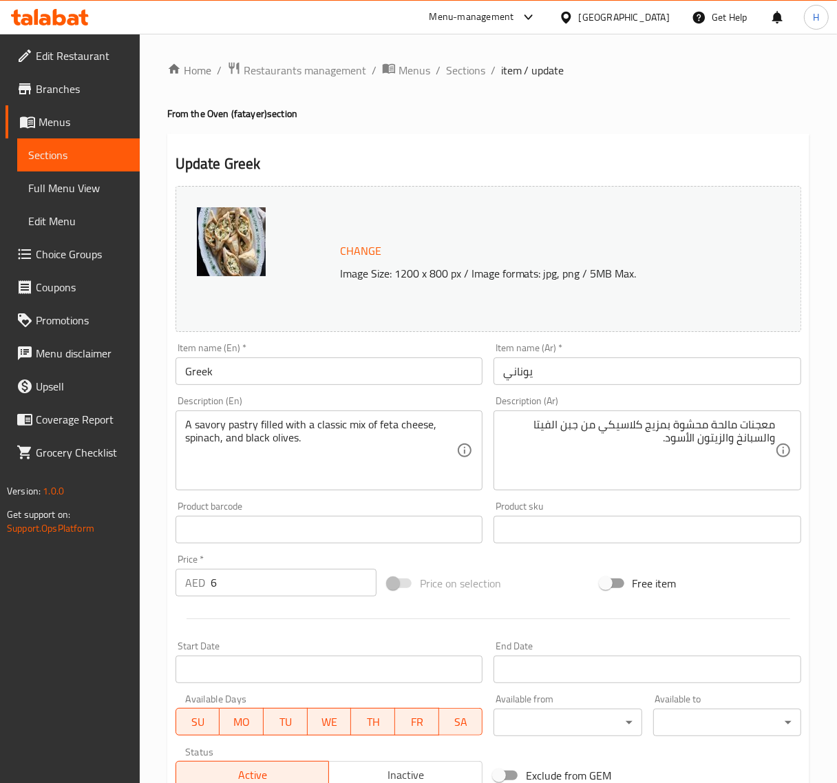
drag, startPoint x: 461, startPoint y: 70, endPoint x: 456, endPoint y: 87, distance: 18.1
click at [461, 70] on span "Sections" at bounding box center [465, 70] width 39 height 17
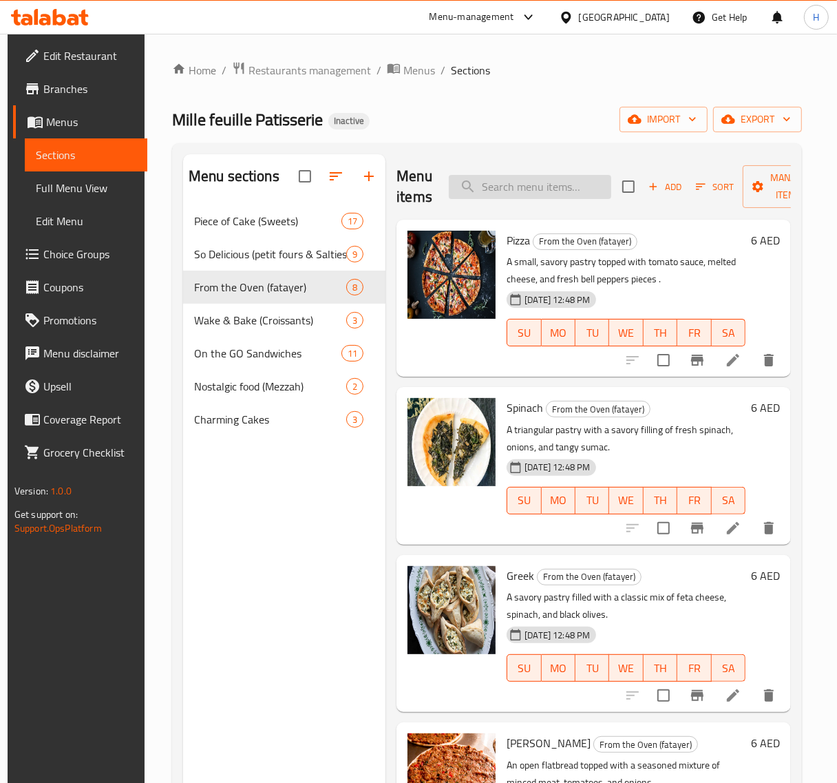
click at [537, 176] on input "search" at bounding box center [530, 187] width 163 height 24
paste input "Kishk"
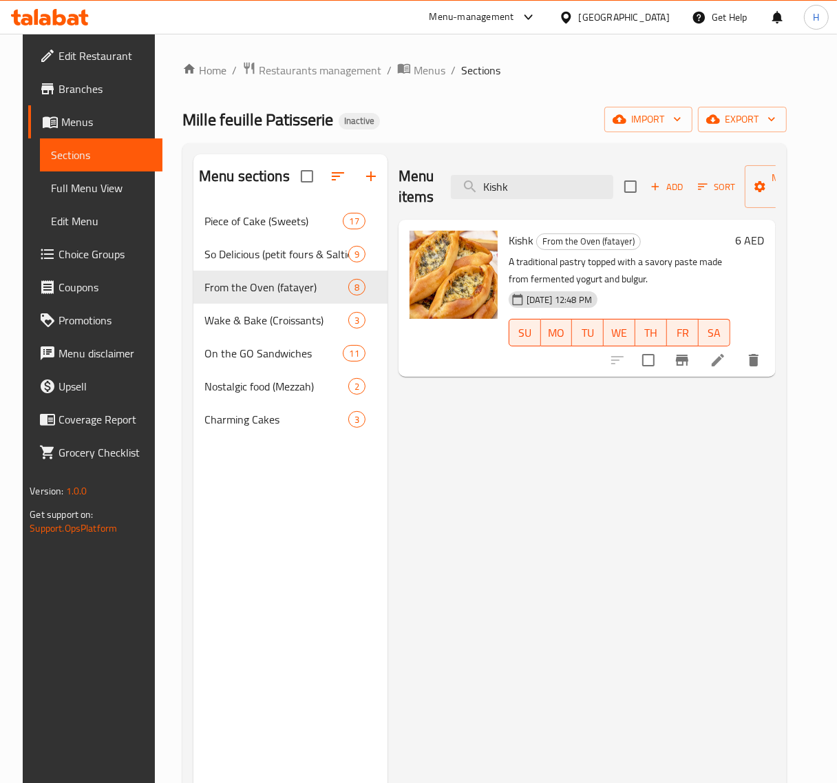
type input "Kishk"
click at [727, 365] on icon at bounding box center [718, 360] width 17 height 17
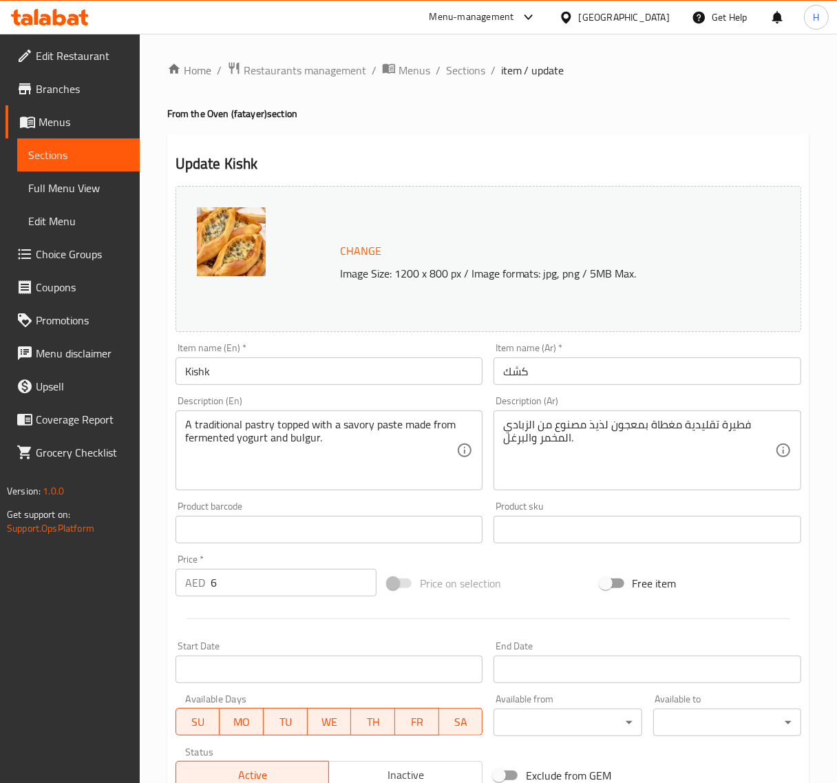
click at [267, 436] on textarea "A traditional pastry topped with a savory paste made from fermented yogurt and …" at bounding box center [321, 450] width 272 height 65
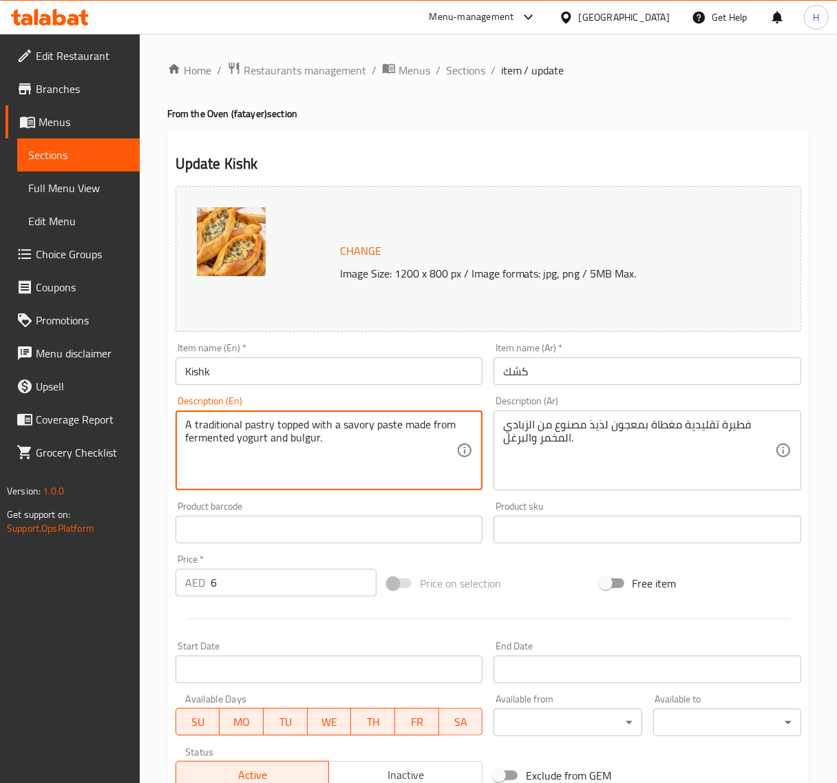
click at [267, 436] on textarea "A traditional pastry topped with a savory paste made from fermented yogurt and …" at bounding box center [321, 450] width 272 height 65
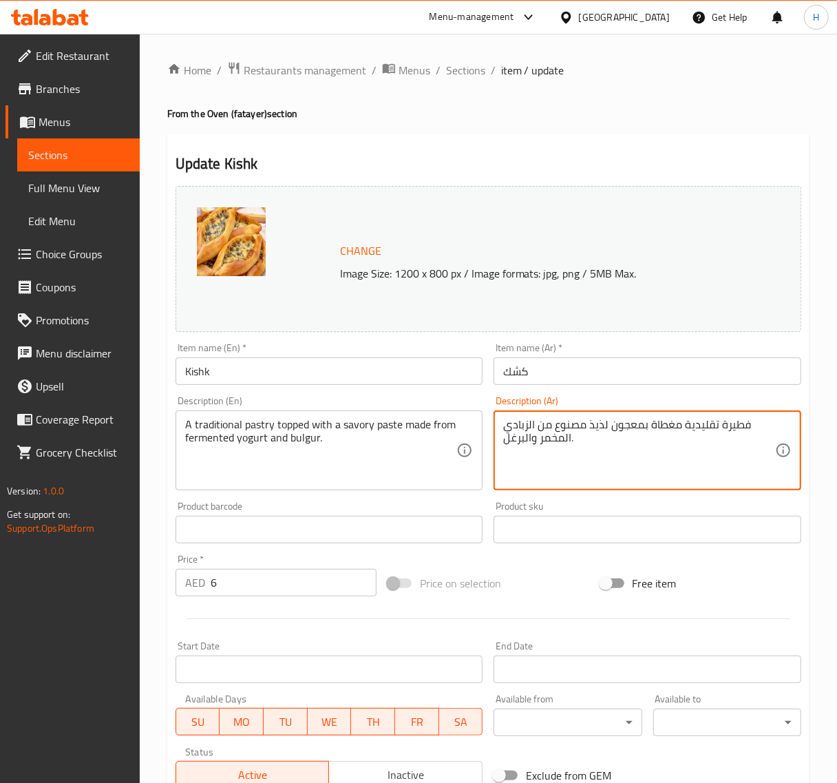
paste textarea "معجنات تقليدية مغطاة بمعجون لذيذ مصنوع من الزبادي المخمر والبرغل."
paste textarea
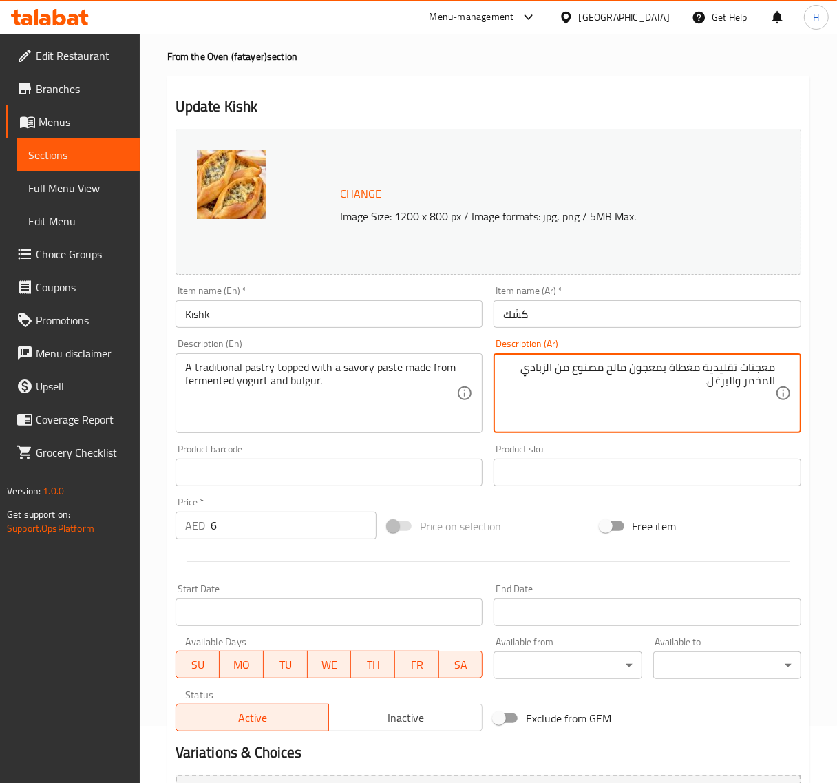
scroll to position [172, 0]
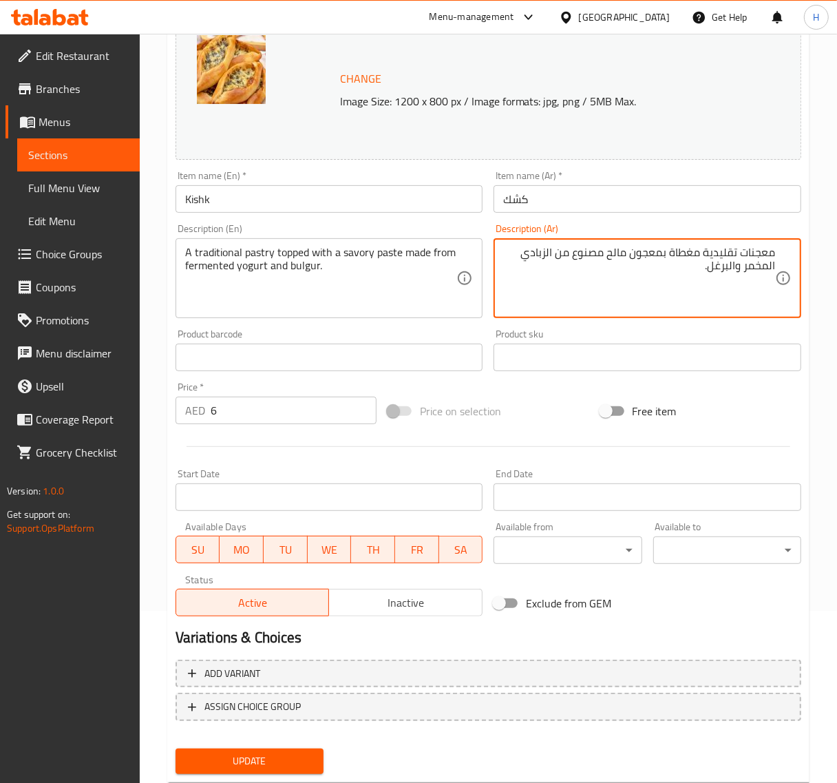
type textarea "معجنات تقليدية مغطاة بمعجون مالح مصنوع من الزبادي المخمر والبرغل."
click at [298, 756] on span "Update" at bounding box center [250, 761] width 126 height 17
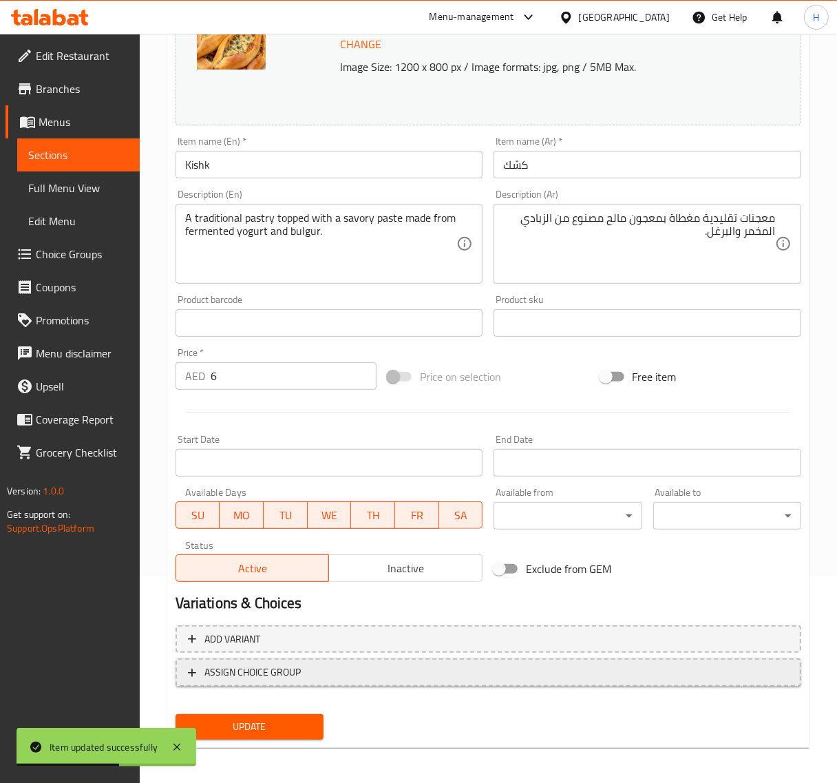
scroll to position [208, 0]
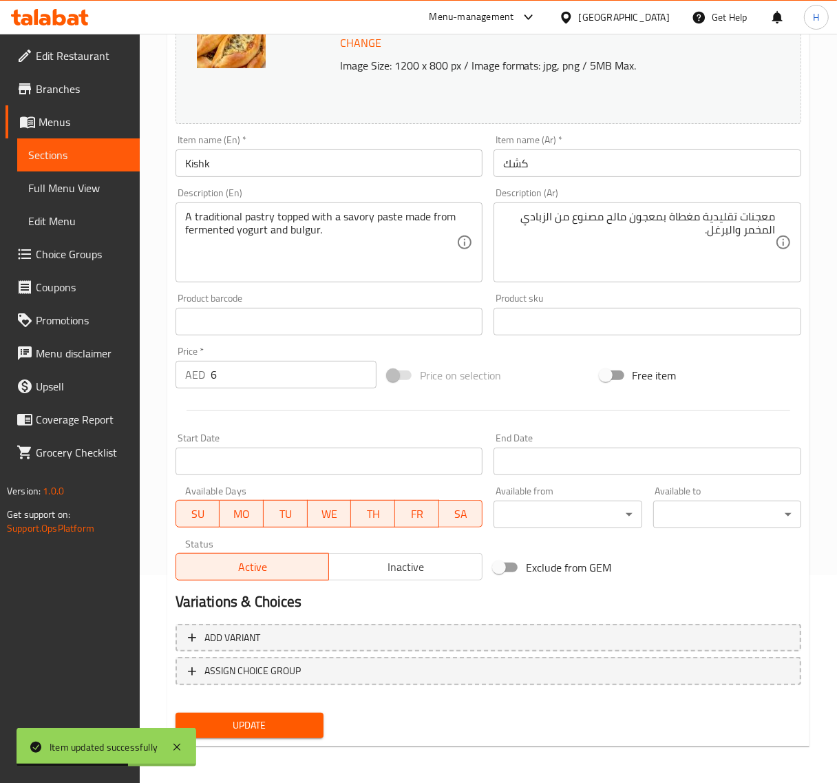
click at [272, 727] on span "Update" at bounding box center [250, 725] width 126 height 17
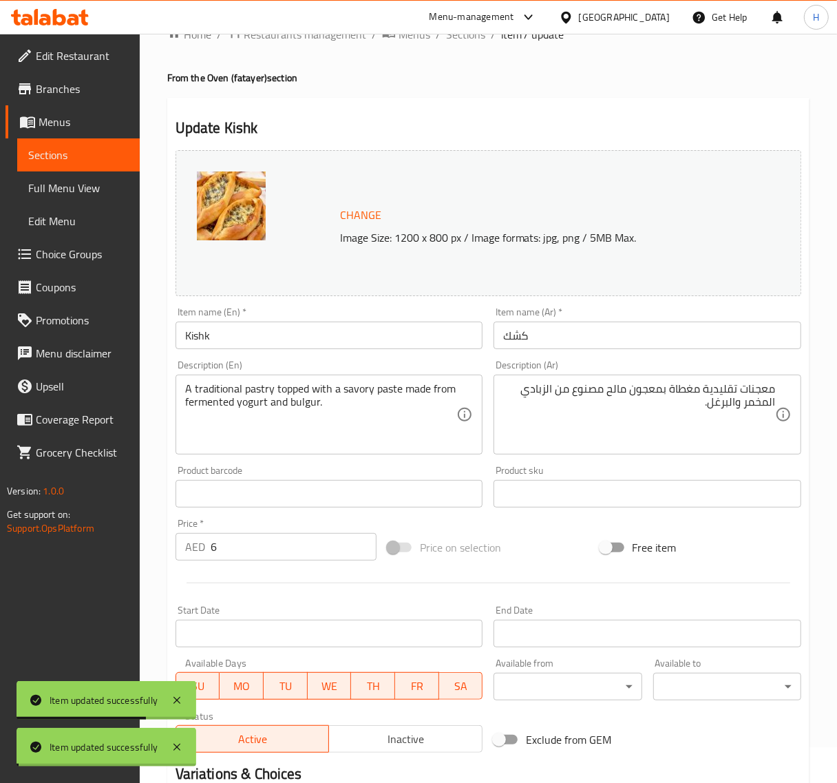
scroll to position [0, 0]
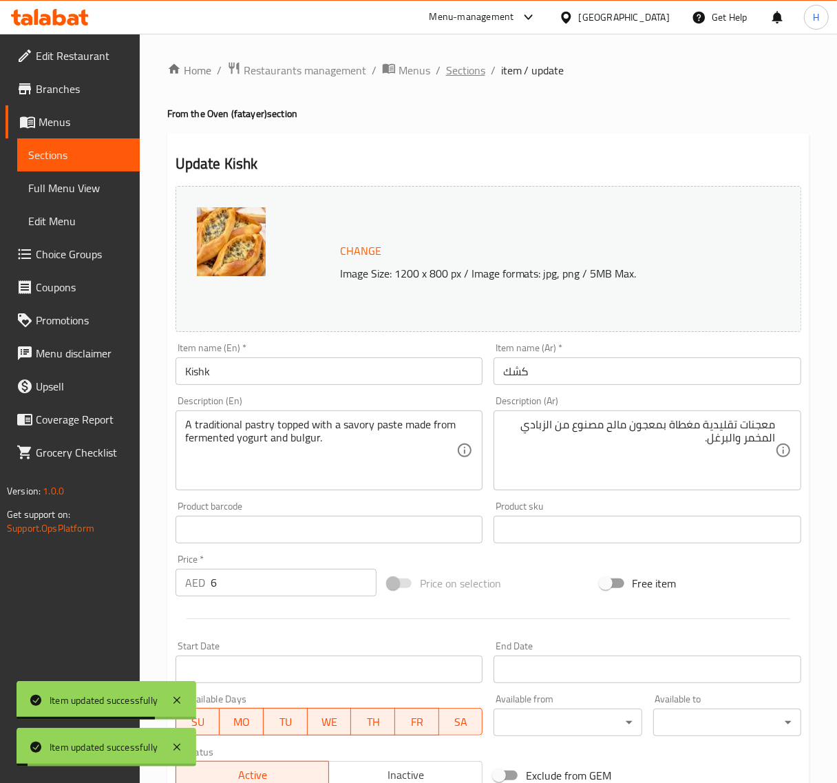
click at [472, 67] on span "Sections" at bounding box center [465, 70] width 39 height 17
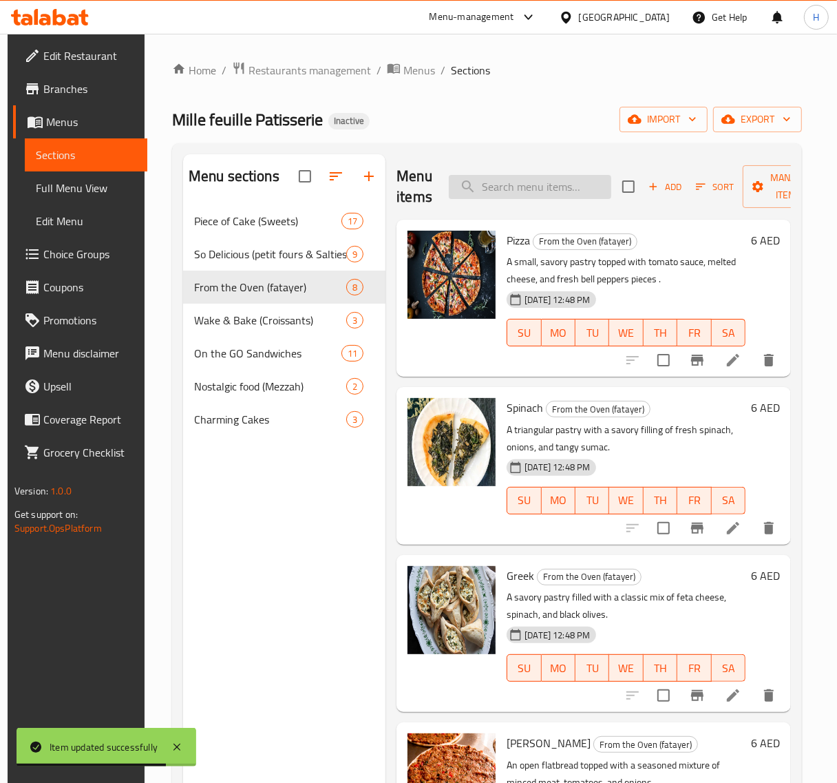
click at [514, 181] on input "search" at bounding box center [530, 187] width 163 height 24
paste input "[PERSON_NAME]"
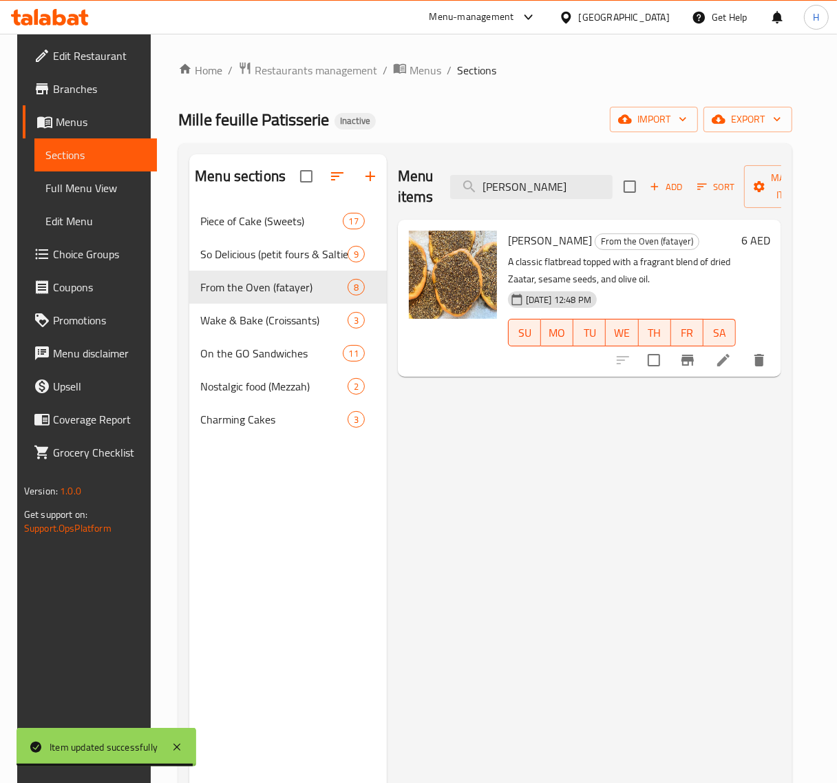
type input "[PERSON_NAME]"
click at [730, 362] on li at bounding box center [724, 360] width 39 height 25
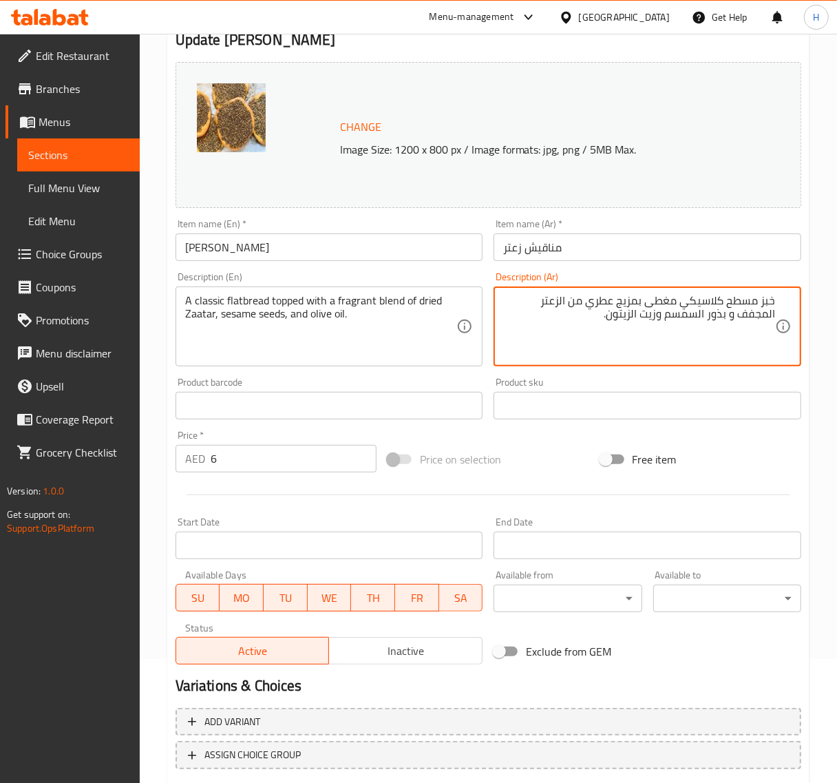
scroll to position [208, 0]
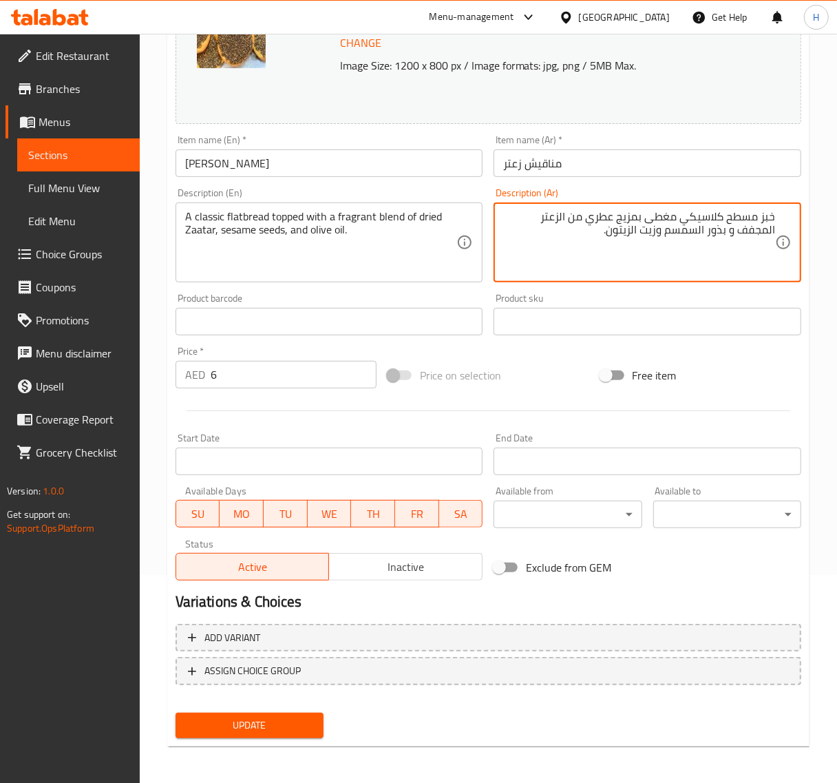
type textarea "خبز مسطح كلاسيكي مغطى بمزيج عطري من الزعتر المجفف و بذور السمسم وزيت الزيتون."
click at [267, 717] on span "Update" at bounding box center [250, 725] width 126 height 17
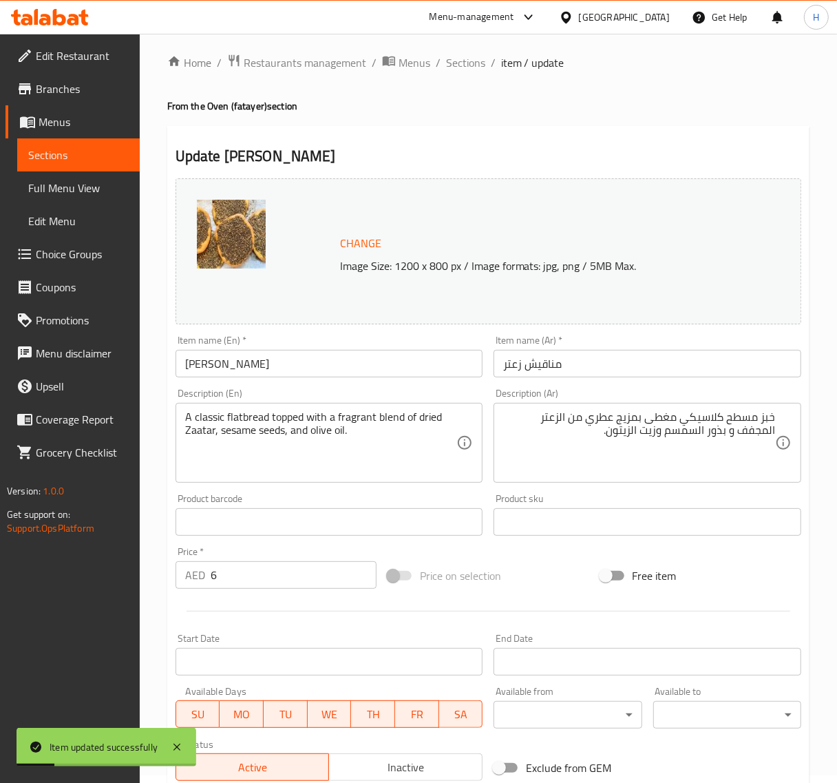
scroll to position [0, 0]
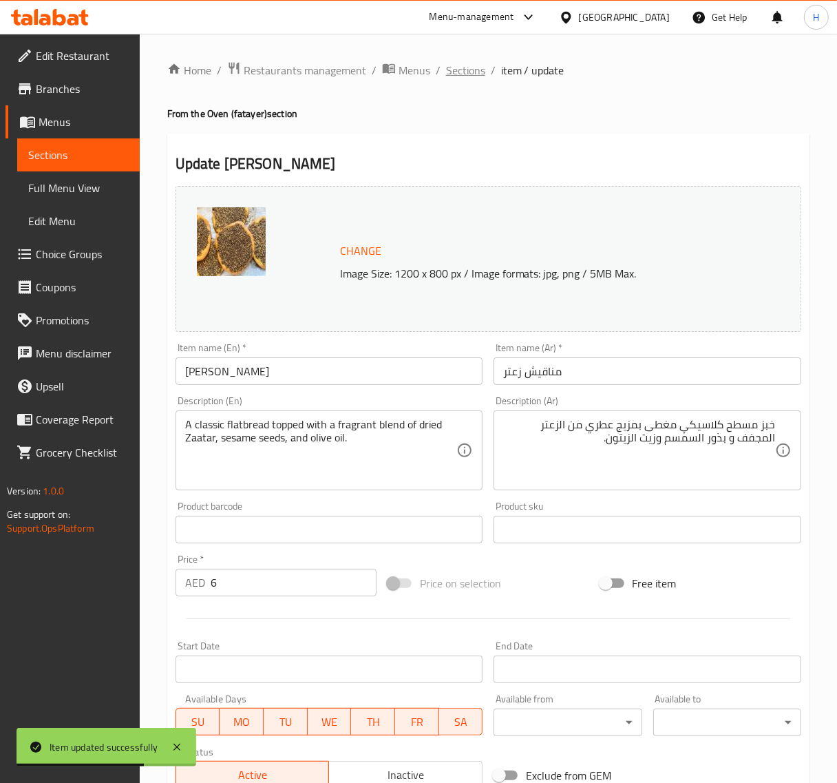
click at [466, 73] on span "Sections" at bounding box center [465, 70] width 39 height 17
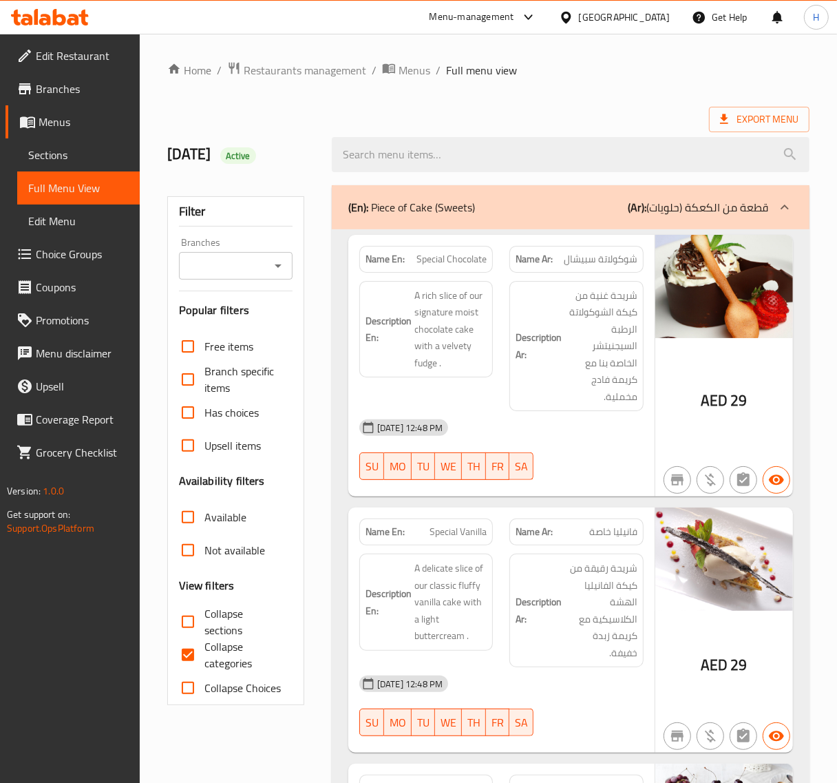
click at [87, 141] on link "Sections" at bounding box center [78, 154] width 123 height 33
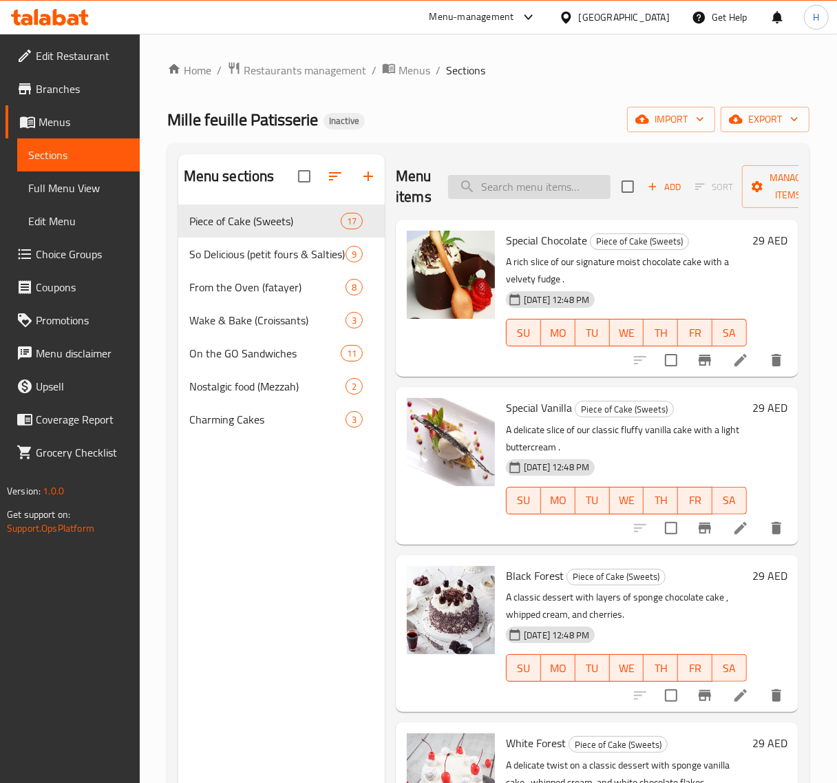
click at [499, 193] on input "search" at bounding box center [529, 187] width 163 height 24
paste input "Kitty"
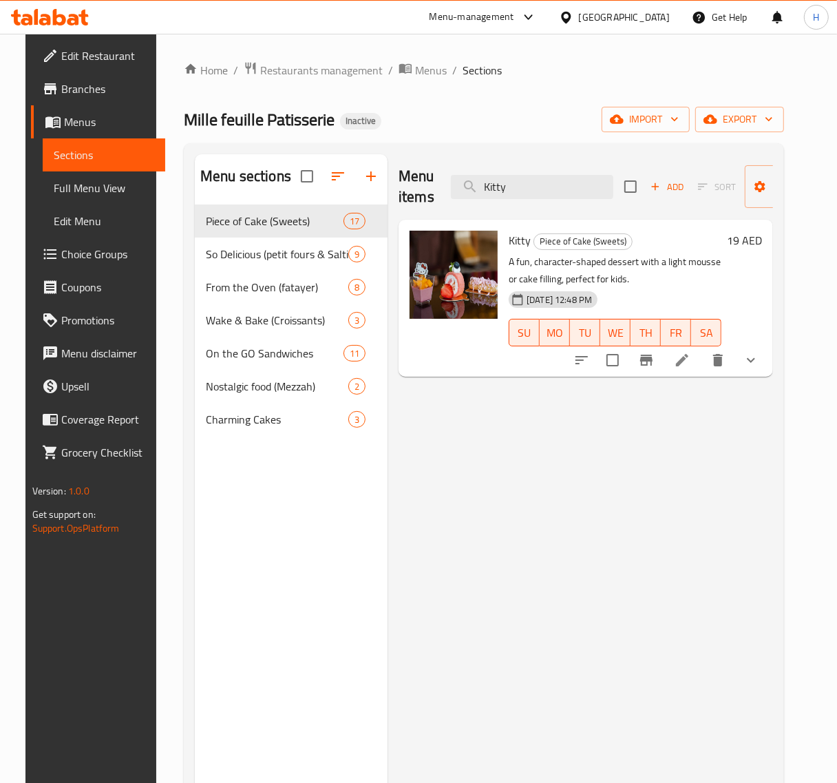
type input "Kitty"
click at [691, 355] on icon at bounding box center [682, 360] width 17 height 17
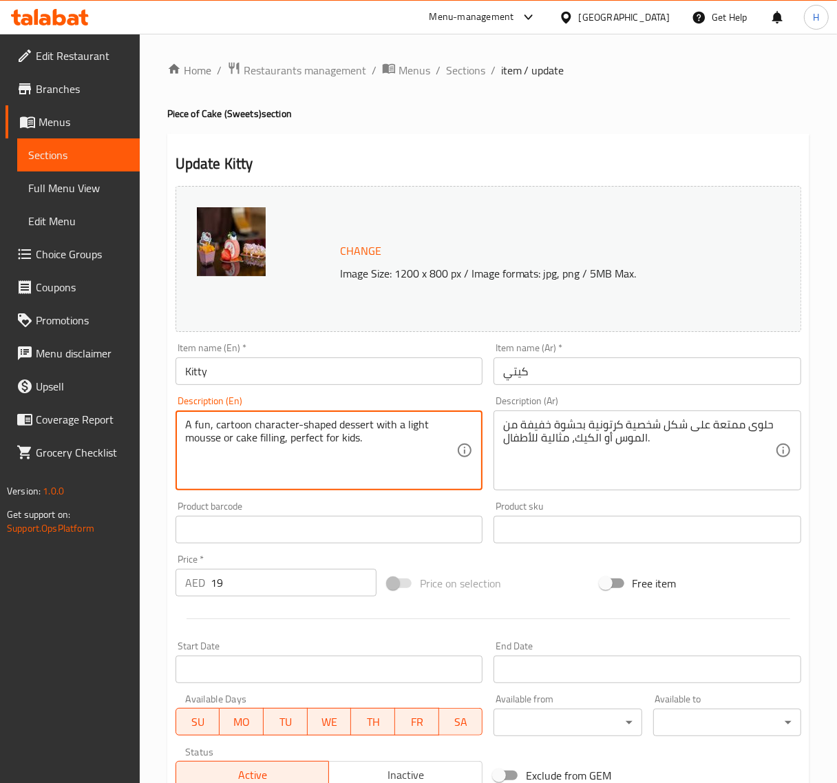
type textarea "A fun, cartoon character-shaped dessert with a light mousse or cake filling, pe…"
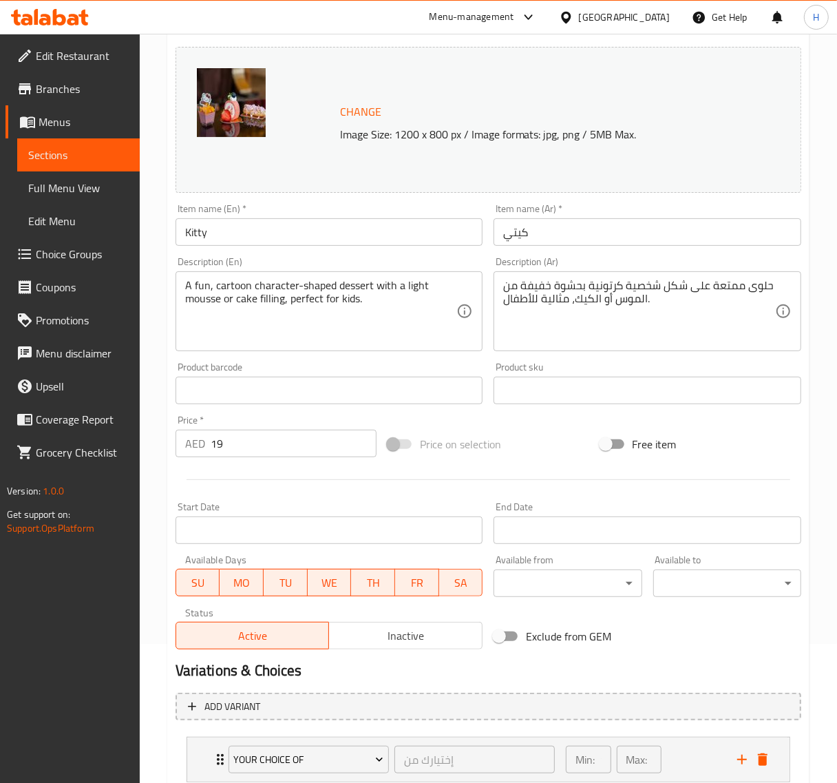
scroll to position [232, 0]
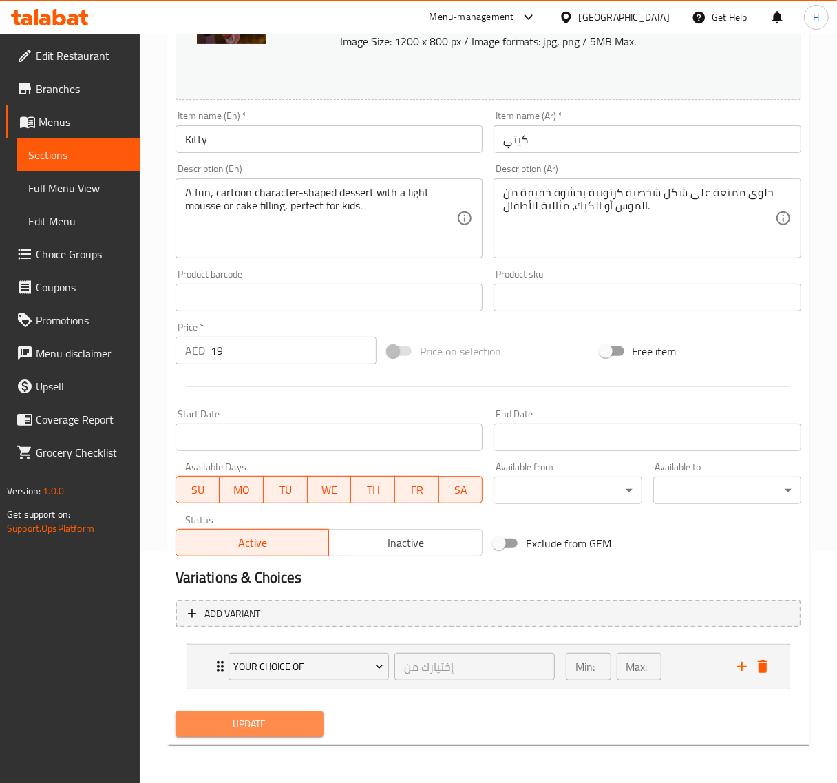
click at [311, 722] on span "Update" at bounding box center [250, 724] width 126 height 17
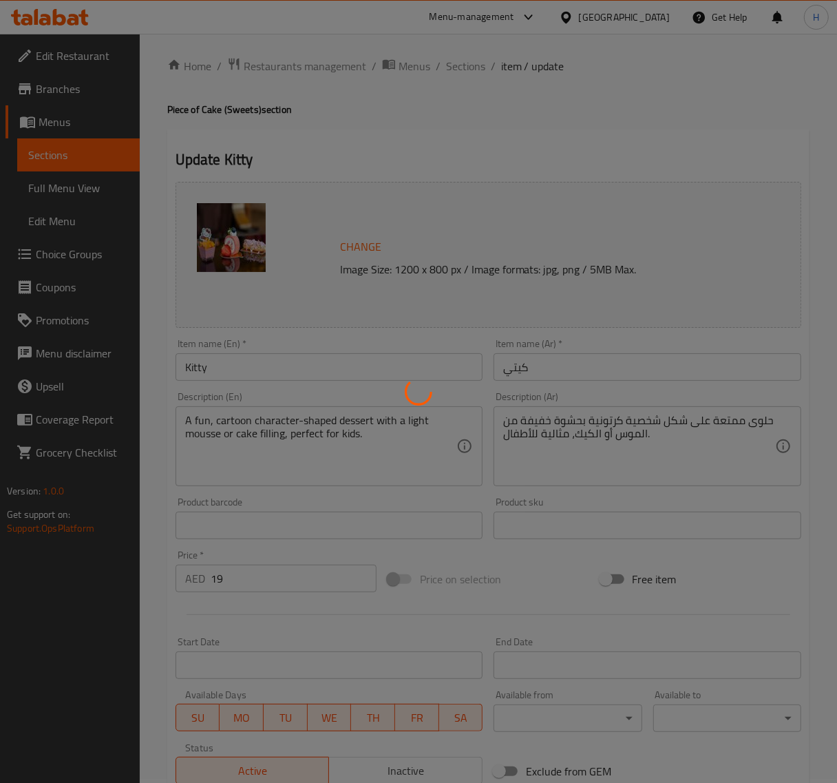
scroll to position [0, 0]
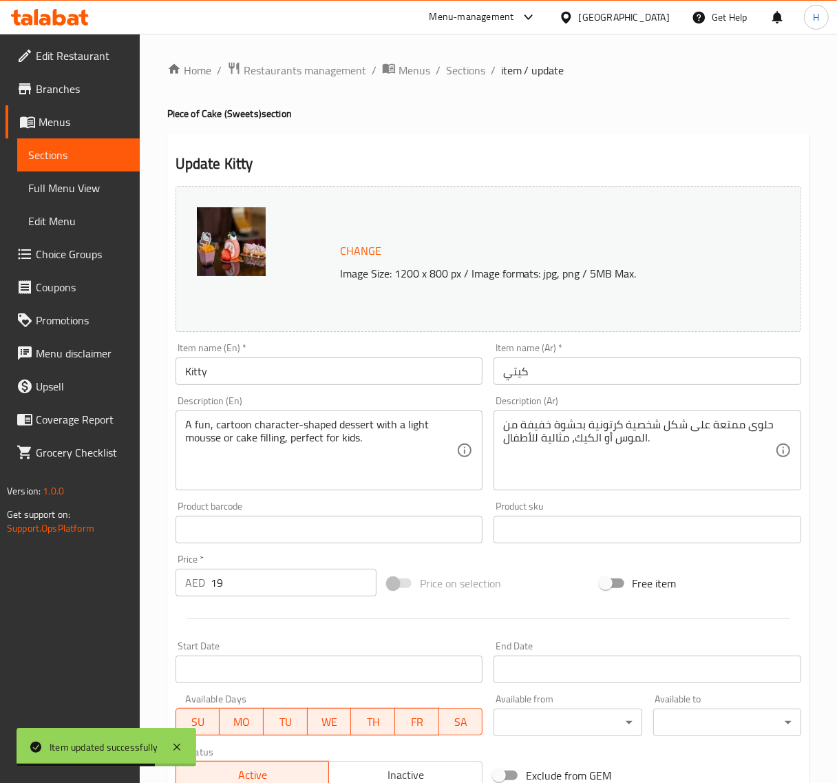
drag, startPoint x: 462, startPoint y: 62, endPoint x: 415, endPoint y: 45, distance: 50.3
click at [462, 62] on span "Sections" at bounding box center [465, 70] width 39 height 17
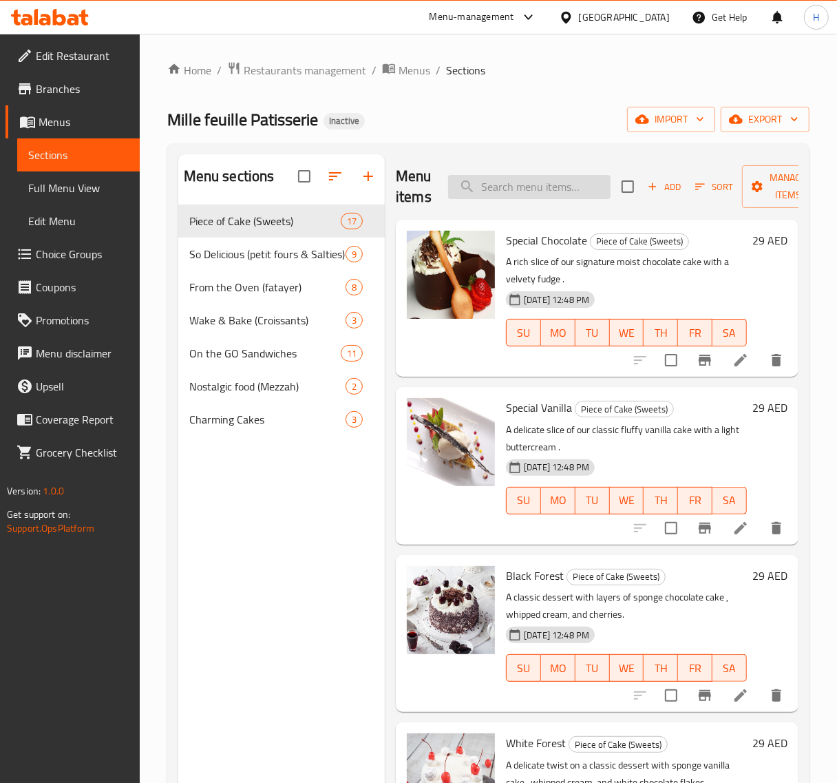
click at [520, 191] on input "search" at bounding box center [529, 187] width 163 height 24
paste input "Petit fours mix 500 g"
type input "Petit fours mix 500 g"
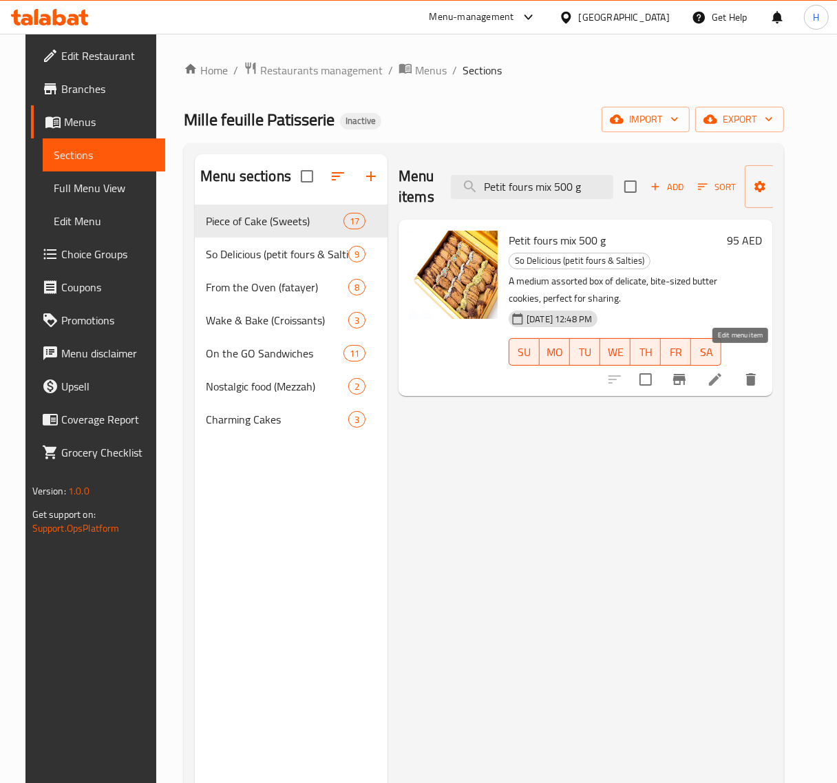
click at [724, 371] on icon at bounding box center [715, 379] width 17 height 17
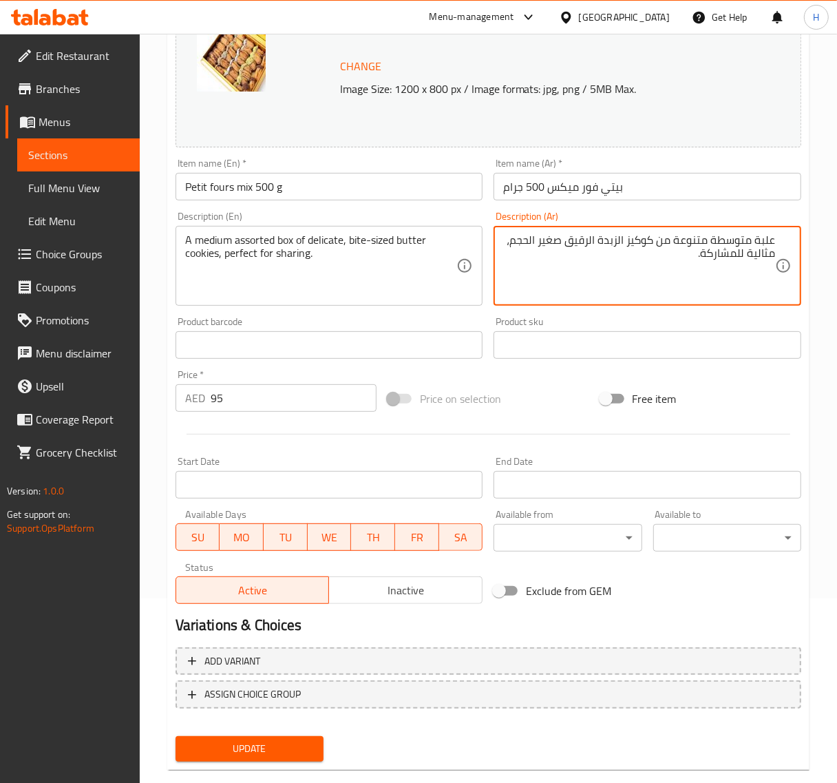
scroll to position [208, 0]
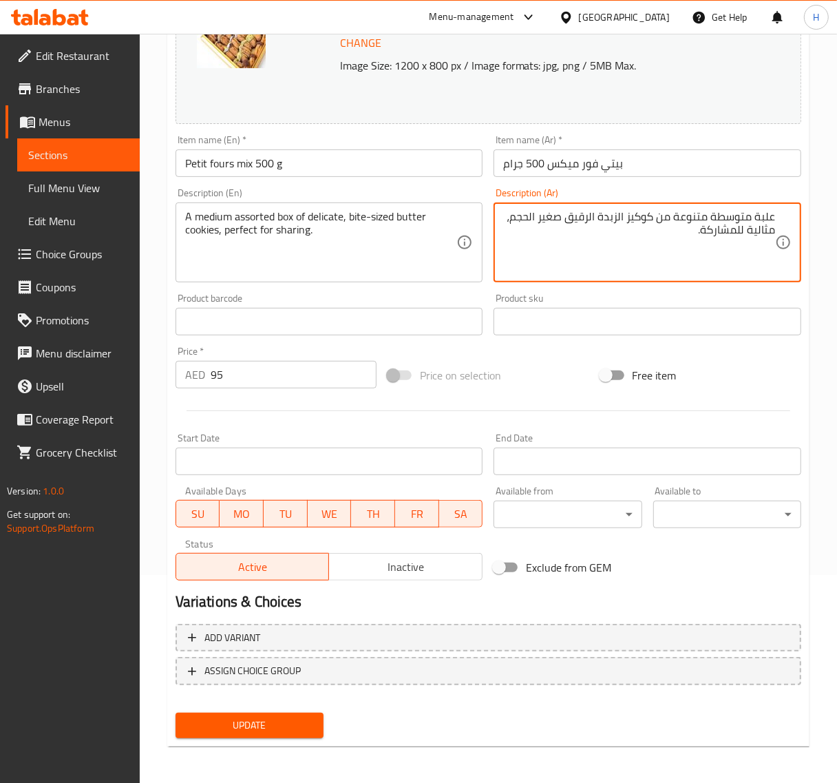
type textarea "علبة متوسطة متنوعة من كوكيز الزبدة الرقيق صغير الحجم، مثالية للمشاركة."
click at [311, 717] on span "Update" at bounding box center [250, 725] width 126 height 17
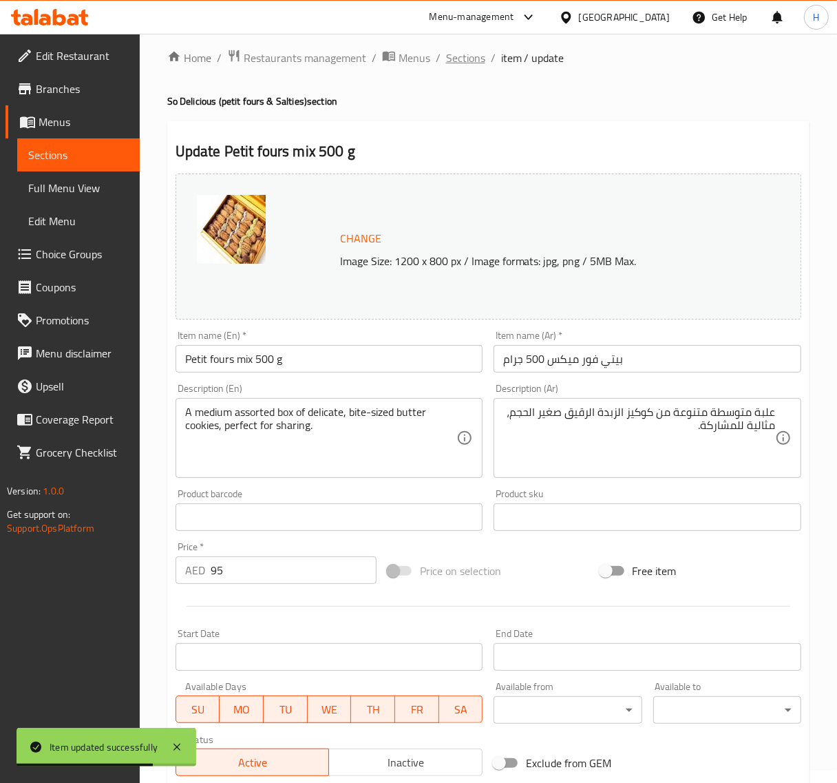
scroll to position [0, 0]
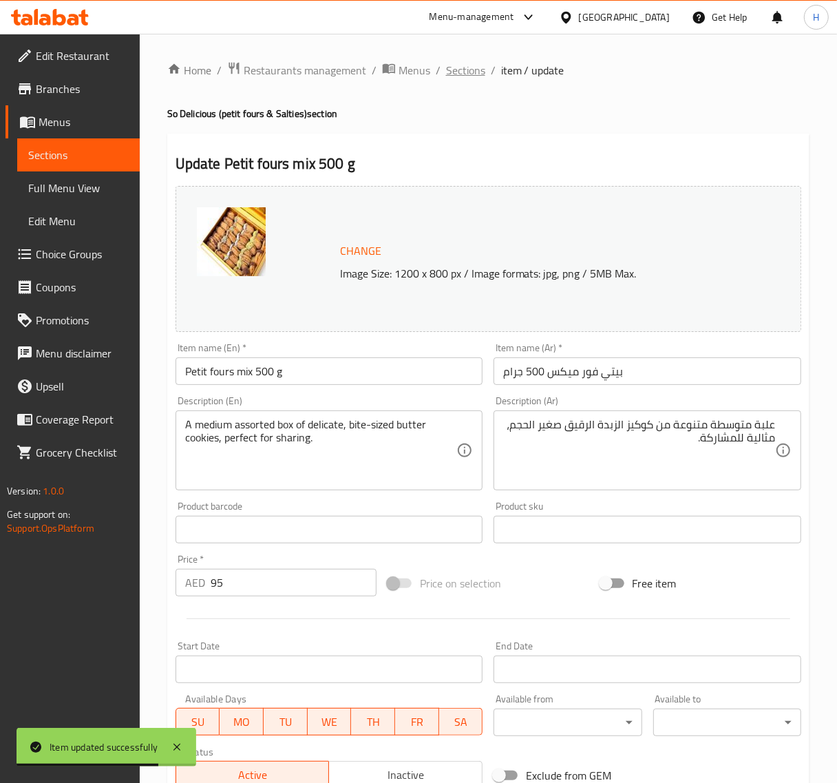
click at [464, 74] on span "Sections" at bounding box center [465, 70] width 39 height 17
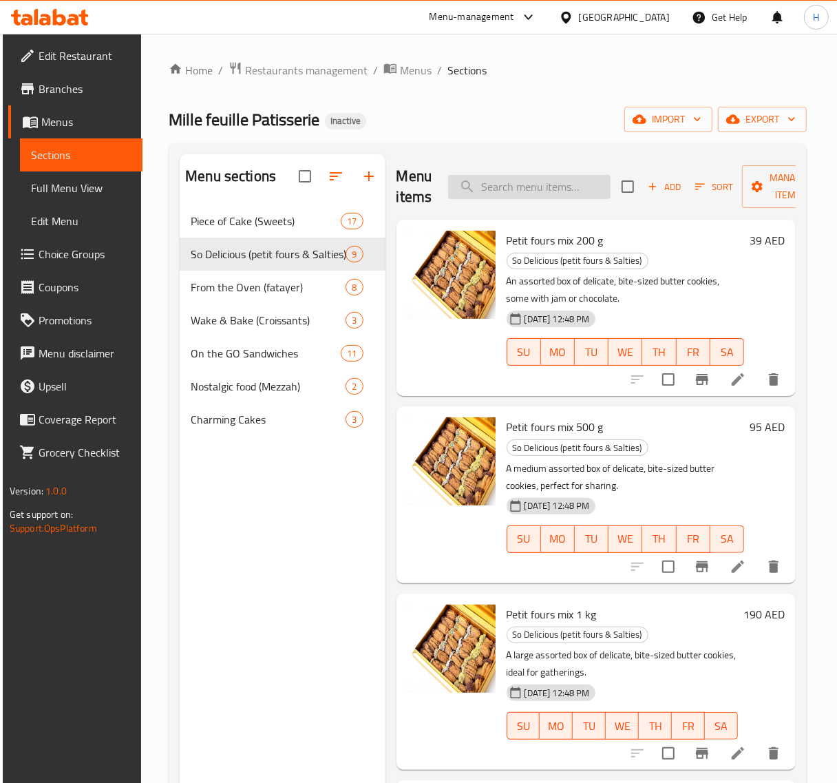
click at [522, 180] on input "search" at bounding box center [529, 187] width 163 height 24
paste input "Petit fours mix 200 g"
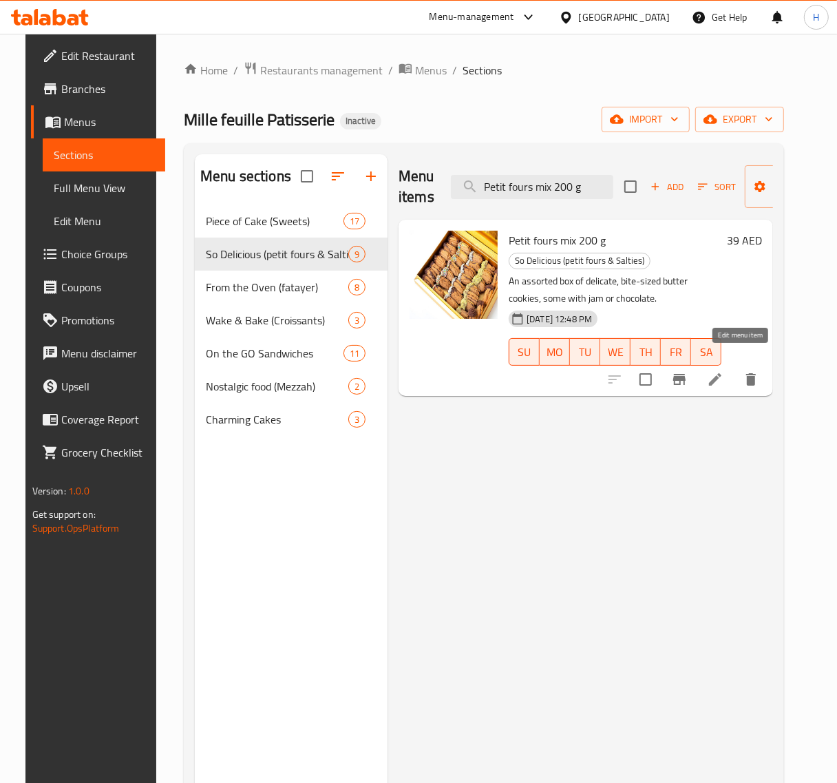
type input "Petit fours mix 200 g"
click at [722, 373] on icon at bounding box center [715, 379] width 12 height 12
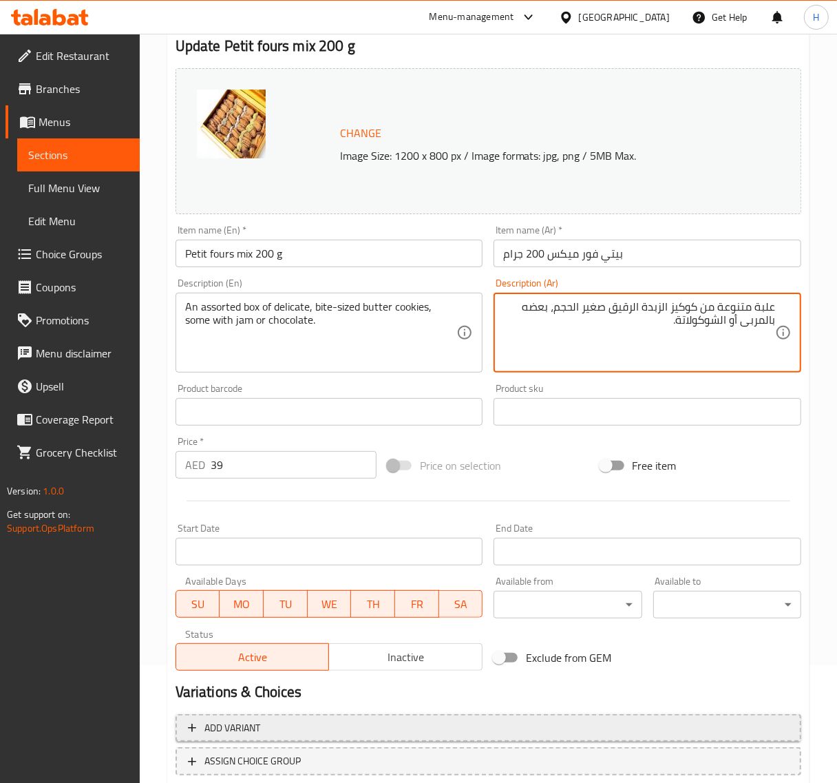
scroll to position [208, 0]
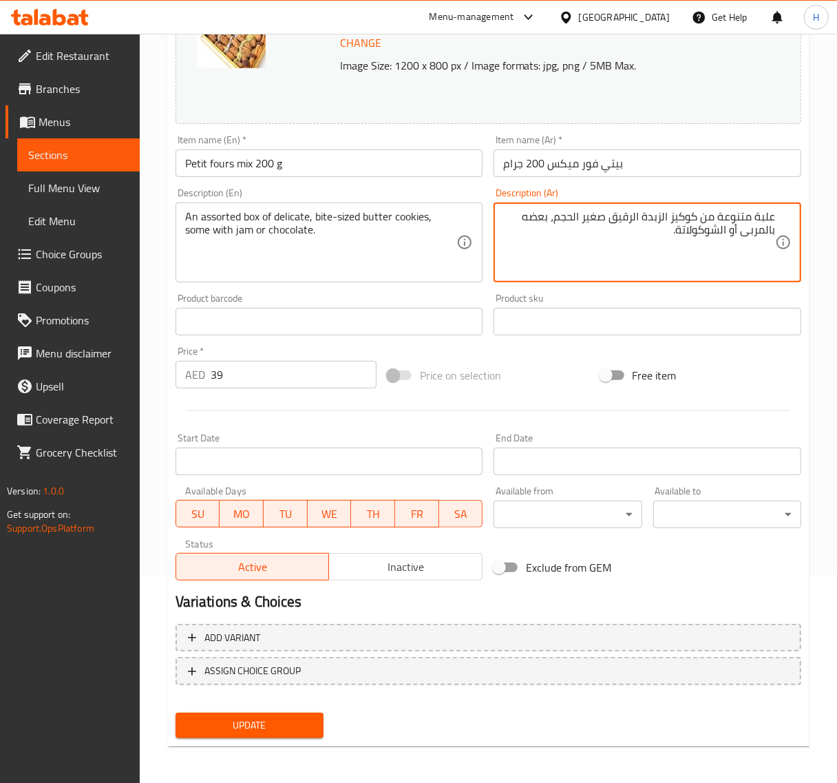
type textarea "علبة متنوعة من كوكيز الزبدة الرقيق صغير الحجم، بعضه بالمربى أو الشوكولاتة."
click at [293, 724] on span "Update" at bounding box center [250, 725] width 126 height 17
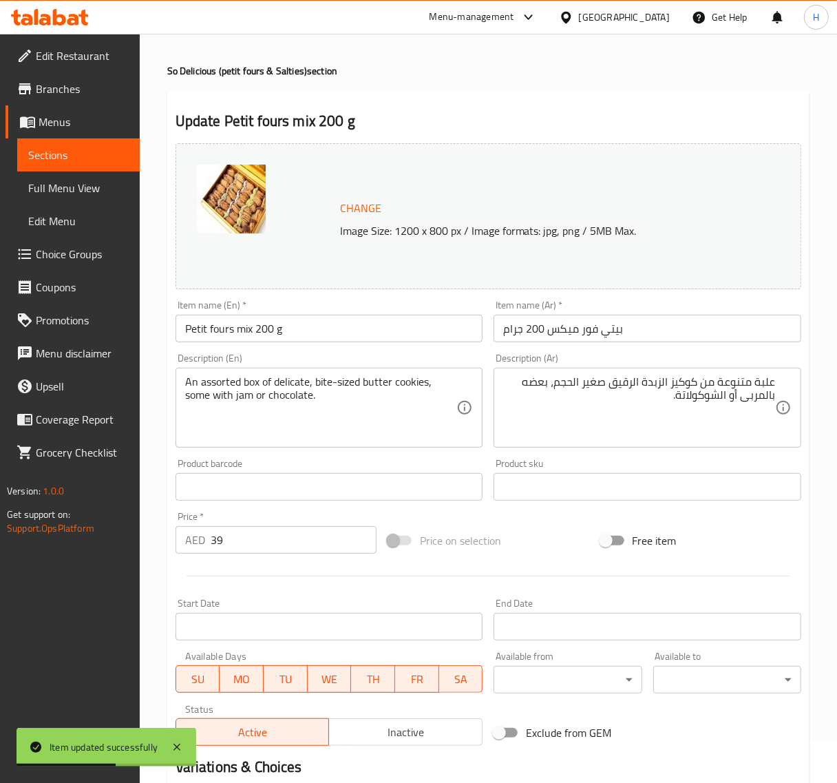
scroll to position [0, 0]
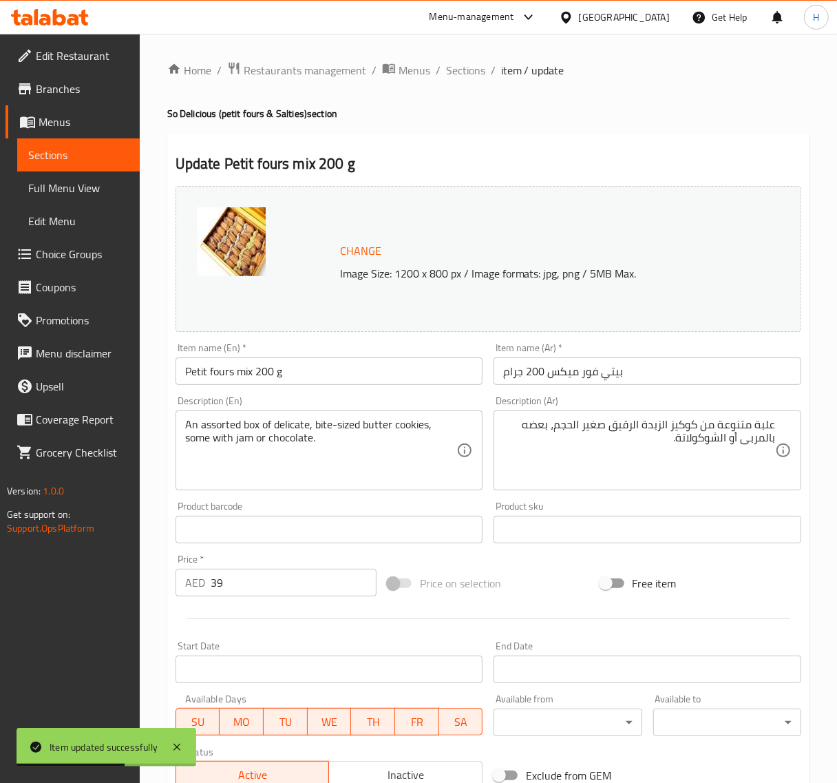
drag, startPoint x: 472, startPoint y: 74, endPoint x: 399, endPoint y: 2, distance: 102.3
click at [472, 74] on span "Sections" at bounding box center [465, 70] width 39 height 17
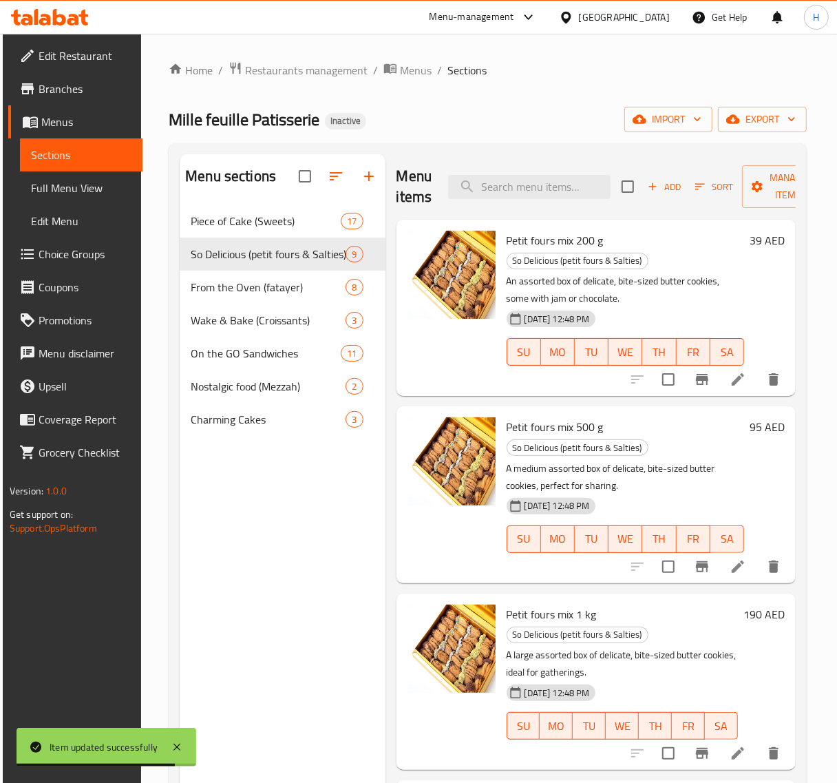
click at [76, 188] on span "Full Menu View" at bounding box center [81, 188] width 101 height 17
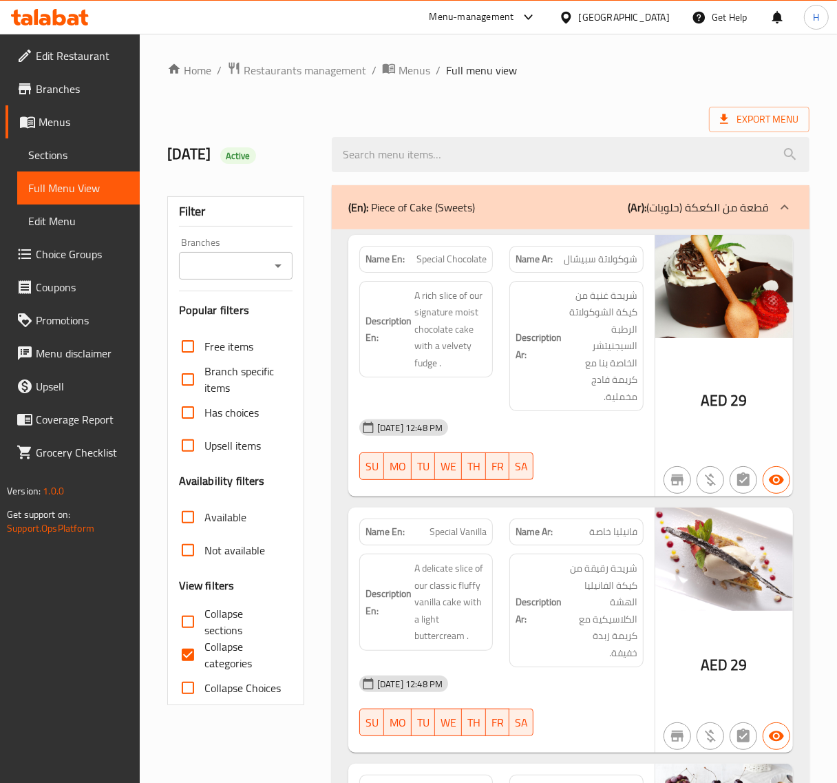
scroll to position [114, 0]
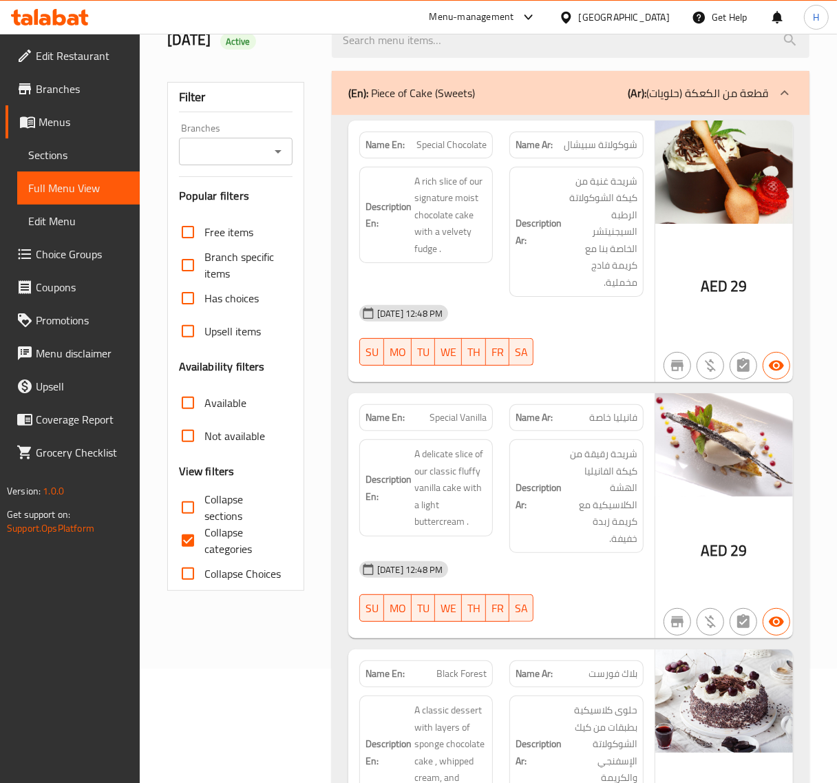
drag, startPoint x: 198, startPoint y: 534, endPoint x: 222, endPoint y: 554, distance: 31.8
click at [198, 534] on input "Collapse categories" at bounding box center [187, 540] width 33 height 33
checkbox input "false"
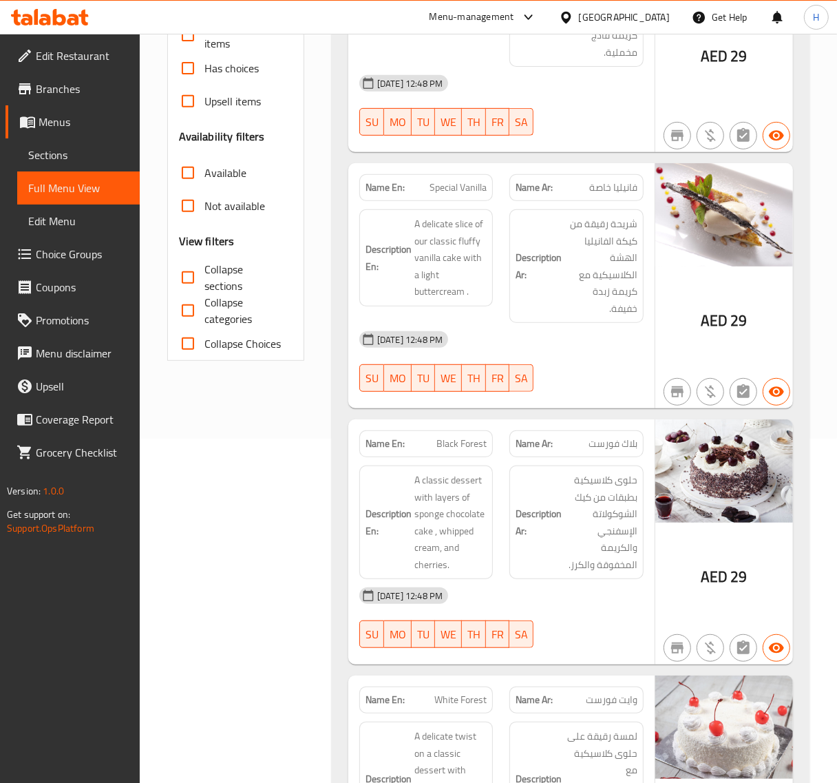
scroll to position [5061, 0]
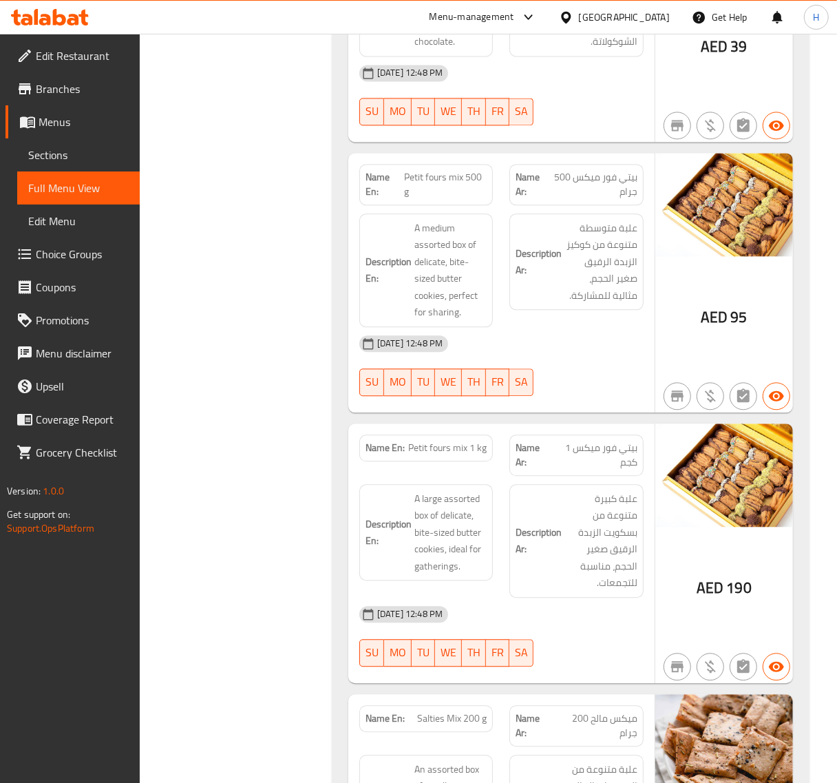
scroll to position [5291, 0]
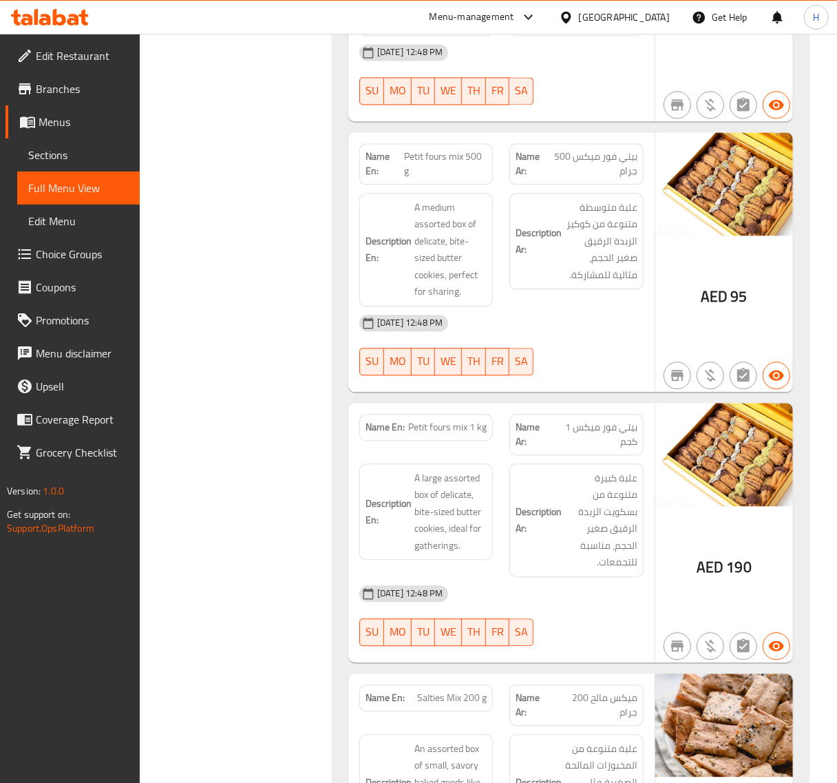
click at [431, 421] on span "Petit fours mix 1 kg" at bounding box center [447, 427] width 79 height 14
copy span "Petit fours mix 1 kg"
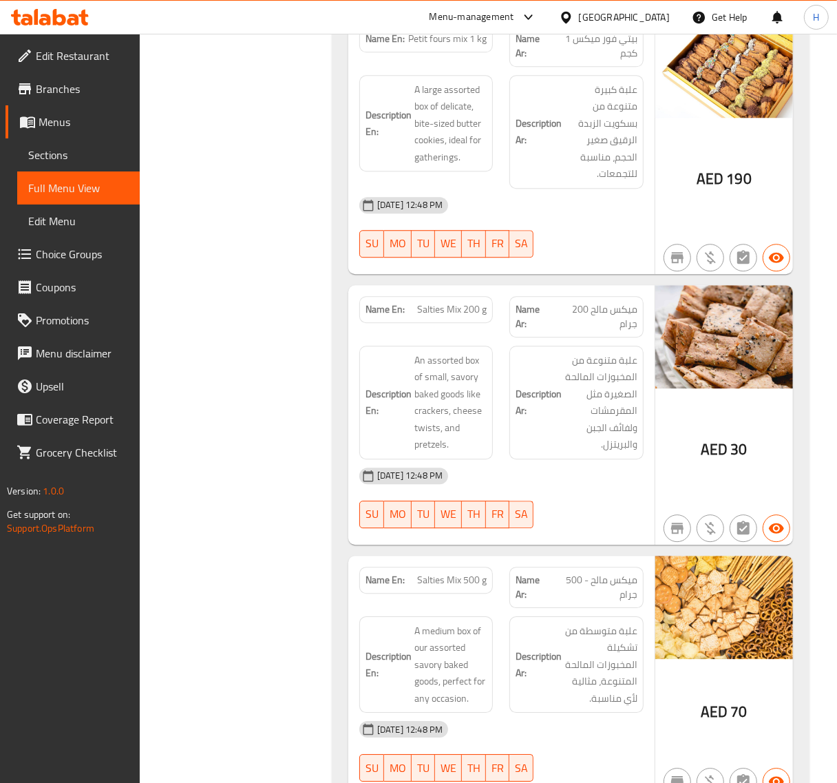
scroll to position [5692, 0]
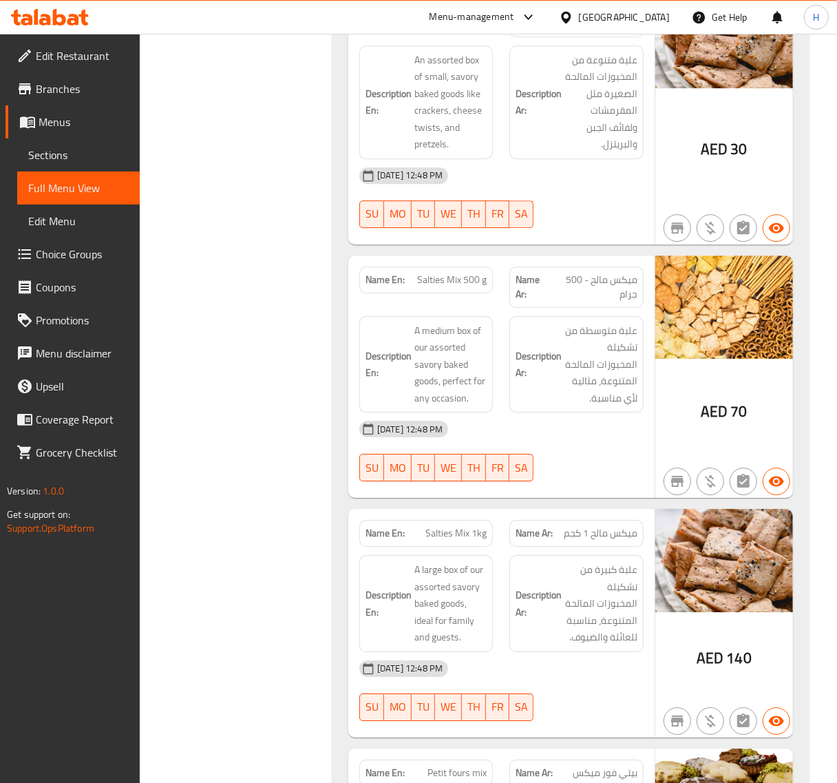
scroll to position [6037, 0]
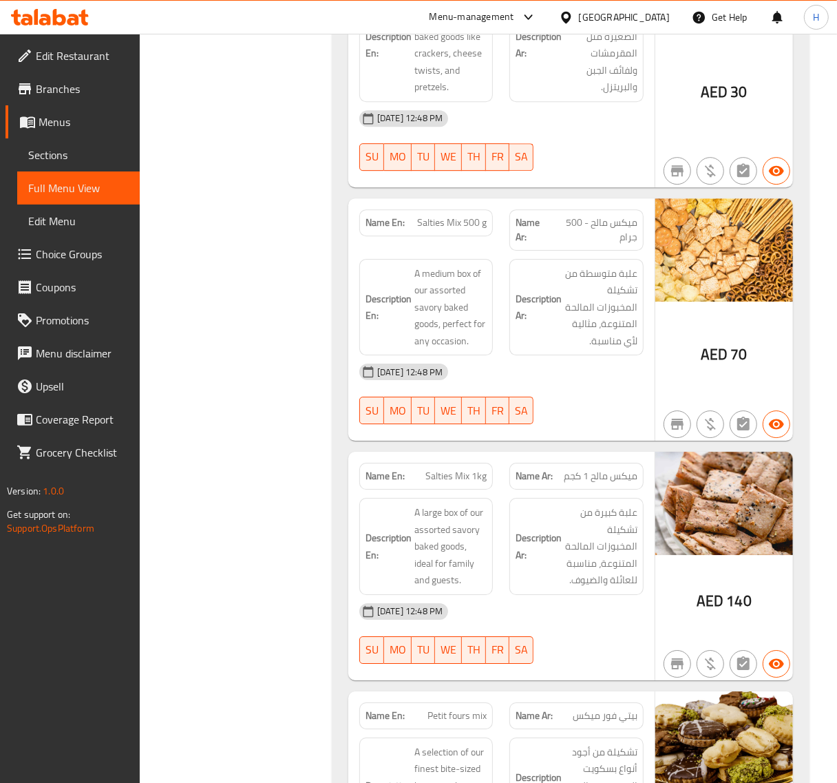
click at [455, 226] on span "Salties Mix 500 g" at bounding box center [452, 223] width 70 height 14
copy span "Salties Mix 500 g"
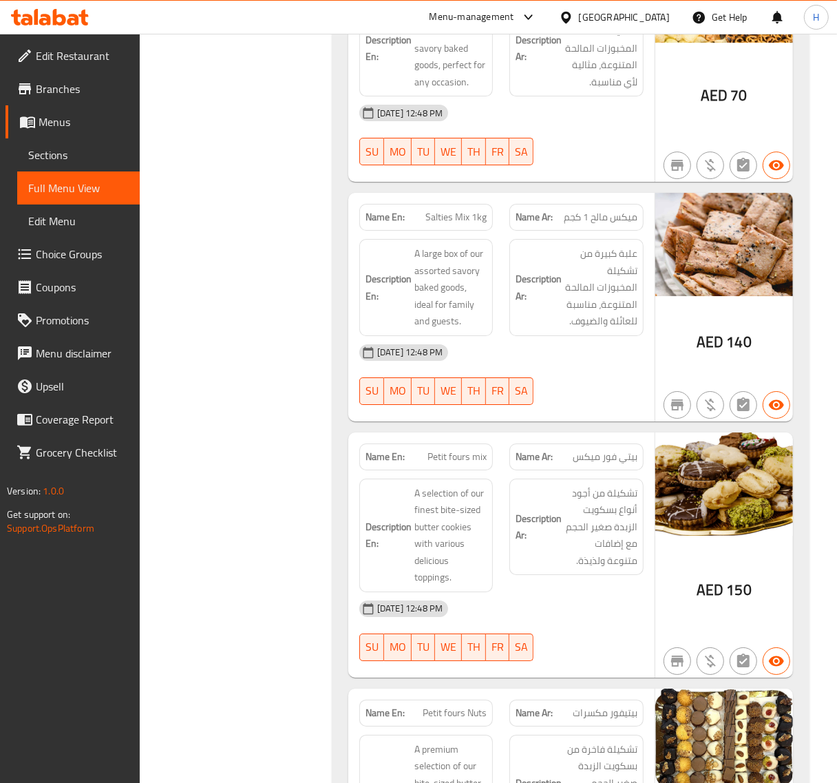
scroll to position [6324, 0]
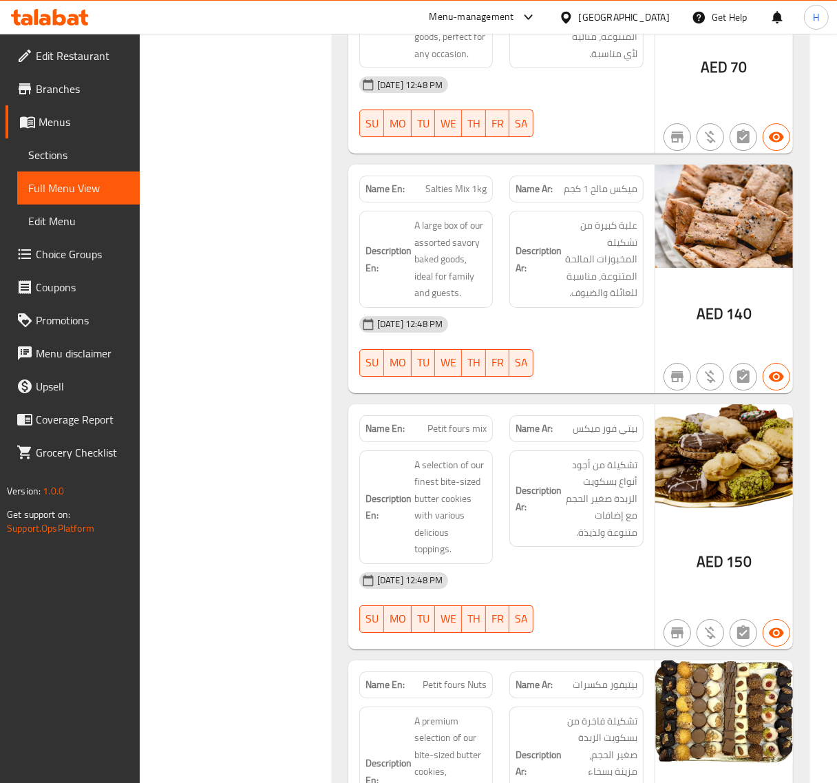
click at [470, 185] on span "Salties Mix 1kg" at bounding box center [456, 189] width 61 height 14
copy span "Salties Mix 1kg"
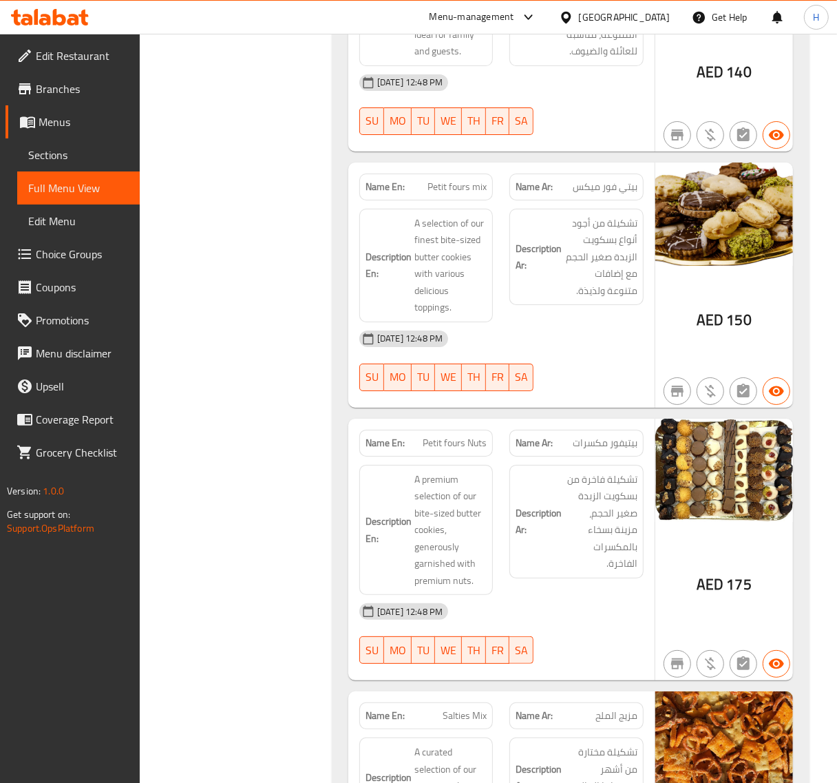
scroll to position [6668, 0]
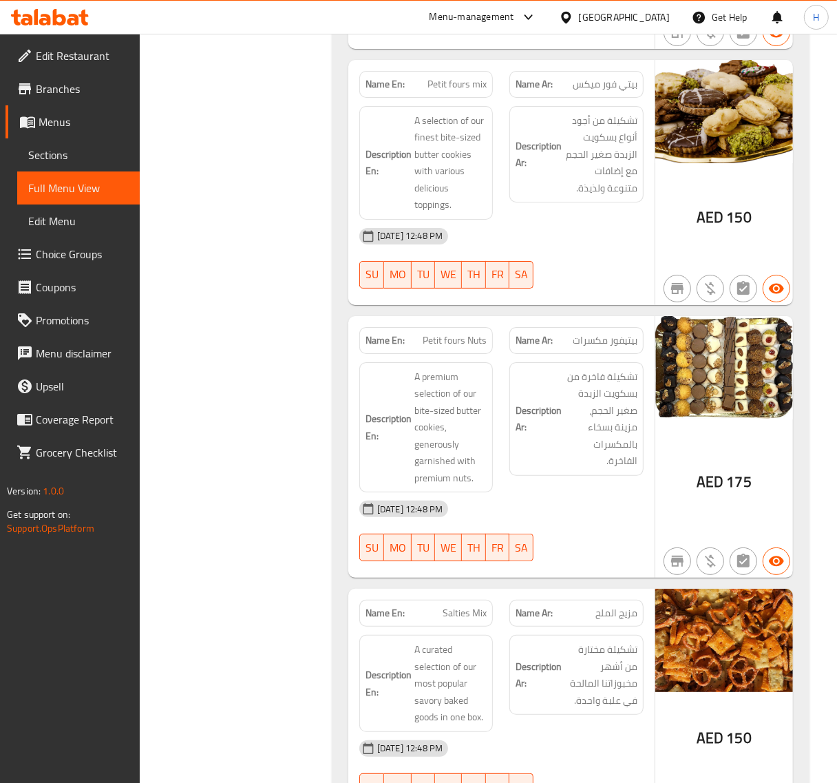
click at [455, 90] on span "Petit fours mix" at bounding box center [457, 84] width 59 height 14
copy span "Petit fours mix"
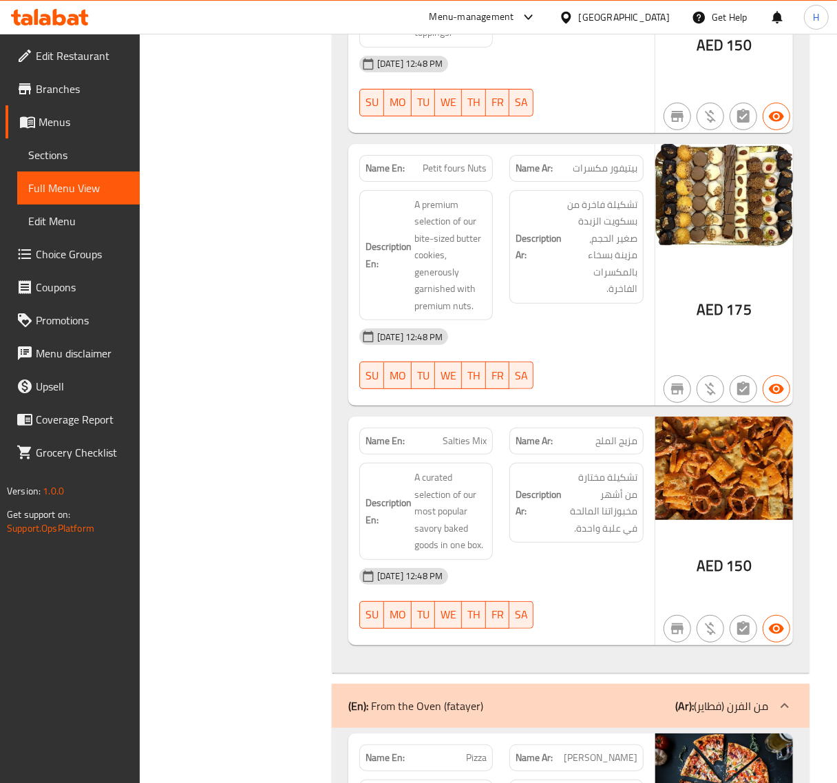
scroll to position [6898, 0]
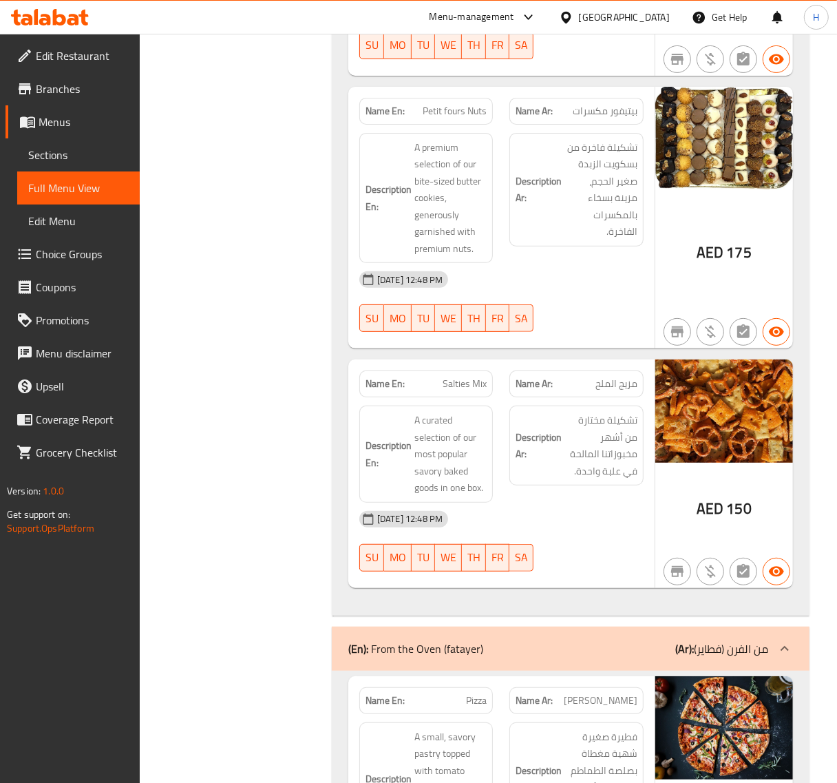
click at [452, 105] on span "Petit fours Nuts" at bounding box center [455, 111] width 64 height 14
copy span "Petit fours Nuts"
click at [263, 265] on div "Filter Branches Branches Popular filters Free items Branch specific items Has c…" at bounding box center [241, 727] width 165 height 14896
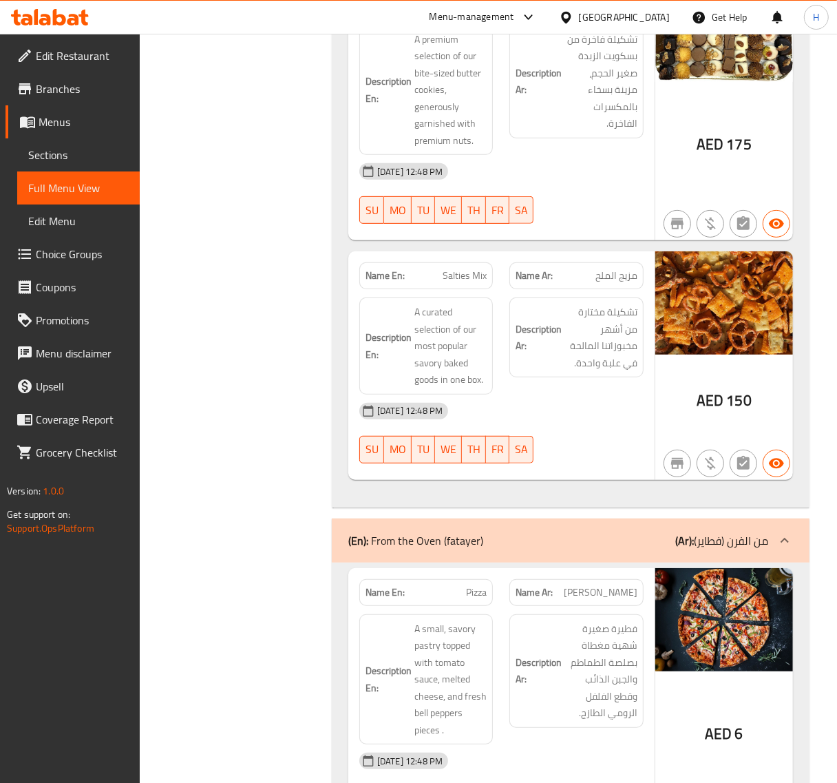
scroll to position [7013, 0]
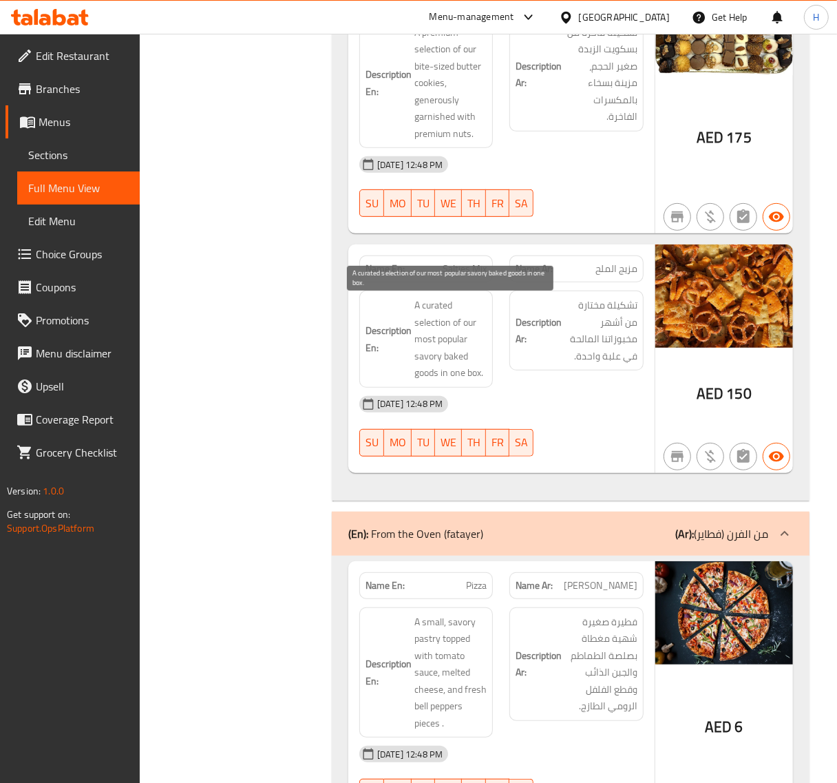
click at [448, 301] on span "A curated selection of our most popular savory baked goods in one box." at bounding box center [451, 339] width 72 height 85
click at [289, 326] on div "Filter Branches Branches Popular filters Free items Branch specific items Has c…" at bounding box center [241, 612] width 165 height 14896
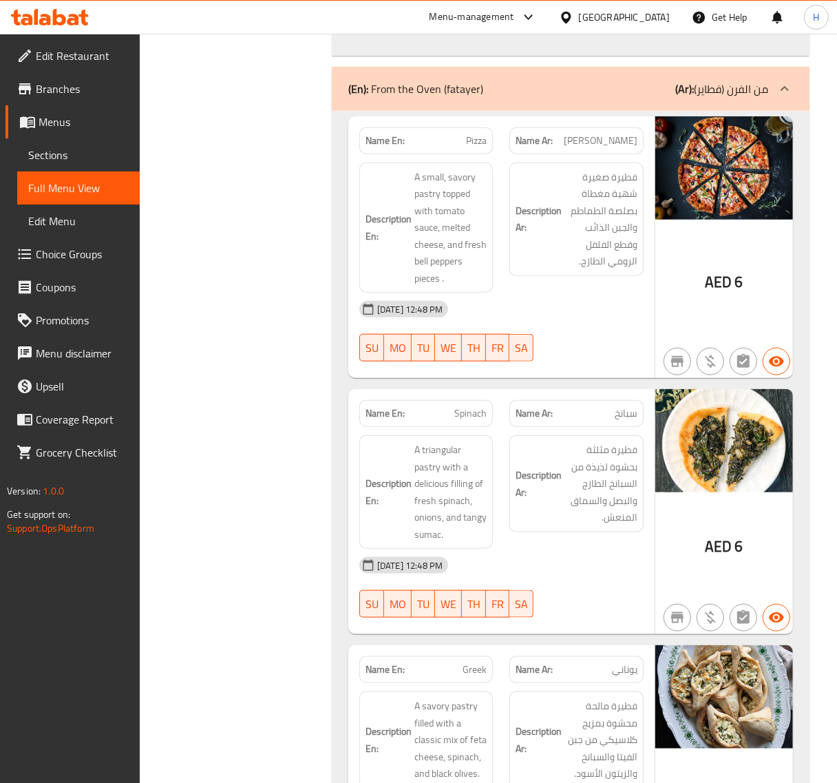
scroll to position [7471, 0]
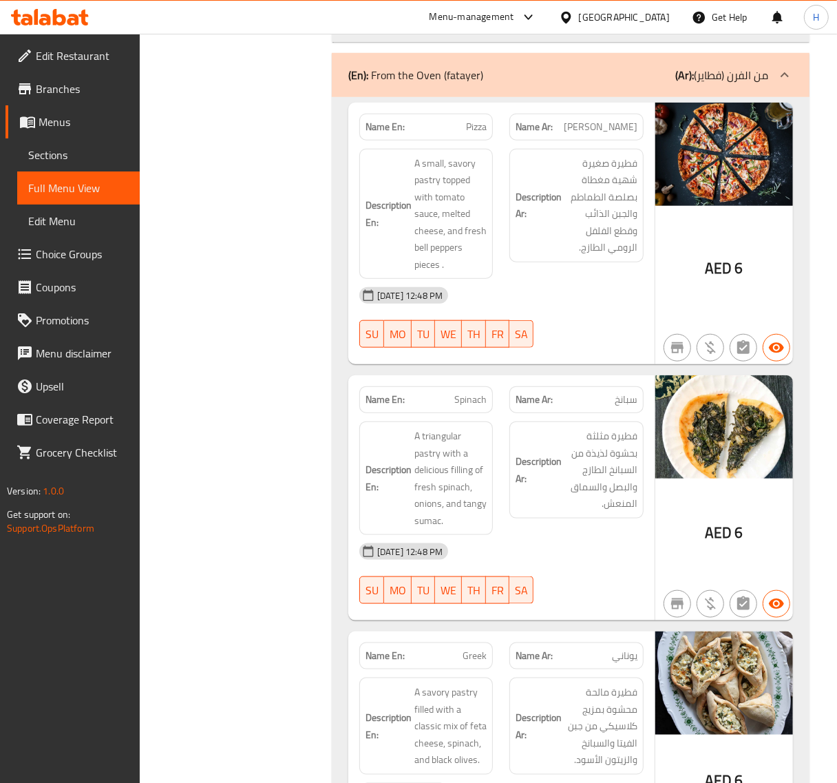
click at [231, 326] on div "Filter Branches Branches Popular filters Free items Branch specific items Has c…" at bounding box center [241, 154] width 165 height 14896
click at [476, 131] on span "Pizza" at bounding box center [476, 127] width 21 height 14
copy span "Pizza"
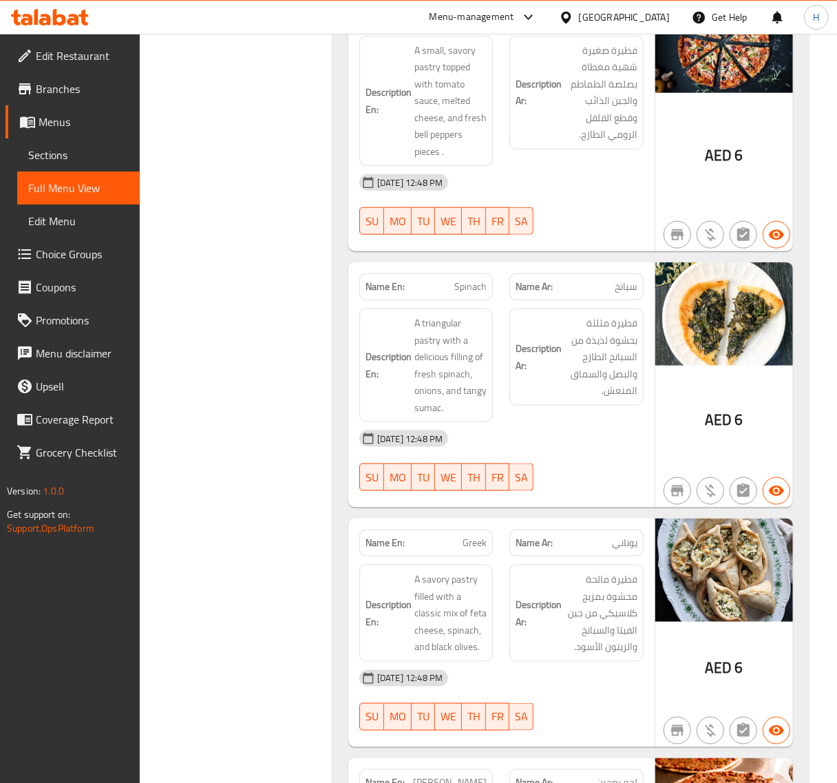
scroll to position [7586, 0]
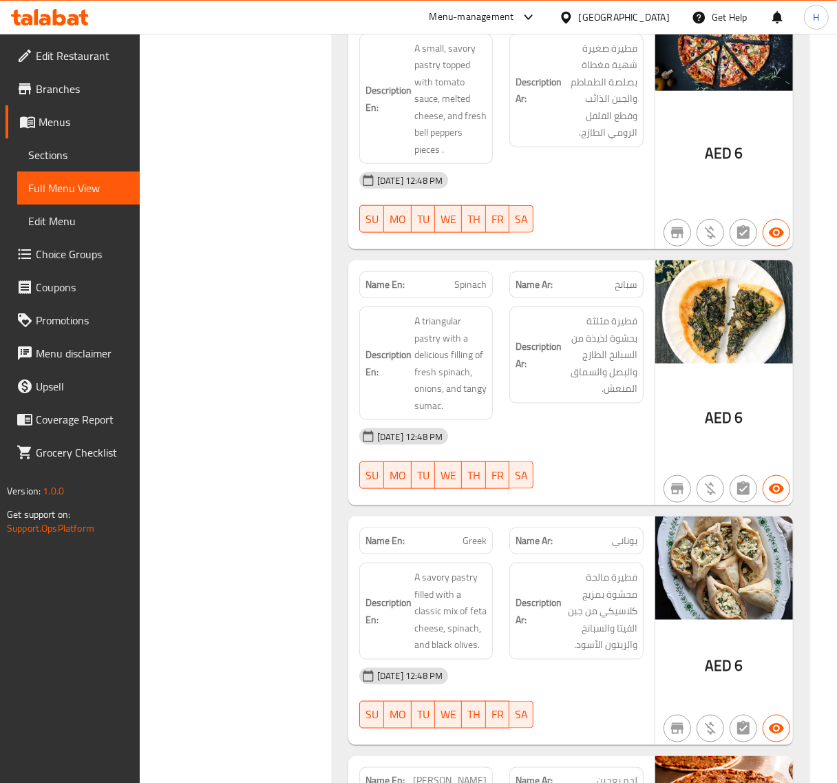
click at [468, 291] on span "Spinach" at bounding box center [471, 285] width 32 height 14
copy span "Spinach"
click at [267, 297] on div "Filter Branches Branches Popular filters Free items Branch specific items Has c…" at bounding box center [241, 39] width 165 height 14896
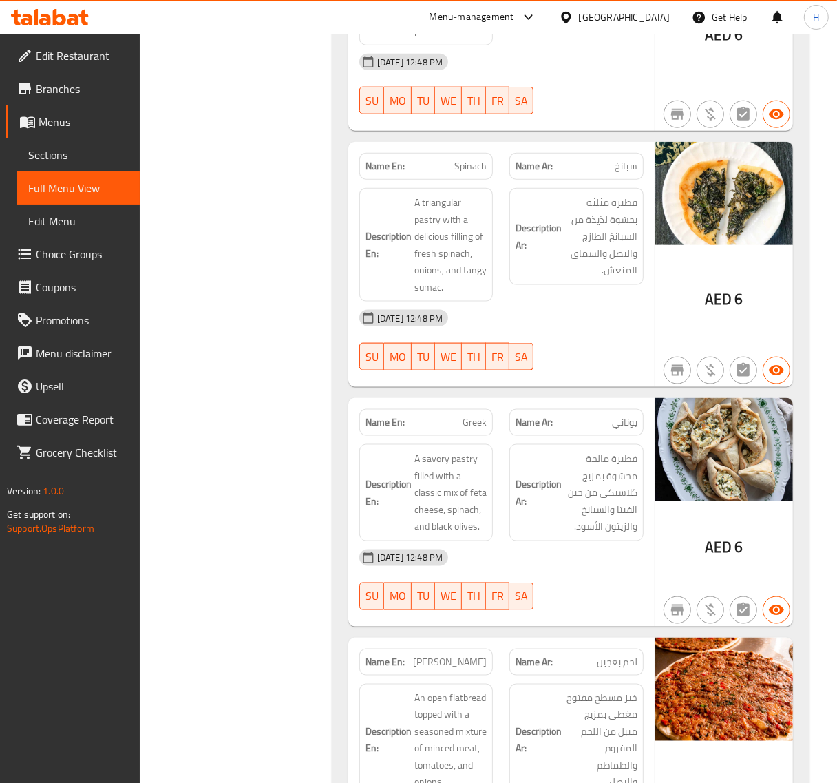
scroll to position [7701, 0]
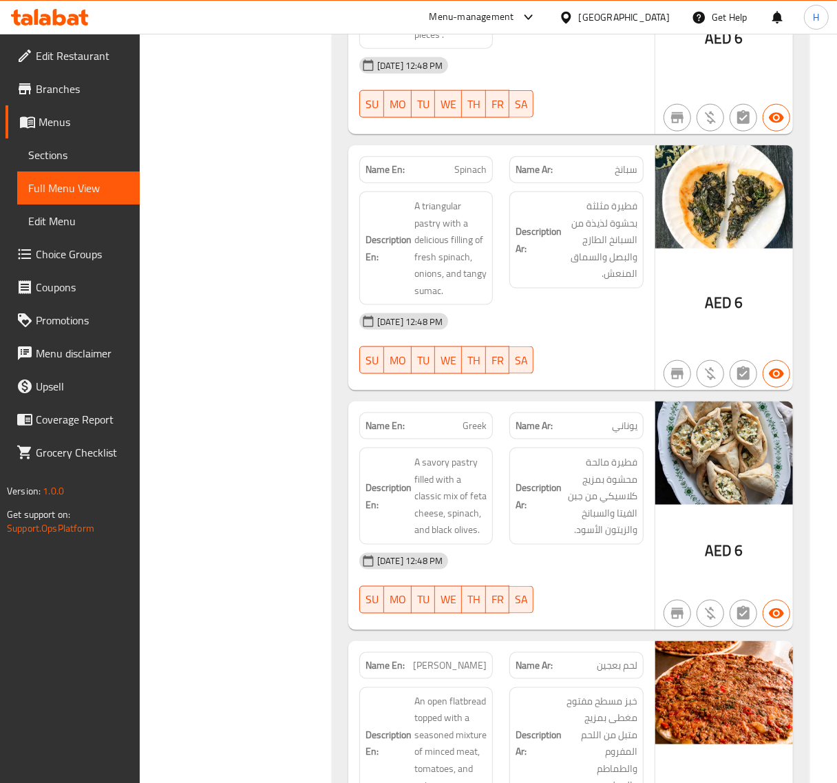
click at [464, 174] on span "Spinach" at bounding box center [471, 170] width 32 height 14
copy span "Spinach"
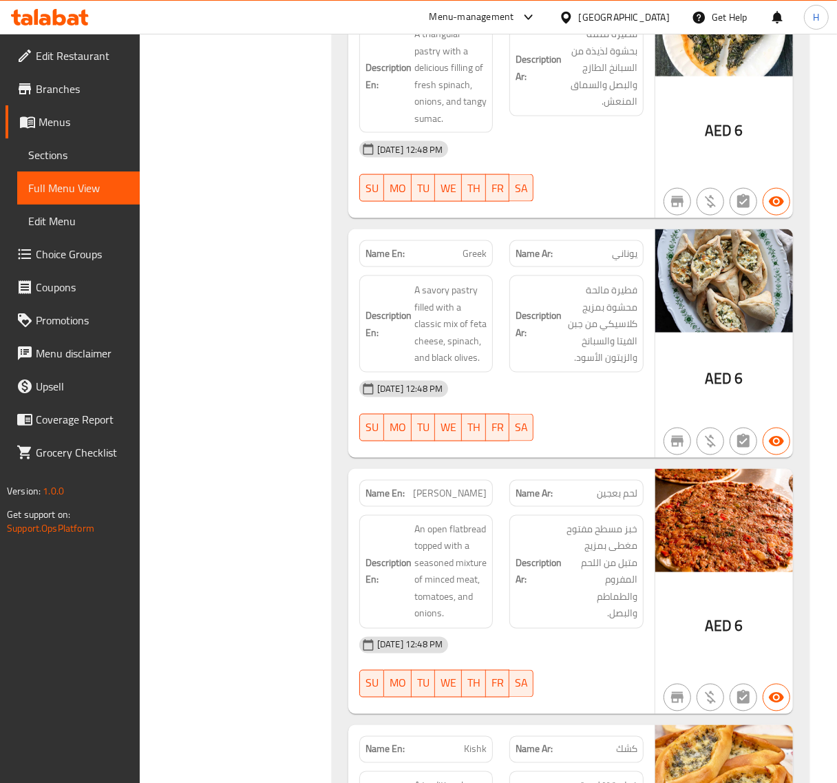
scroll to position [7931, 0]
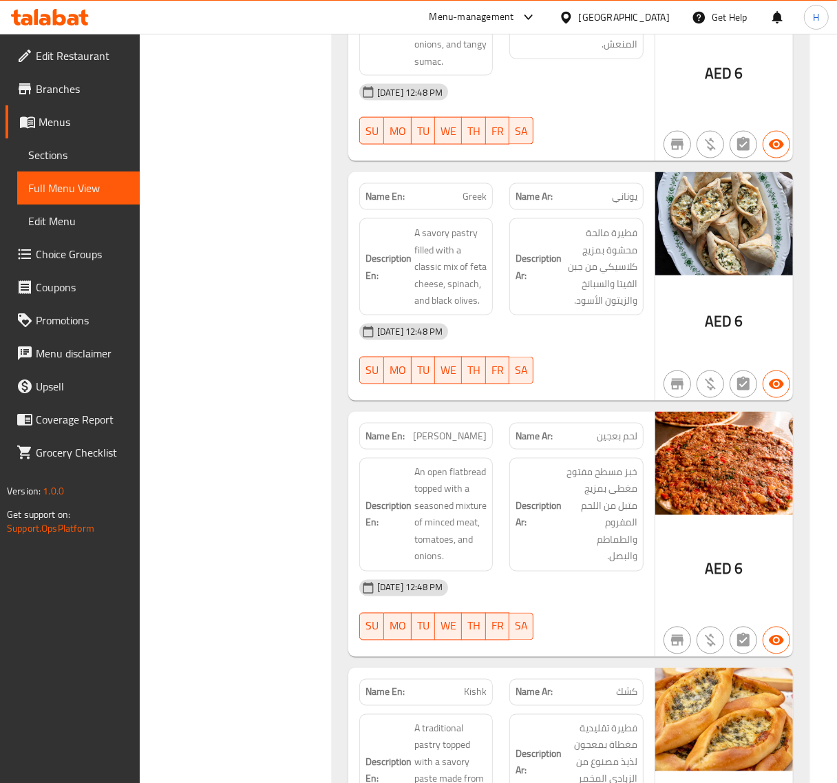
click at [466, 204] on span "Greek" at bounding box center [475, 196] width 24 height 14
copy span "Greek"
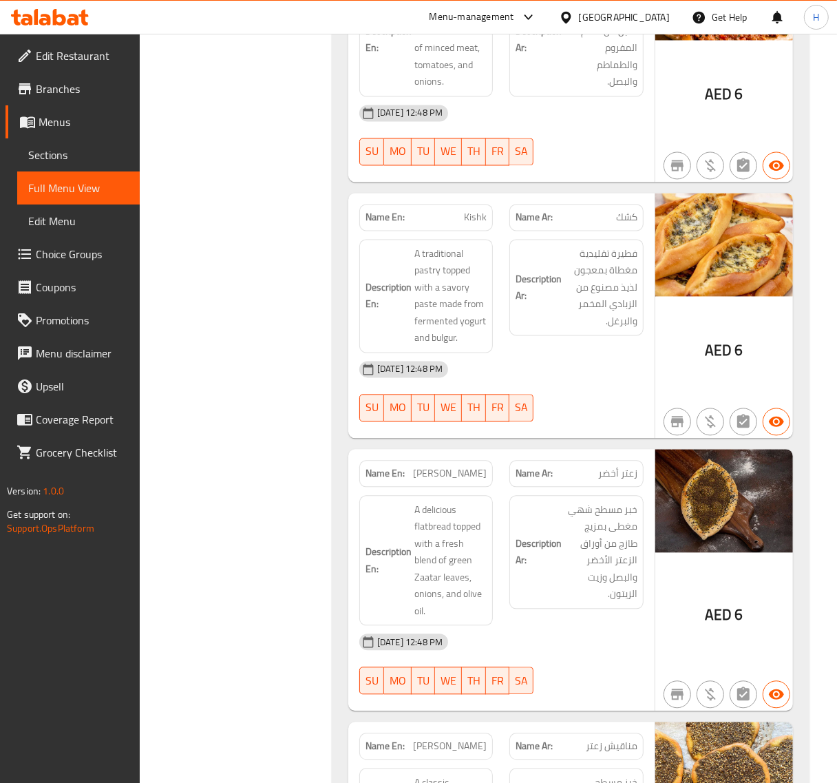
scroll to position [8447, 0]
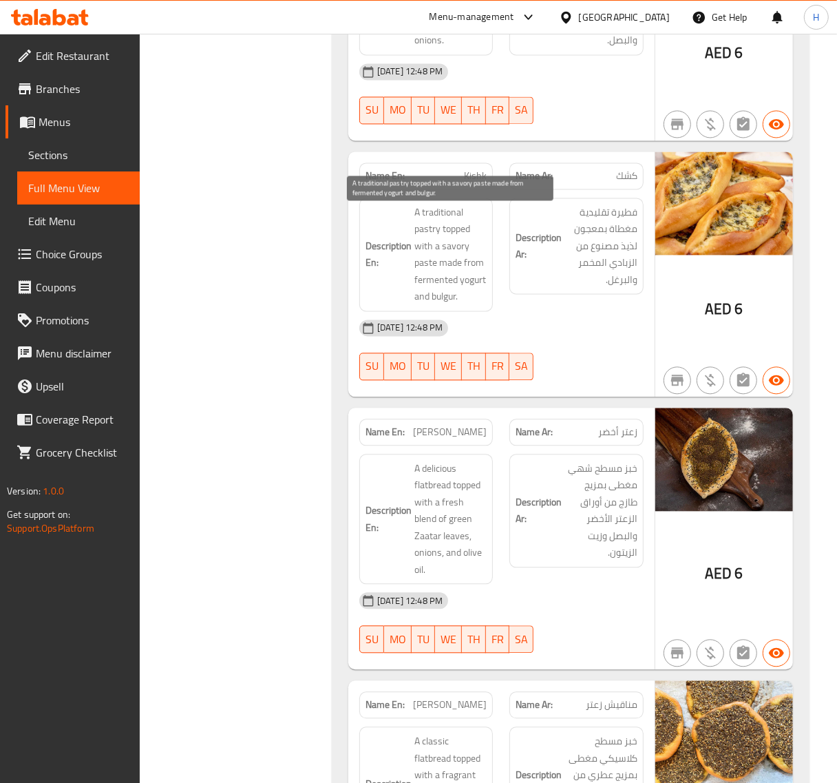
click at [446, 249] on span "A traditional pastry topped with a savory paste made from fermented yogurt and …" at bounding box center [451, 254] width 72 height 101
copy span "savory"
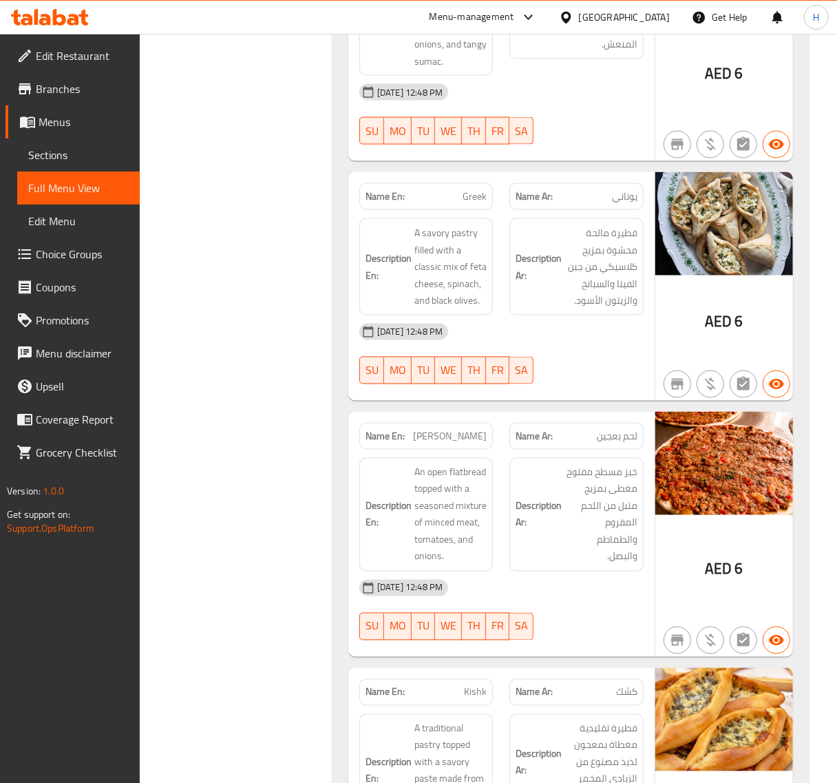
scroll to position [8218, 0]
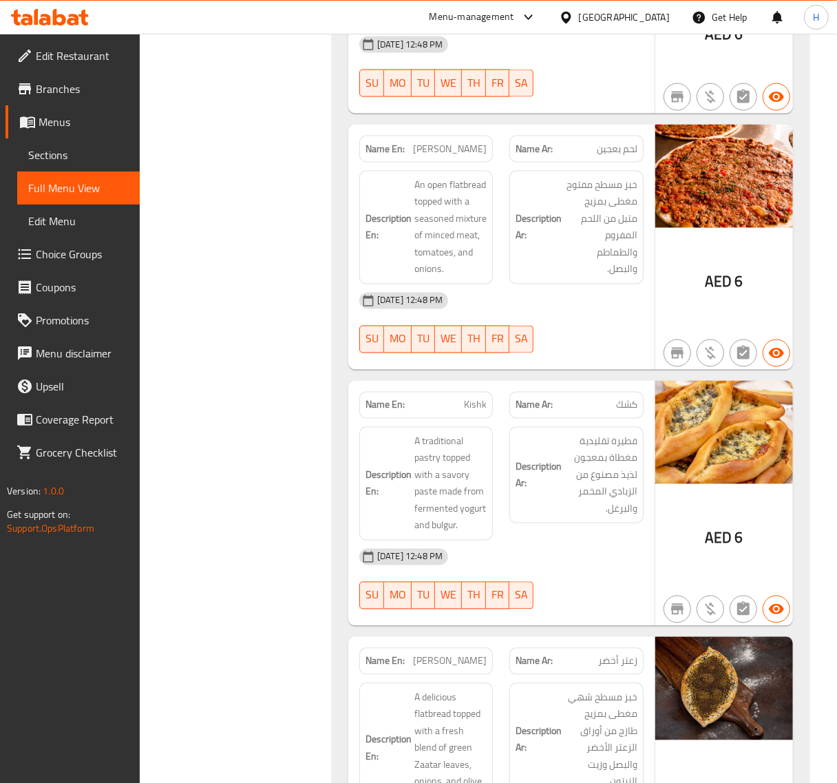
click at [476, 408] on span "Kishk" at bounding box center [475, 405] width 23 height 14
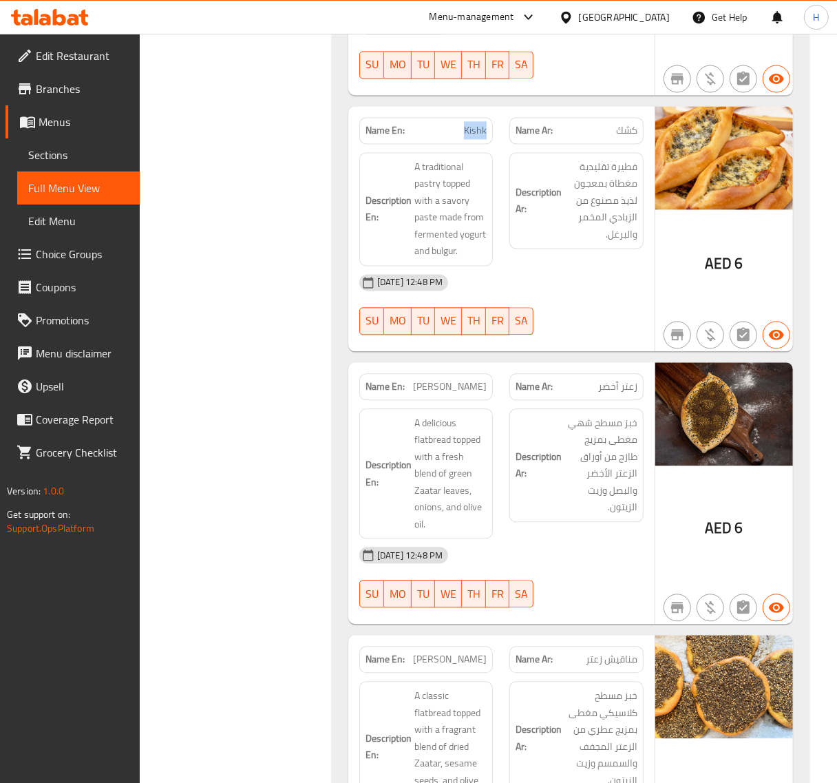
scroll to position [8504, 0]
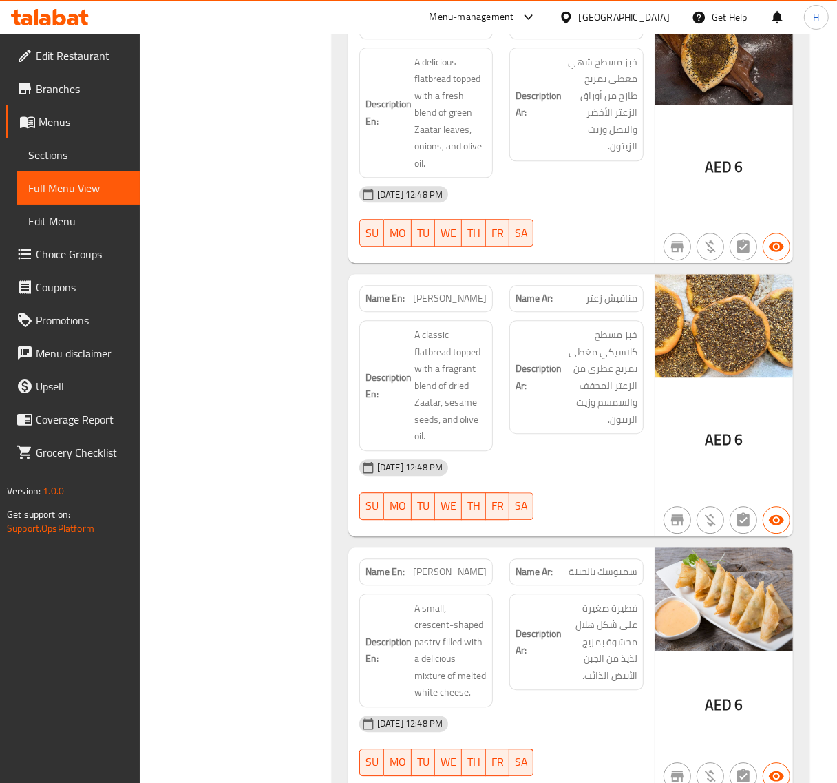
scroll to position [8964, 0]
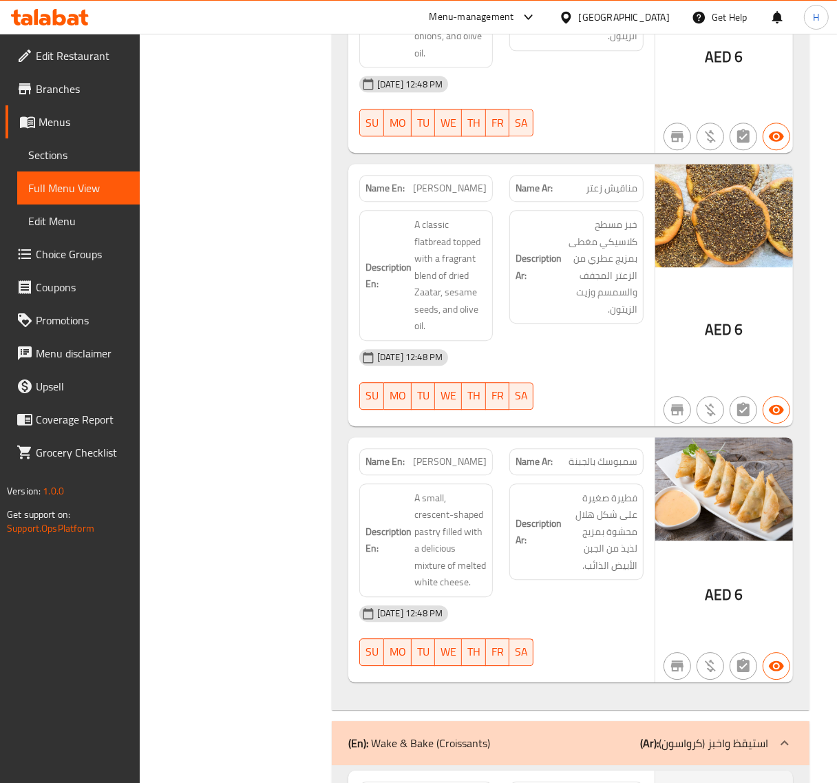
click at [441, 181] on span "[PERSON_NAME]" at bounding box center [450, 188] width 74 height 14
click at [430, 304] on span "A classic flatbread topped with a fragrant blend of dried Zaatar, sesame seeds,…" at bounding box center [451, 275] width 72 height 118
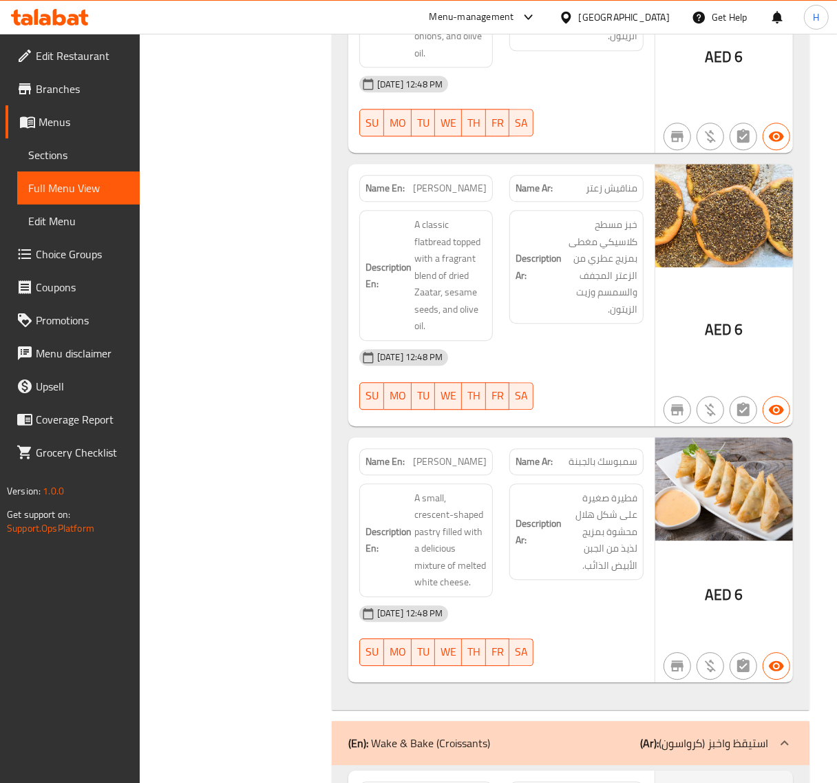
click at [458, 181] on span "[PERSON_NAME]" at bounding box center [450, 188] width 74 height 14
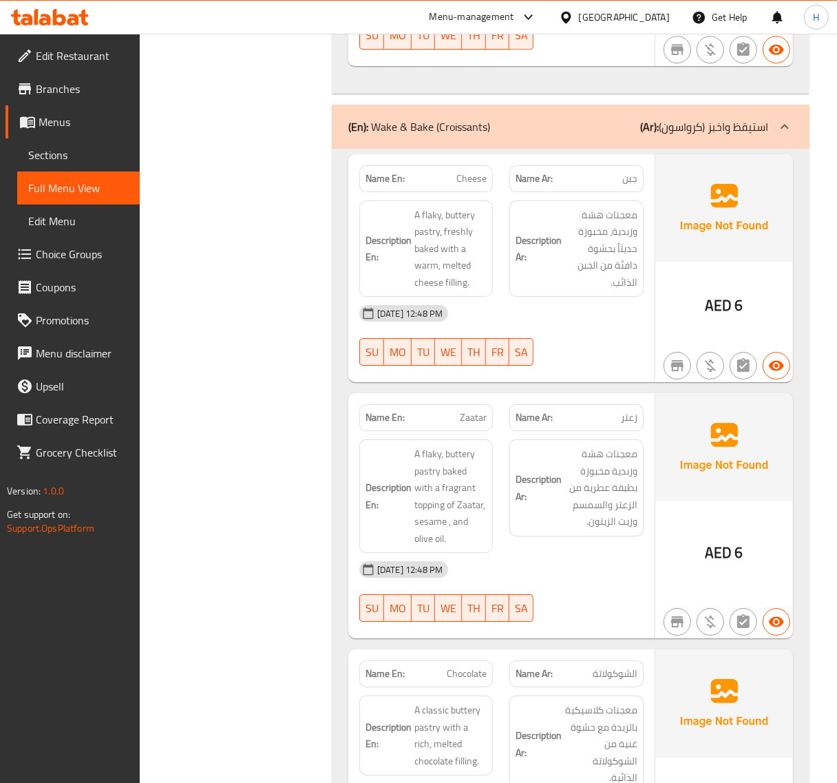
scroll to position [9652, 0]
